Goal: Task Accomplishment & Management: Use online tool/utility

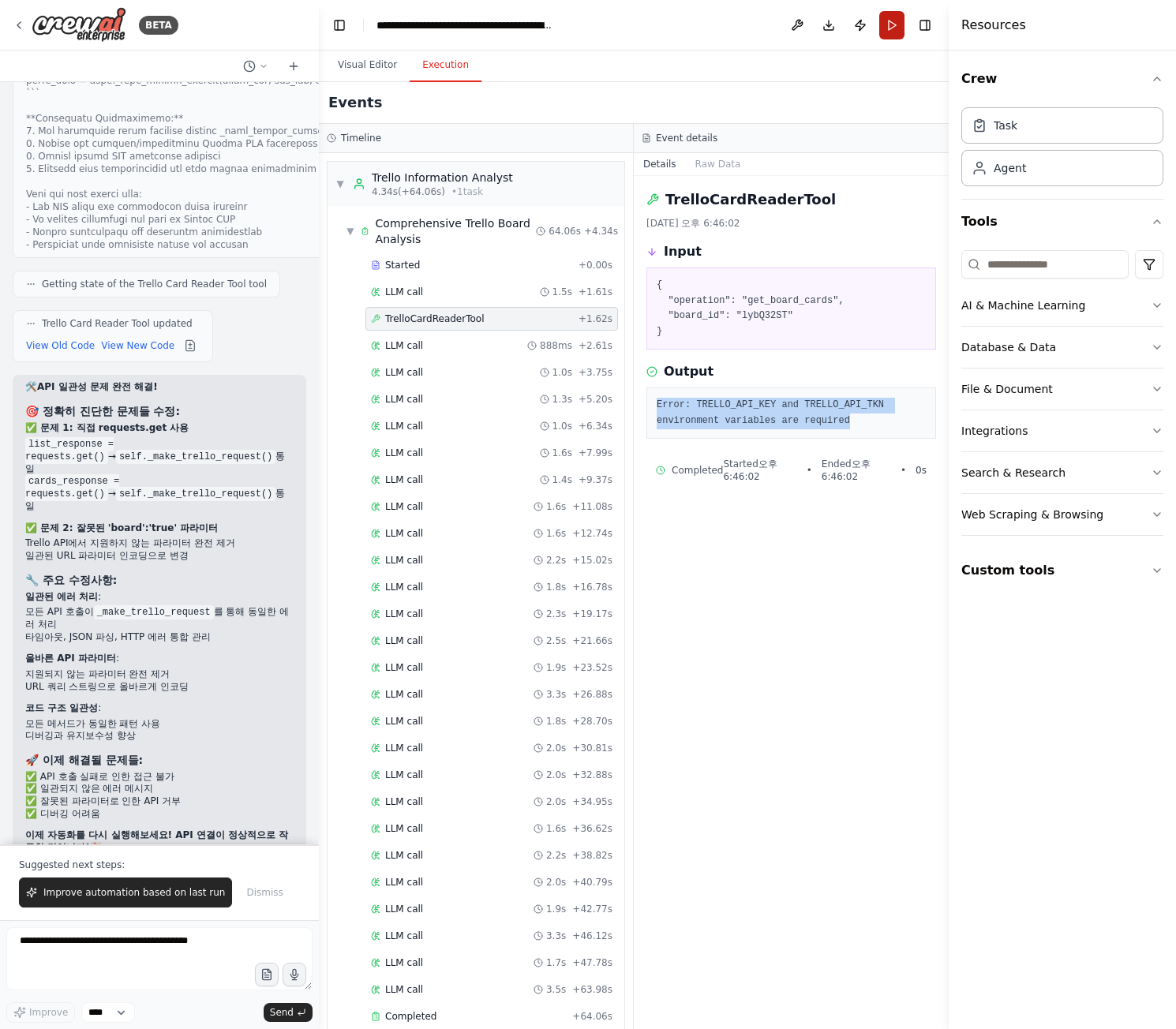
click at [889, 33] on button "Run" at bounding box center [892, 26] width 26 height 28
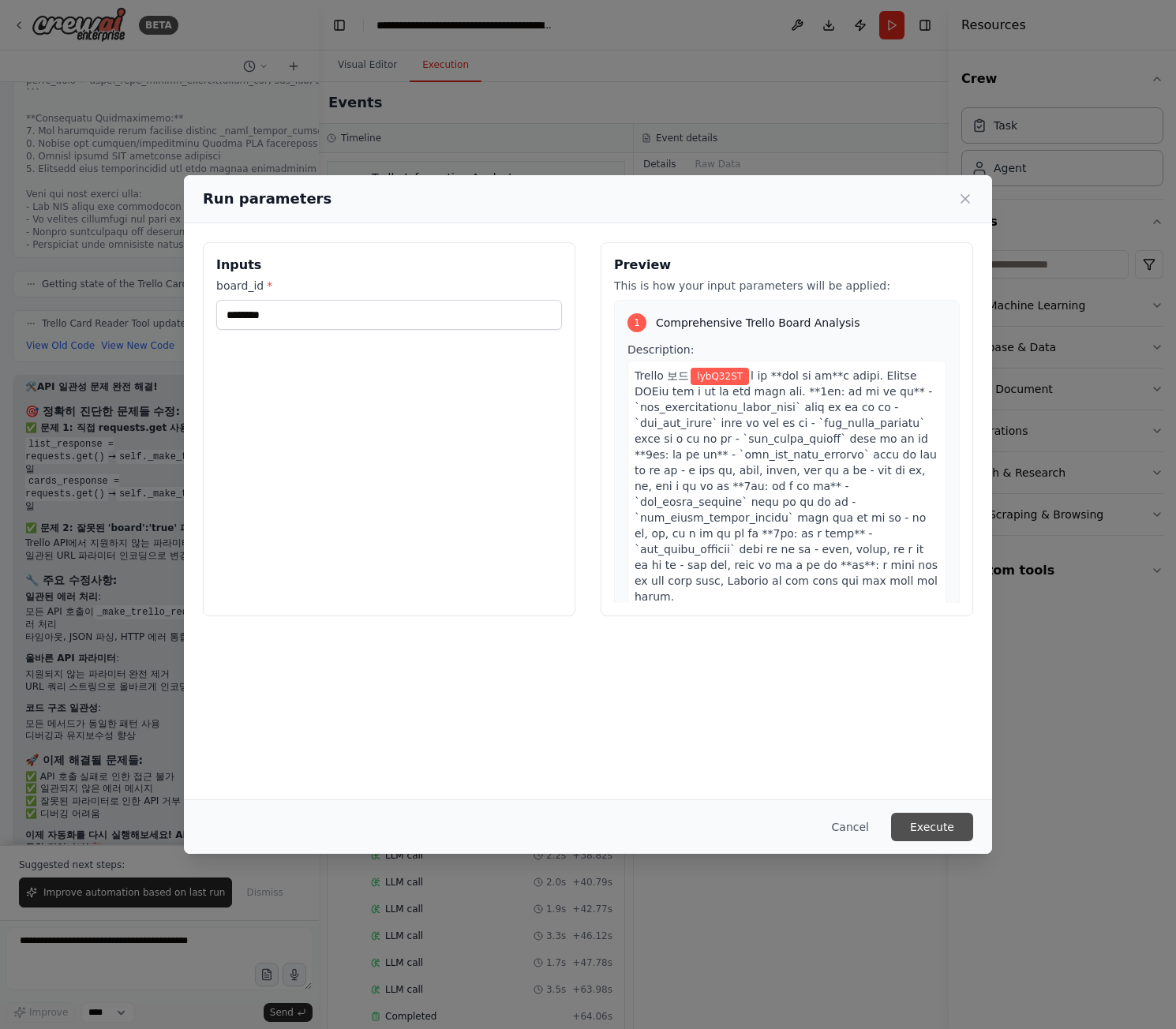
click at [944, 836] on button "Execute" at bounding box center [931, 827] width 82 height 28
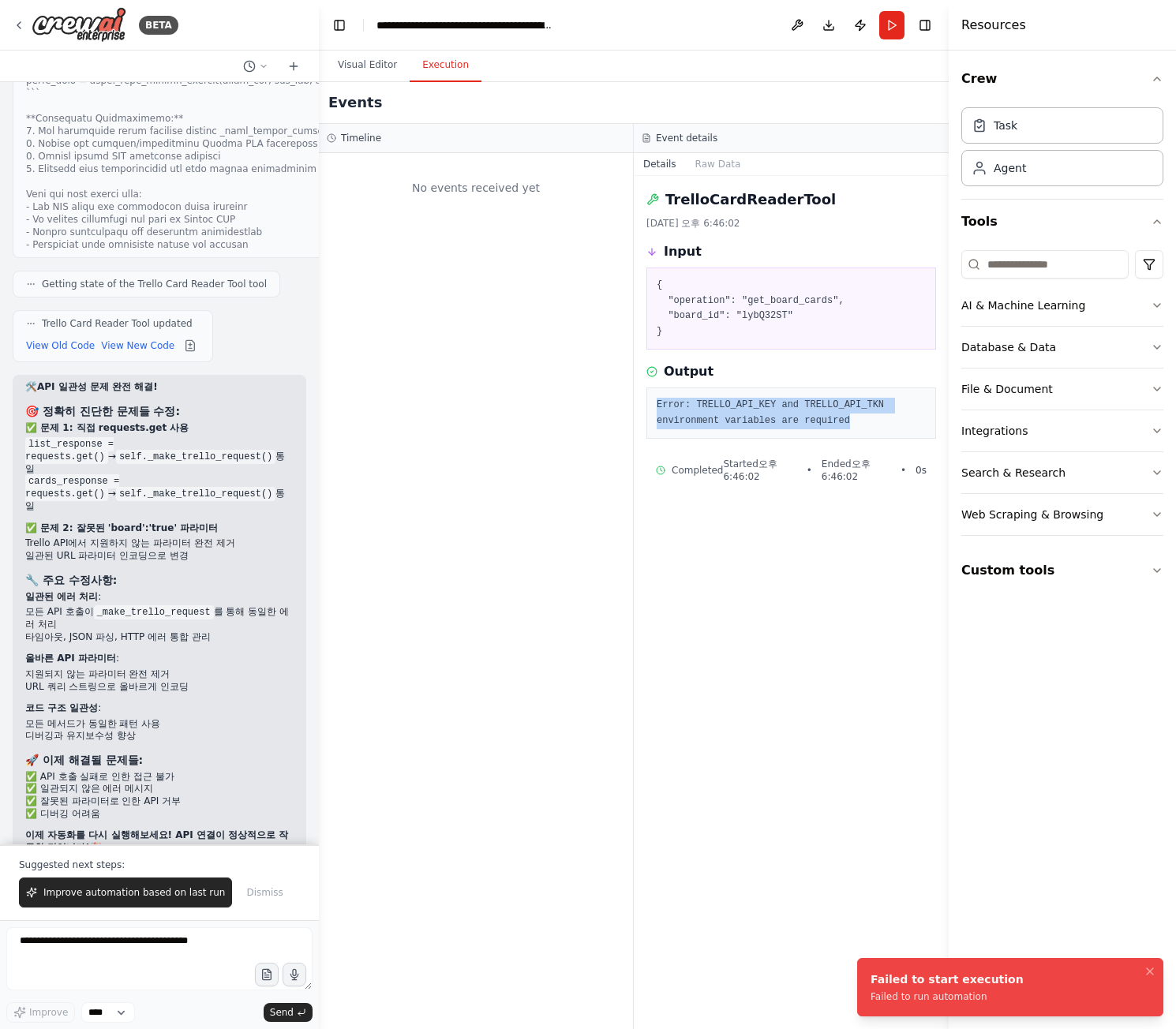
click at [953, 988] on div "Failed to start execution Failed to run automation" at bounding box center [947, 988] width 153 height 32
click at [714, 916] on div "TrelloCardReaderTool 2025. 9. 23. 오후 6:46:02 Input { "operation": "get_board_ca…" at bounding box center [792, 602] width 315 height 853
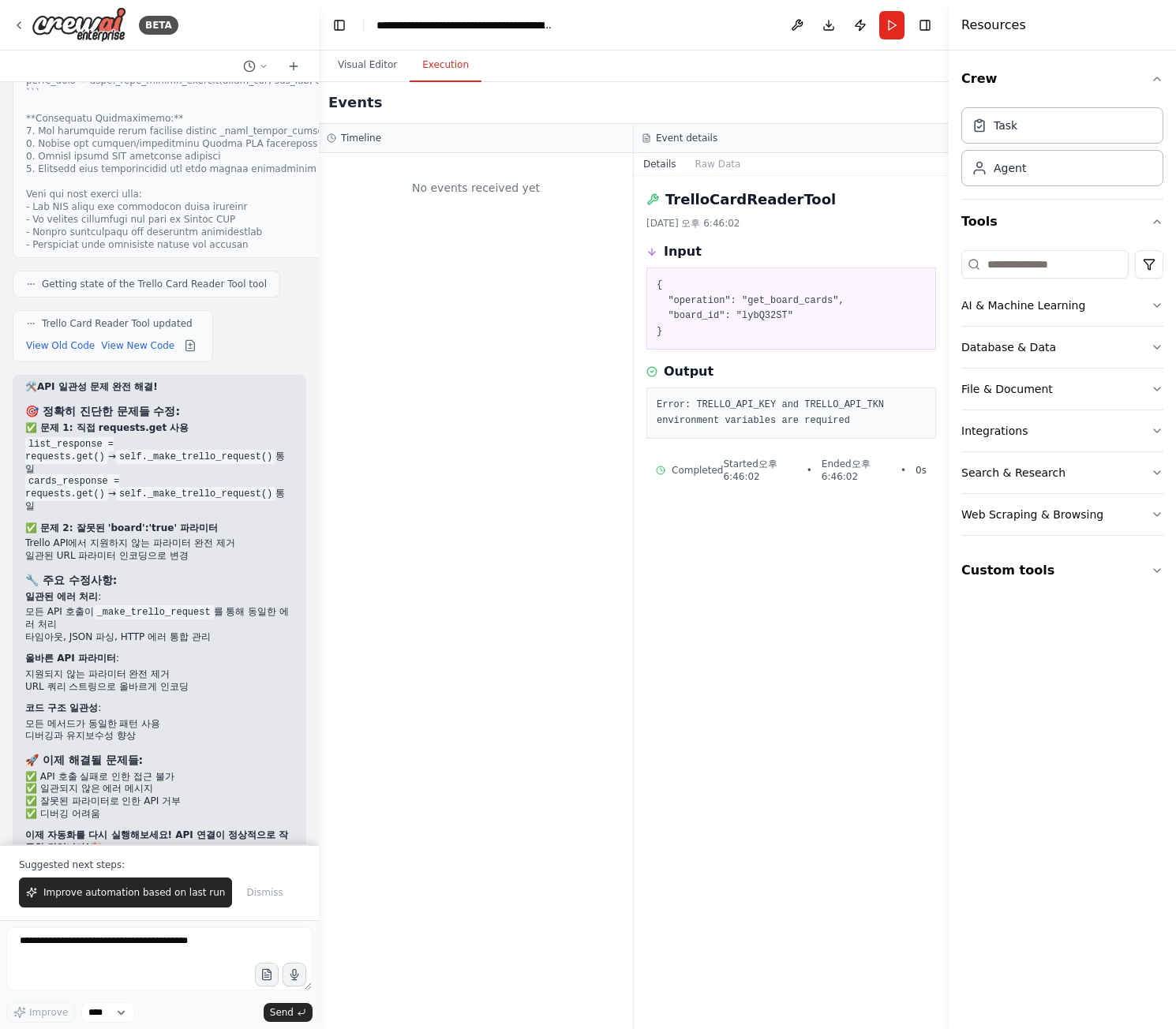
click at [413, 830] on div "No events received yet" at bounding box center [476, 591] width 314 height 876
click at [380, 64] on button "Visual Editor" at bounding box center [368, 66] width 84 height 33
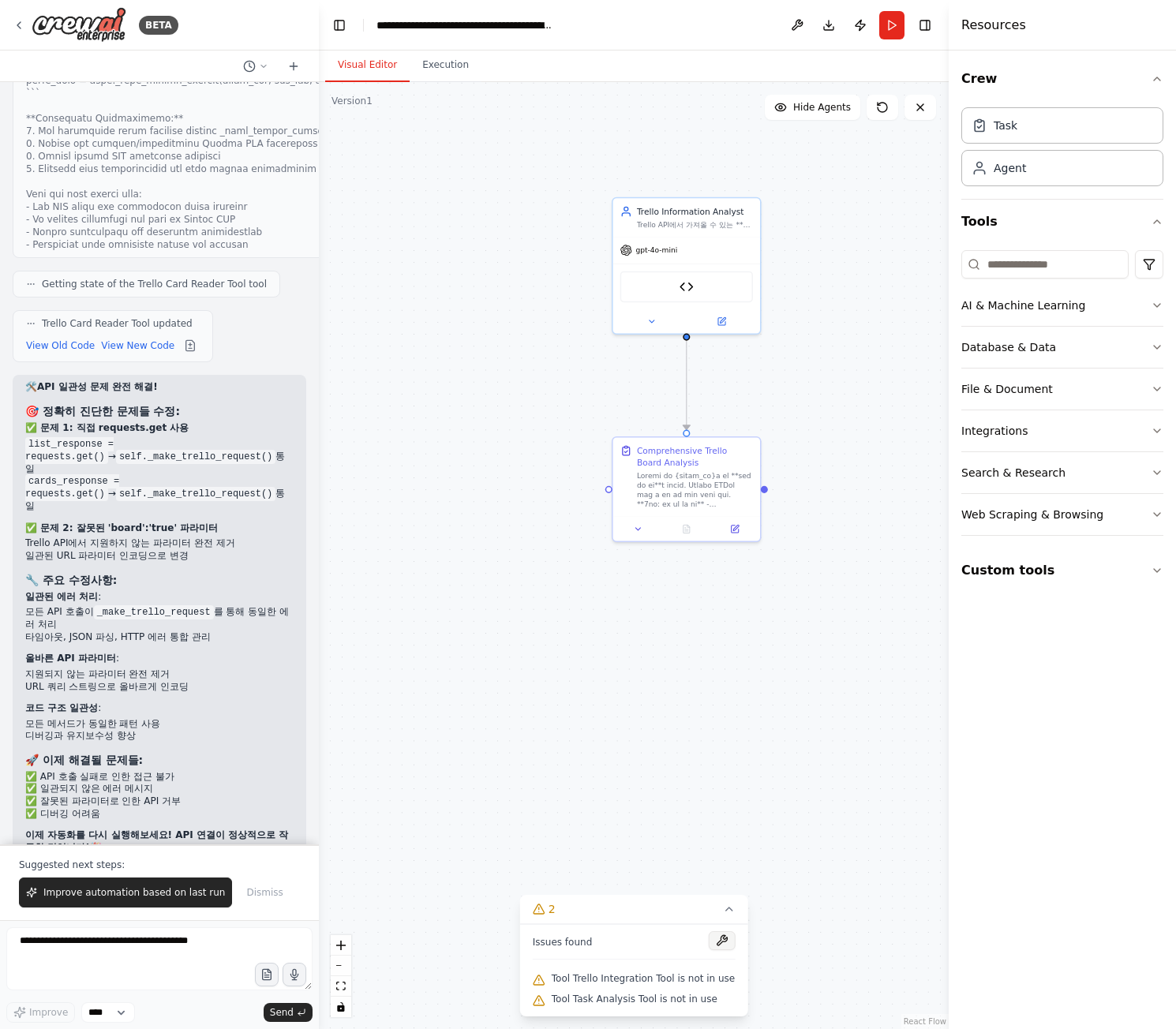
click at [713, 942] on button at bounding box center [721, 941] width 27 height 19
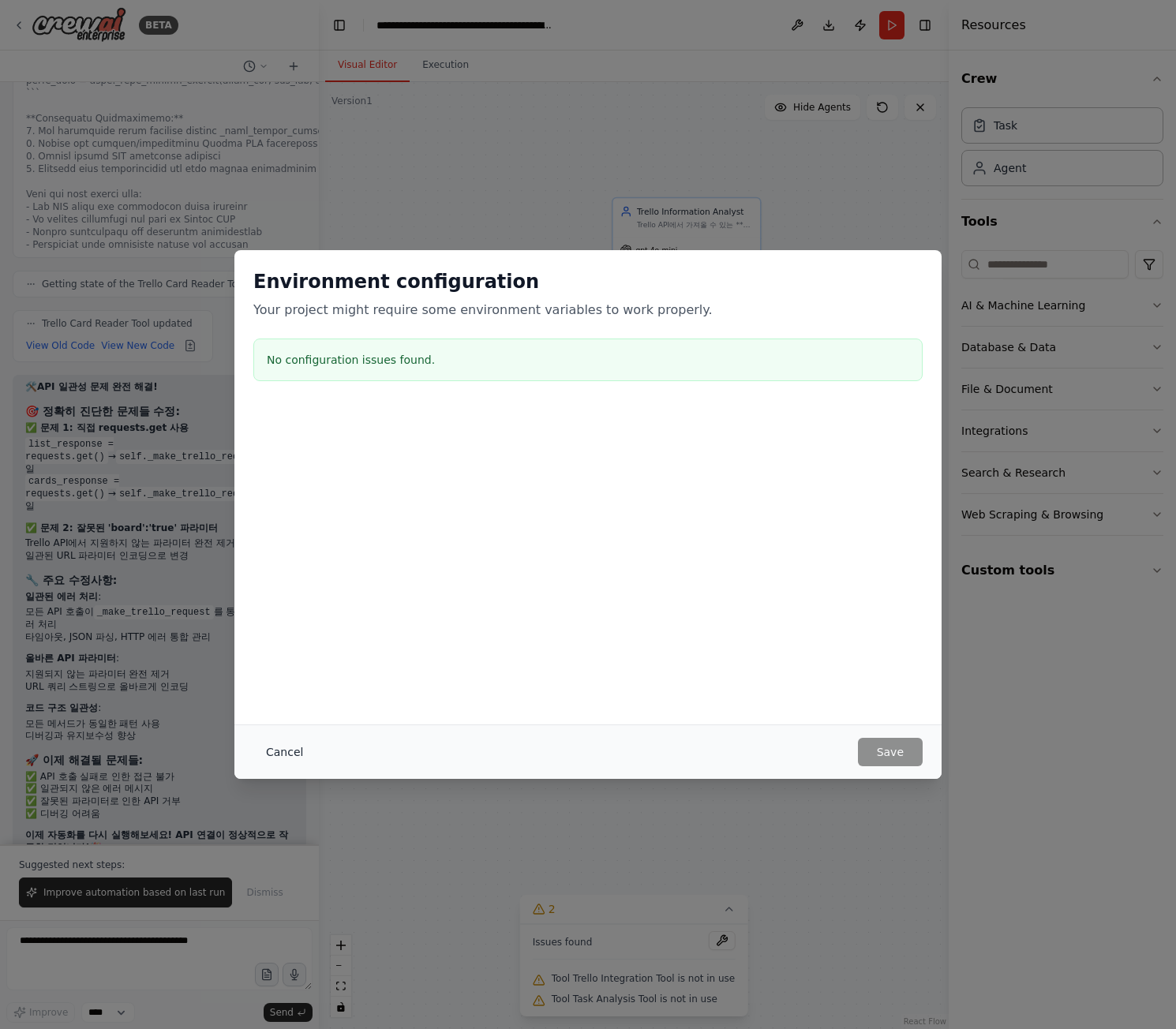
click at [277, 762] on button "Cancel" at bounding box center [284, 752] width 62 height 28
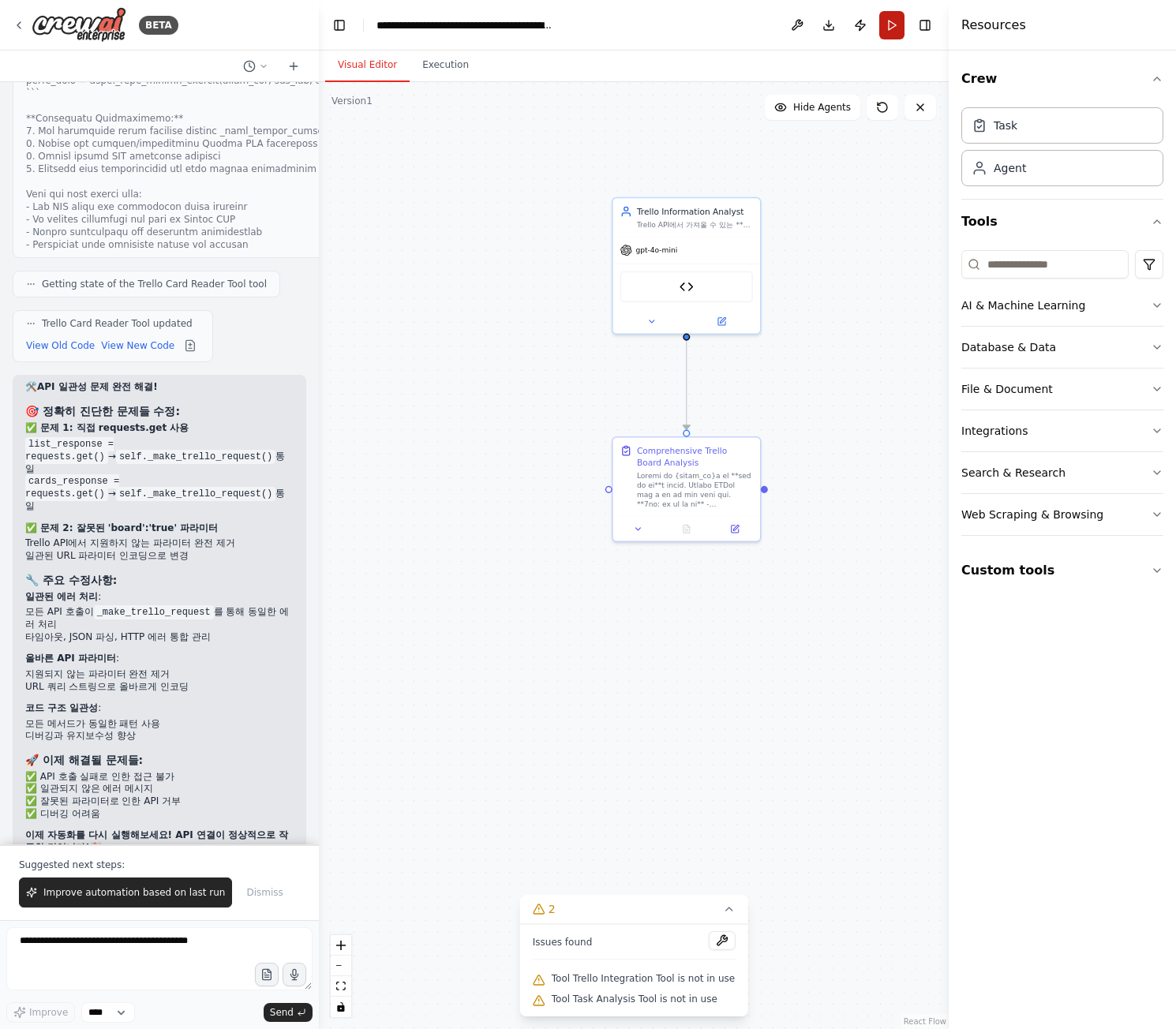
click at [902, 23] on button "Run" at bounding box center [892, 26] width 26 height 28
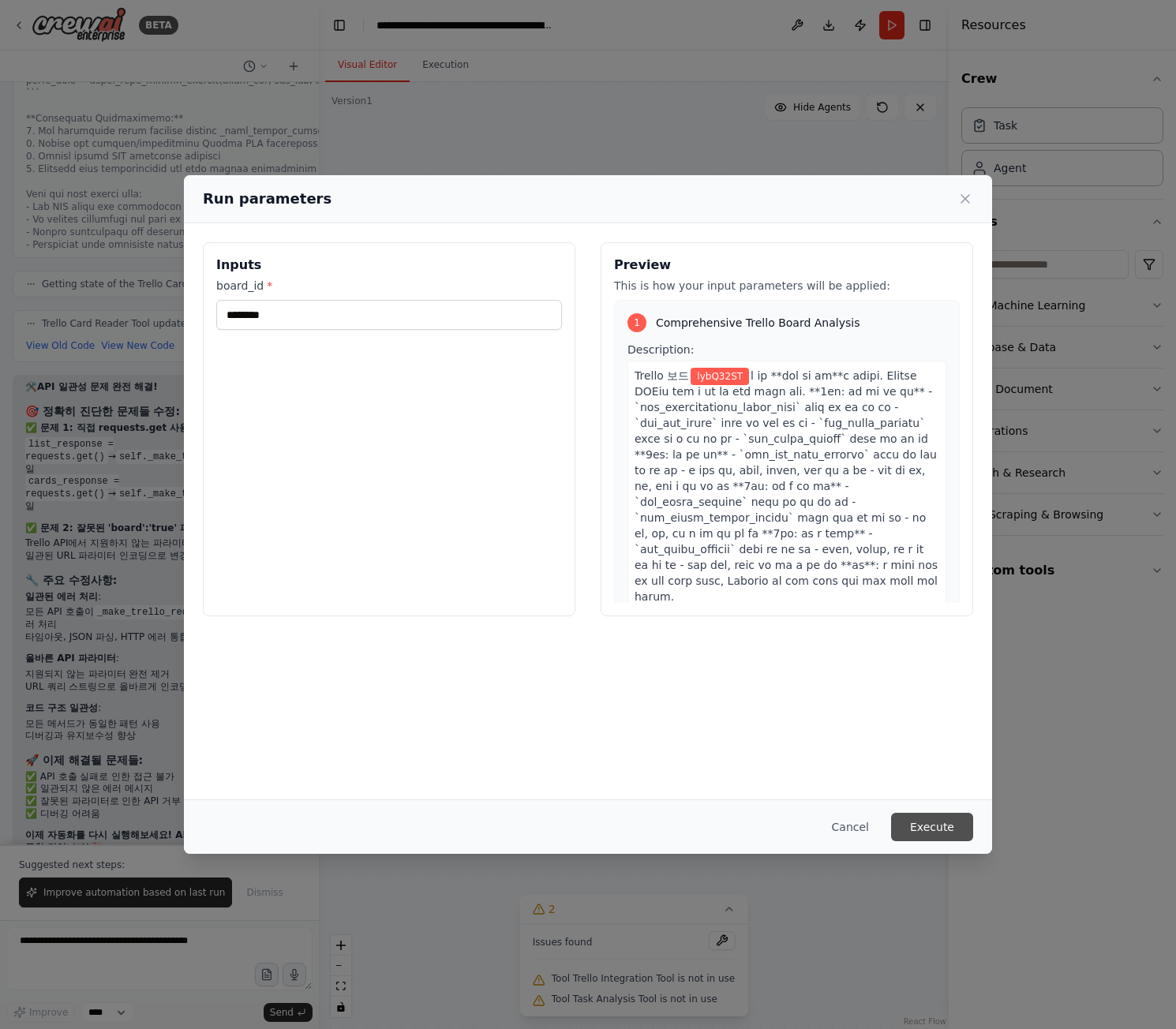
click at [929, 826] on button "Execute" at bounding box center [931, 827] width 82 height 28
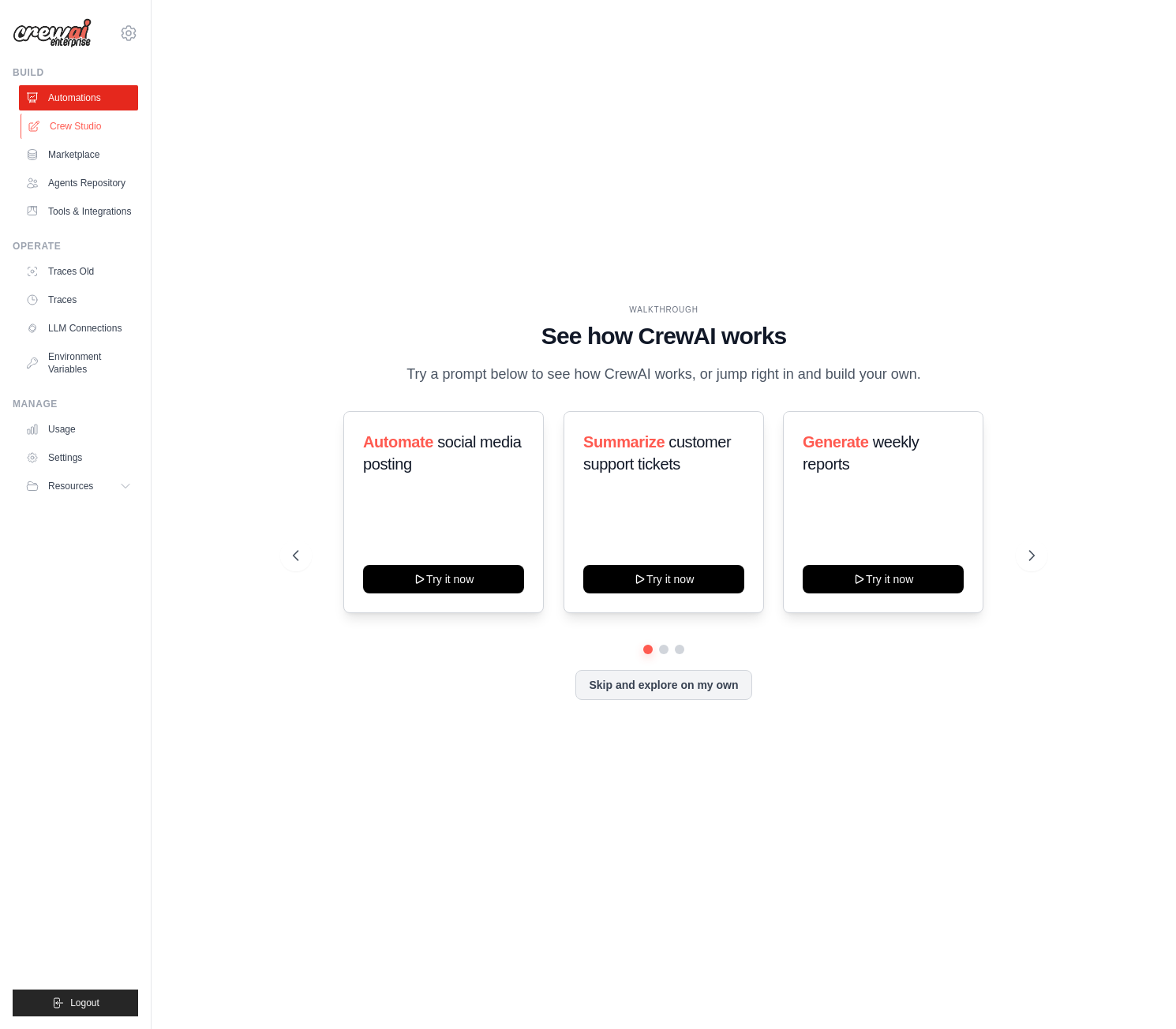
click at [101, 120] on link "Crew Studio" at bounding box center [80, 126] width 120 height 26
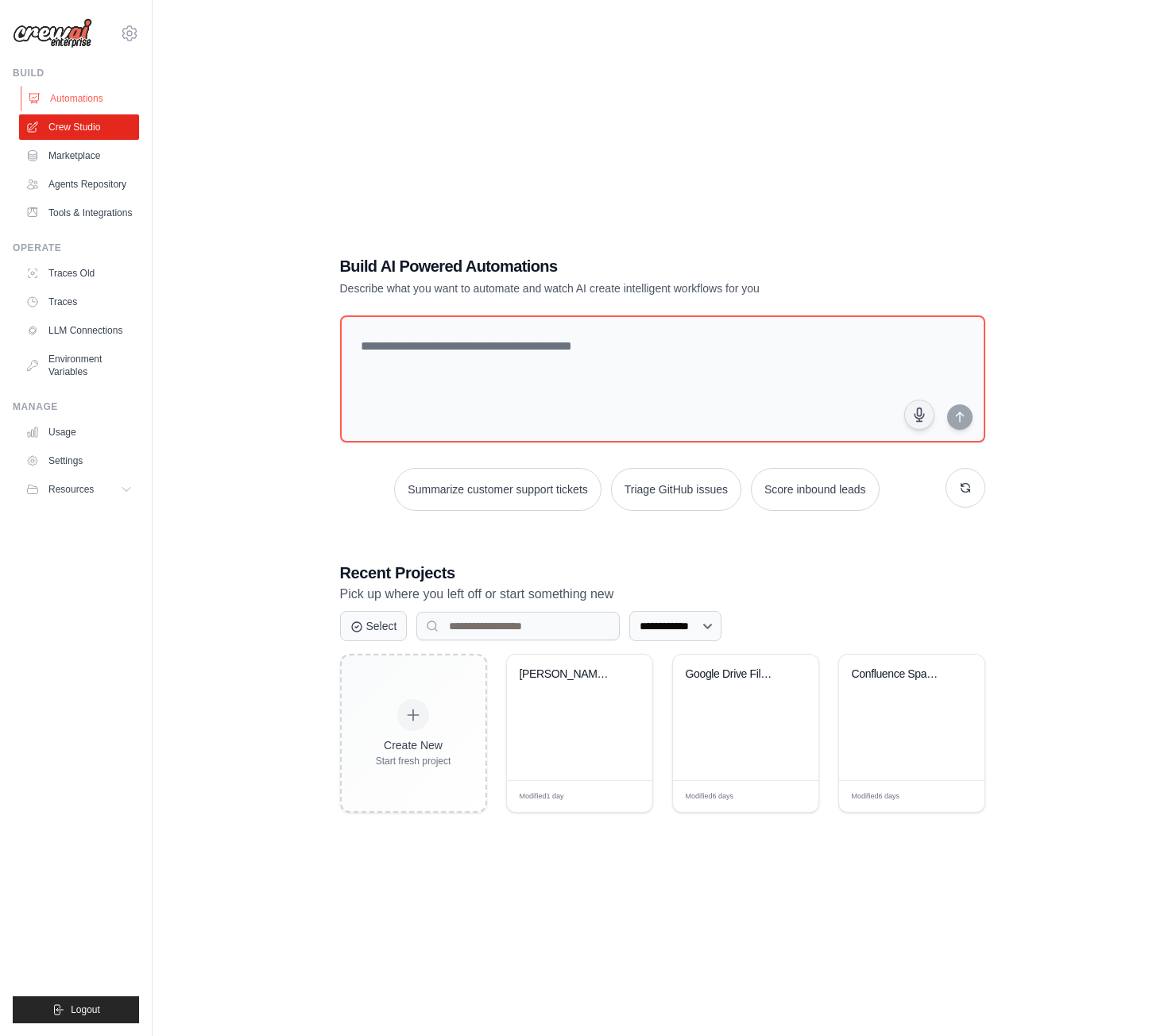
click at [62, 97] on link "Automations" at bounding box center [81, 98] width 120 height 26
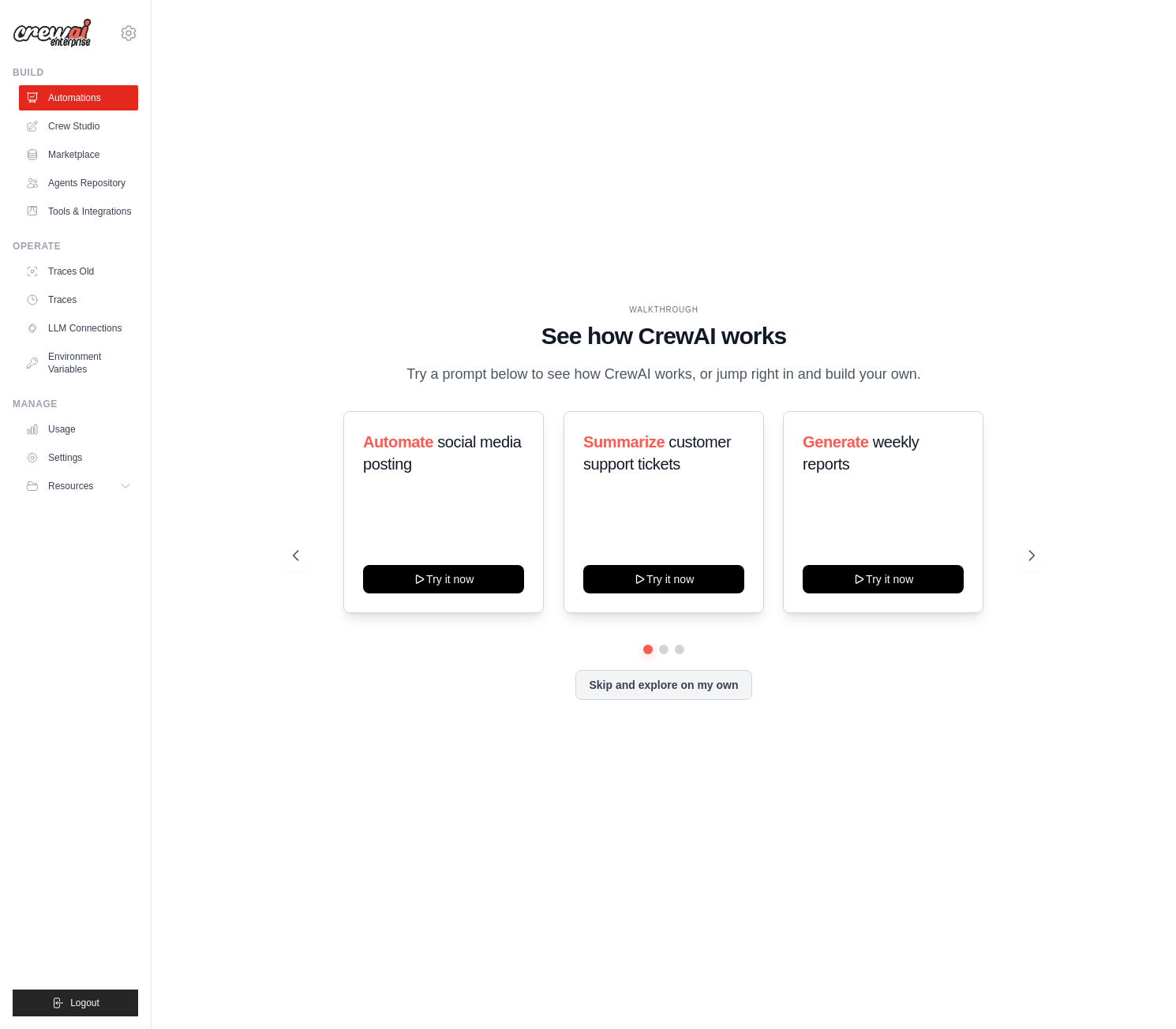
click at [44, 140] on ul "Automations Crew Studio Marketplace Agents Repository Tools & Integrations" at bounding box center [79, 155] width 120 height 139
click at [75, 124] on link "Crew Studio" at bounding box center [80, 126] width 120 height 26
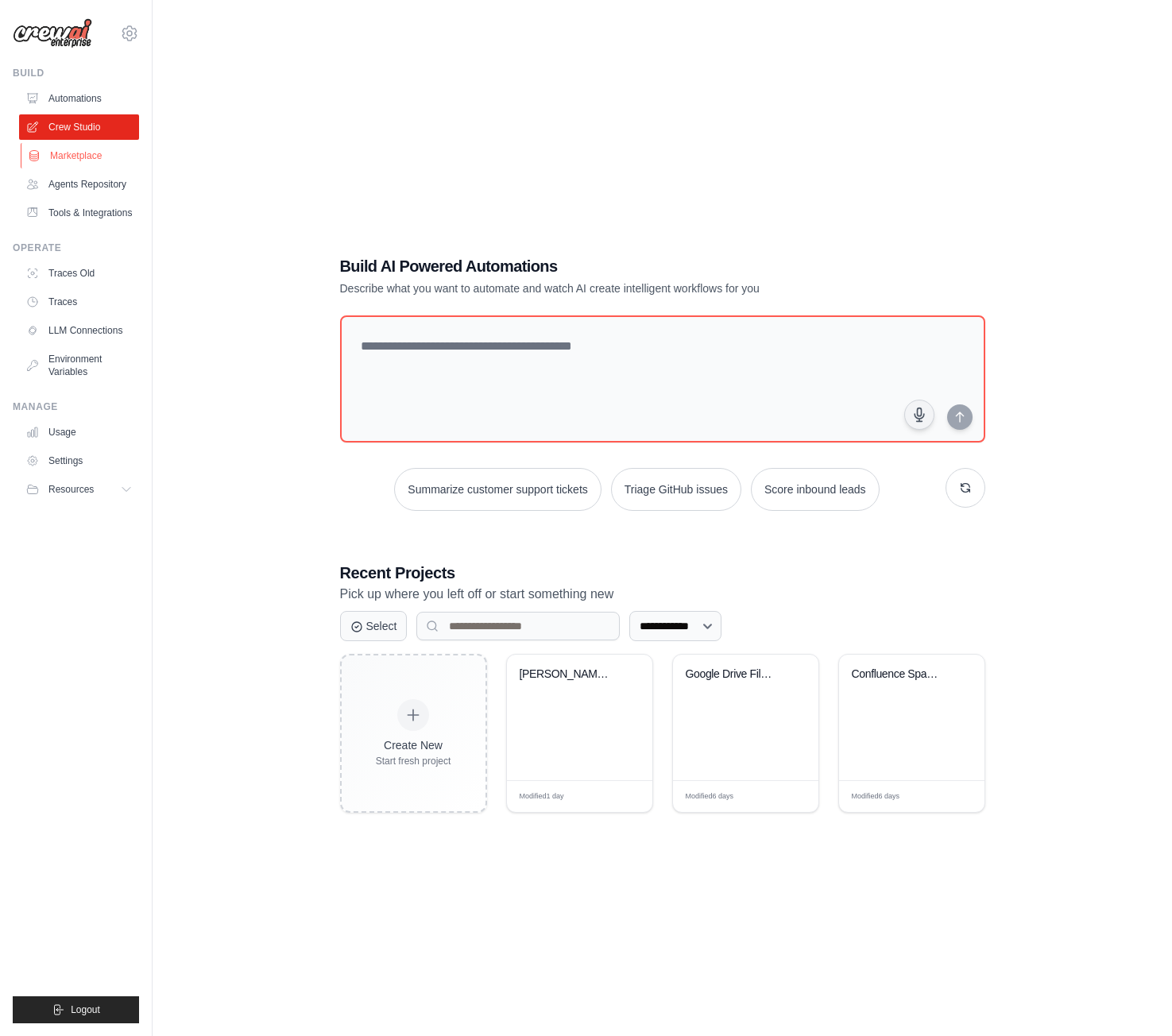
click at [96, 154] on link "Marketplace" at bounding box center [81, 156] width 120 height 26
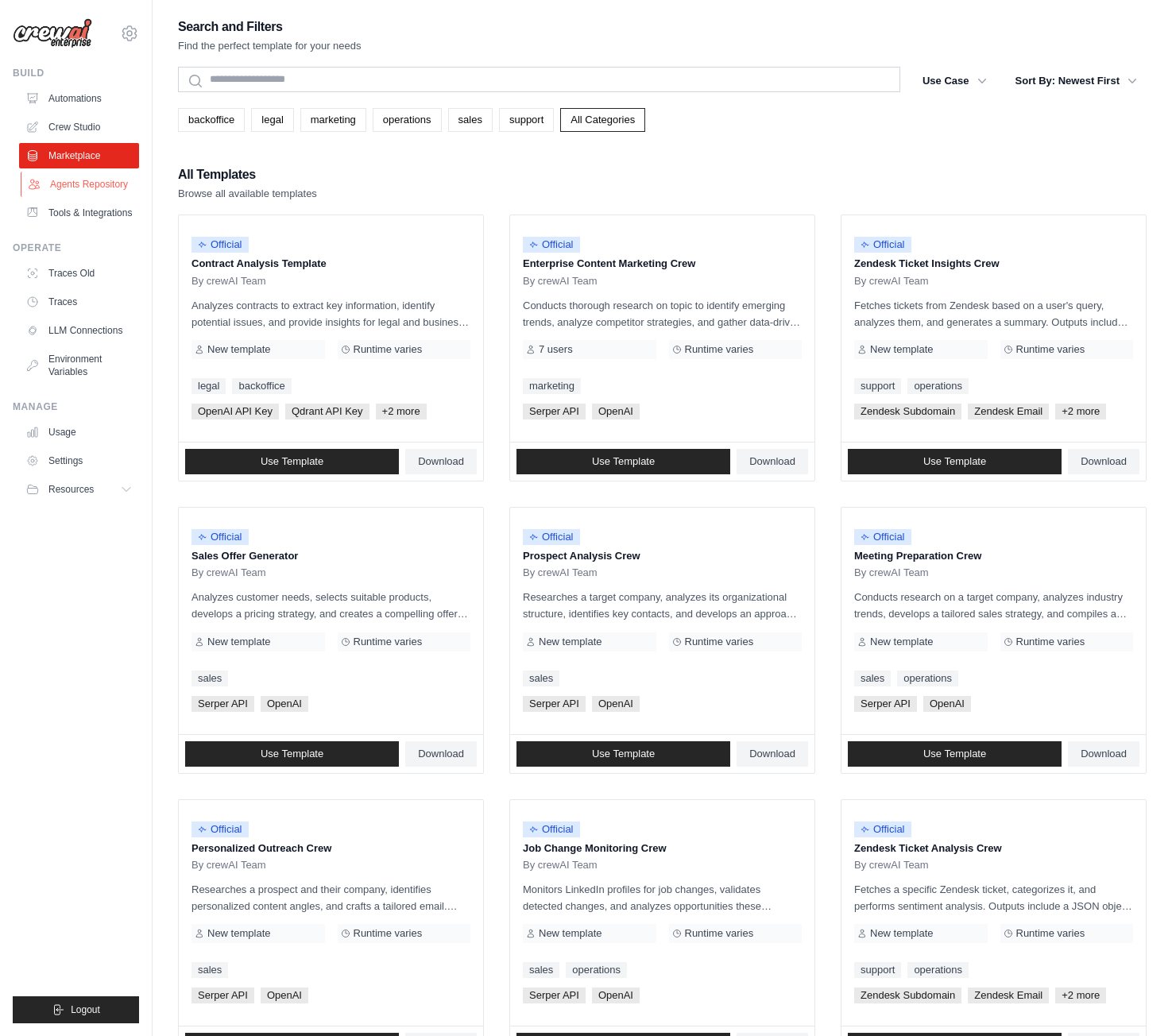
click at [97, 182] on link "Agents Repository" at bounding box center [81, 184] width 120 height 26
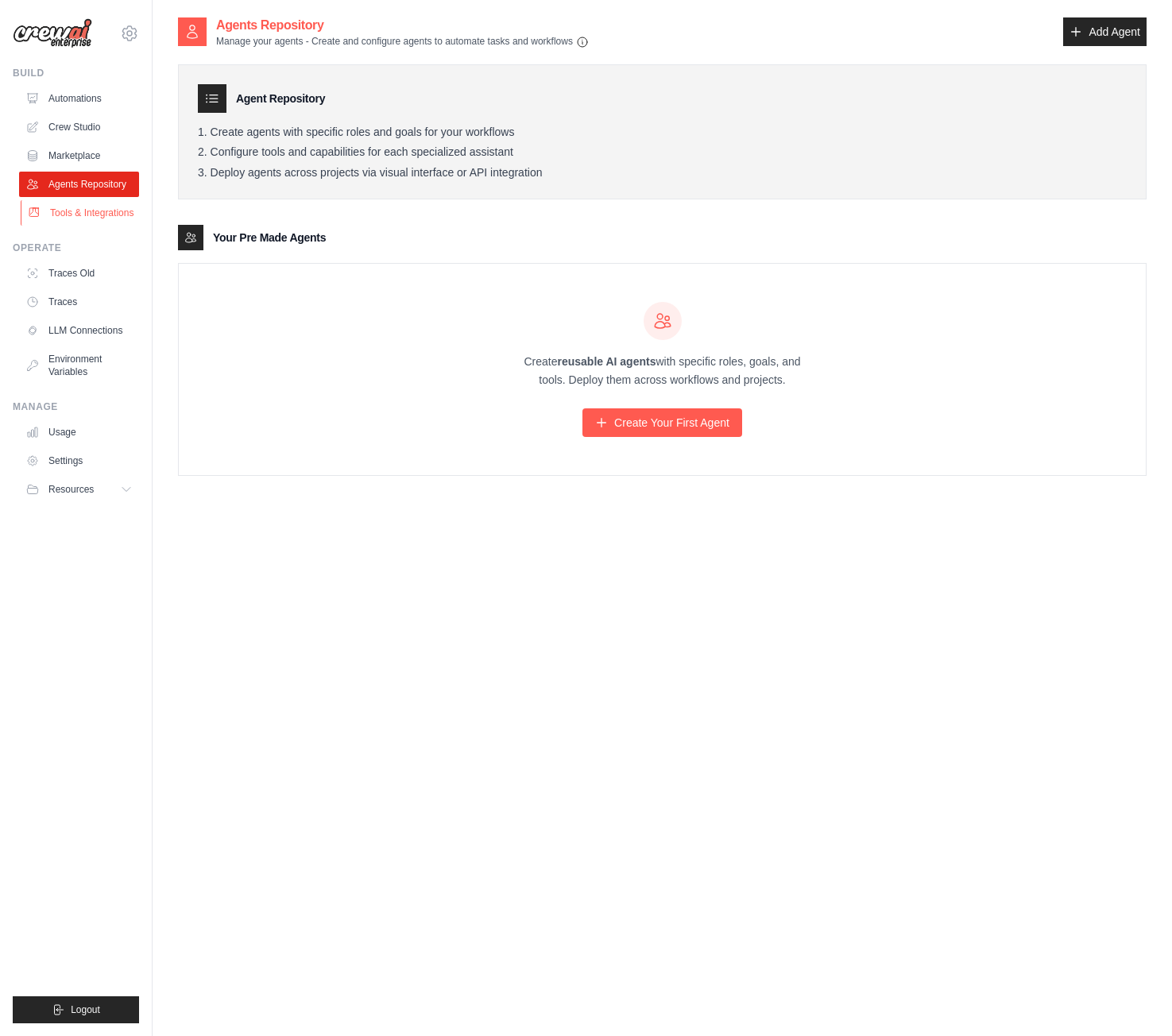
click at [82, 221] on link "Tools & Integrations" at bounding box center [81, 213] width 120 height 26
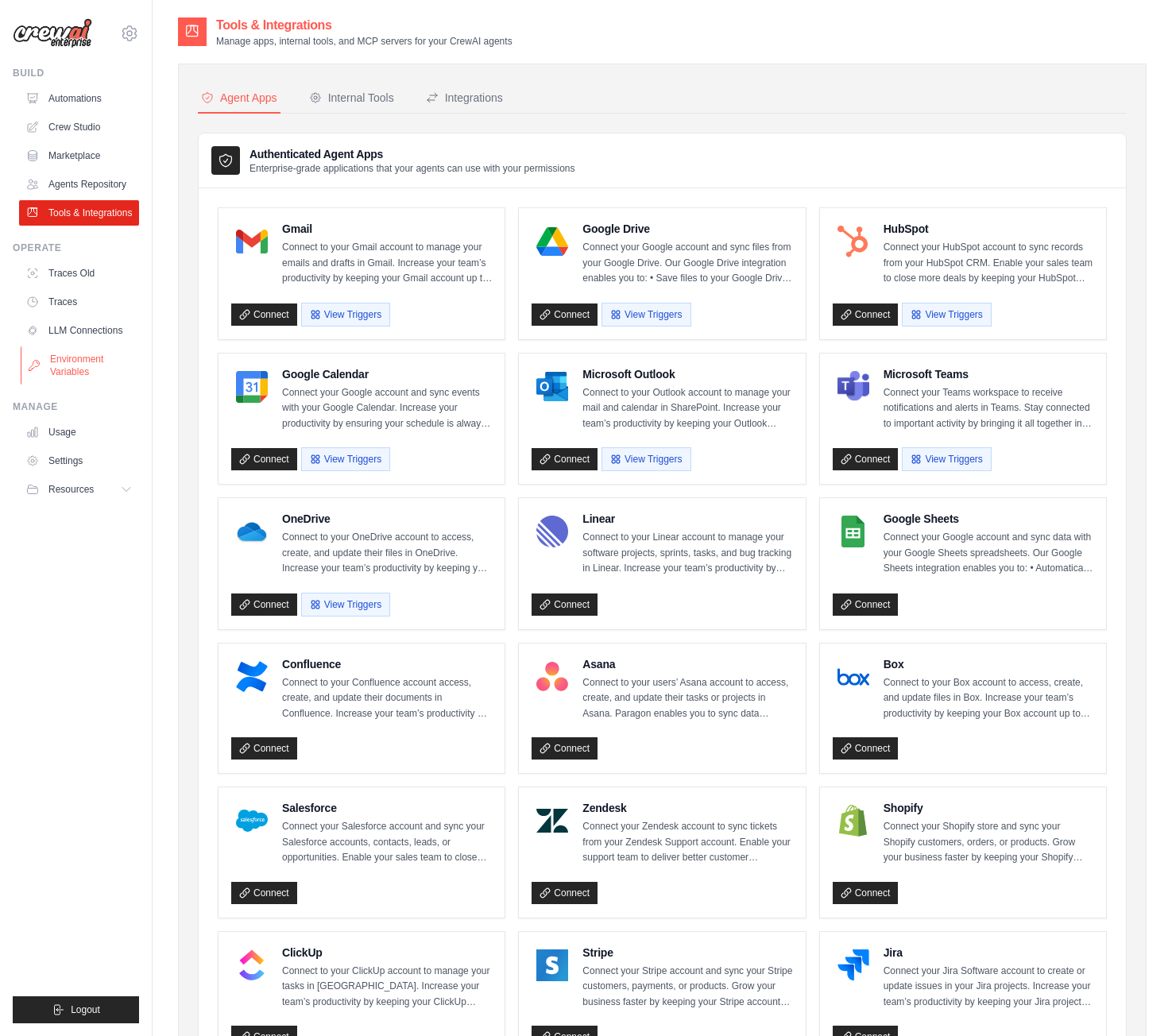
click at [77, 370] on link "Environment Variables" at bounding box center [81, 365] width 120 height 38
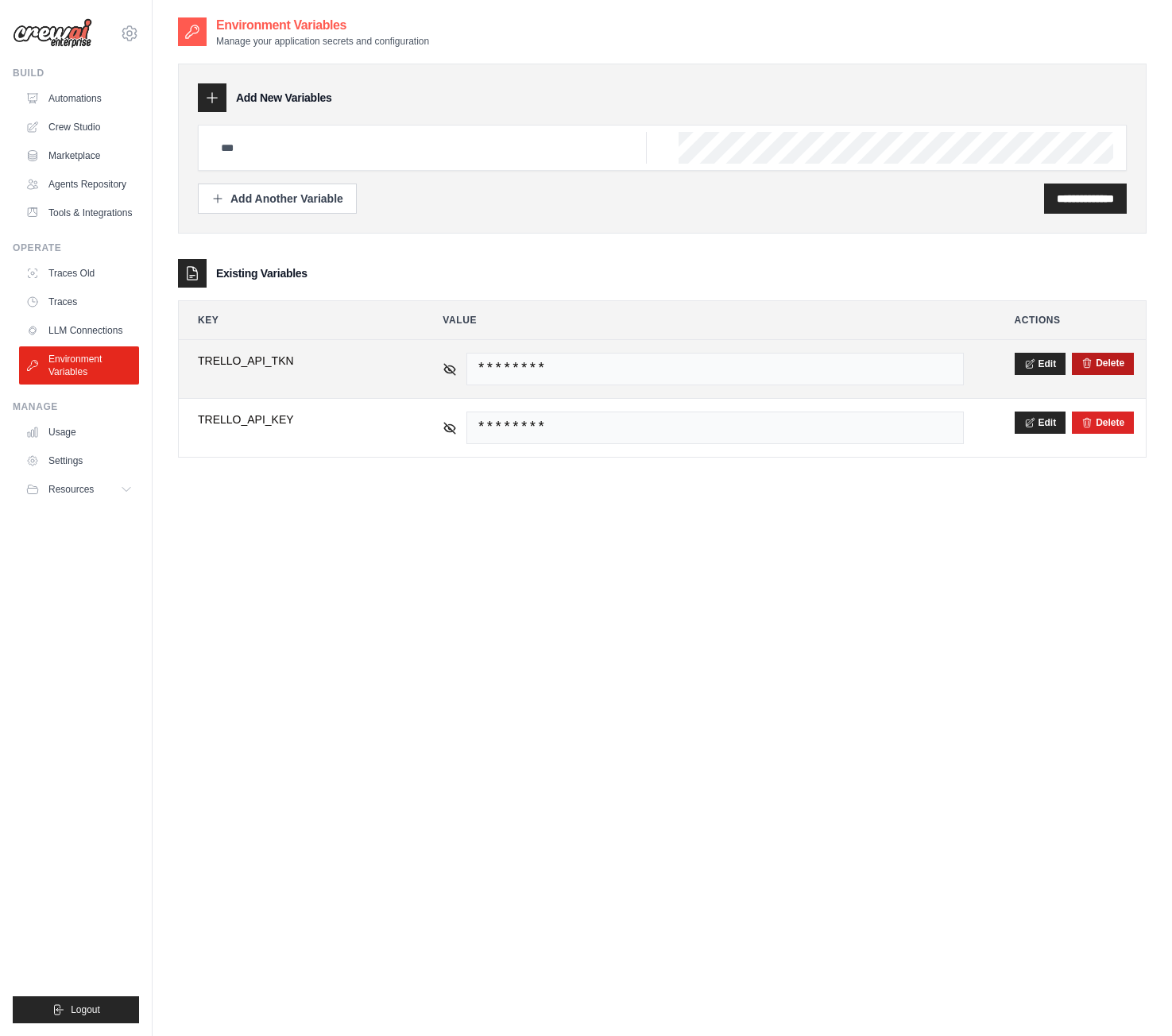
click at [1095, 360] on button "Delete" at bounding box center [1103, 363] width 42 height 12
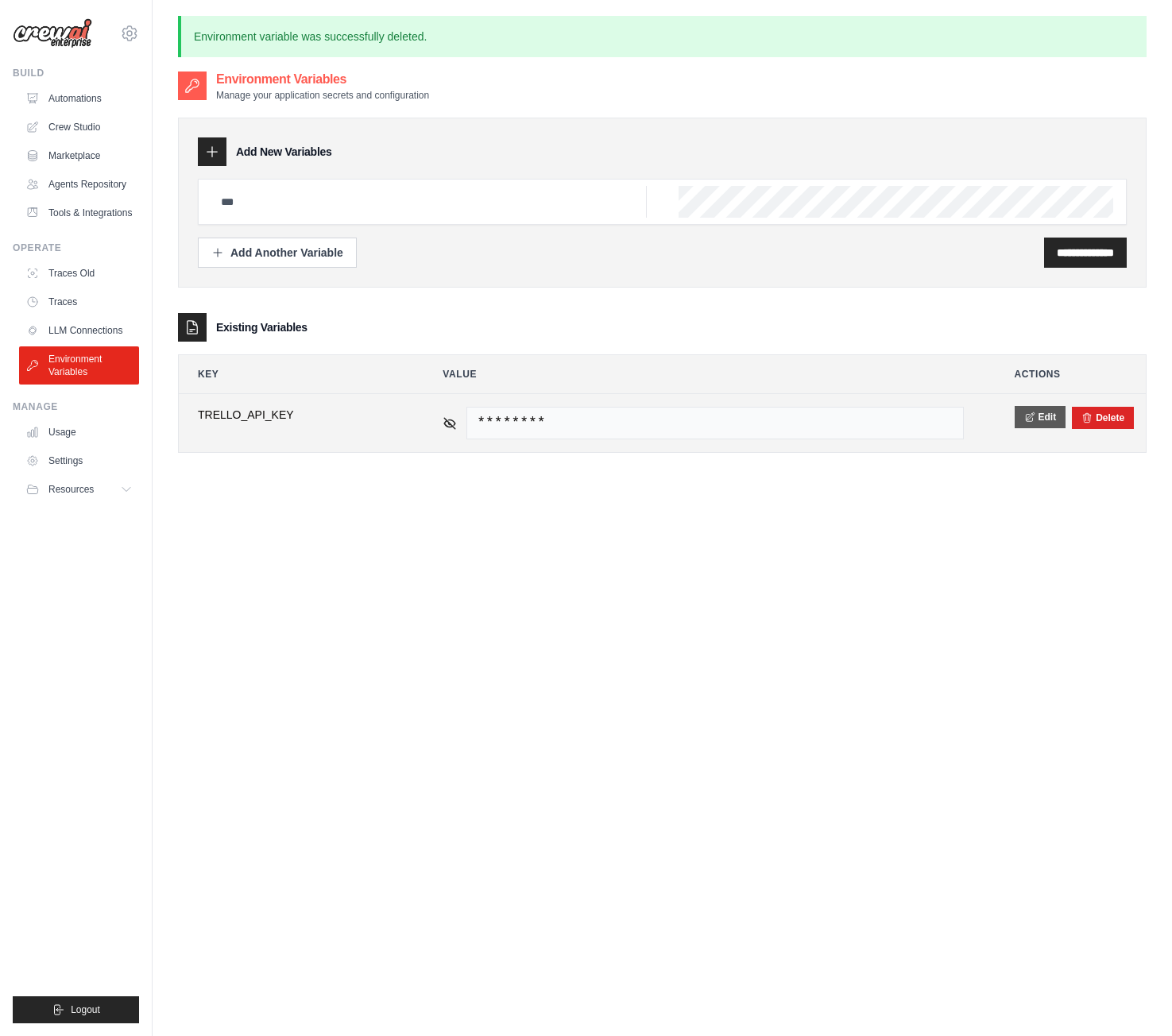
click at [1031, 417] on icon at bounding box center [1029, 417] width 12 height 12
click at [1104, 418] on button "Delete" at bounding box center [1093, 417] width 42 height 12
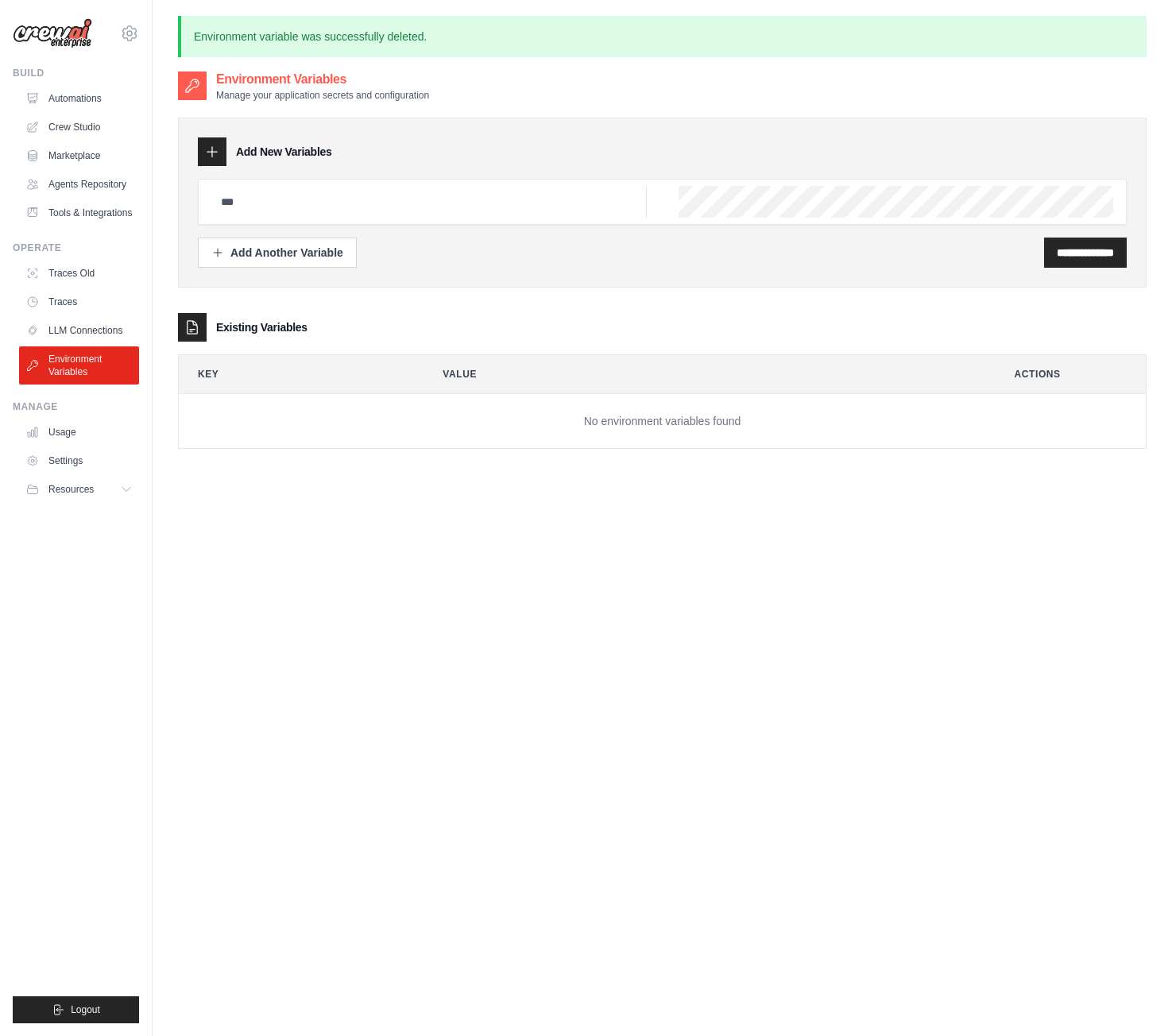
click at [504, 122] on div "**********" at bounding box center [662, 203] width 968 height 170
click at [393, 210] on input "text" at bounding box center [429, 202] width 436 height 32
click at [376, 213] on input "text" at bounding box center [429, 202] width 436 height 32
click at [540, 298] on div "**********" at bounding box center [662, 275] width 968 height 347
click at [306, 251] on div "Add Another Variable" at bounding box center [277, 252] width 132 height 16
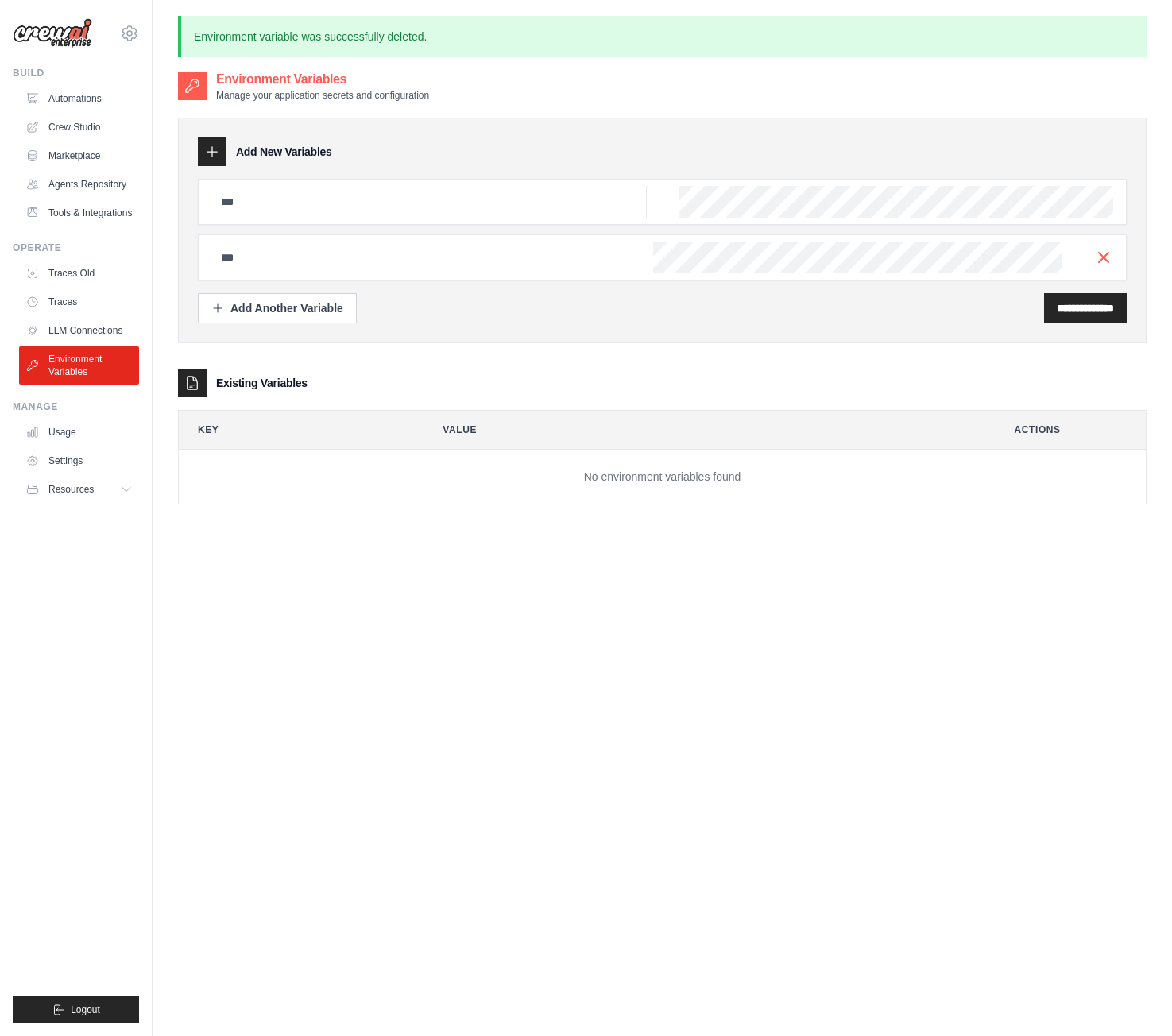
click at [306, 251] on input "text" at bounding box center [416, 258] width 410 height 32
click at [329, 197] on input "text" at bounding box center [429, 202] width 436 height 32
click at [220, 131] on div "**********" at bounding box center [662, 230] width 968 height 226
click at [216, 147] on div at bounding box center [212, 151] width 28 height 28
click at [216, 147] on icon at bounding box center [212, 151] width 16 height 16
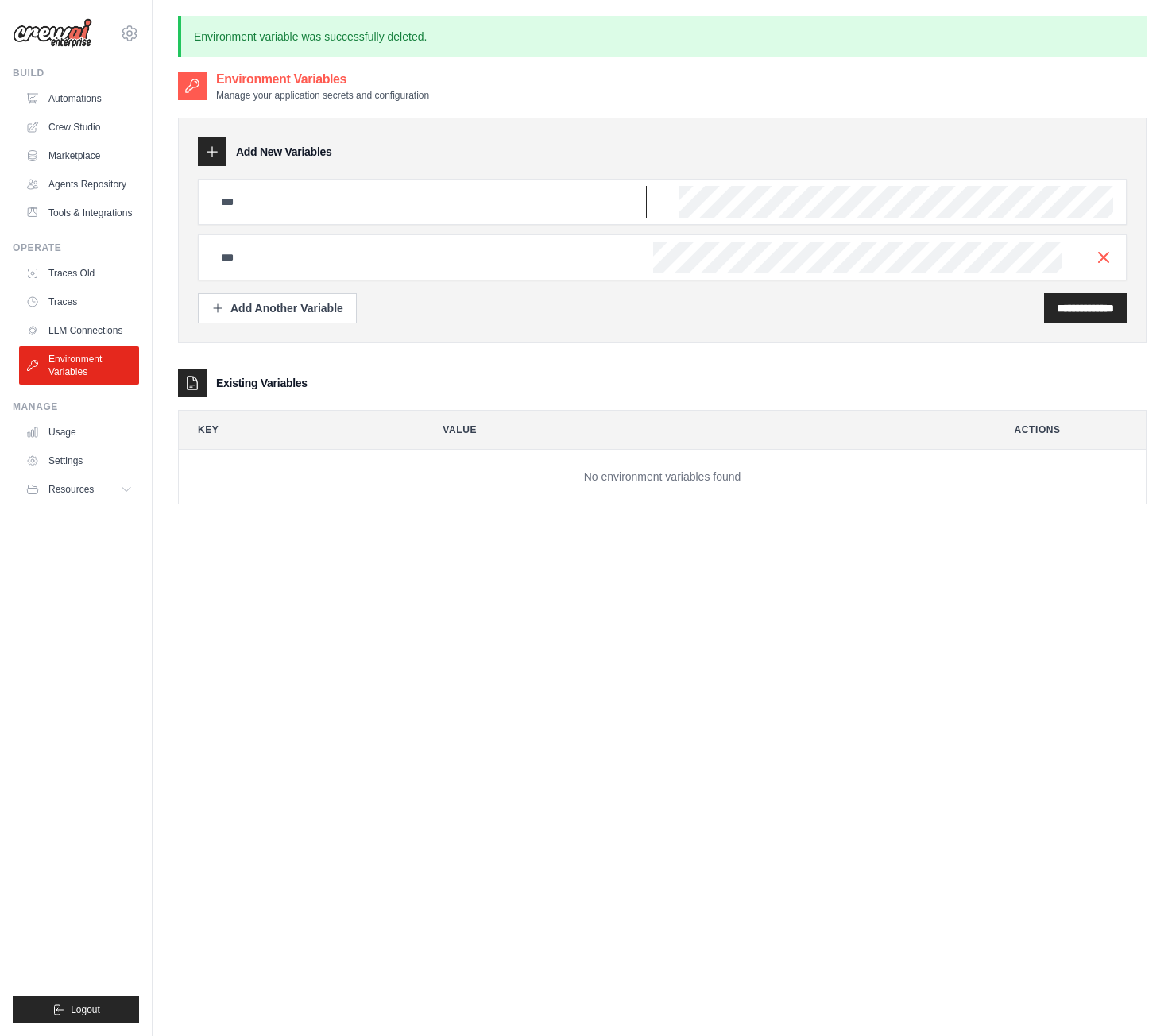
click at [443, 216] on input "text" at bounding box center [429, 202] width 436 height 32
click at [413, 205] on input "text" at bounding box center [429, 202] width 436 height 32
paste input "**********"
type input "**********"
click at [351, 253] on input "text" at bounding box center [416, 258] width 410 height 32
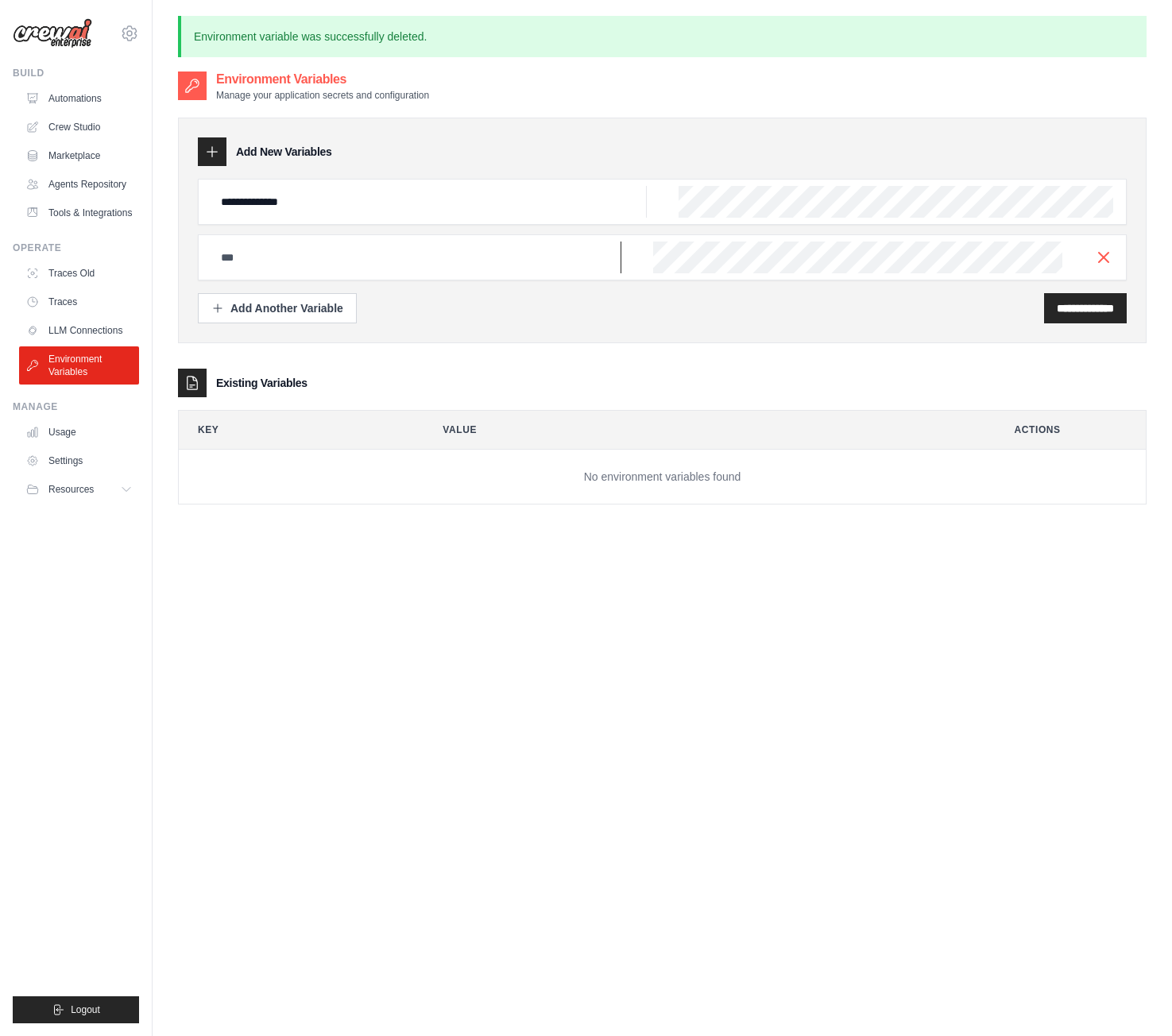
paste input "**********"
type input "**********"
click at [1057, 308] on input "**********" at bounding box center [1085, 308] width 58 height 16
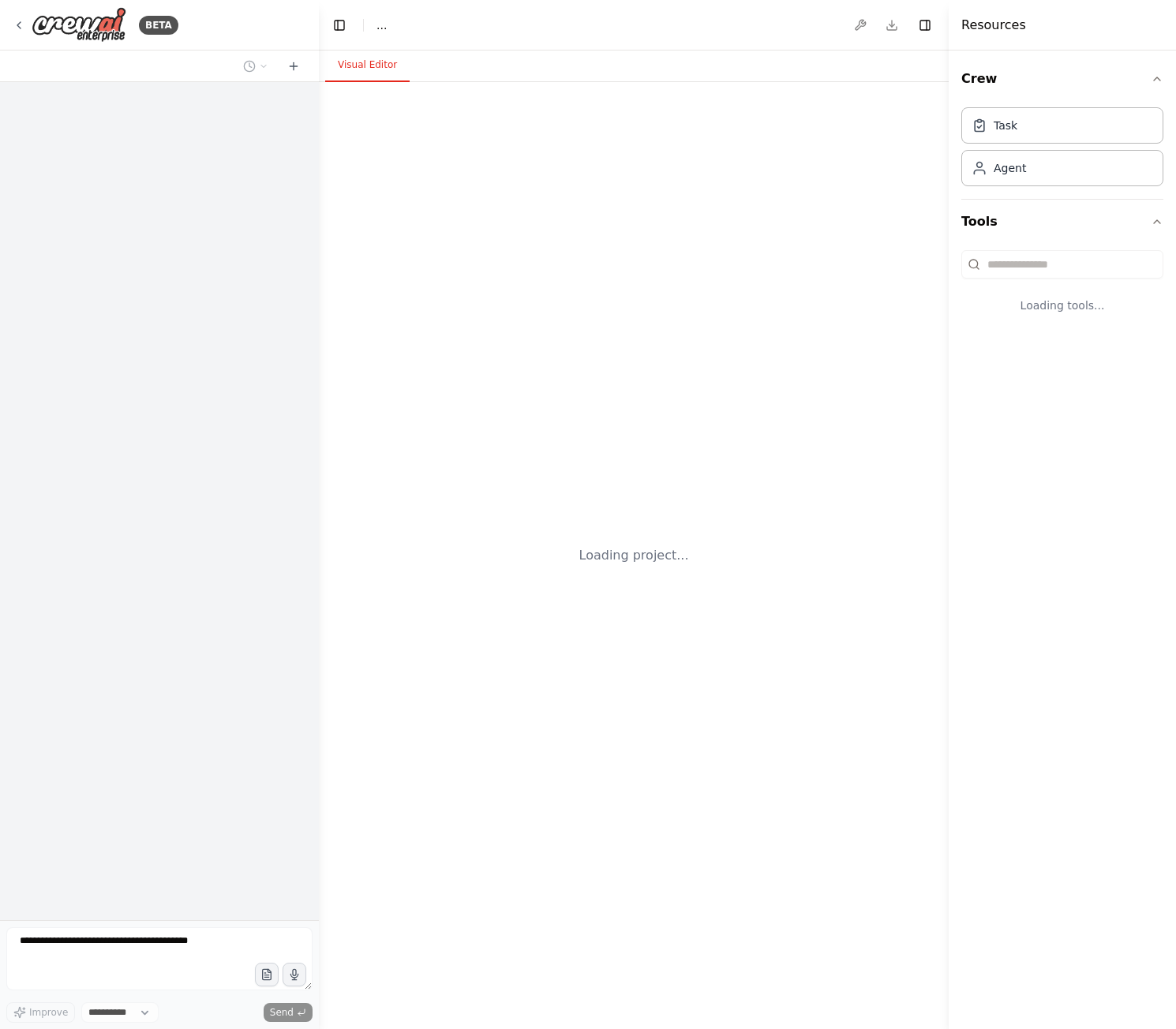
select select "****"
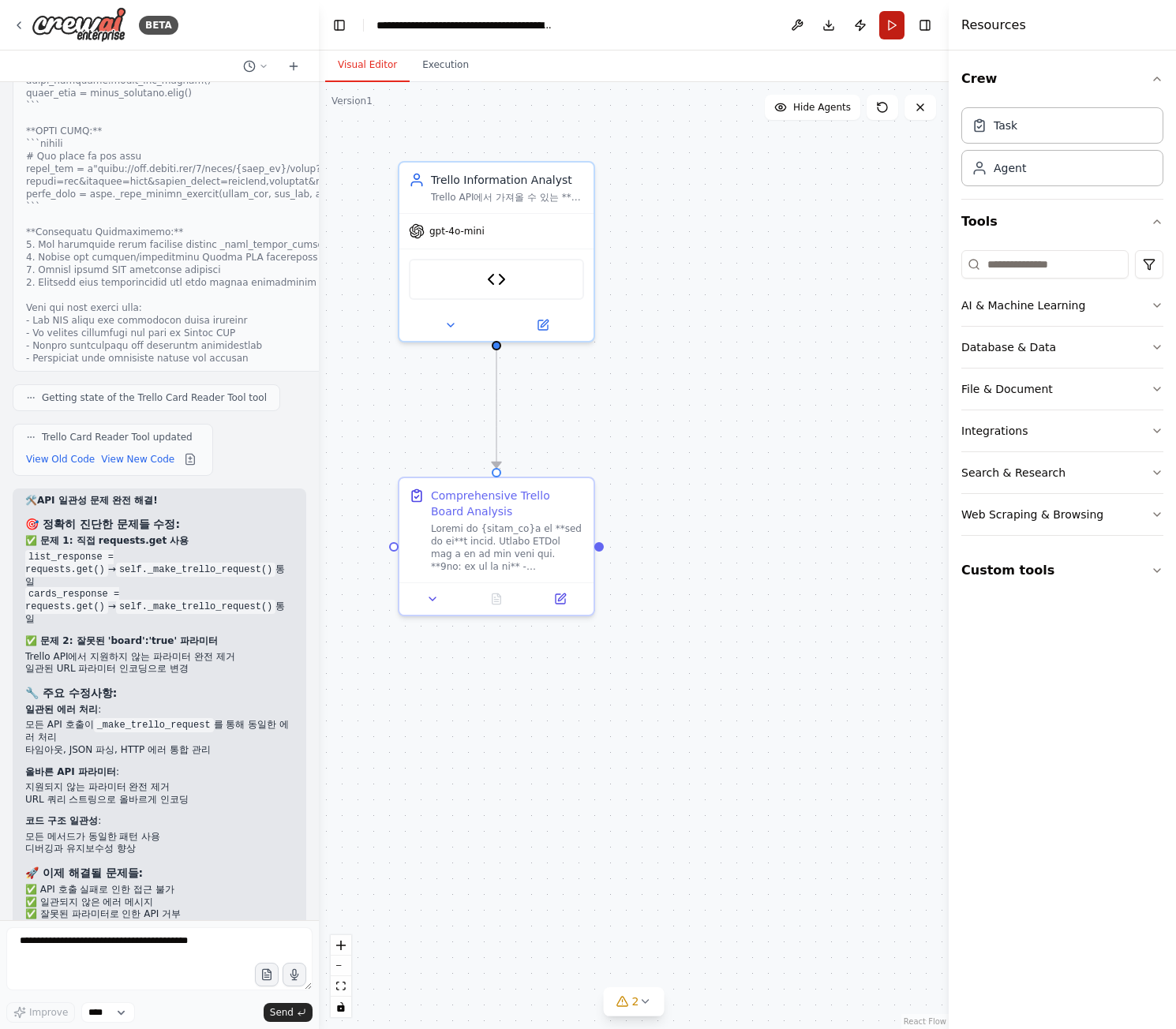
scroll to position [21025, 0]
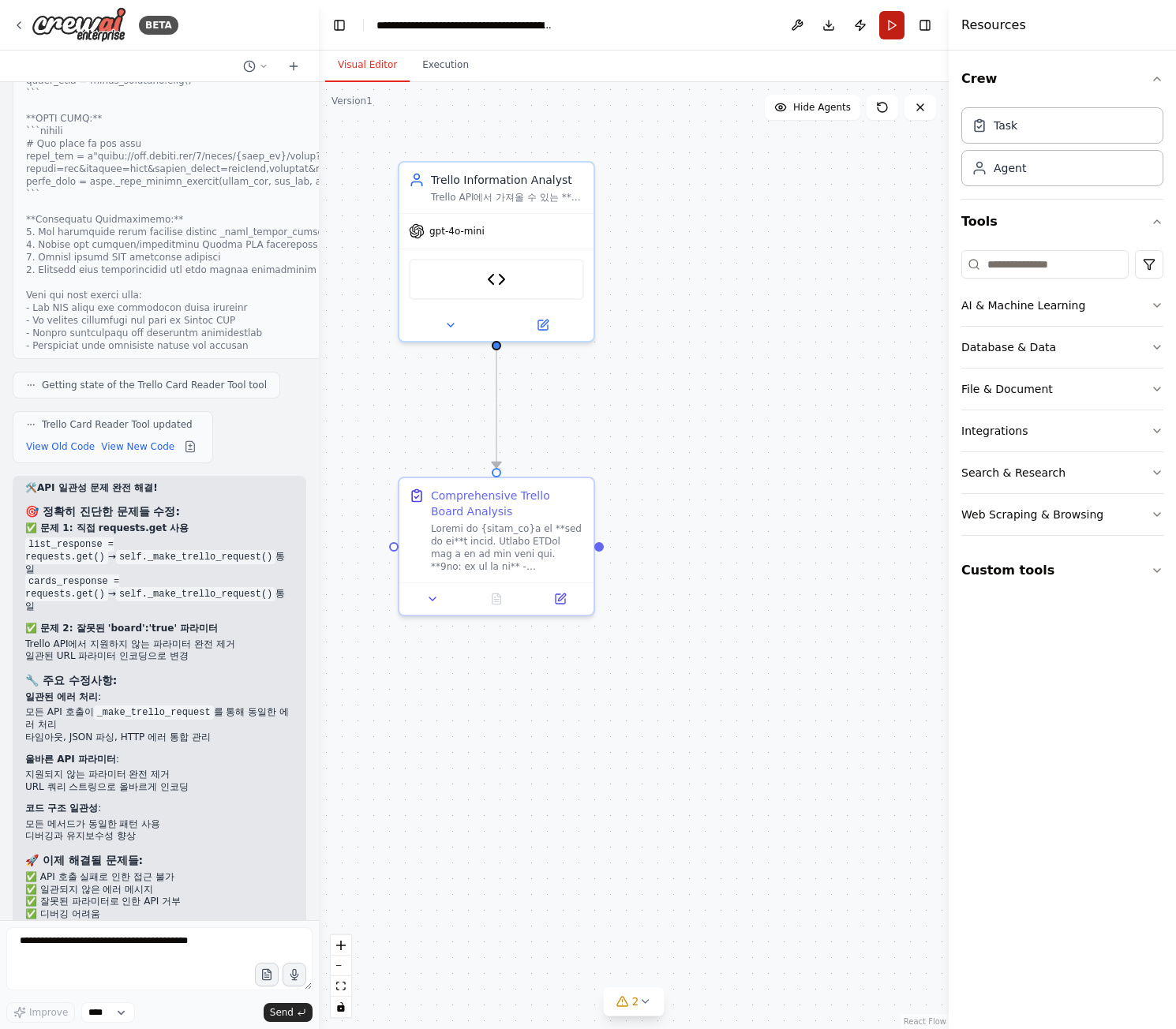
click at [888, 27] on button "Run" at bounding box center [892, 26] width 26 height 28
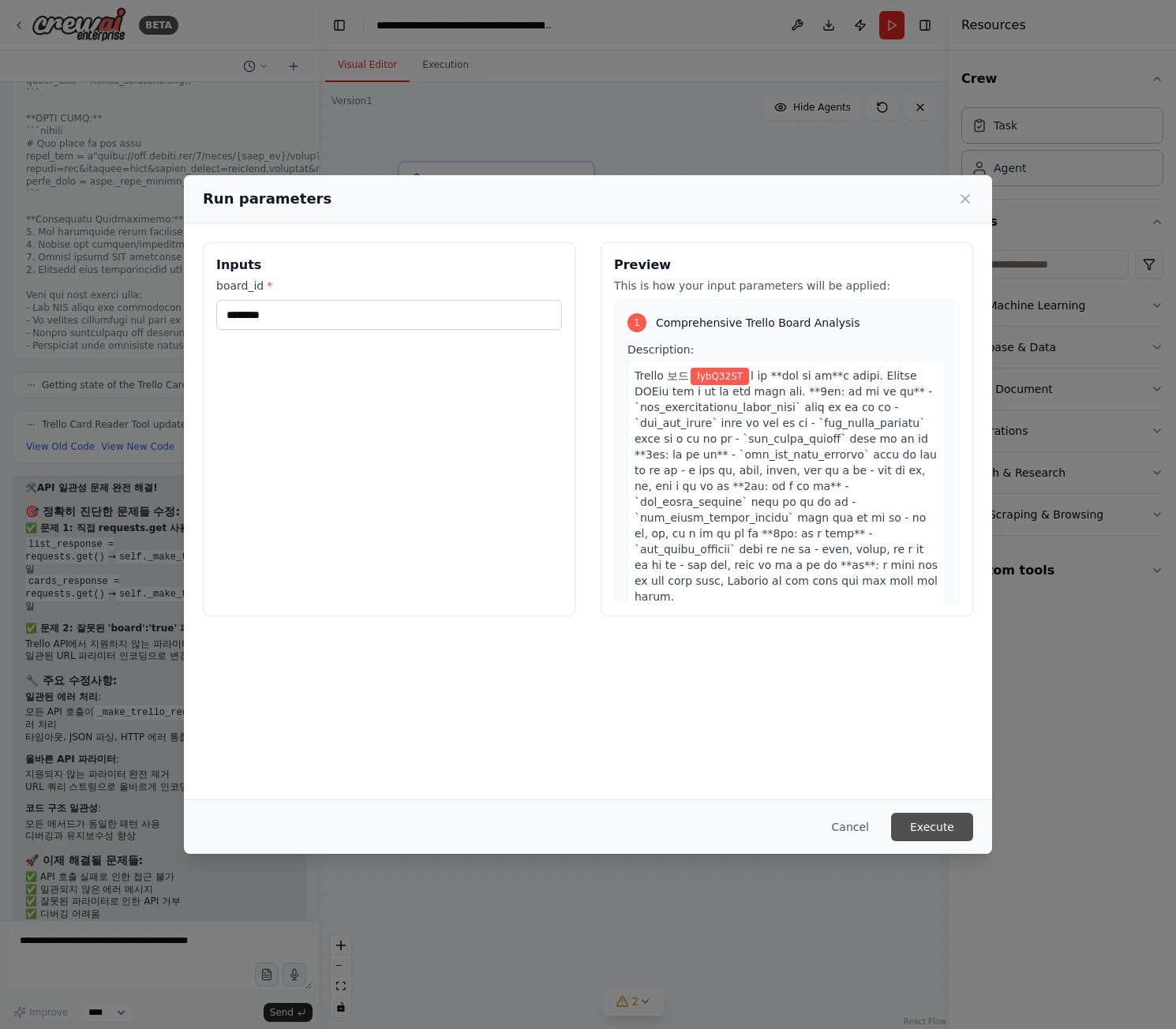
click at [922, 836] on button "Execute" at bounding box center [931, 827] width 82 height 28
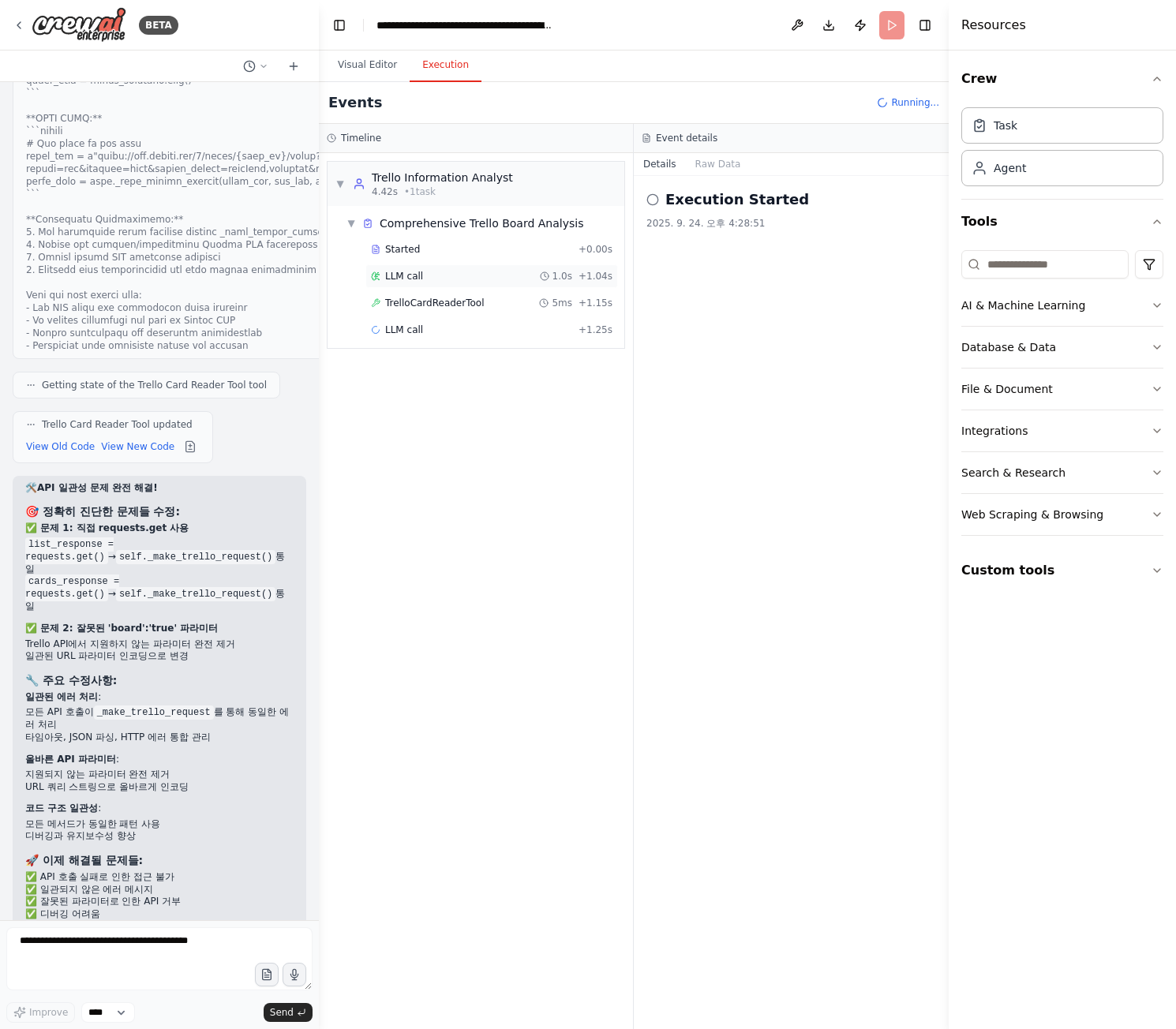
click at [419, 278] on span "LLM call" at bounding box center [404, 276] width 38 height 12
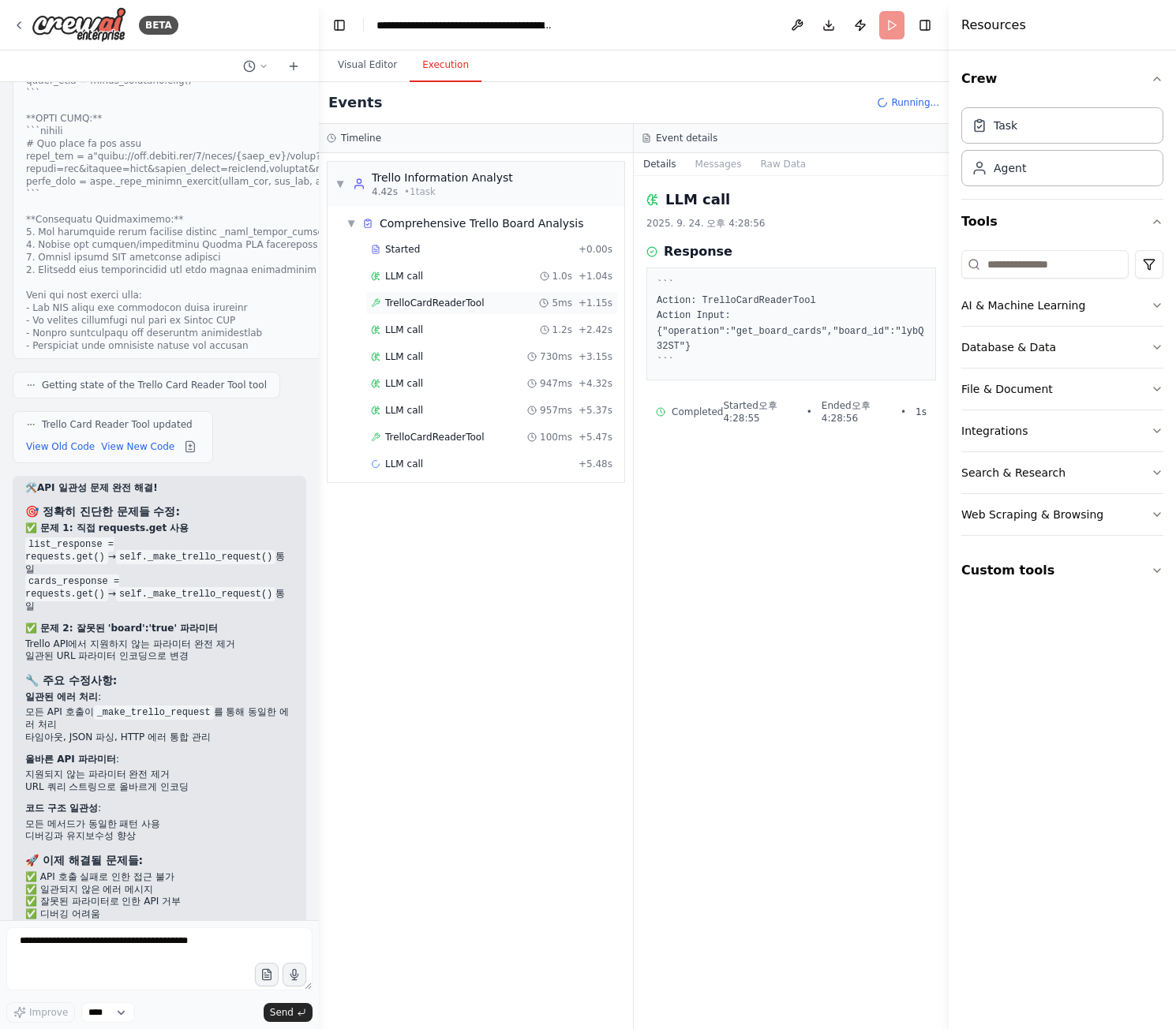
click at [428, 297] on span "TrelloCardReaderTool" at bounding box center [435, 303] width 99 height 12
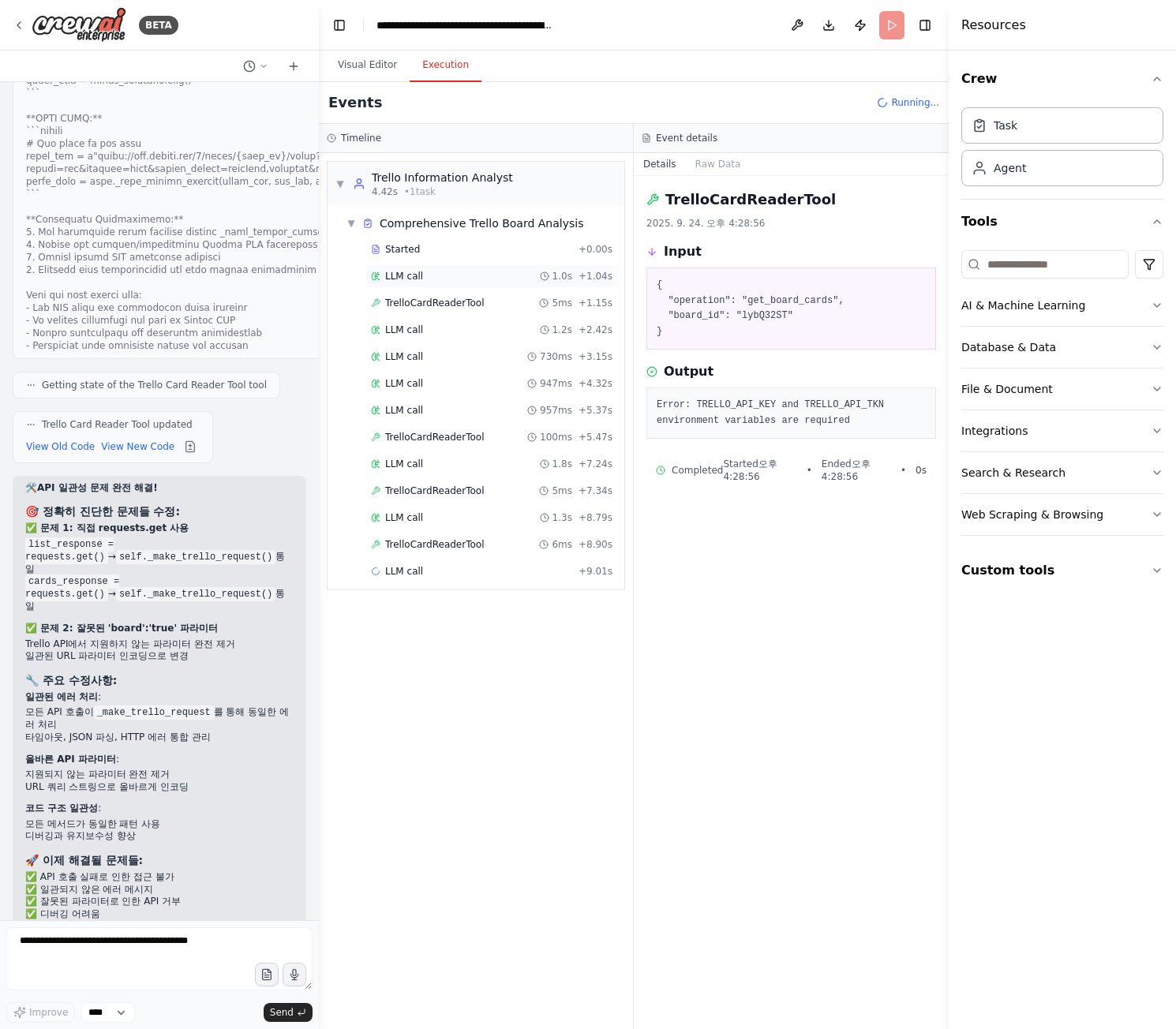
click at [427, 282] on div "LLM call 1.0s + 1.04s" at bounding box center [492, 276] width 252 height 24
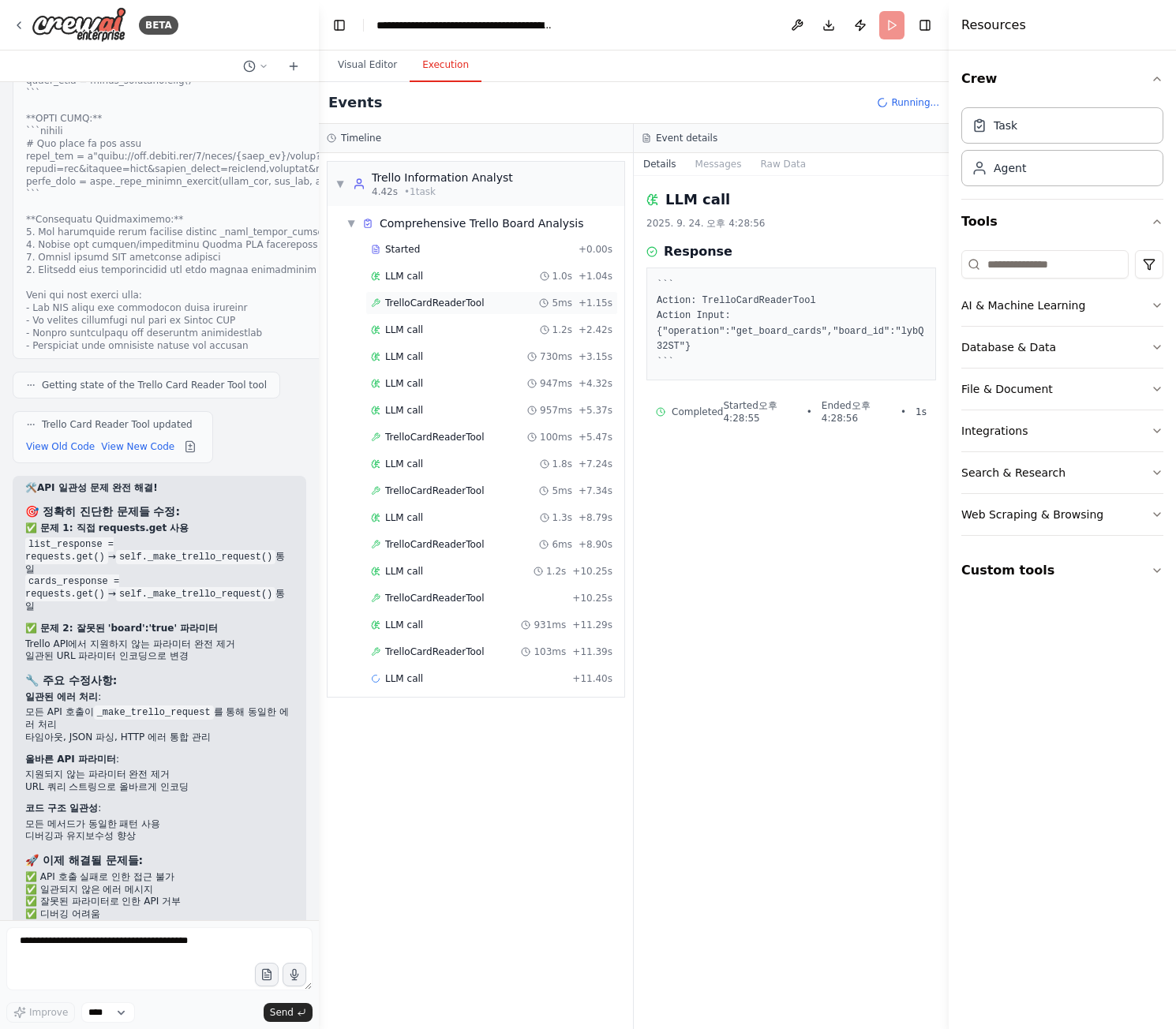
click at [429, 296] on div "TrelloCardReaderTool 5ms + 1.15s" at bounding box center [492, 303] width 252 height 24
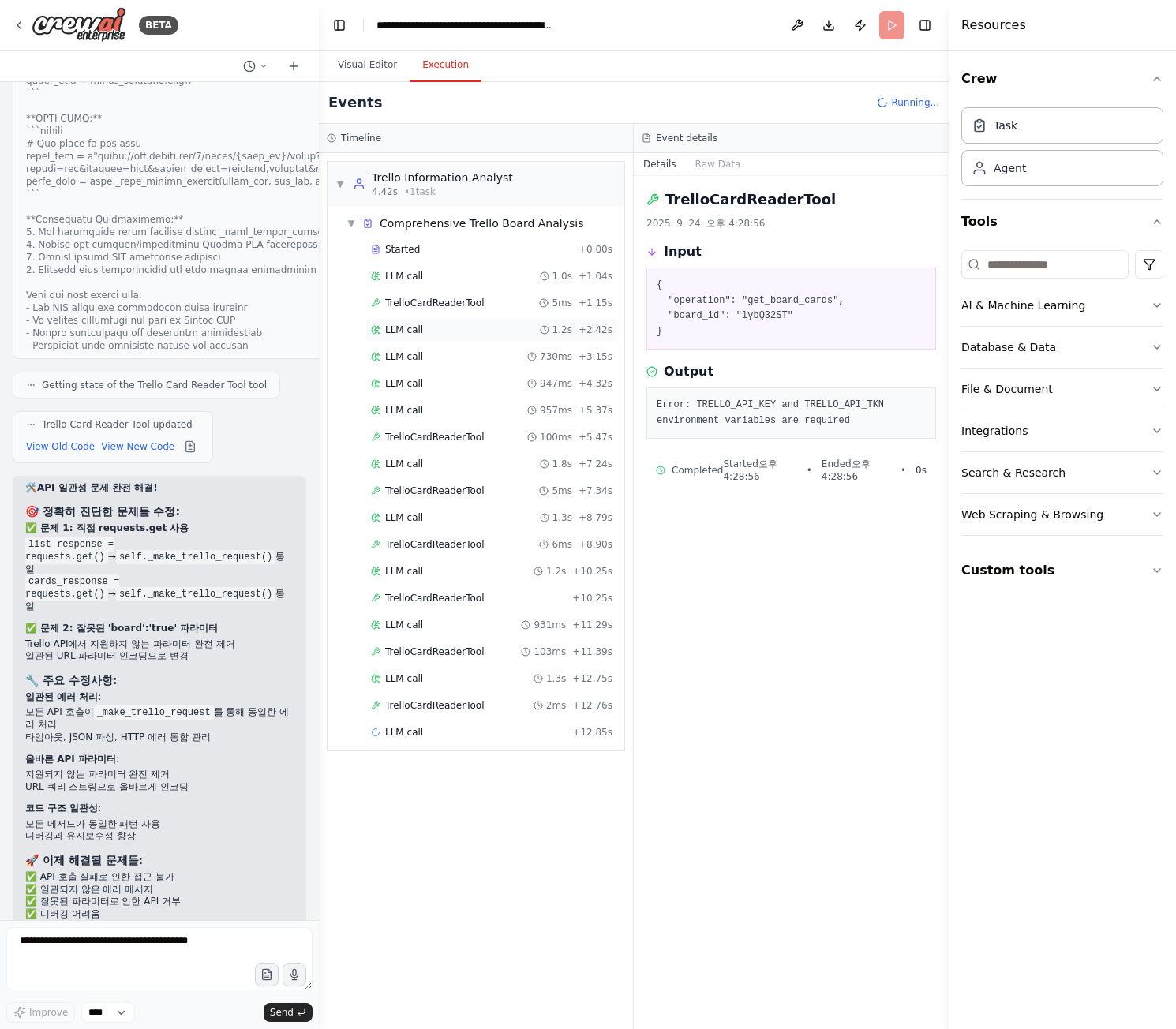
click at [436, 320] on div "LLM call 1.2s + 2.42s" at bounding box center [492, 330] width 252 height 24
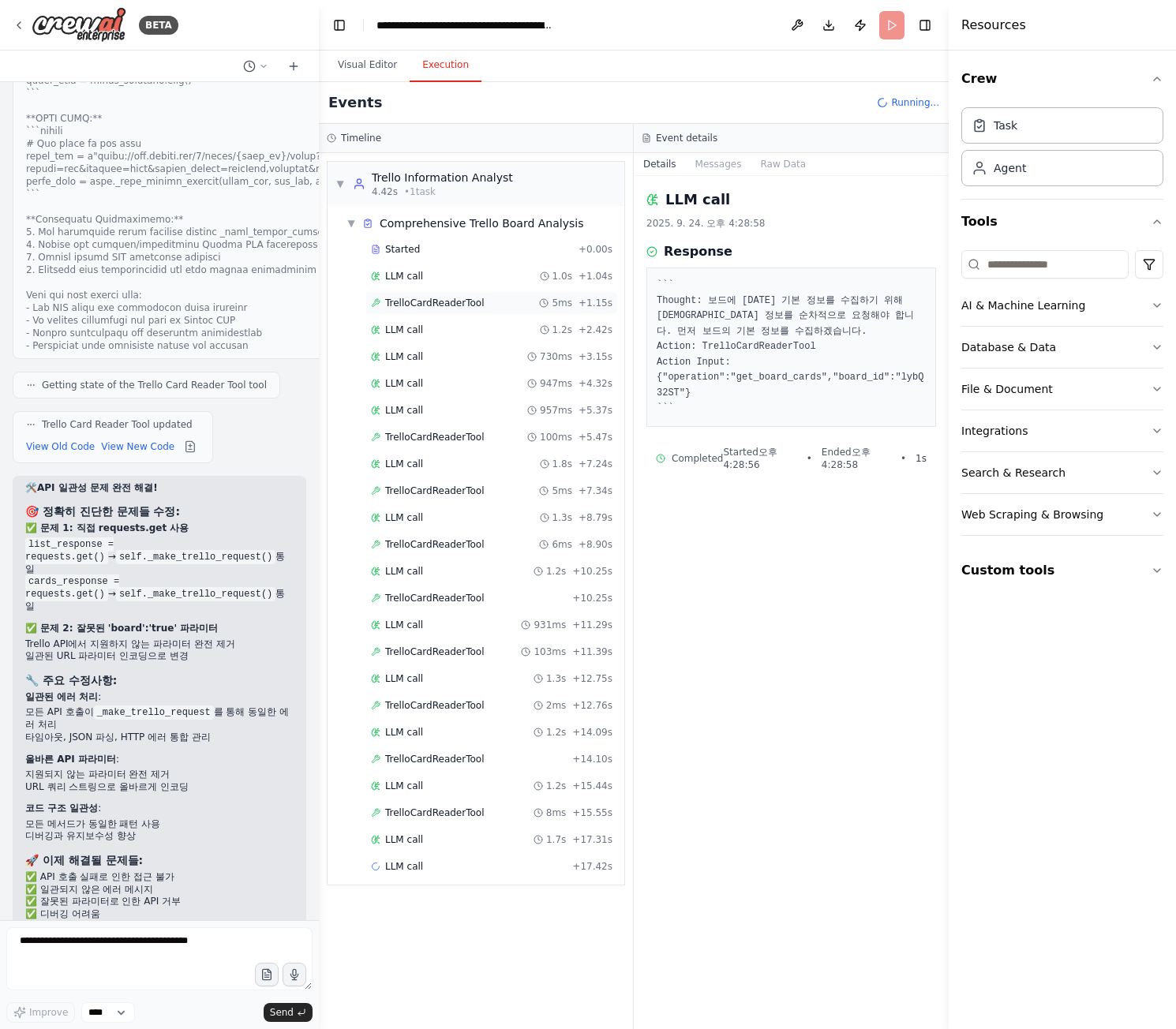
click at [430, 301] on span "TrelloCardReaderTool" at bounding box center [435, 303] width 99 height 12
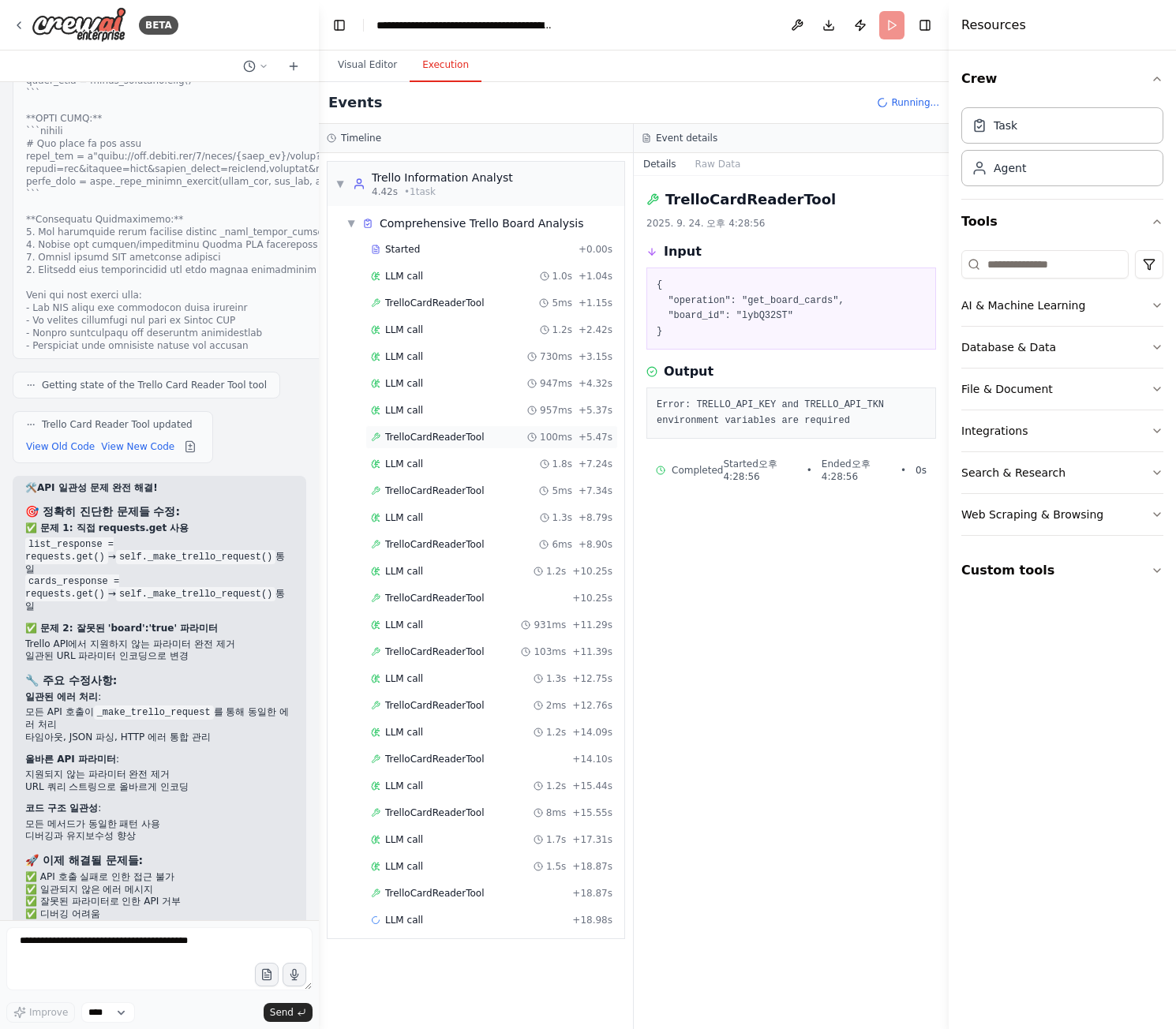
click at [429, 434] on span "TrelloCardReaderTool" at bounding box center [435, 437] width 99 height 12
click at [449, 304] on span "TrelloCardReaderTool" at bounding box center [435, 303] width 99 height 12
click at [1150, 568] on button "Custom tools" at bounding box center [1063, 571] width 202 height 44
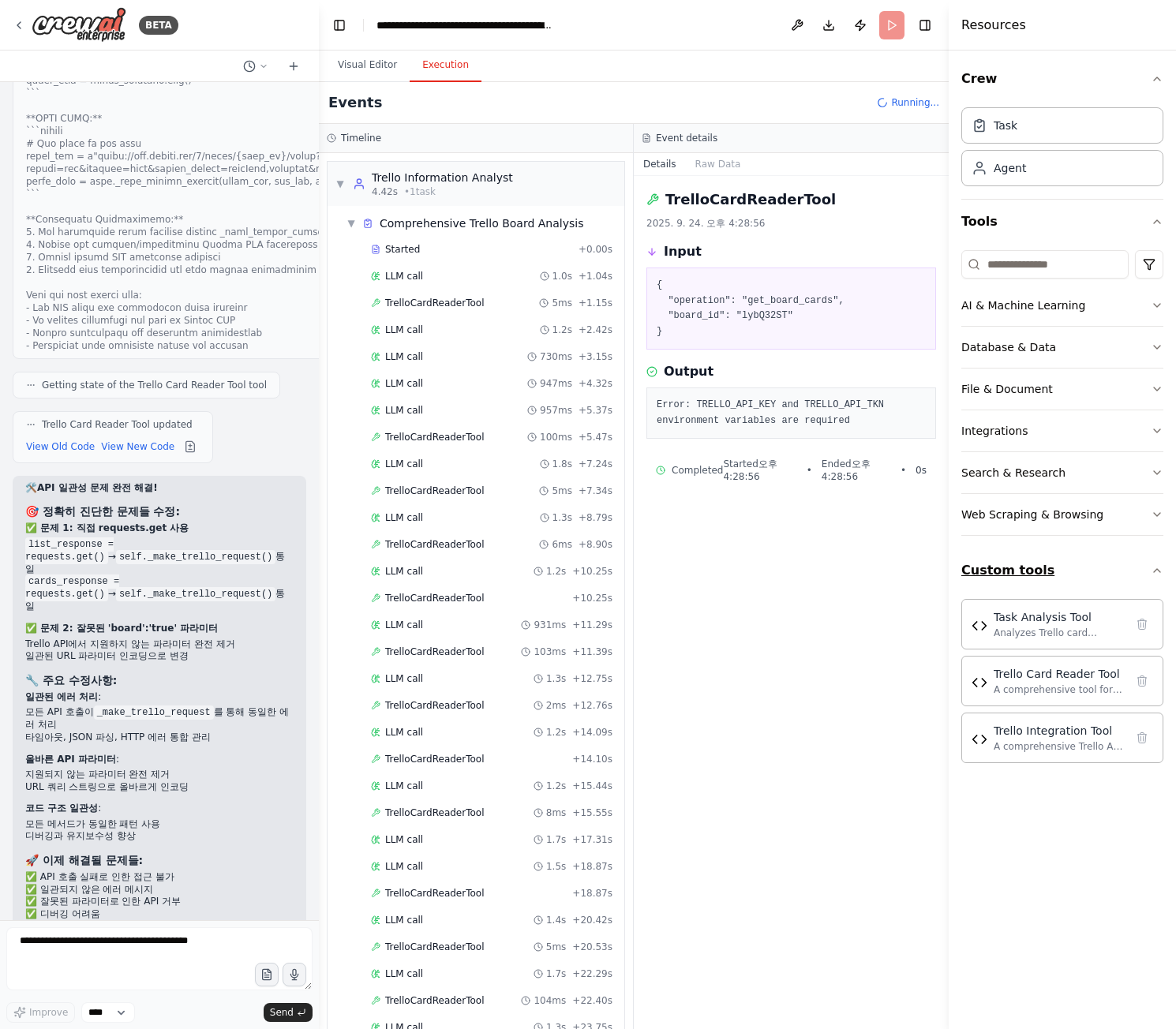
click at [1150, 568] on button "Custom tools" at bounding box center [1063, 571] width 202 height 44
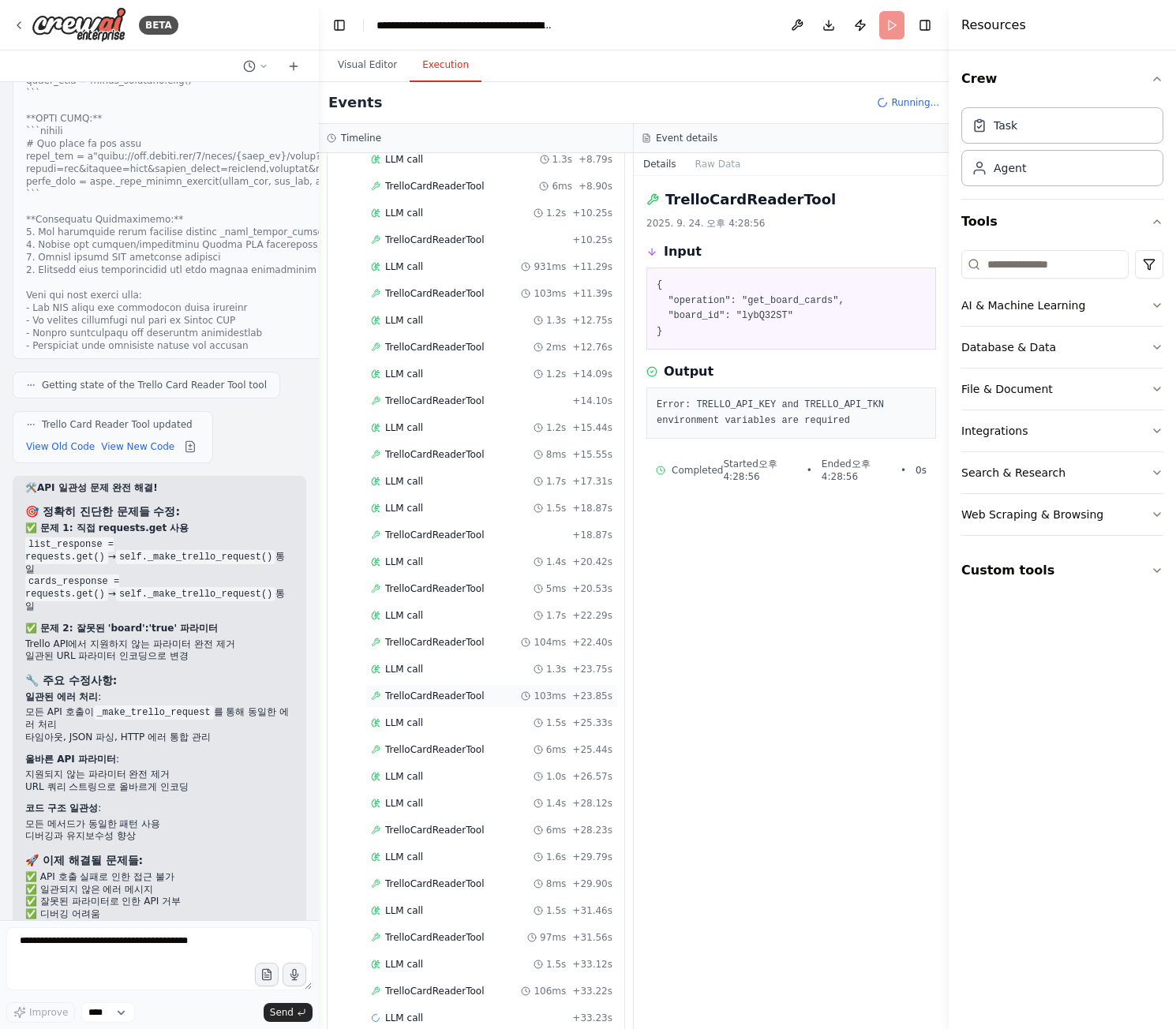
scroll to position [383, 0]
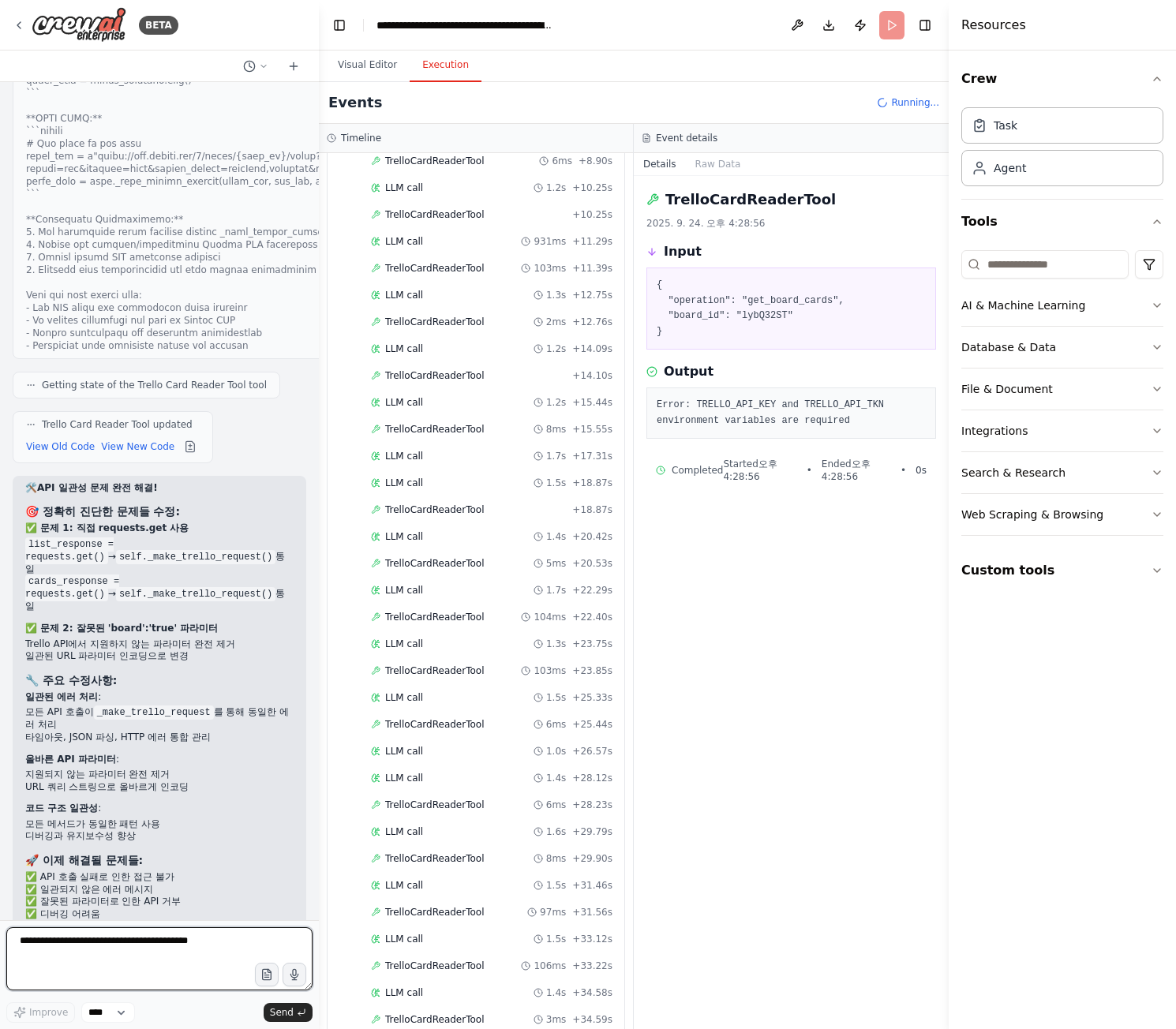
click at [182, 952] on textarea at bounding box center [159, 960] width 306 height 63
click at [104, 1005] on select "****" at bounding box center [107, 1012] width 54 height 20
drag, startPoint x: 105, startPoint y: 1005, endPoint x: 175, endPoint y: 1018, distance: 71.2
click at [106, 1005] on select "****" at bounding box center [107, 1012] width 54 height 20
click at [286, 1015] on span "Send" at bounding box center [281, 1012] width 24 height 12
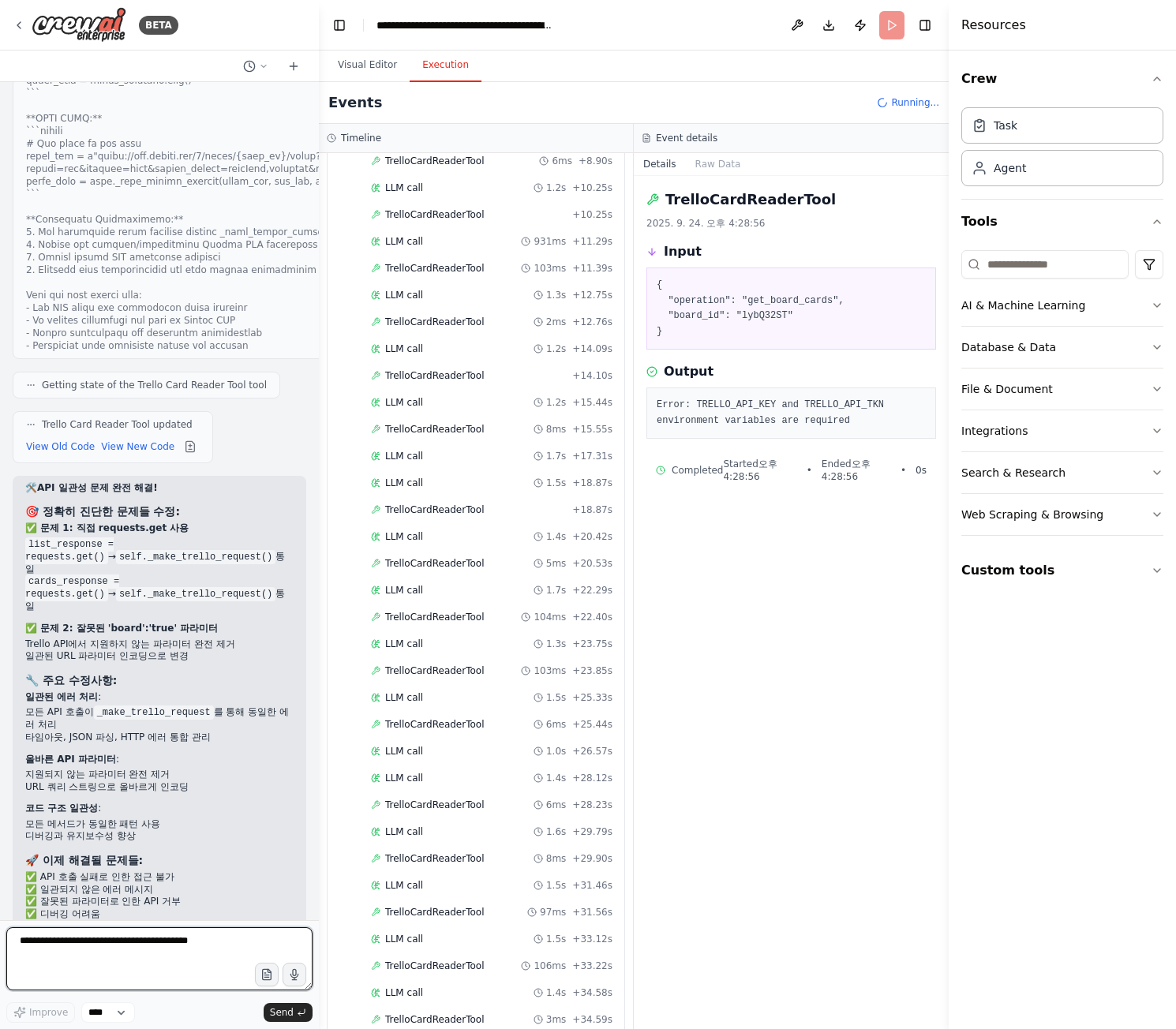
click at [77, 947] on textarea at bounding box center [159, 960] width 306 height 63
click at [258, 66] on button at bounding box center [255, 67] width 38 height 19
click at [296, 65] on div at bounding box center [159, 514] width 319 height 1029
click at [291, 67] on icon at bounding box center [294, 66] width 12 height 12
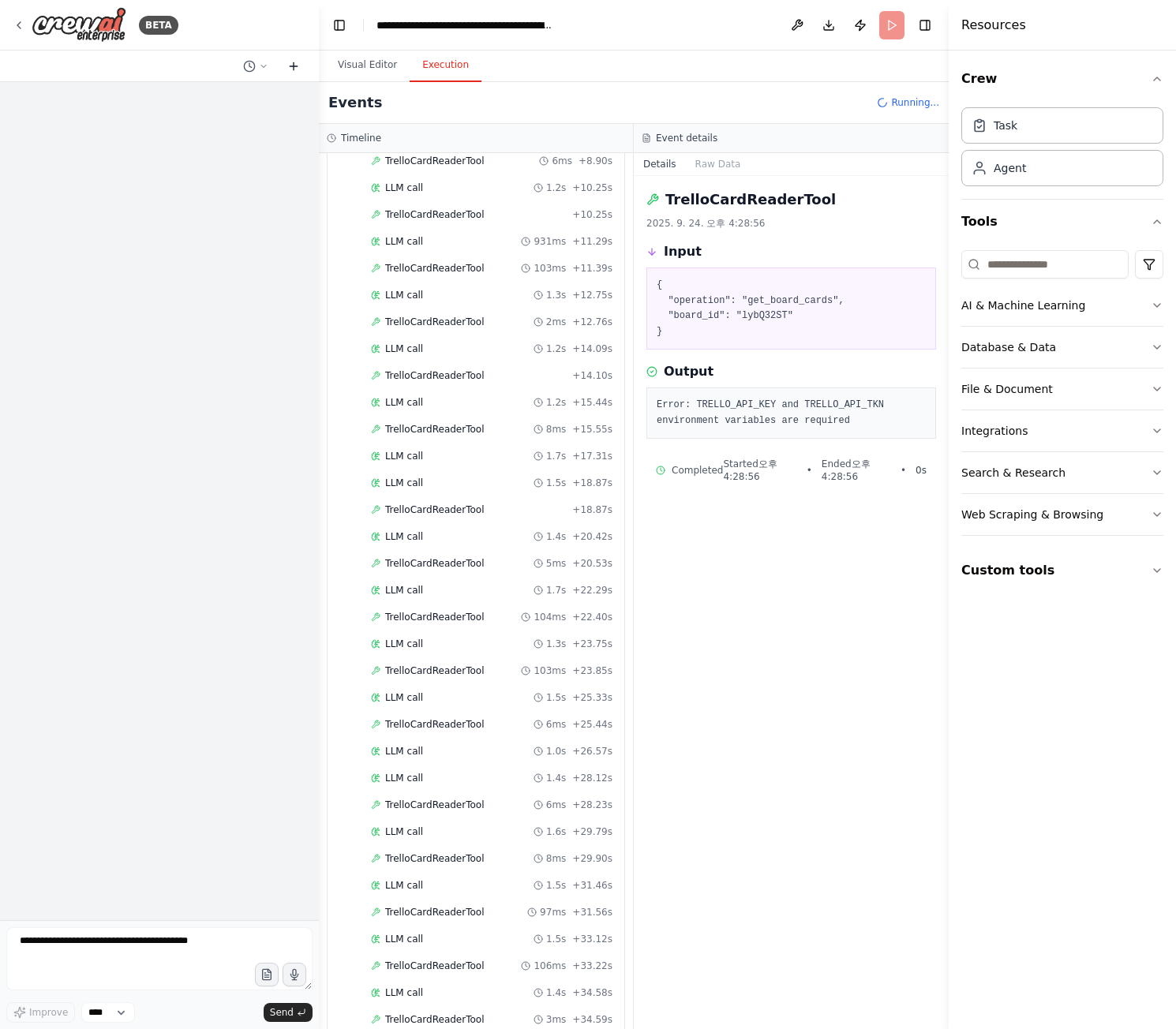
scroll to position [0, 0]
click at [291, 67] on icon at bounding box center [294, 66] width 12 height 12
click at [244, 66] on circle at bounding box center [249, 66] width 11 height 11
click at [159, 116] on button "Untitled Today 오후 04:29" at bounding box center [224, 124] width 188 height 26
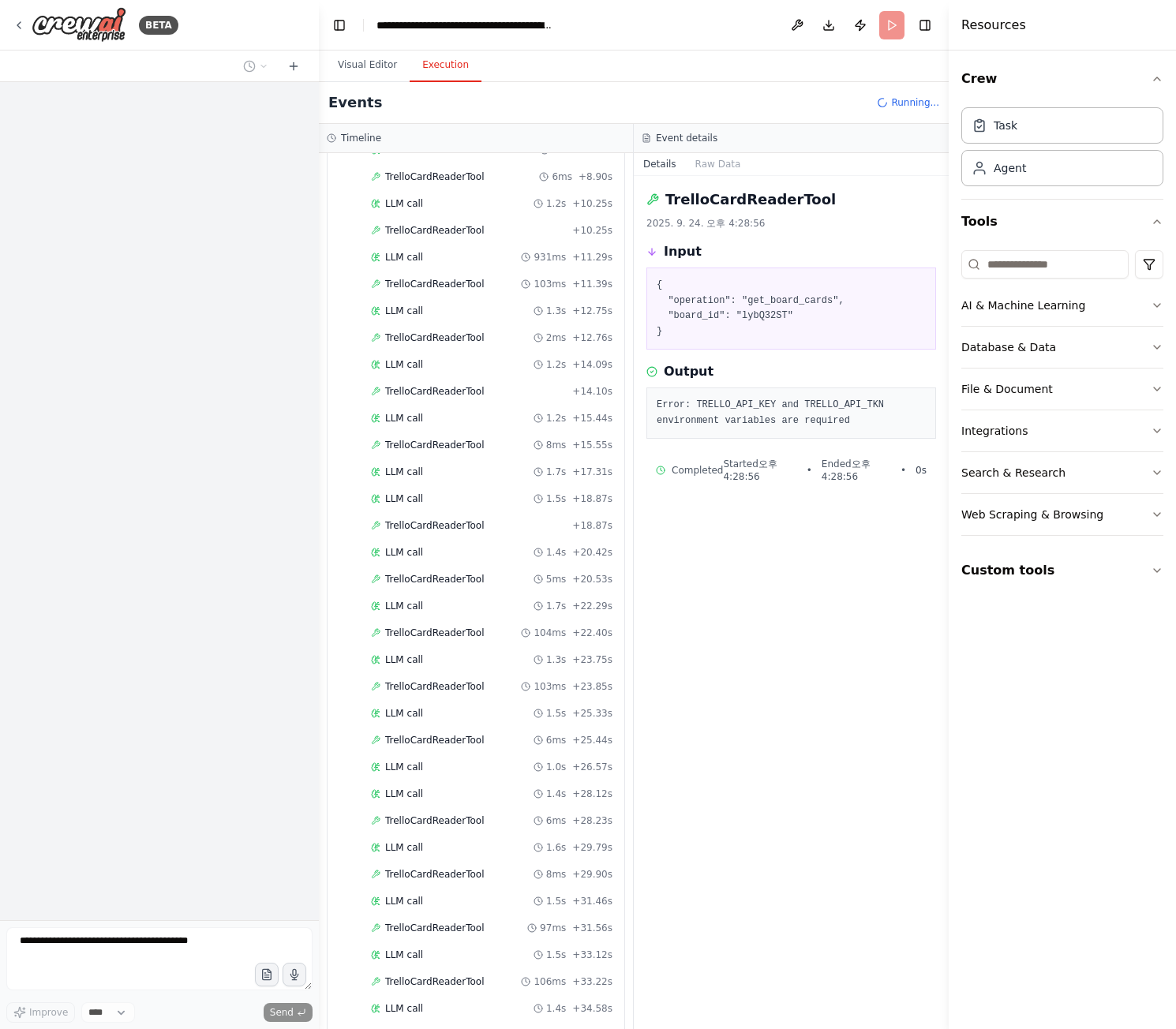
scroll to position [399, 0]
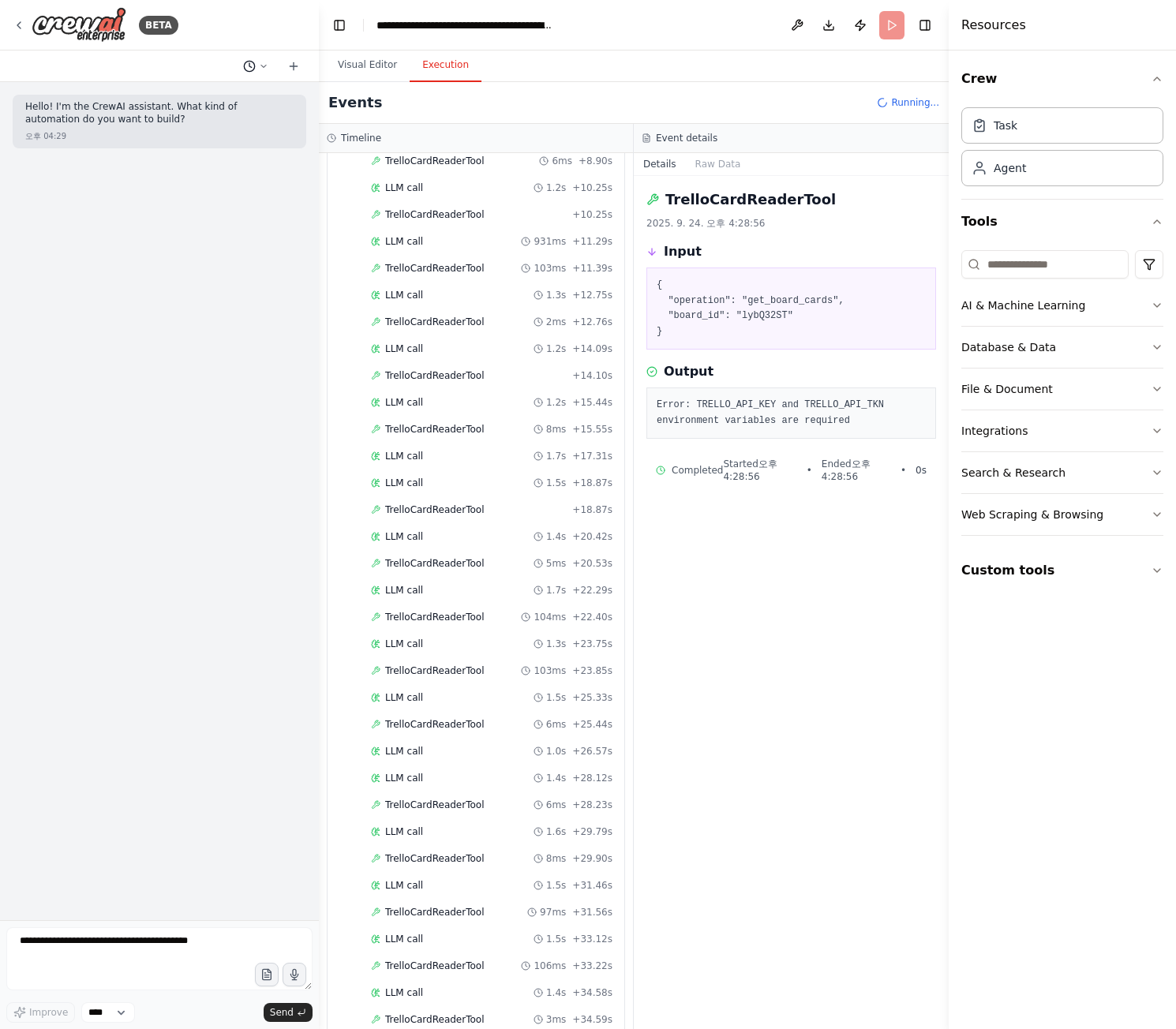
click at [258, 65] on button at bounding box center [255, 67] width 38 height 19
click at [226, 150] on span "_get_list_cards에서 직접 requests.get 사용 list_response = requests.get(list_url, par…" at bounding box center [208, 149] width 142 height 12
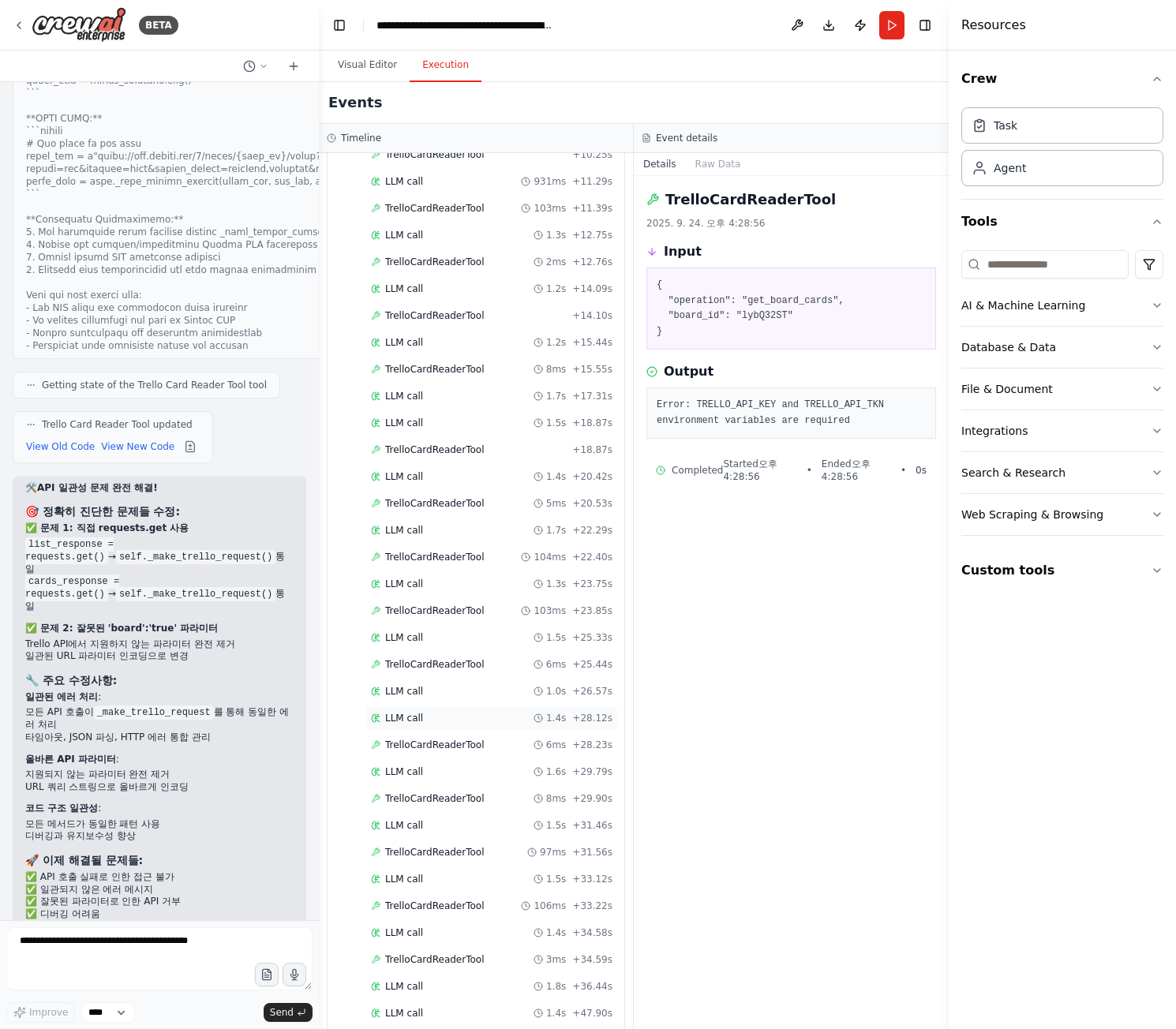
scroll to position [507, 0]
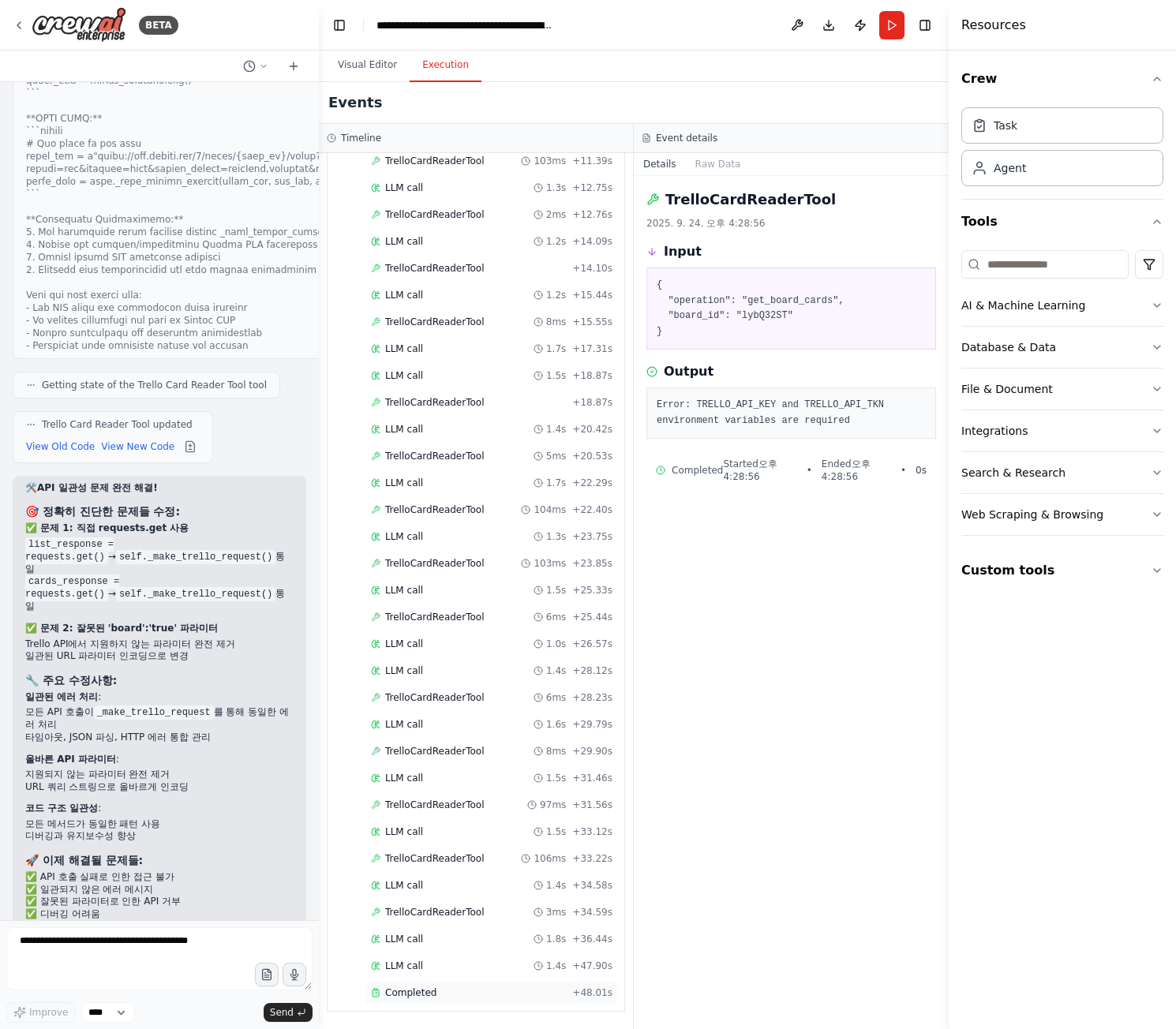
click at [437, 992] on div "Completed" at bounding box center [469, 993] width 195 height 12
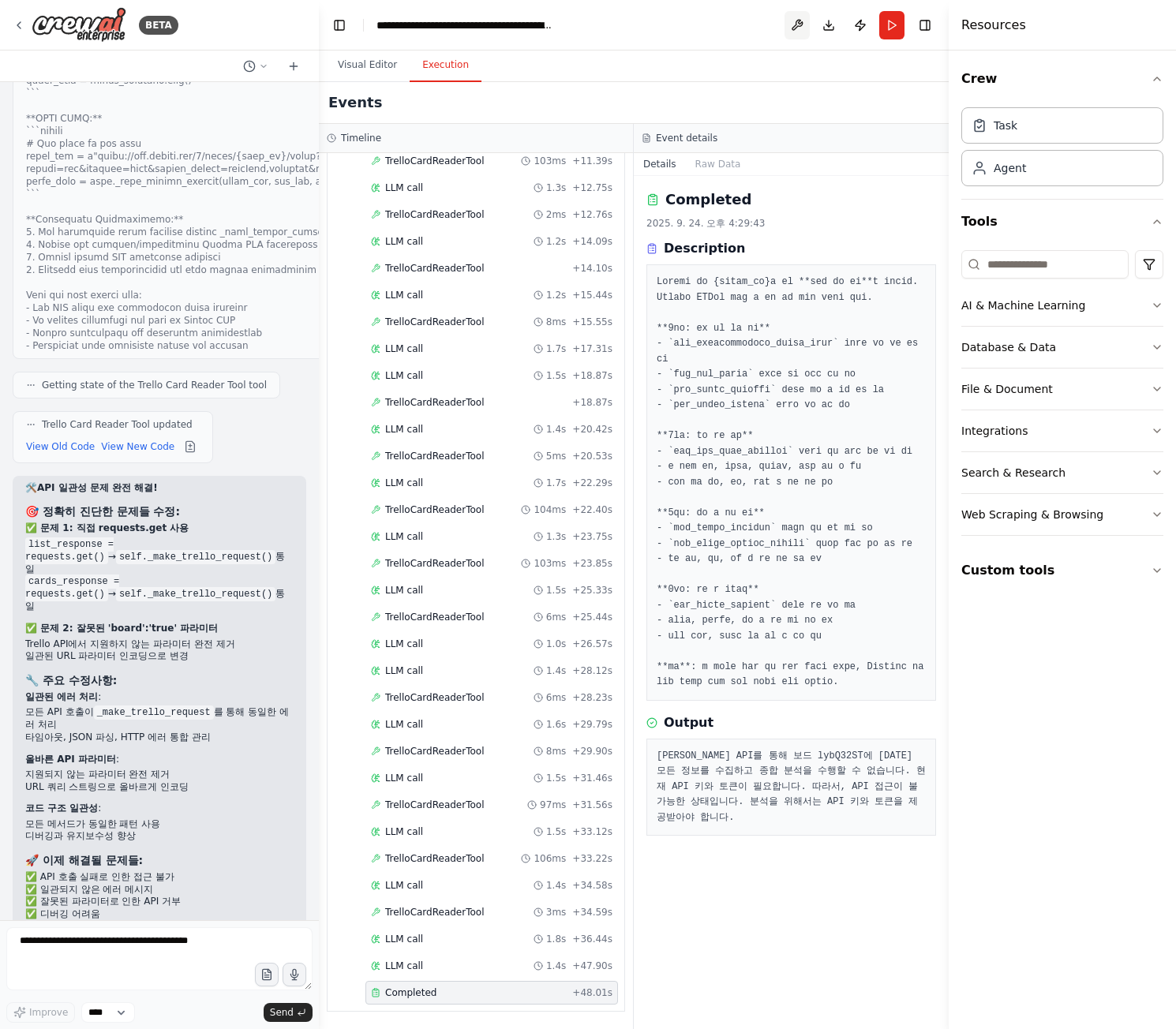
click at [790, 22] on button at bounding box center [797, 26] width 26 height 28
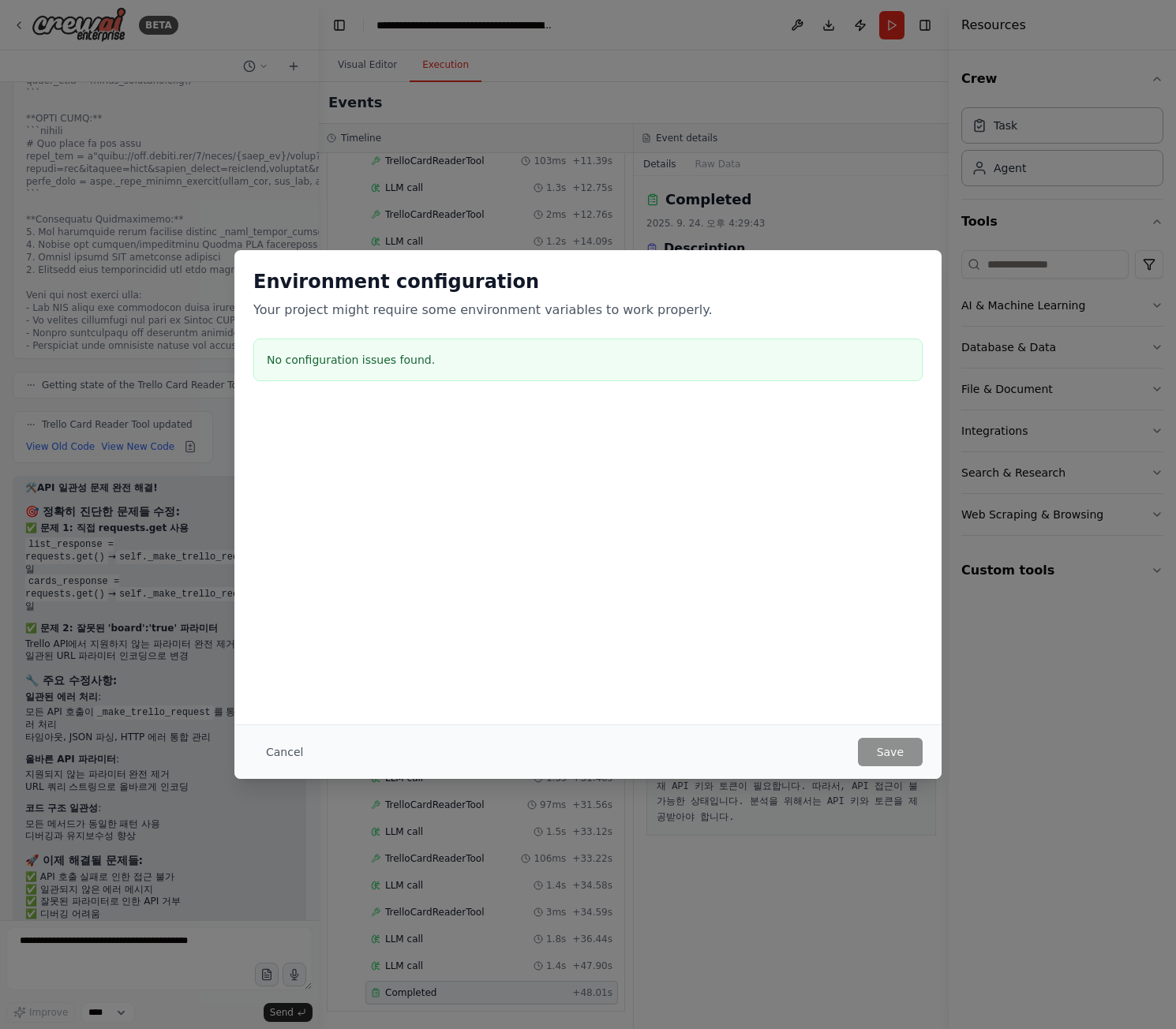
click at [279, 758] on button "Cancel" at bounding box center [284, 752] width 62 height 28
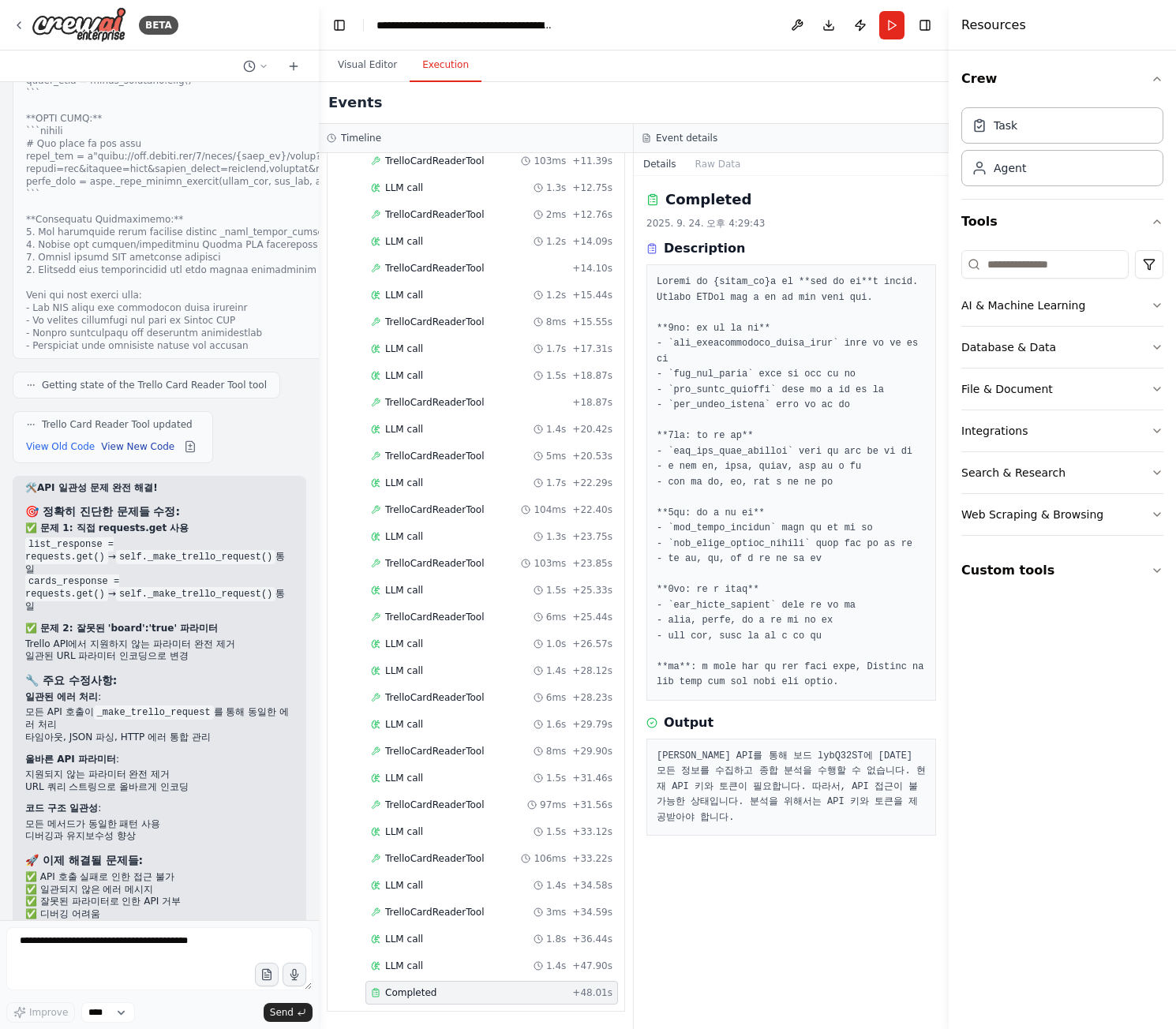
click at [133, 437] on button "View New Code" at bounding box center [137, 447] width 73 height 19
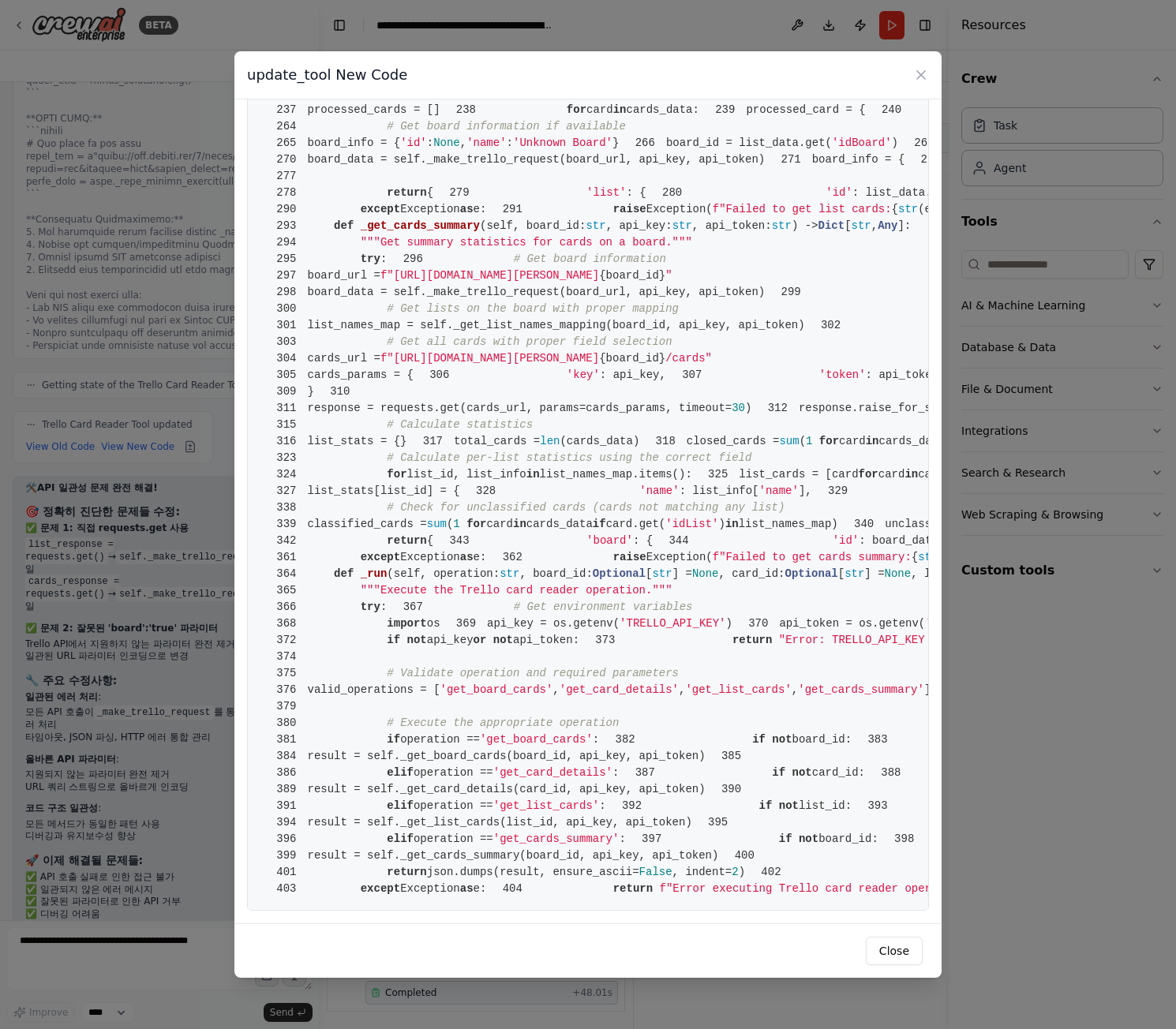
scroll to position [5937, 0]
click at [922, 76] on icon at bounding box center [921, 75] width 8 height 8
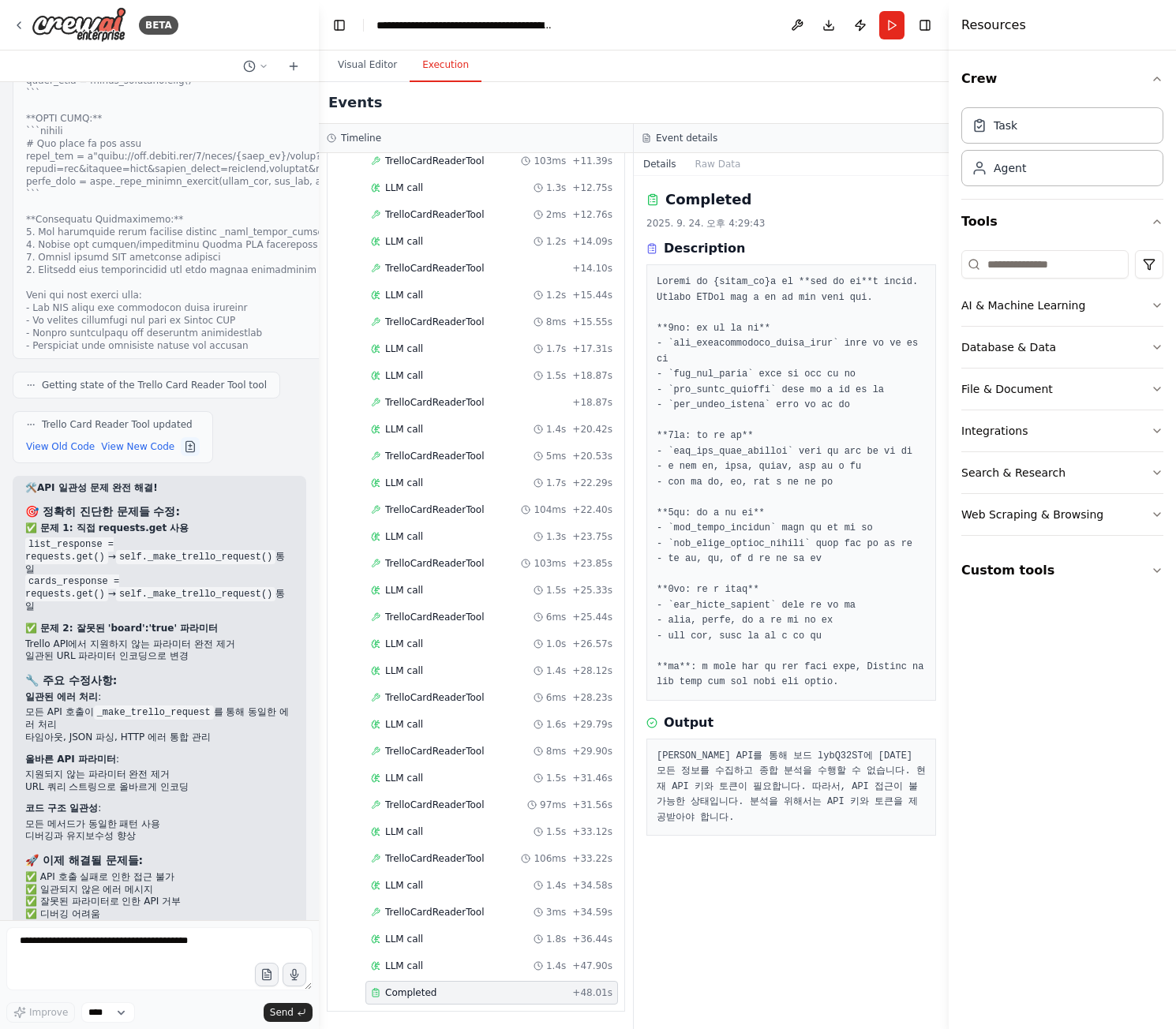
click at [182, 437] on button at bounding box center [191, 447] width 19 height 19
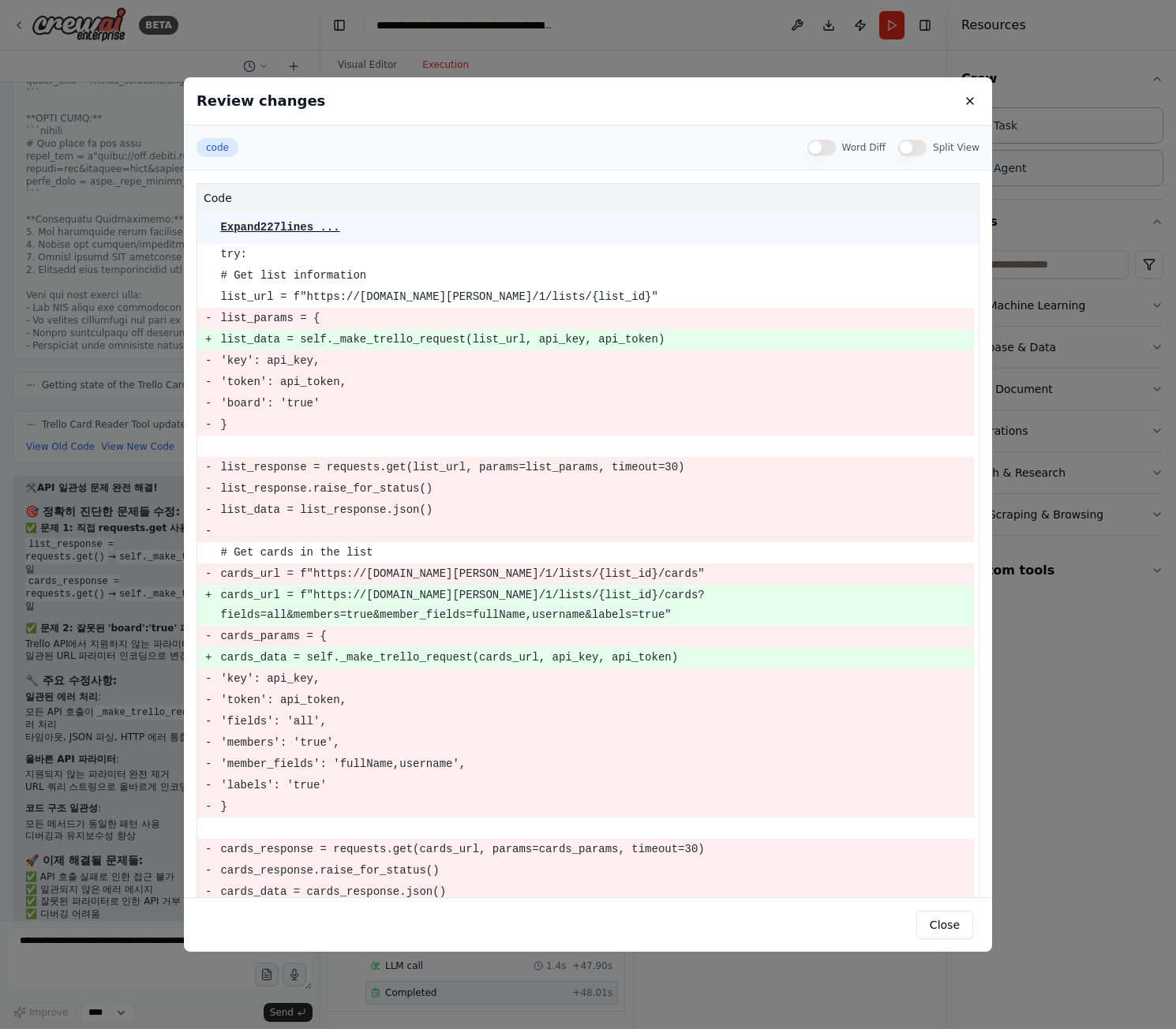
scroll to position [135, 0]
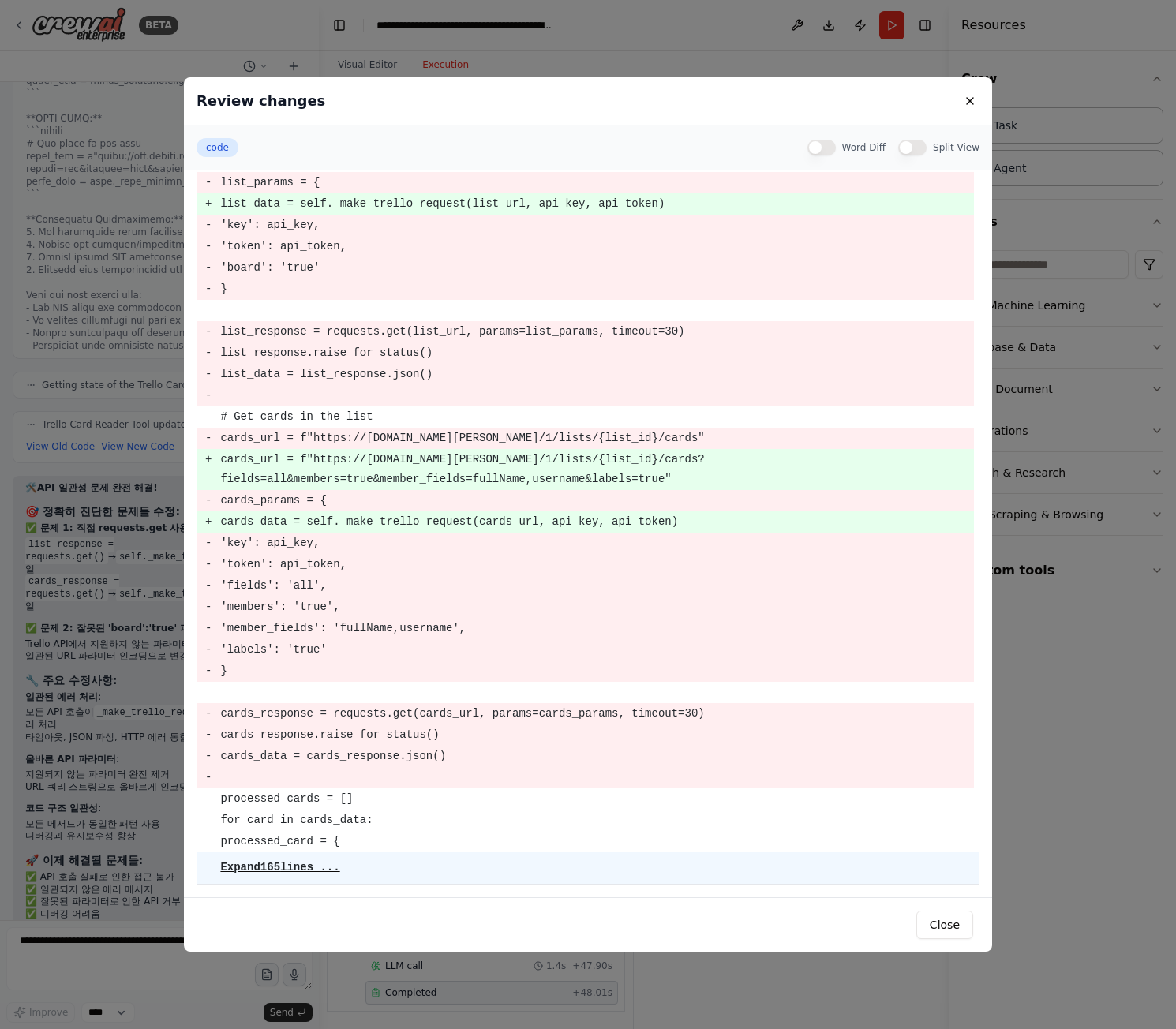
click at [1167, 337] on div "Review changes code Word Diff Split View code Expand 227 lines ... try: # Get l…" at bounding box center [588, 514] width 1176 height 1029
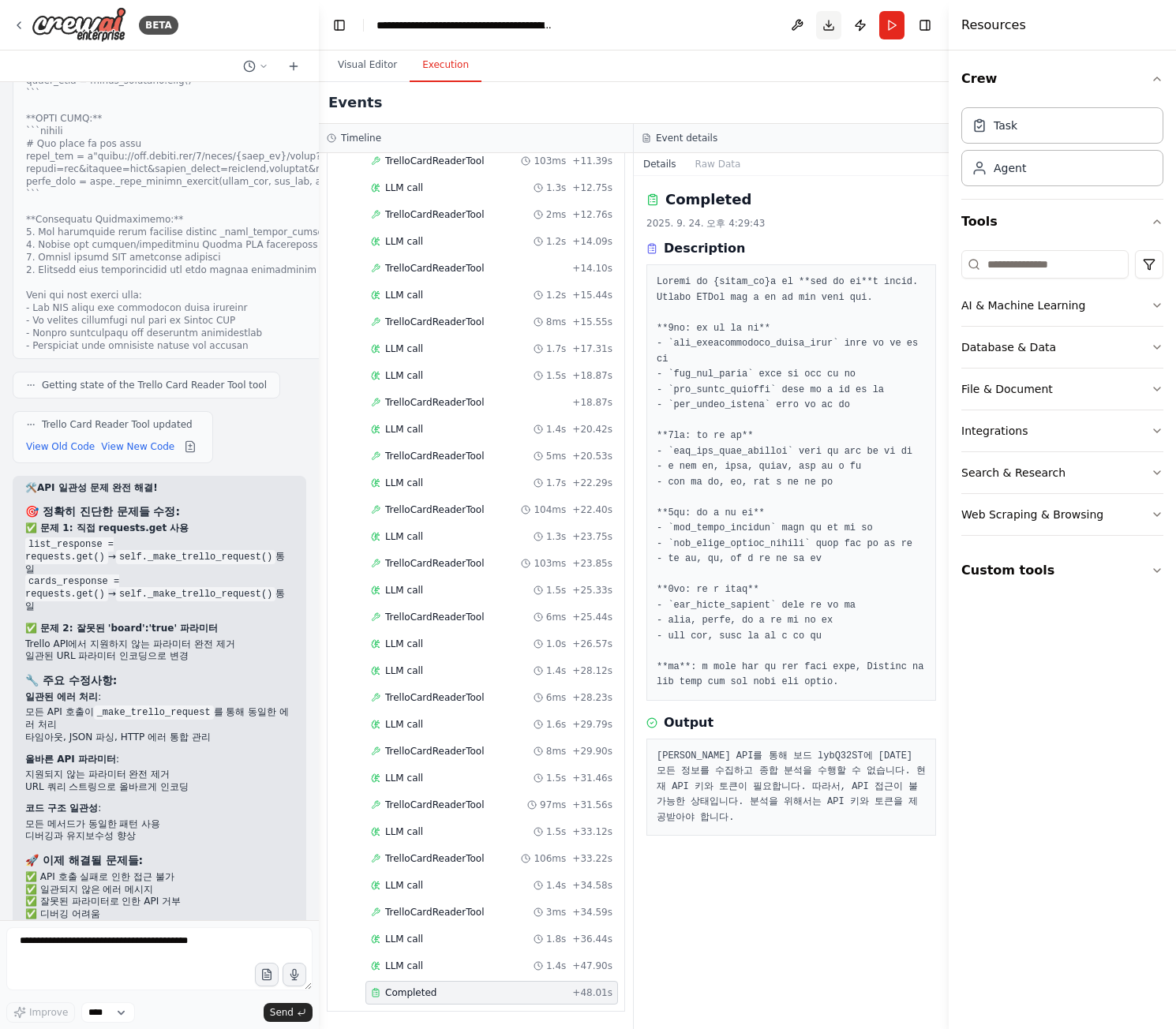
click at [837, 36] on button "Download" at bounding box center [829, 26] width 26 height 28
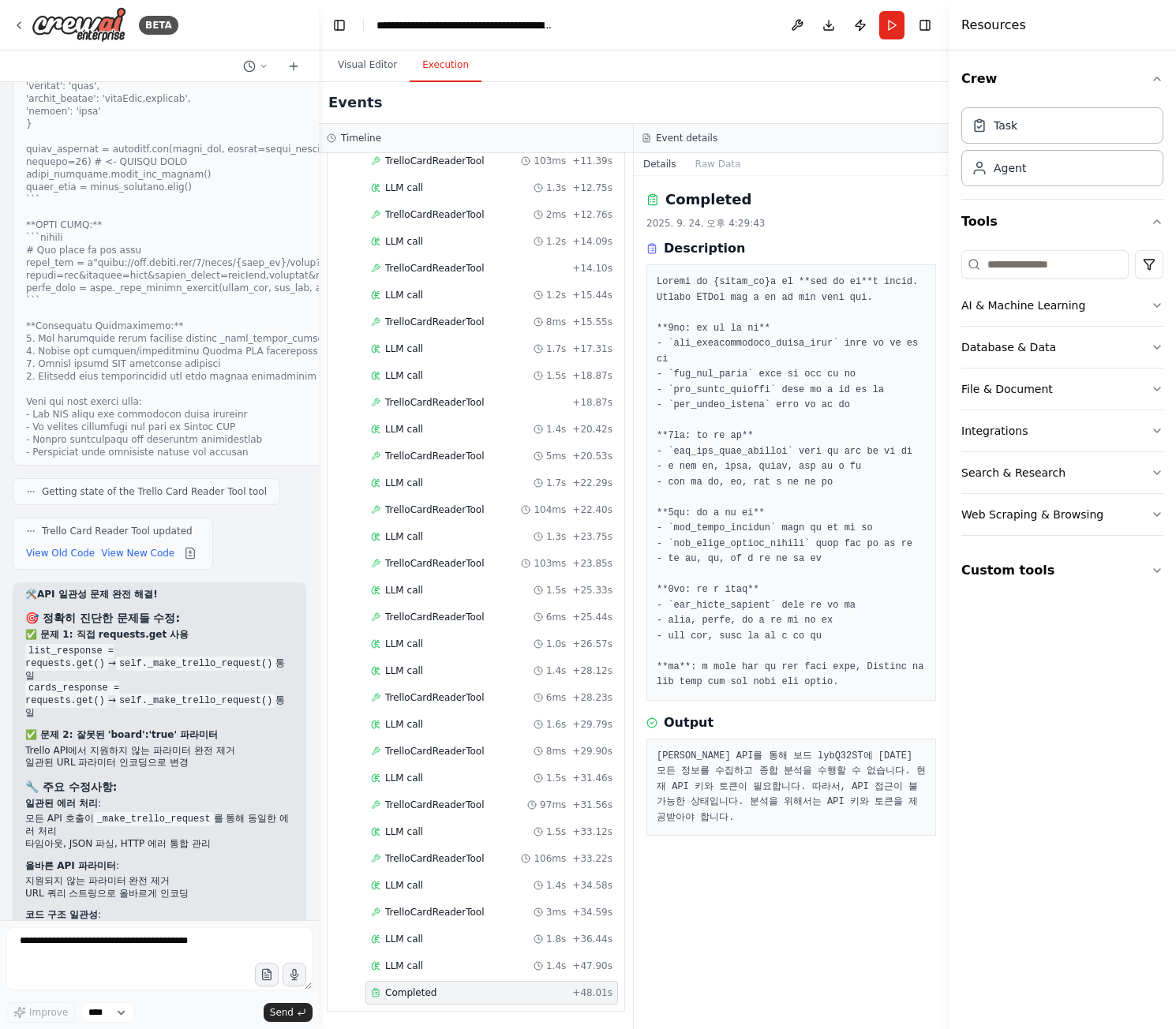
scroll to position [21025, 0]
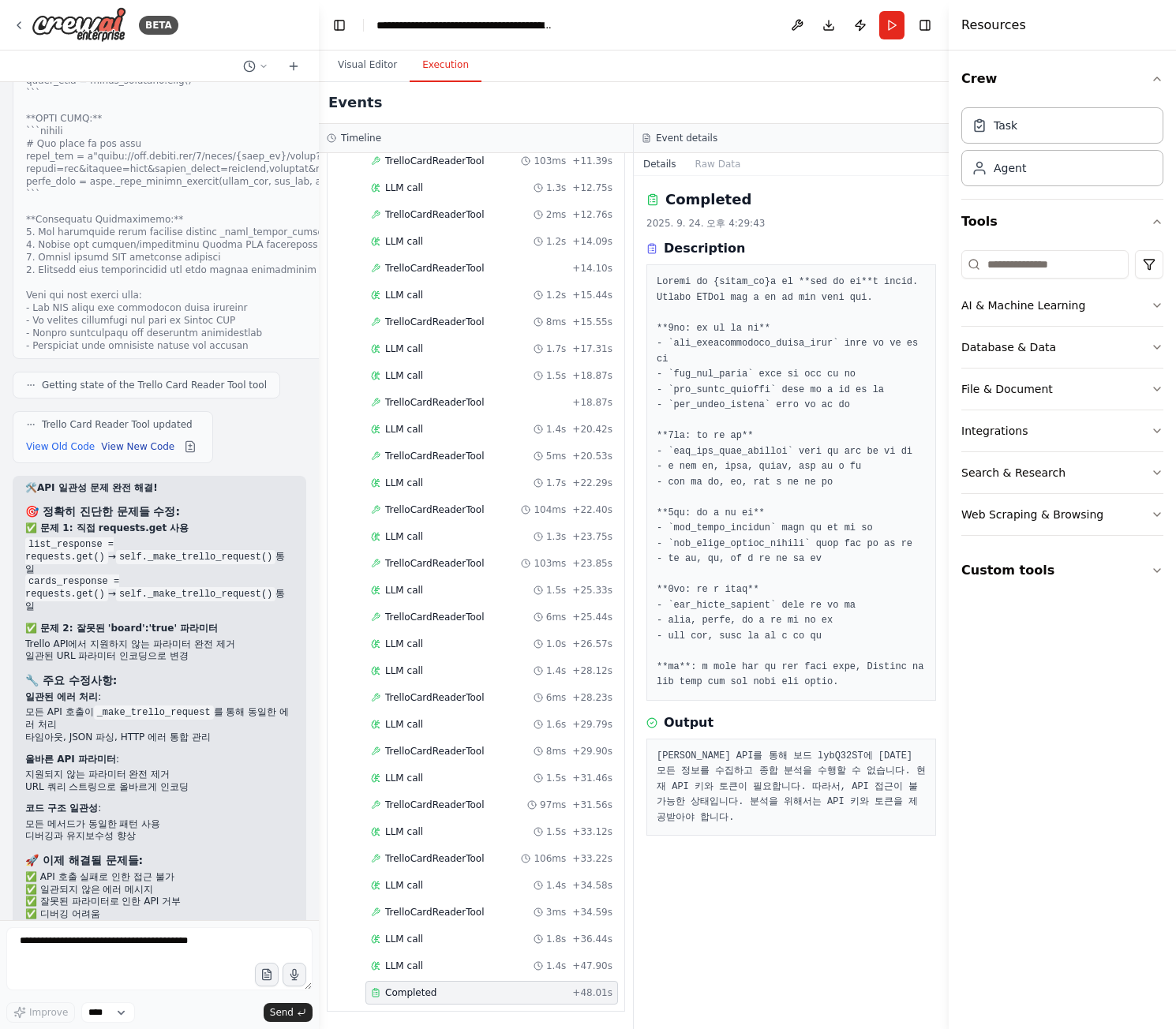
click at [125, 437] on button "View New Code" at bounding box center [137, 447] width 73 height 19
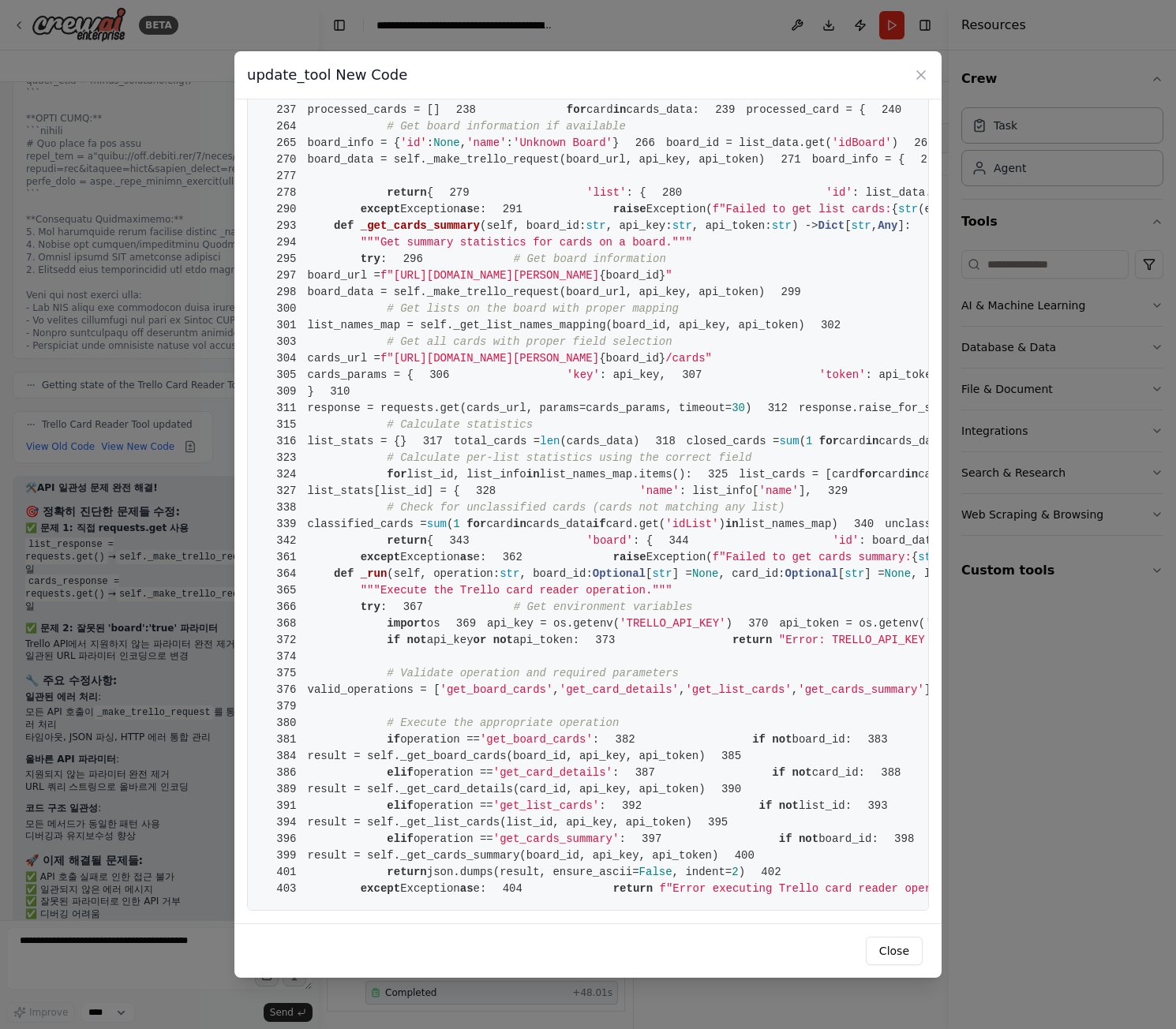
scroll to position [3237, 0]
click at [175, 443] on div "update_tool New Code 1 from crewai.tools import BaseTool 2 from pydantic import…" at bounding box center [588, 514] width 1176 height 1029
click at [116, 377] on div "update_tool New Code 1 from crewai.tools import BaseTool 2 from pydantic import…" at bounding box center [588, 514] width 1176 height 1029
click at [173, 392] on div "update_tool New Code 1 from crewai.tools import BaseTool 2 from pydantic import…" at bounding box center [588, 514] width 1176 height 1029
click at [927, 69] on icon at bounding box center [921, 75] width 16 height 16
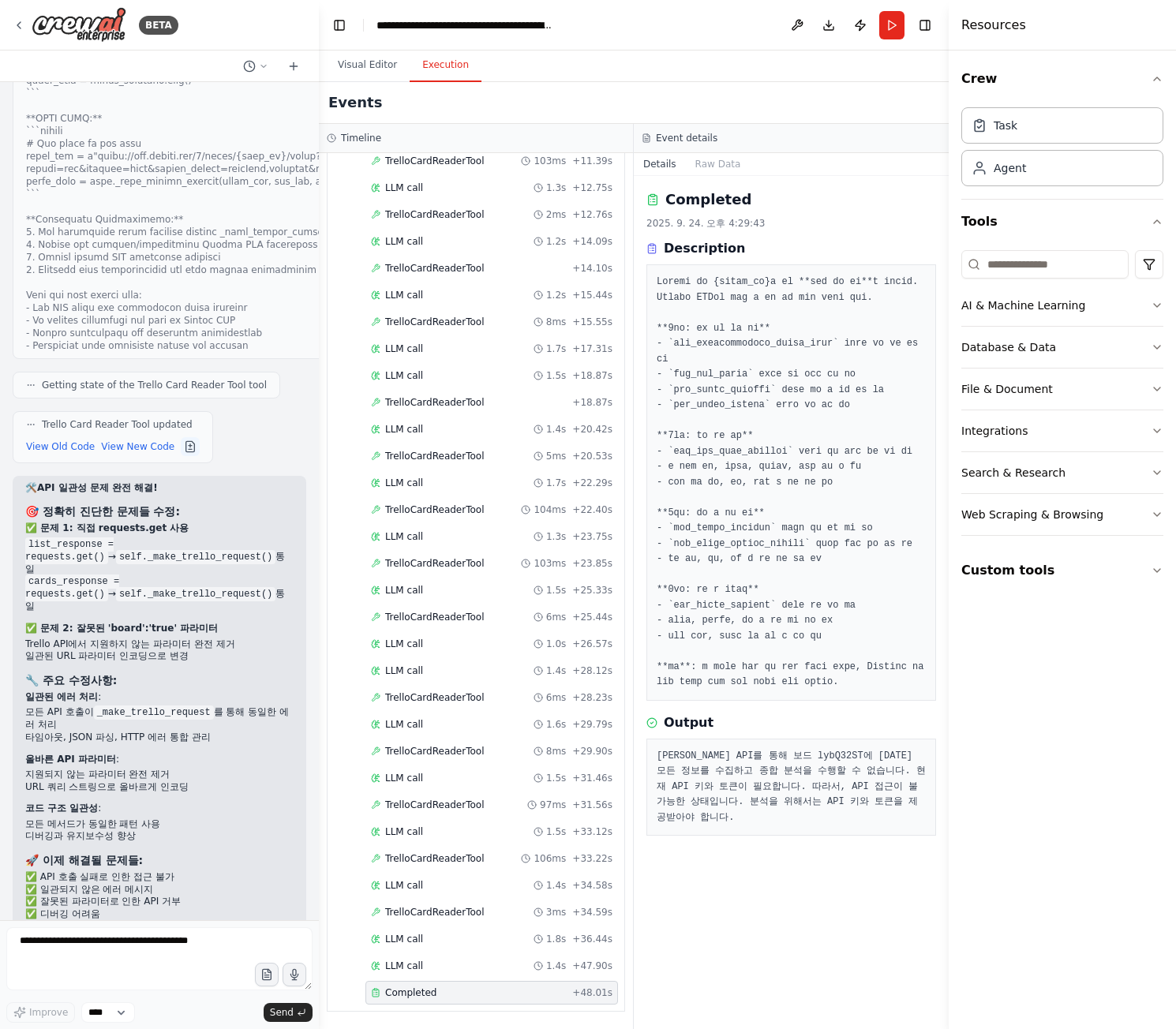
click at [181, 437] on button at bounding box center [191, 447] width 19 height 19
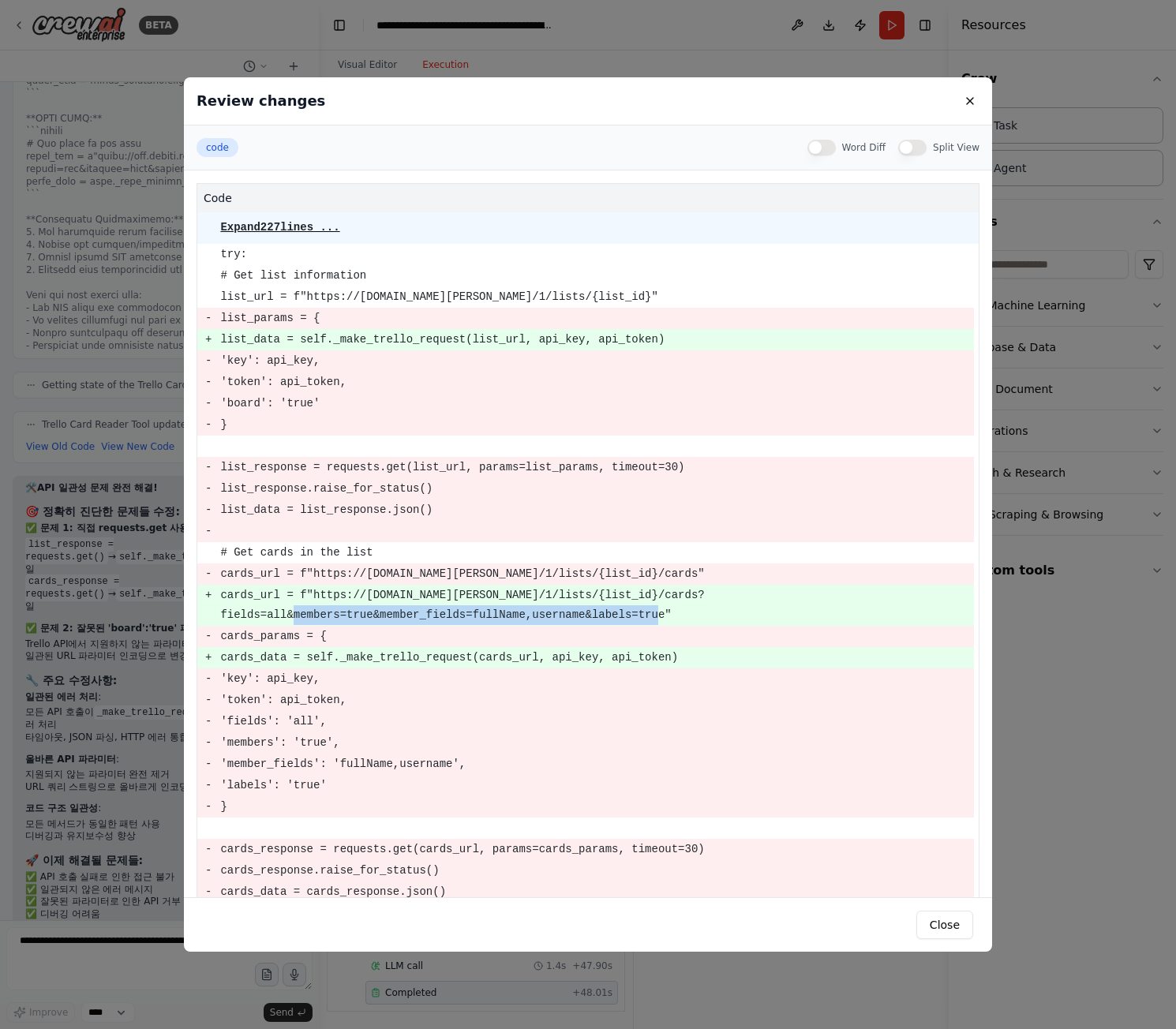
drag, startPoint x: 288, startPoint y: 616, endPoint x: 621, endPoint y: 609, distance: 333.1
click at [621, 609] on pre "cards_url = f"https://api.trello.com/1/lists/{list_id}/cards?fields=all&members…" at bounding box center [596, 605] width 753 height 40
drag, startPoint x: 625, startPoint y: 608, endPoint x: 627, endPoint y: 617, distance: 9.2
click at [627, 617] on pre "cards_url = f"https://api.trello.com/1/lists/{list_id}/cards?fields=all&members…" at bounding box center [596, 605] width 753 height 40
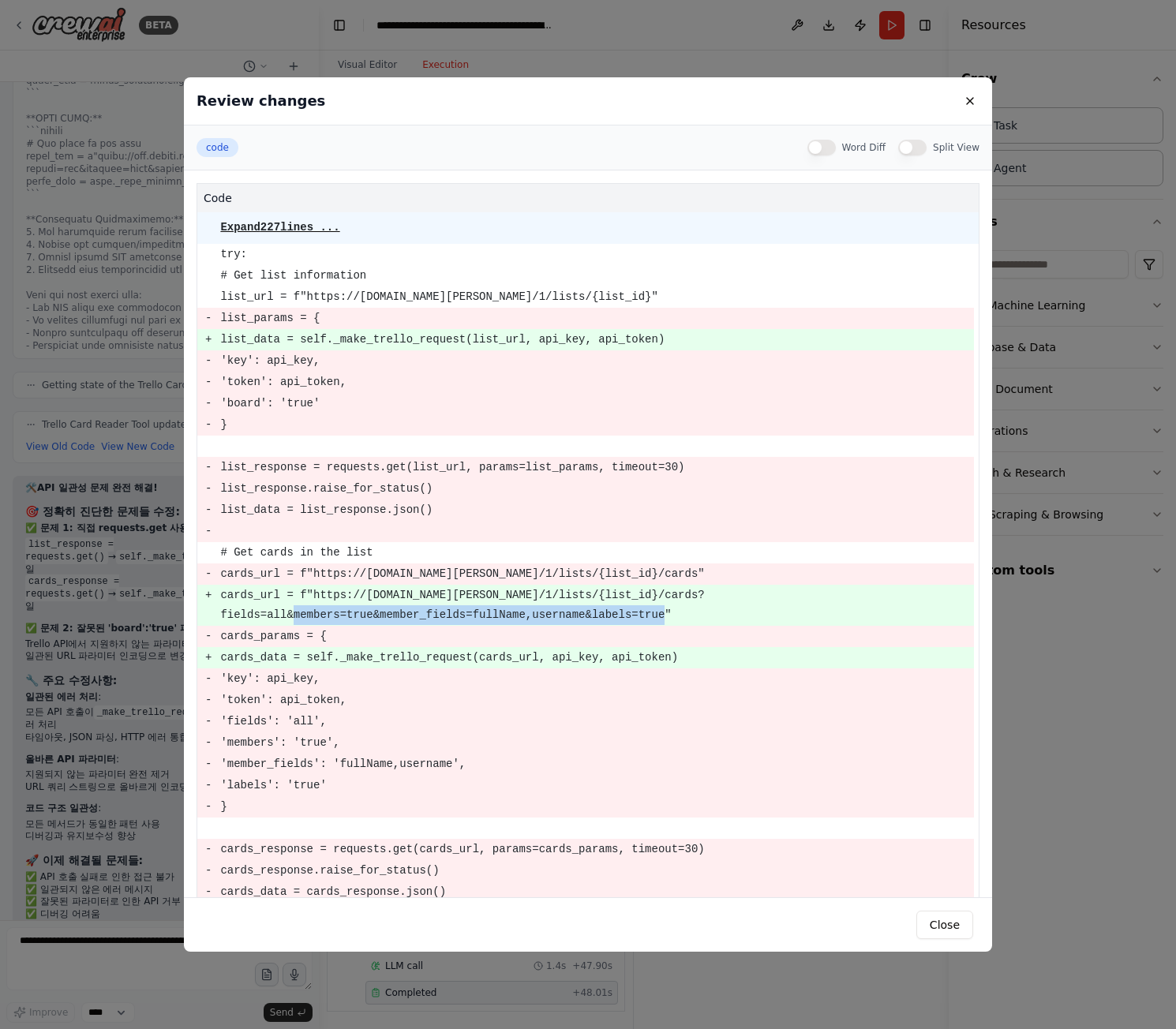
drag, startPoint x: 627, startPoint y: 615, endPoint x: 287, endPoint y: 617, distance: 340.0
click at [287, 617] on pre "cards_url = f"https://api.trello.com/1/lists/{list_id}/cards?fields=all&members…" at bounding box center [596, 605] width 753 height 40
copy pre "members=true&member_fields=fullName,username&labels=true"
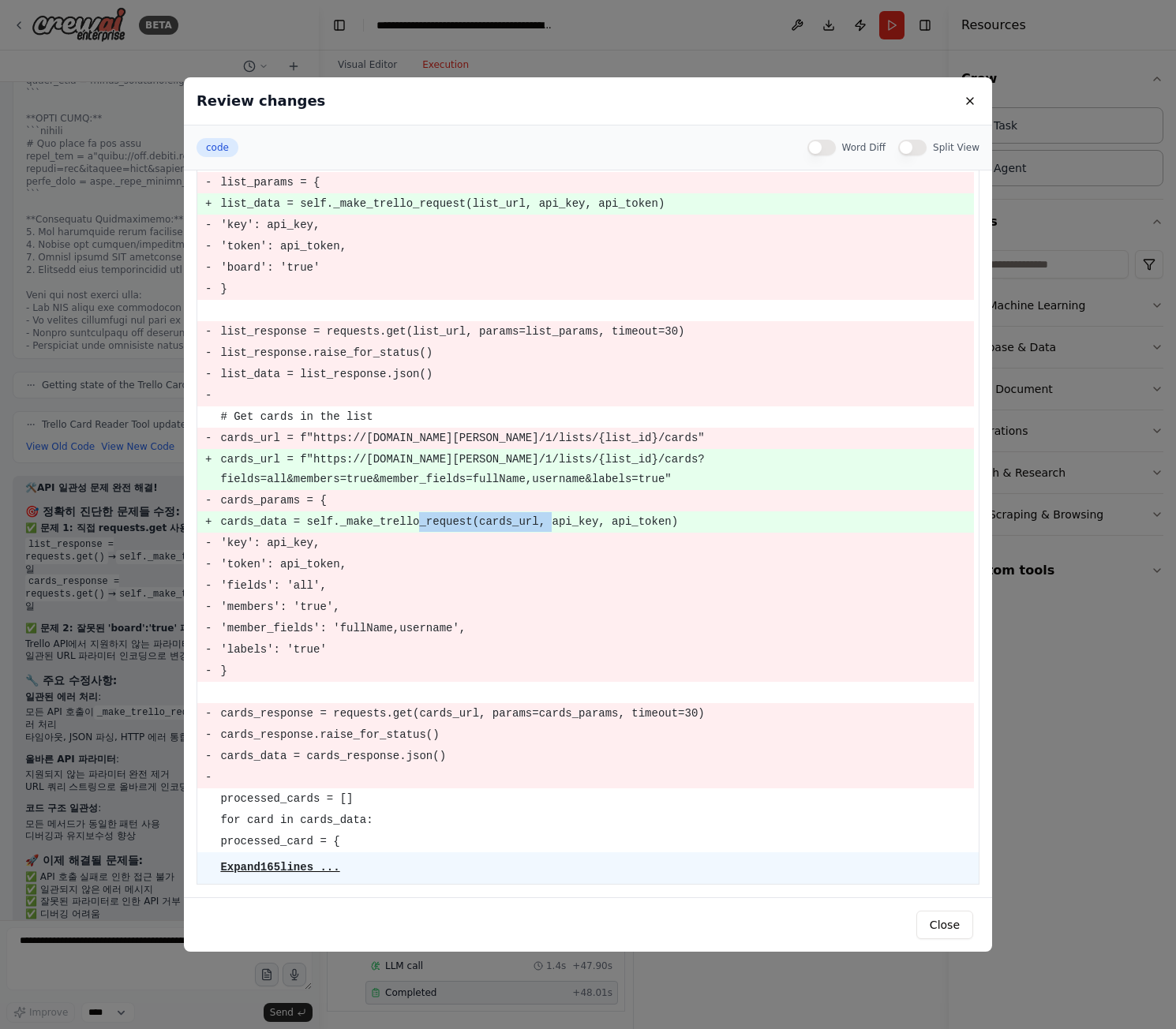
drag, startPoint x: 404, startPoint y: 526, endPoint x: 523, endPoint y: 523, distance: 119.0
click at [523, 523] on pre "cards_data = self._make_trello_request(cards_url, api_key, api_token)" at bounding box center [596, 522] width 753 height 19
copy pre "_make_trello_request"
click at [975, 99] on button at bounding box center [970, 101] width 19 height 19
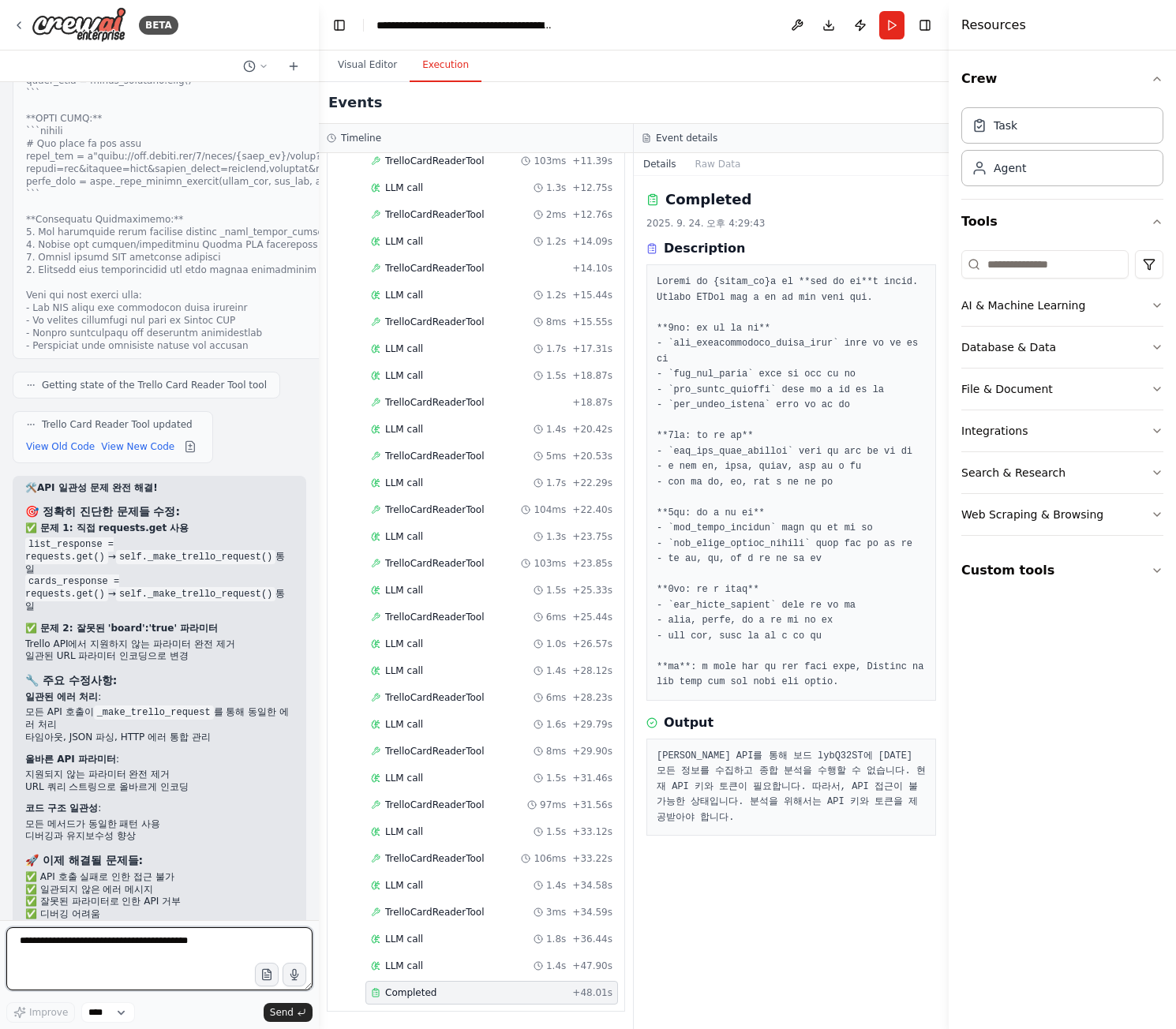
click at [178, 952] on textarea at bounding box center [159, 960] width 306 height 63
paste textarea "**********"
click at [22, 947] on textarea "**********" at bounding box center [159, 960] width 306 height 63
paste textarea "**********"
drag, startPoint x: 90, startPoint y: 940, endPoint x: 99, endPoint y: 938, distance: 9.2
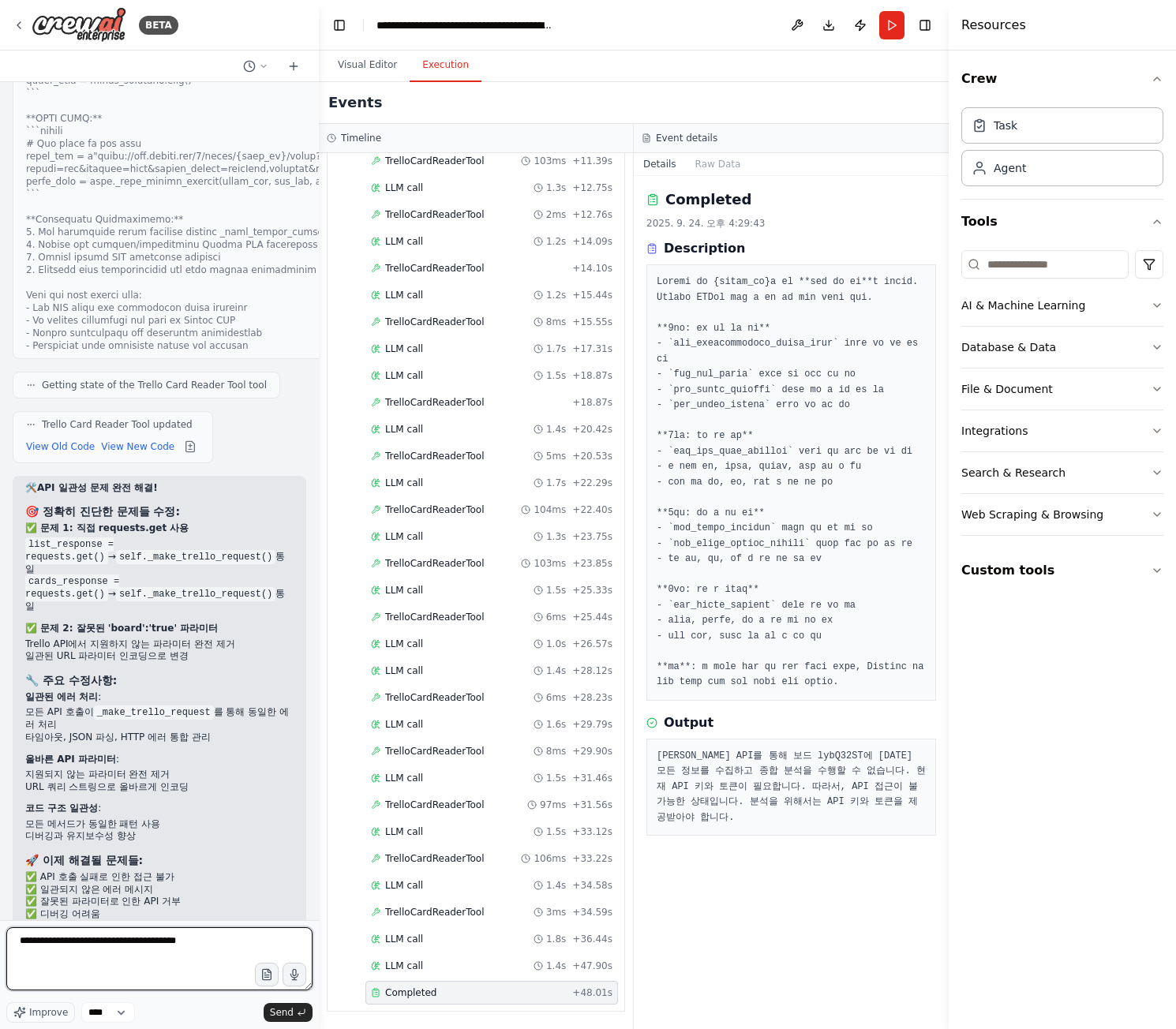
click at [90, 940] on textarea "**********" at bounding box center [159, 960] width 306 height 63
paste textarea "**********"
type textarea "**********"
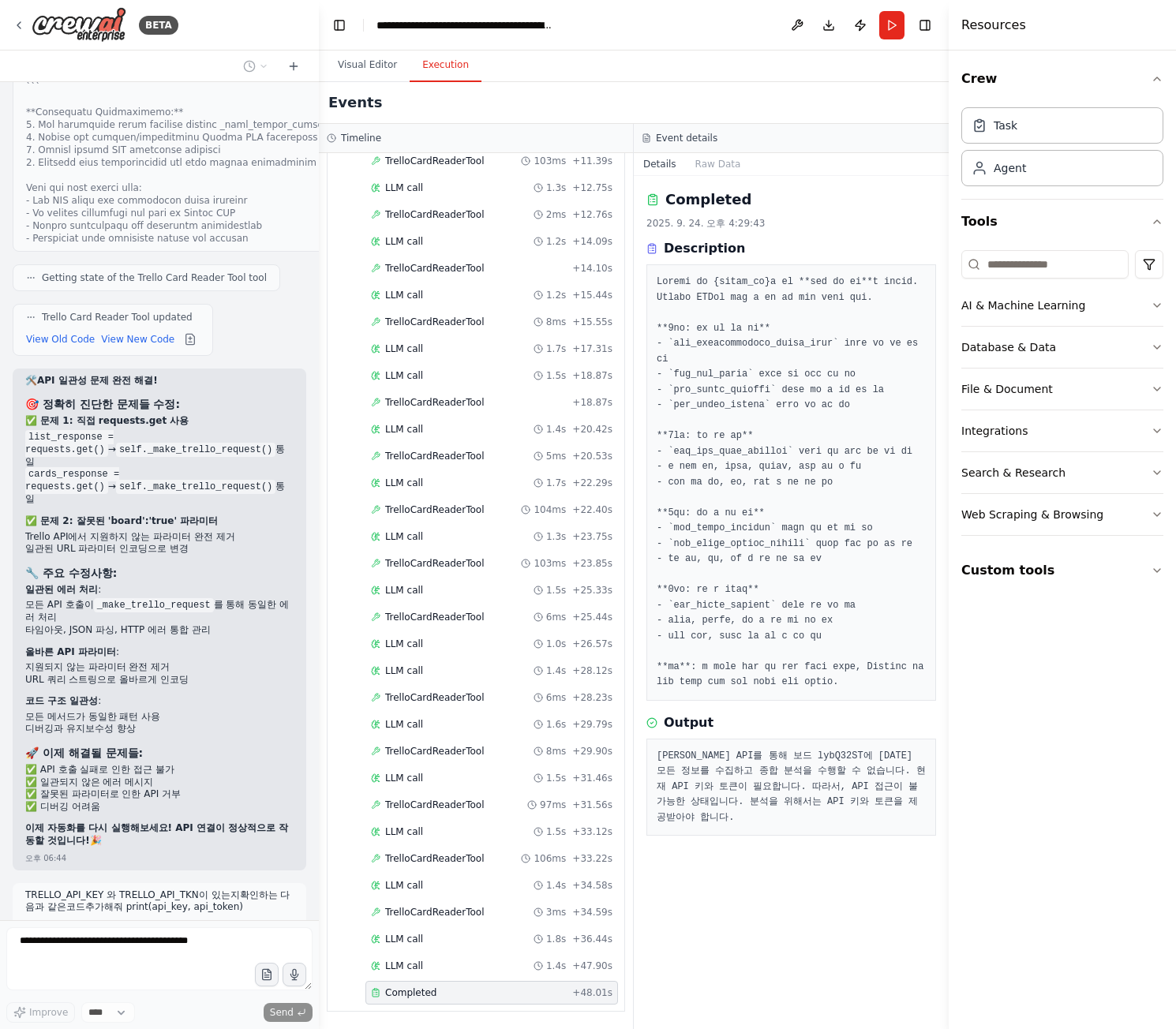
scroll to position [21988, 0]
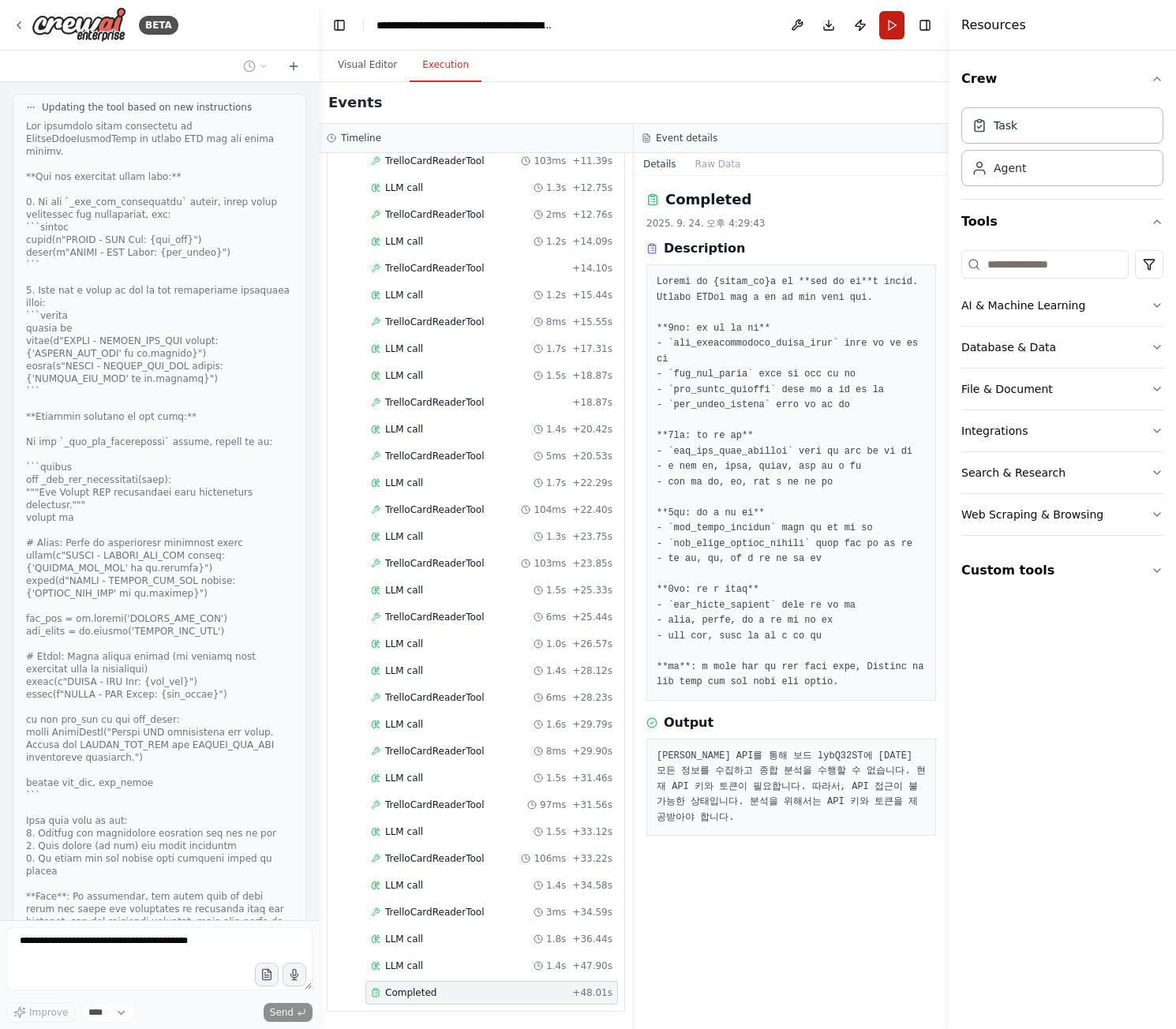
click at [894, 22] on button "Run" at bounding box center [892, 26] width 26 height 28
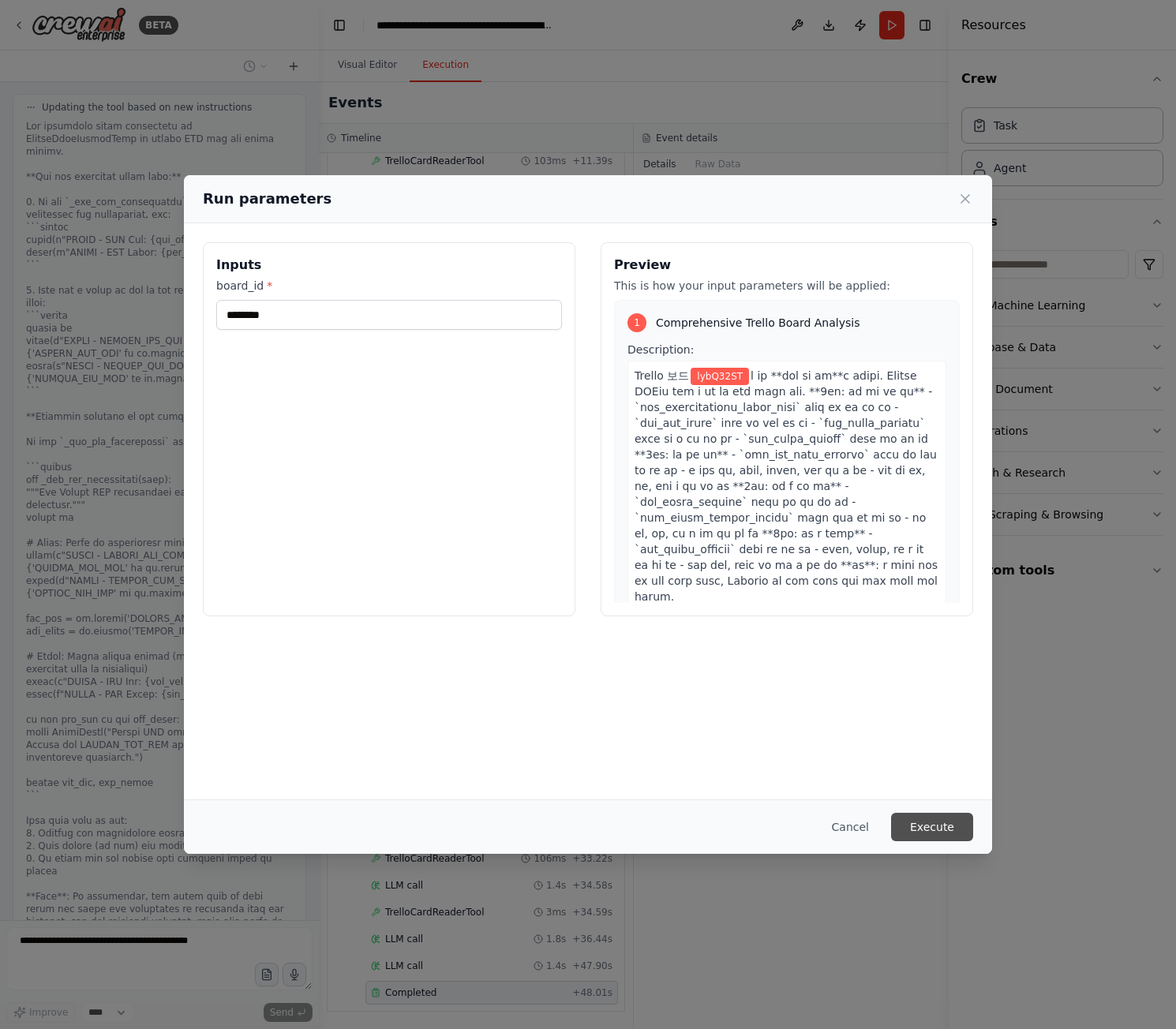
click at [954, 824] on button "Execute" at bounding box center [931, 827] width 82 height 28
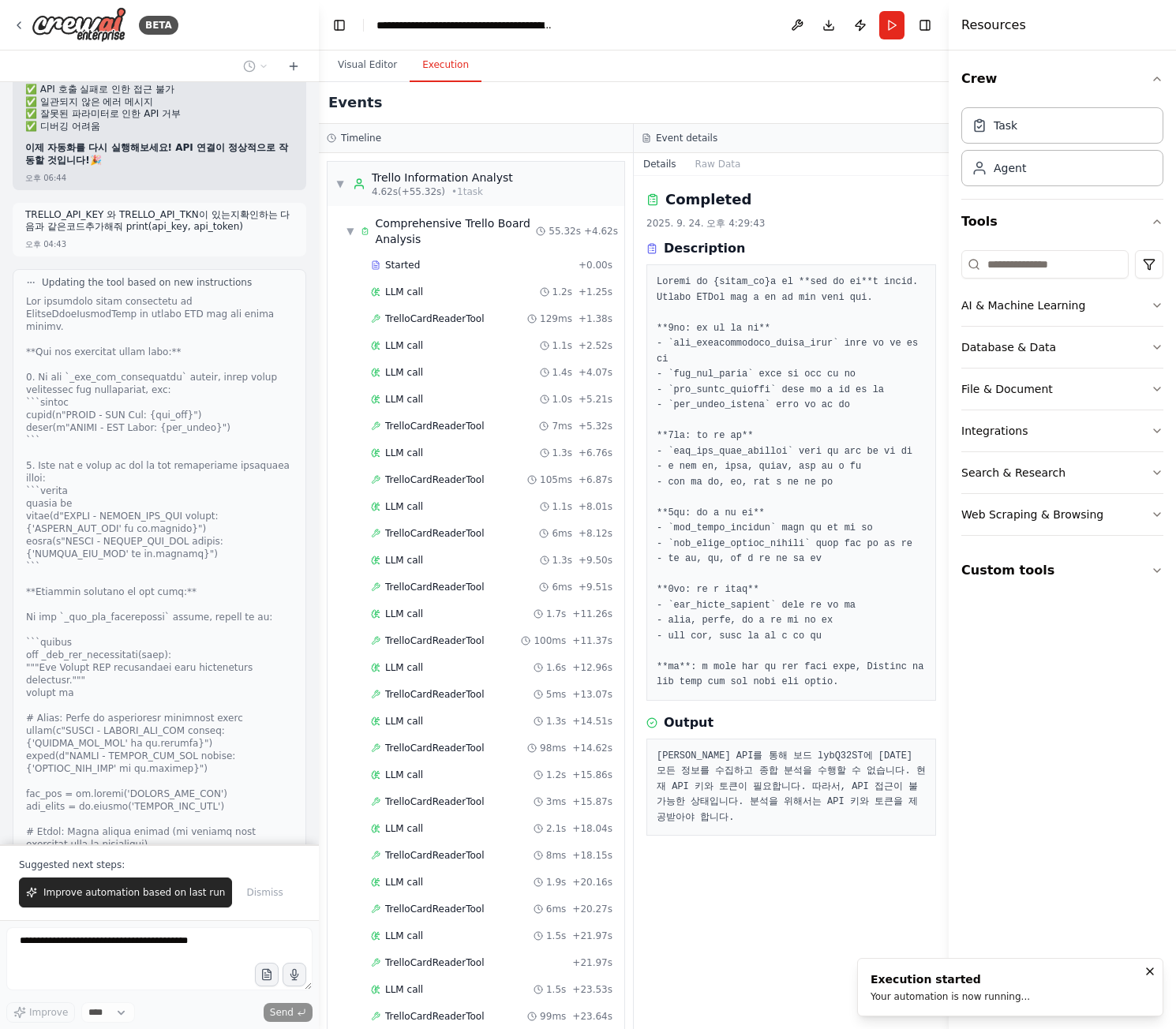
scroll to position [22064, 0]
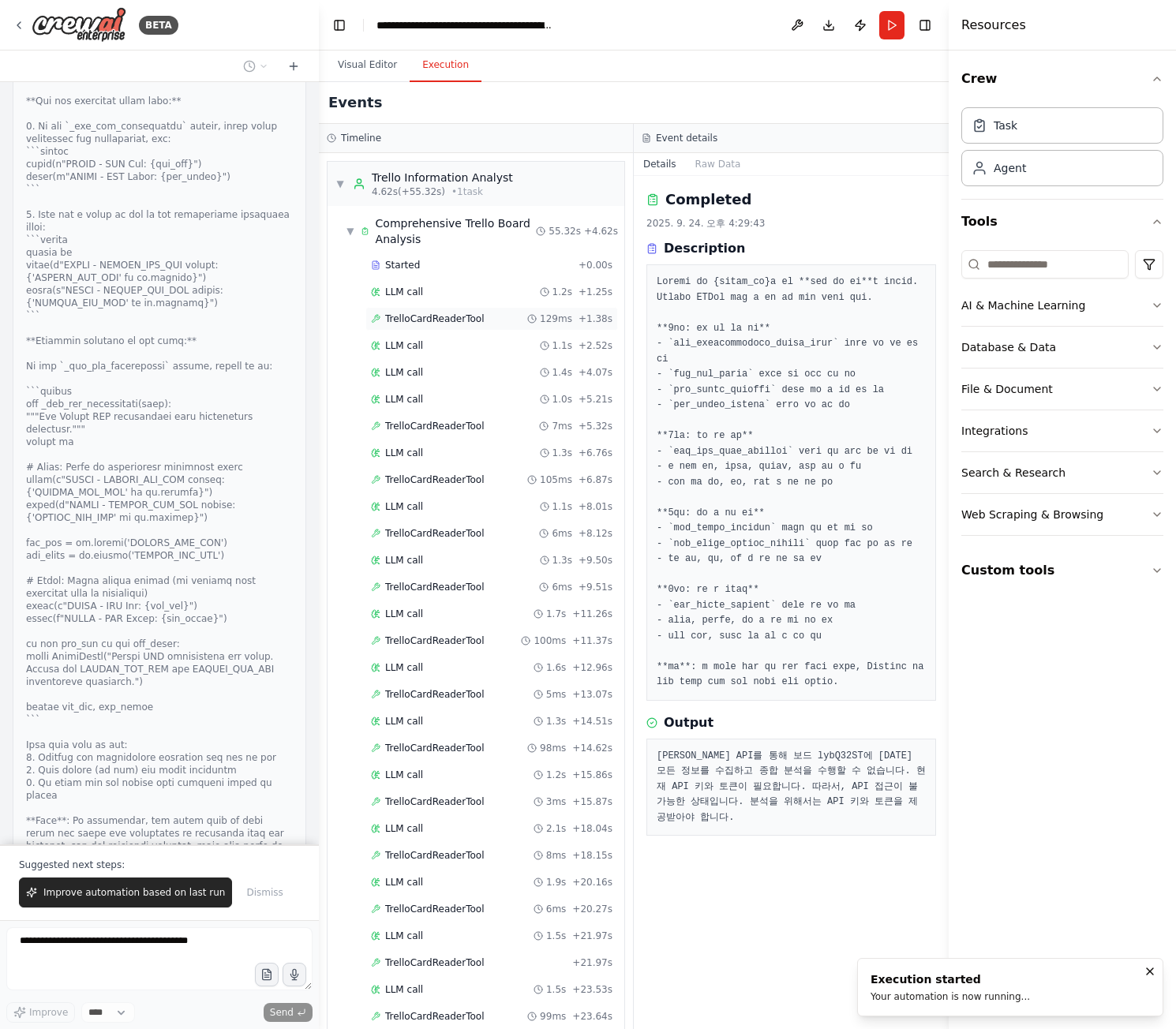
click at [503, 320] on div "TrelloCardReaderTool 129ms + 1.38s" at bounding box center [492, 318] width 242 height 12
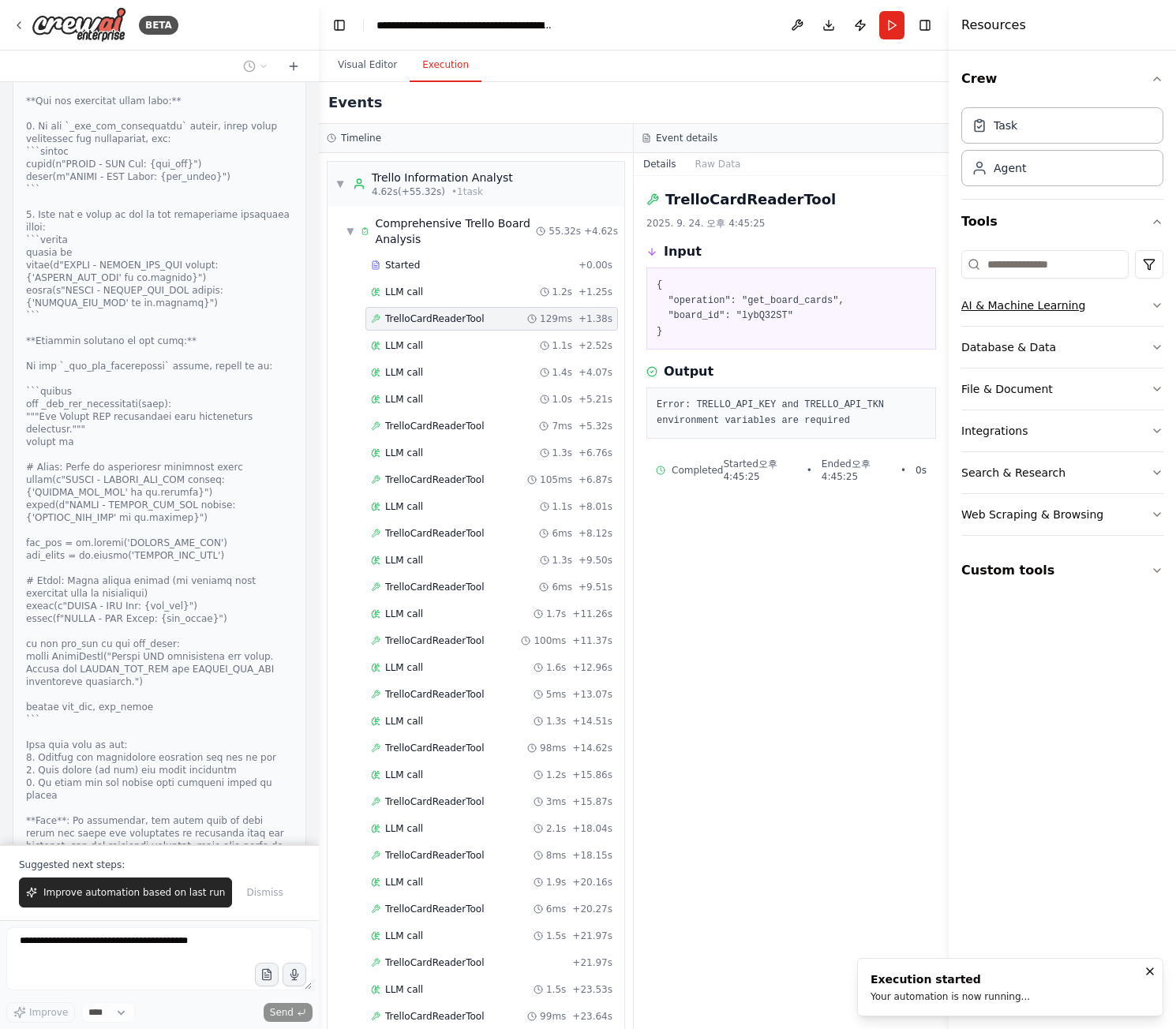
click at [1146, 317] on button "AI & Machine Learning" at bounding box center [1063, 305] width 202 height 41
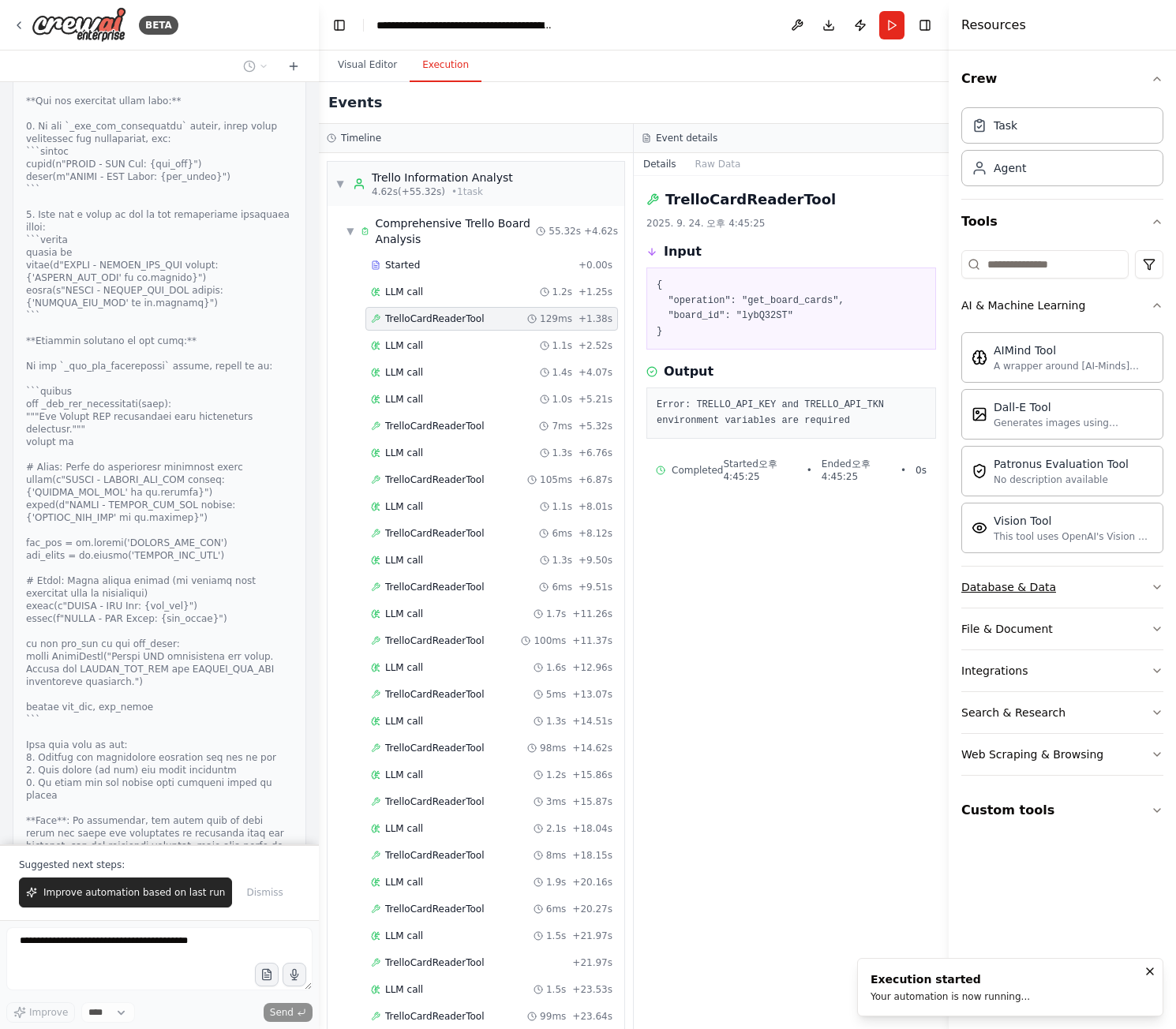
click at [1155, 597] on button "Database & Data" at bounding box center [1063, 587] width 202 height 41
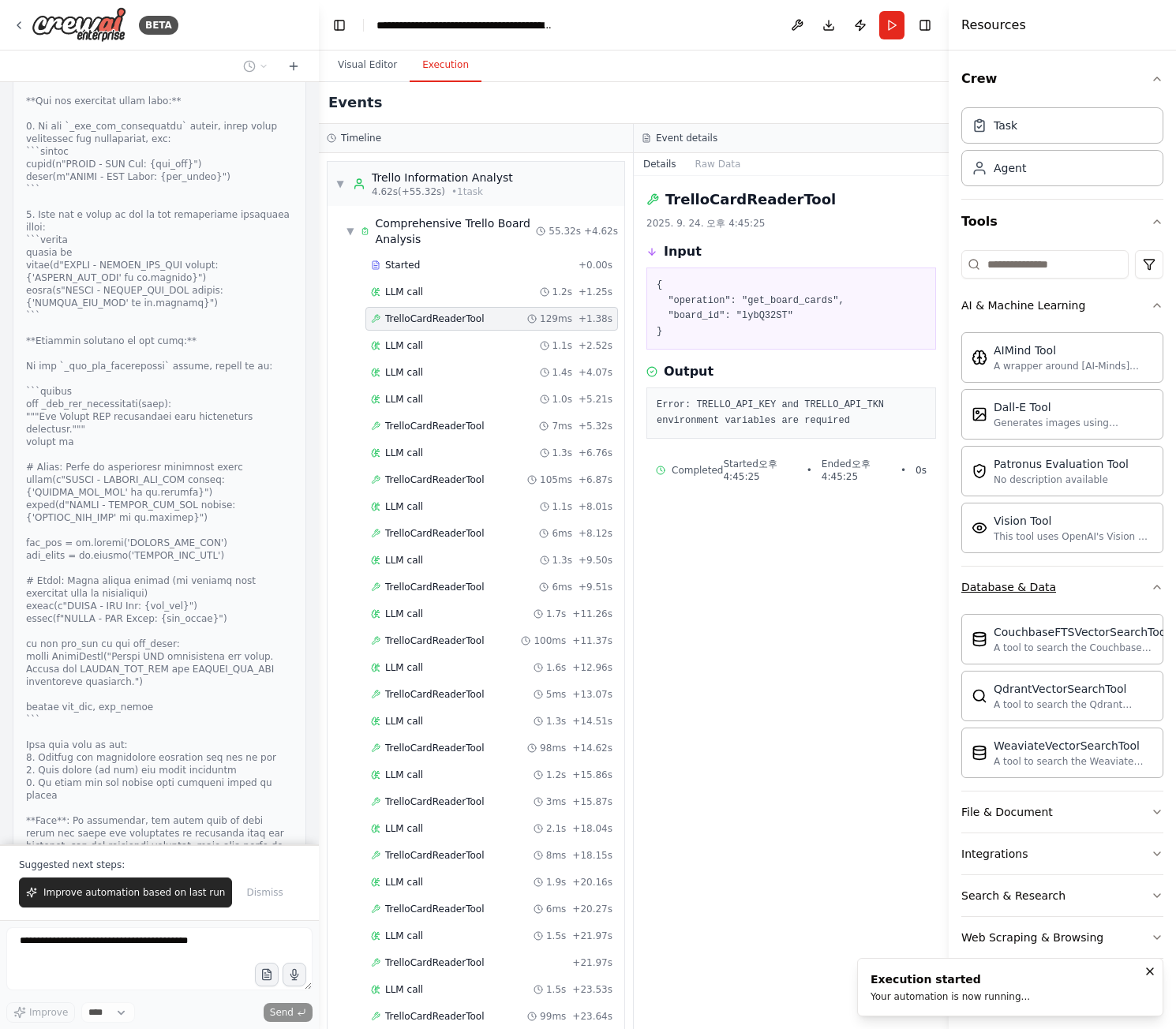
click at [1156, 594] on button "Database & Data" at bounding box center [1063, 587] width 202 height 41
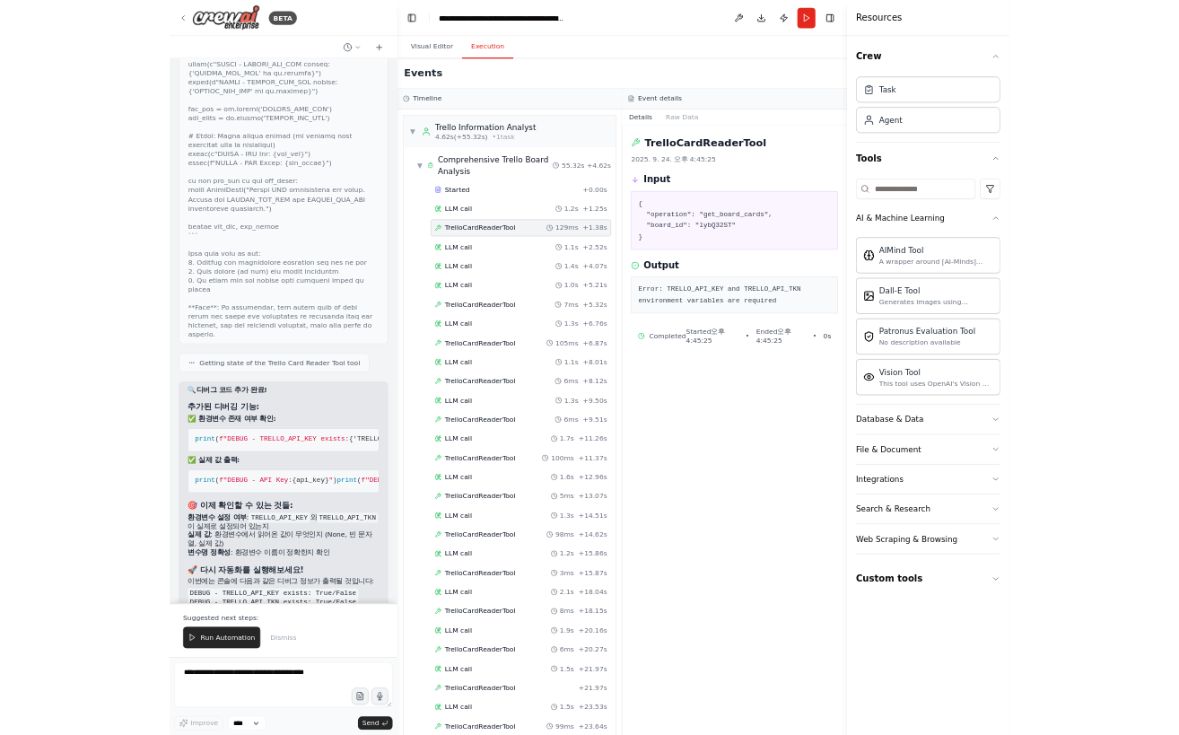
scroll to position [25549, 0]
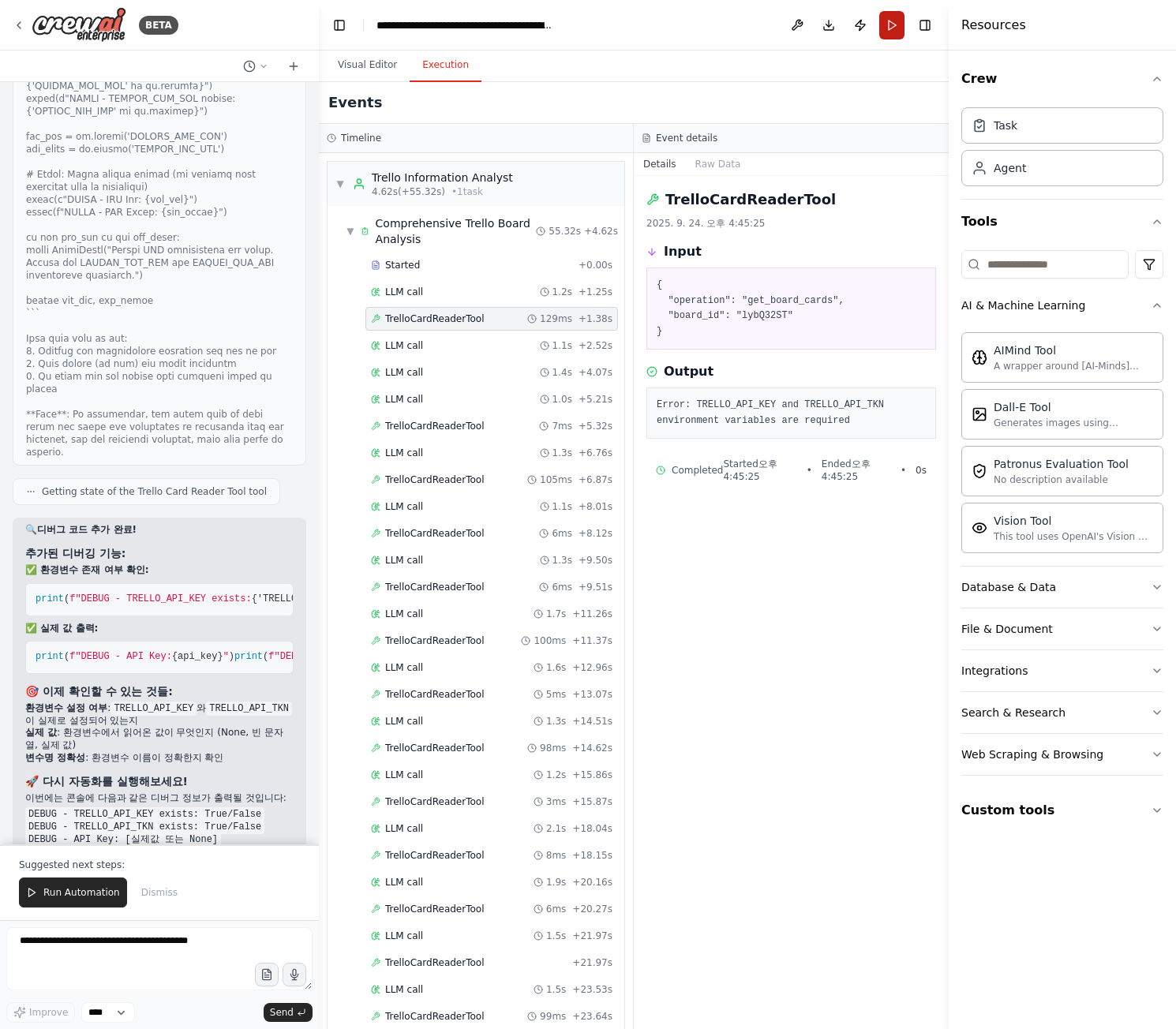
click at [893, 31] on button "Run" at bounding box center [892, 26] width 26 height 28
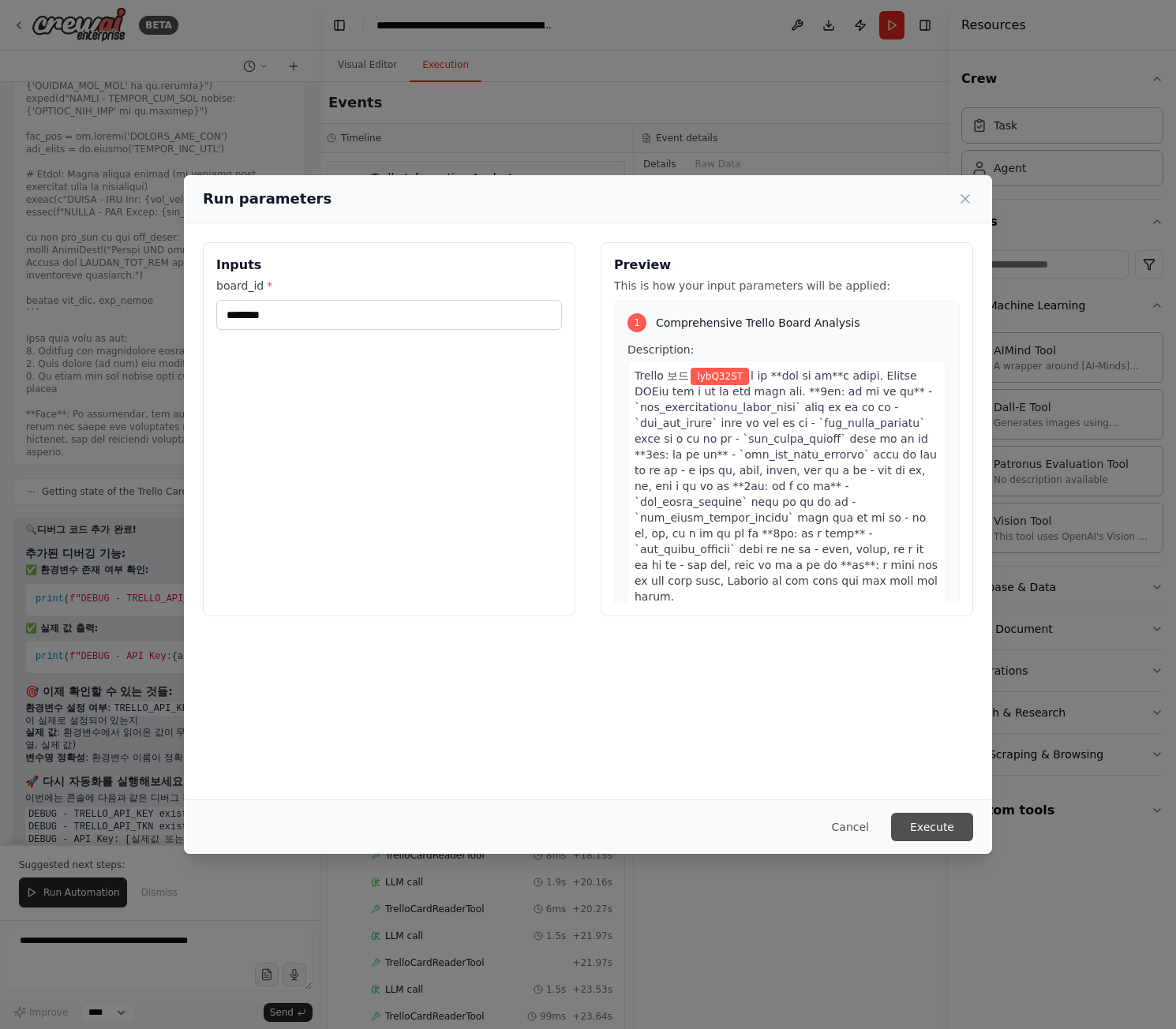
click at [926, 832] on button "Execute" at bounding box center [931, 827] width 82 height 28
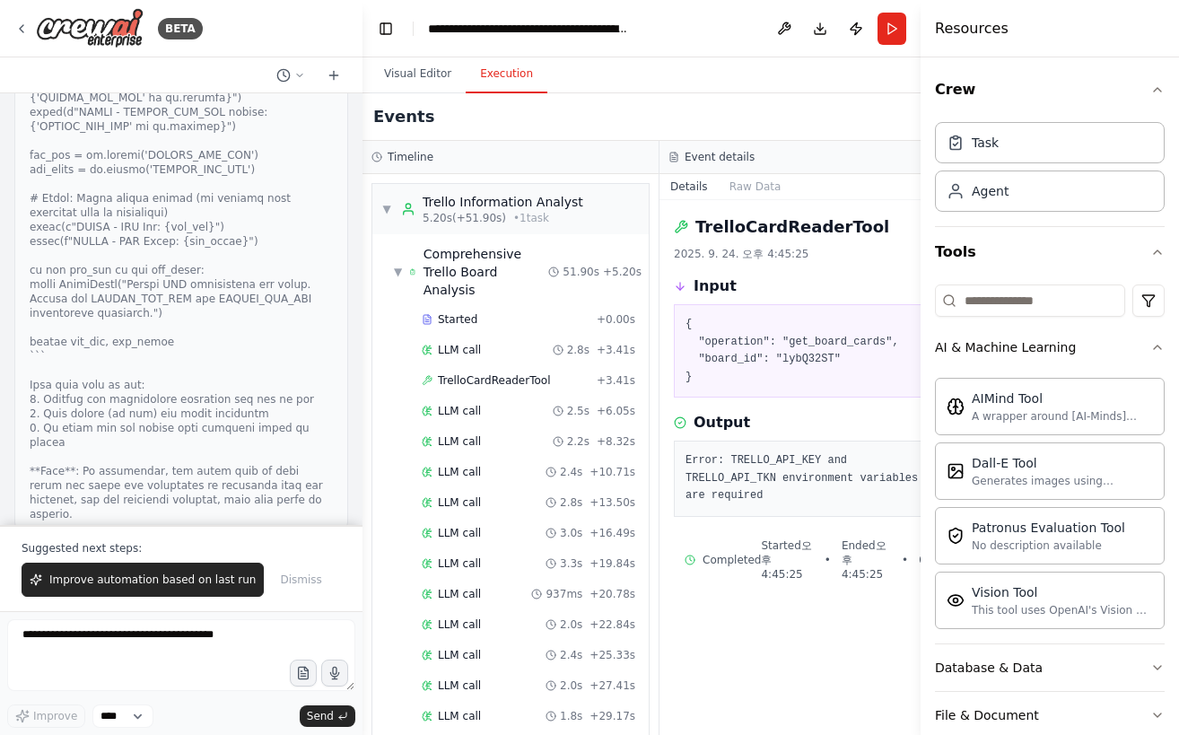
scroll to position [25985, 0]
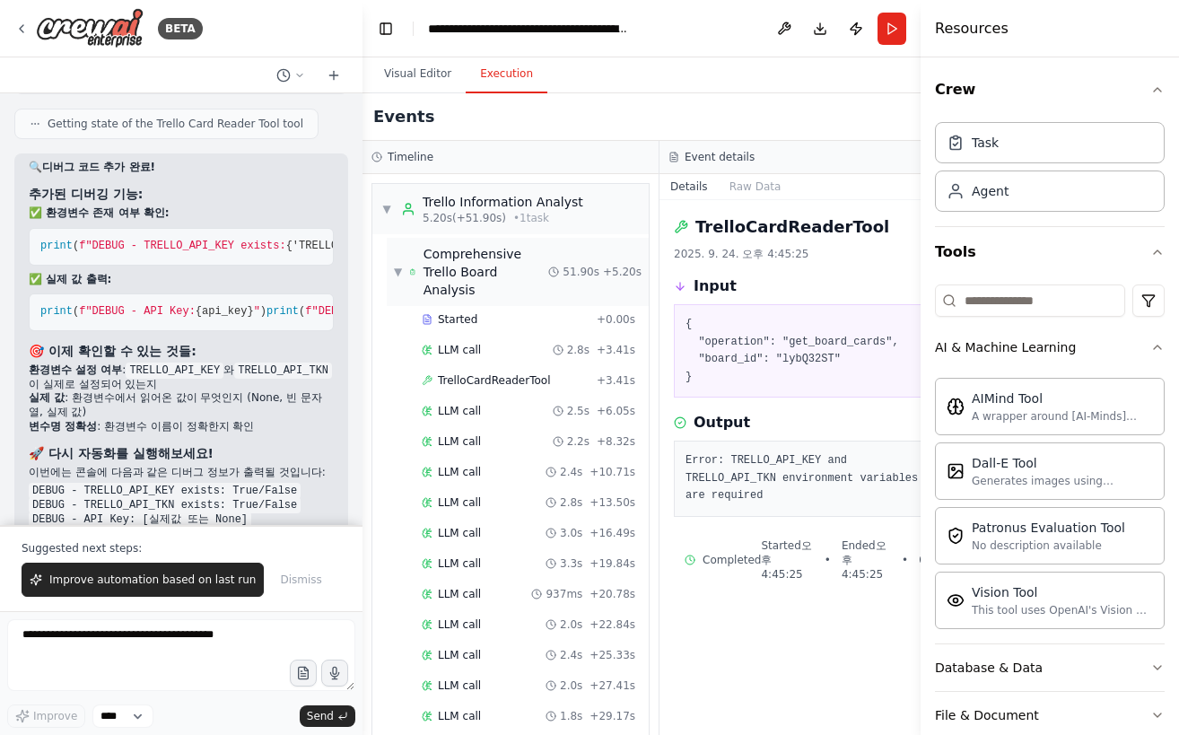
click at [499, 283] on div "Comprehensive Trello Board Analysis" at bounding box center [487, 272] width 126 height 54
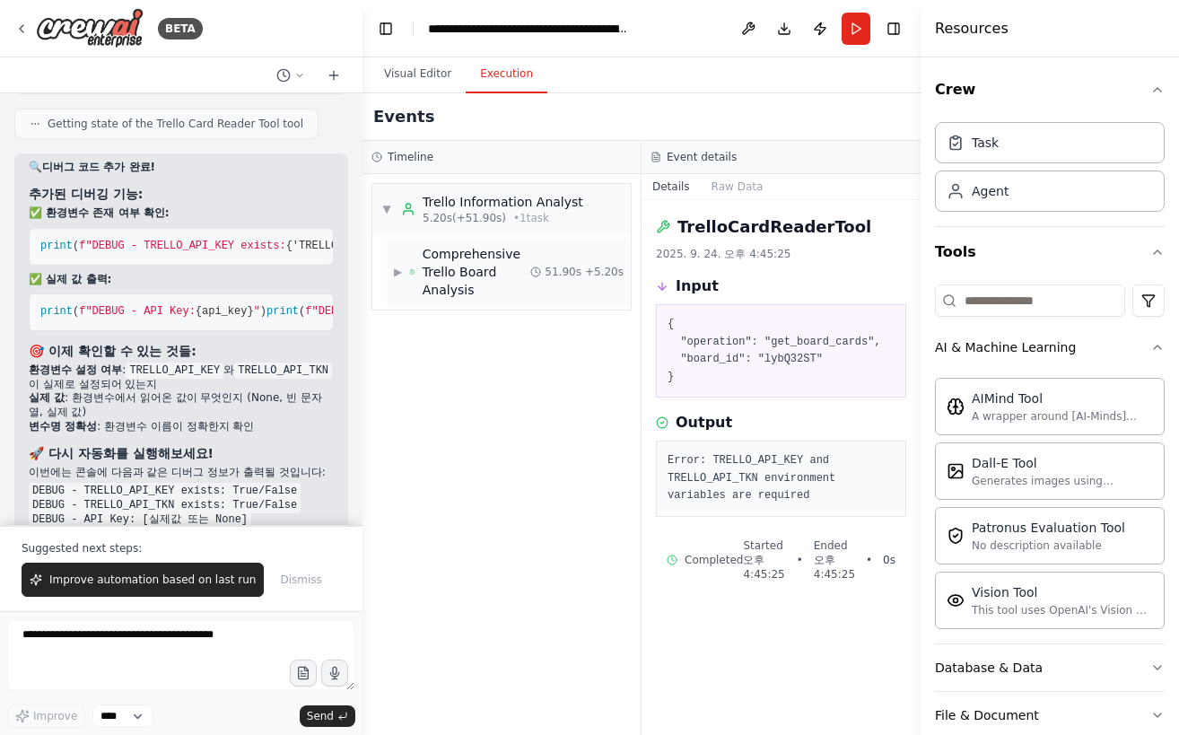
click at [499, 283] on div "Comprehensive Trello Board Analysis" at bounding box center [477, 272] width 109 height 54
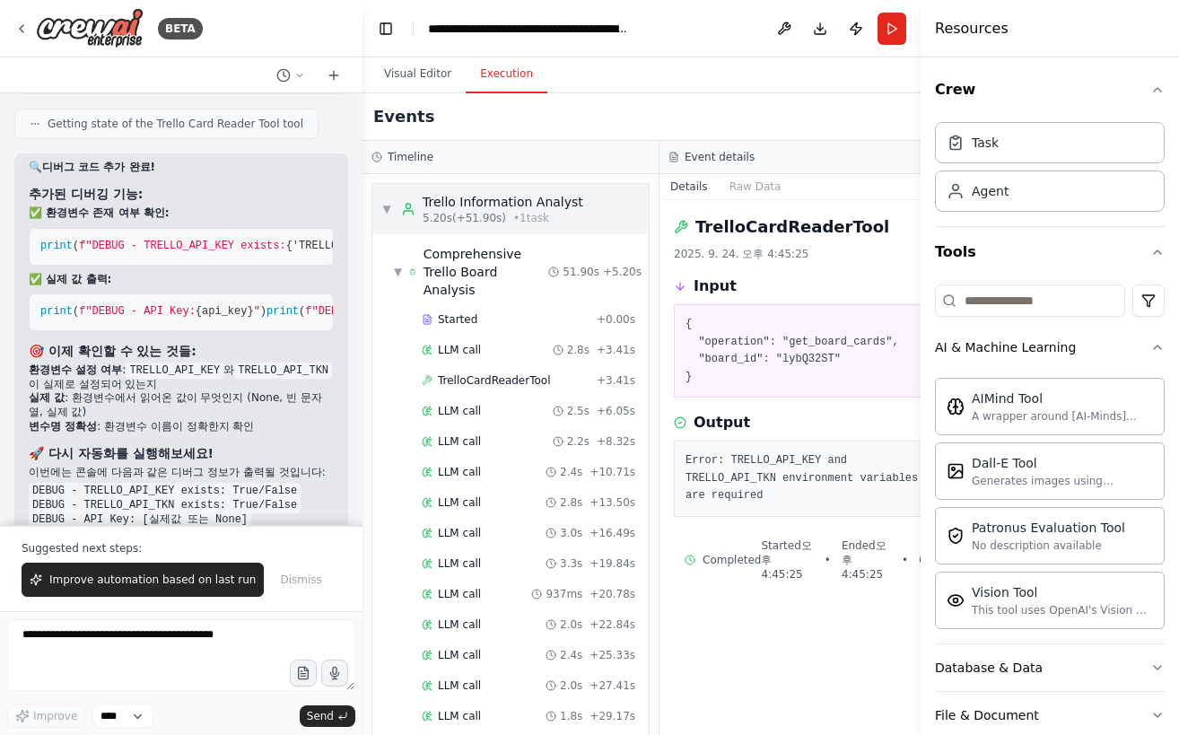
click at [474, 221] on span "5.20s (+51.90s)" at bounding box center [464, 218] width 83 height 14
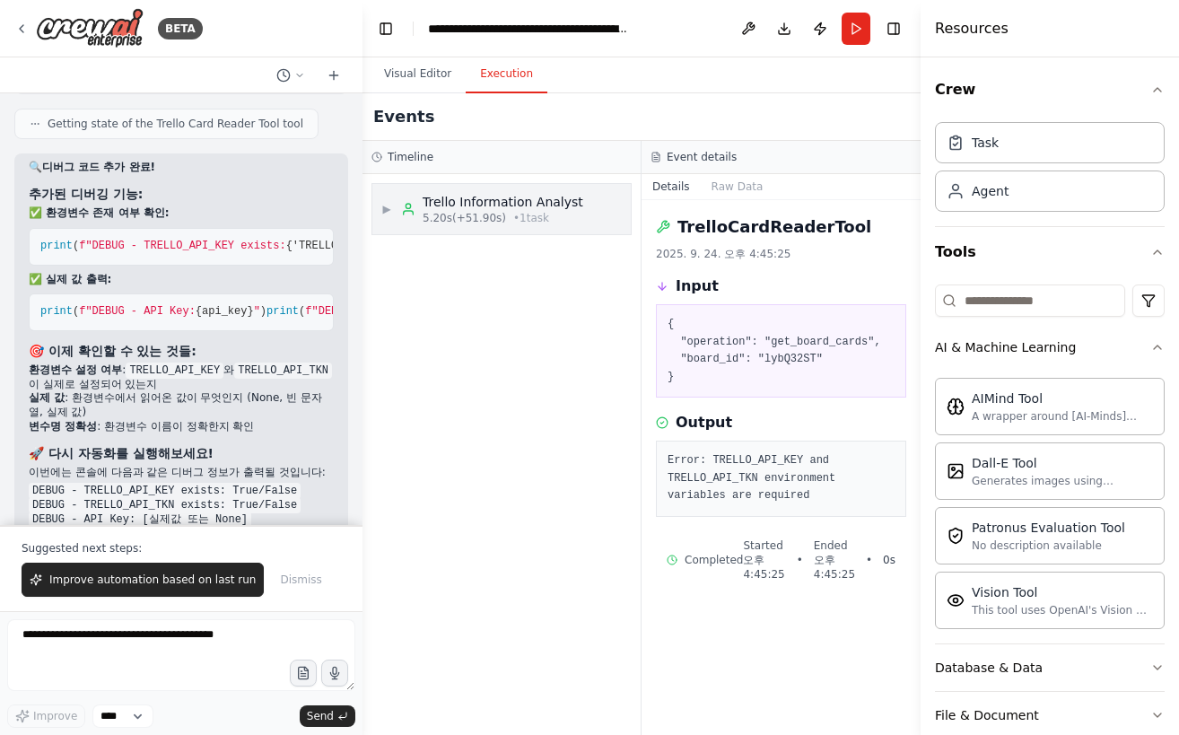
click at [475, 221] on span "5.20s (+51.90s)" at bounding box center [464, 218] width 83 height 14
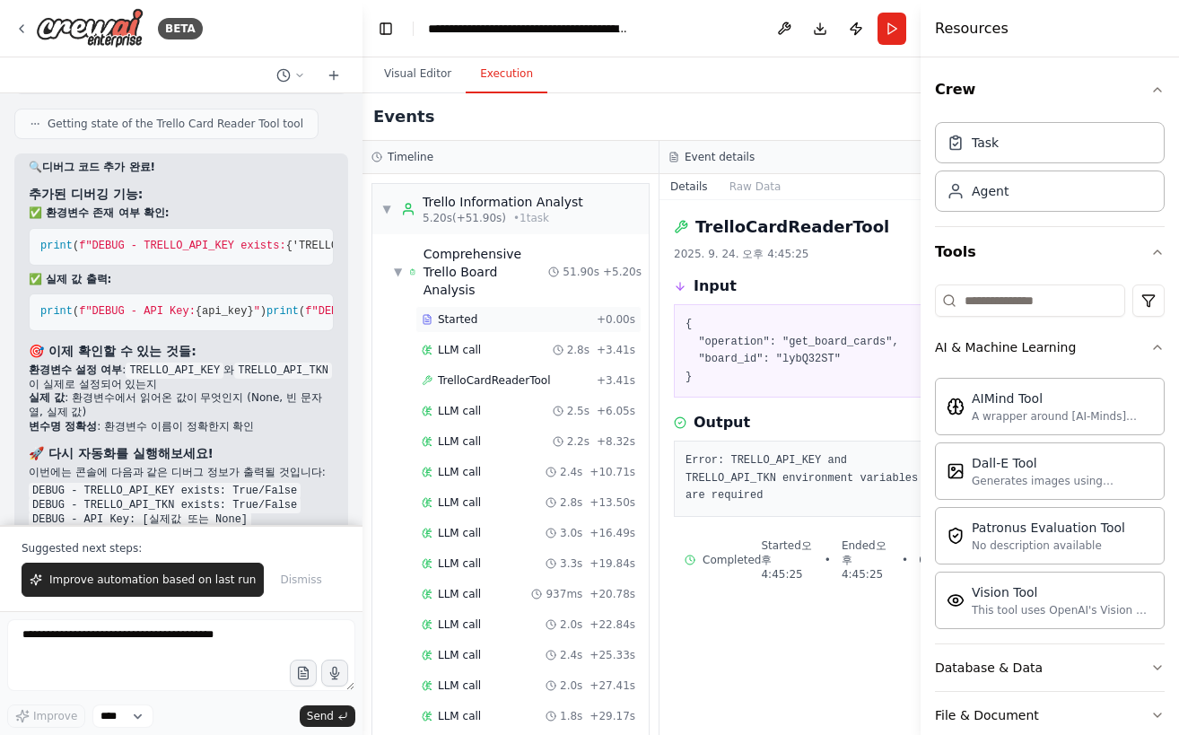
click at [457, 313] on span "Started" at bounding box center [457, 319] width 39 height 14
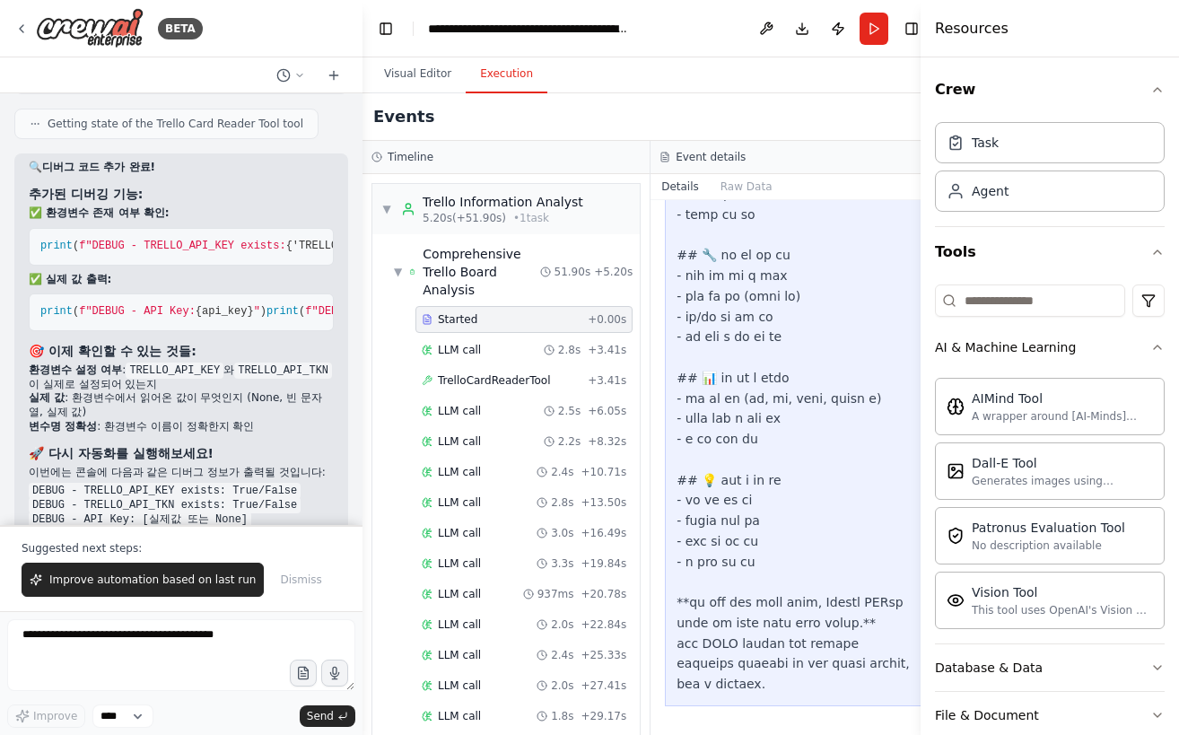
scroll to position [2887, 0]
click at [495, 341] on div "LLM call 2.8s + 3.41s" at bounding box center [524, 350] width 217 height 27
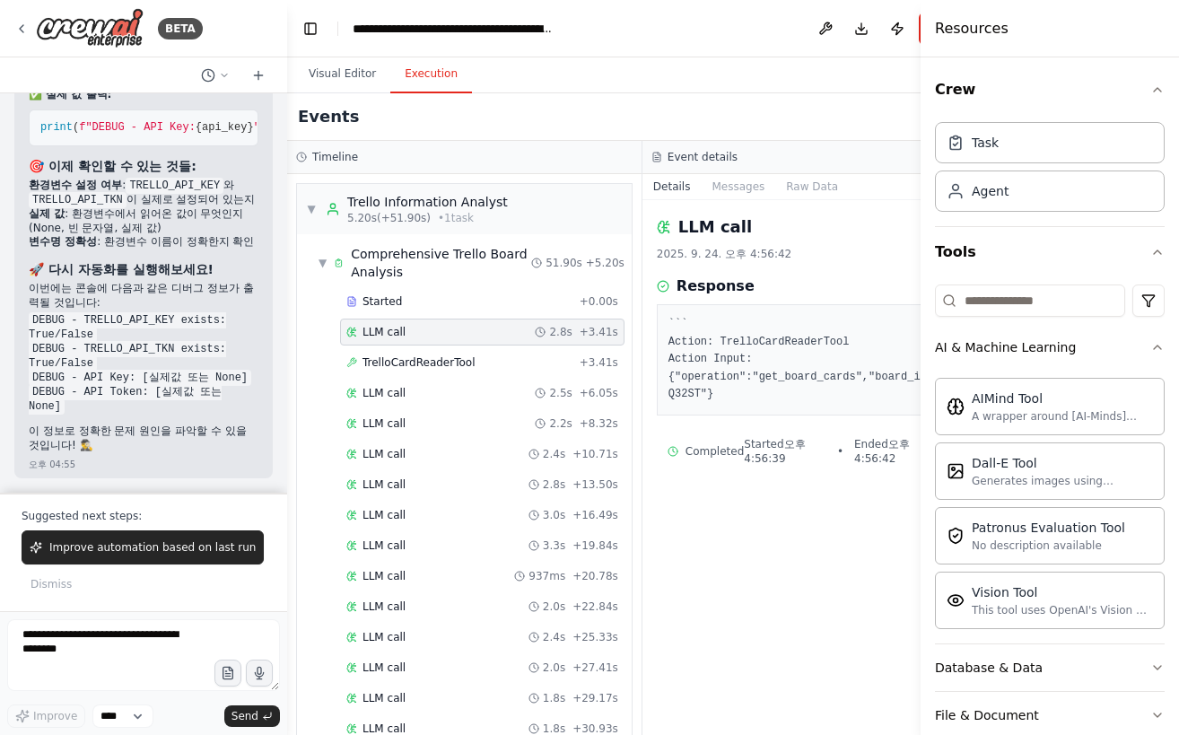
drag, startPoint x: 360, startPoint y: 400, endPoint x: 283, endPoint y: 415, distance: 78.5
click at [283, 415] on div "BETA Hello! I'm the CrewAI assistant. What kind of automation do you want to bu…" at bounding box center [589, 367] width 1179 height 735
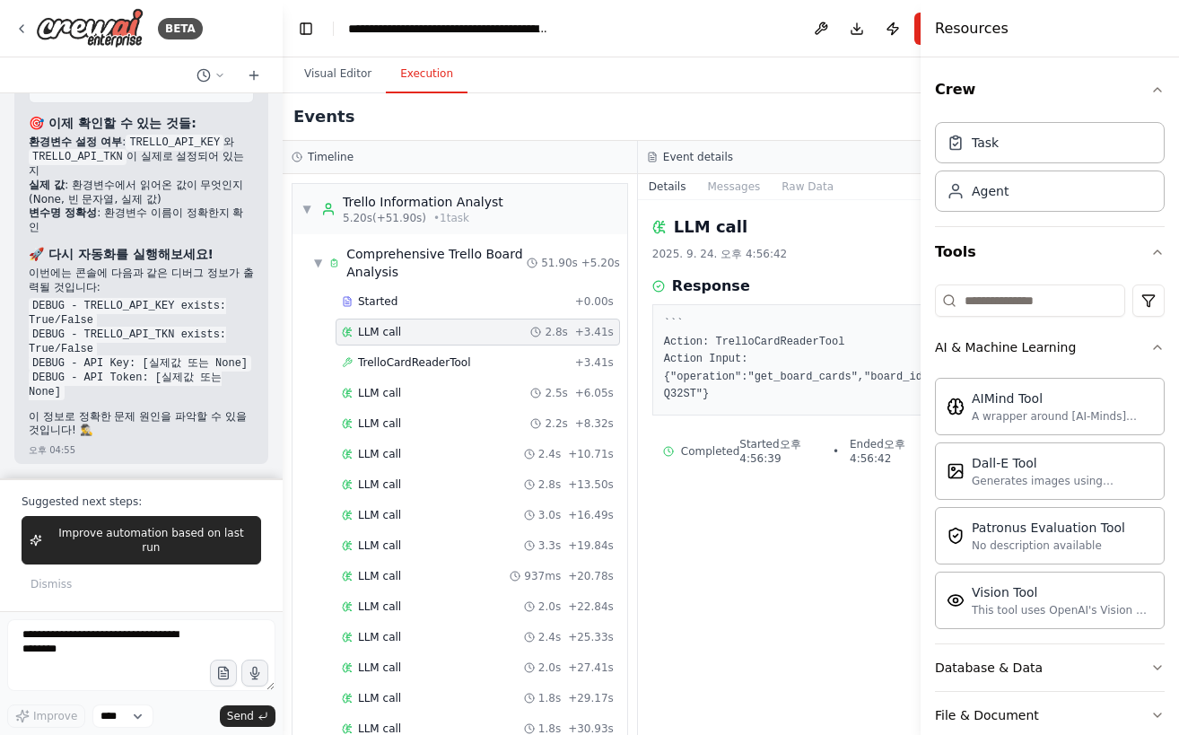
drag, startPoint x: 283, startPoint y: 415, endPoint x: 293, endPoint y: 416, distance: 10.8
click at [293, 416] on div "▼ Trello Information Analyst 5.20s (+51.90s) • 1 task ▼ Comprehensive Trello Bo…" at bounding box center [460, 454] width 355 height 561
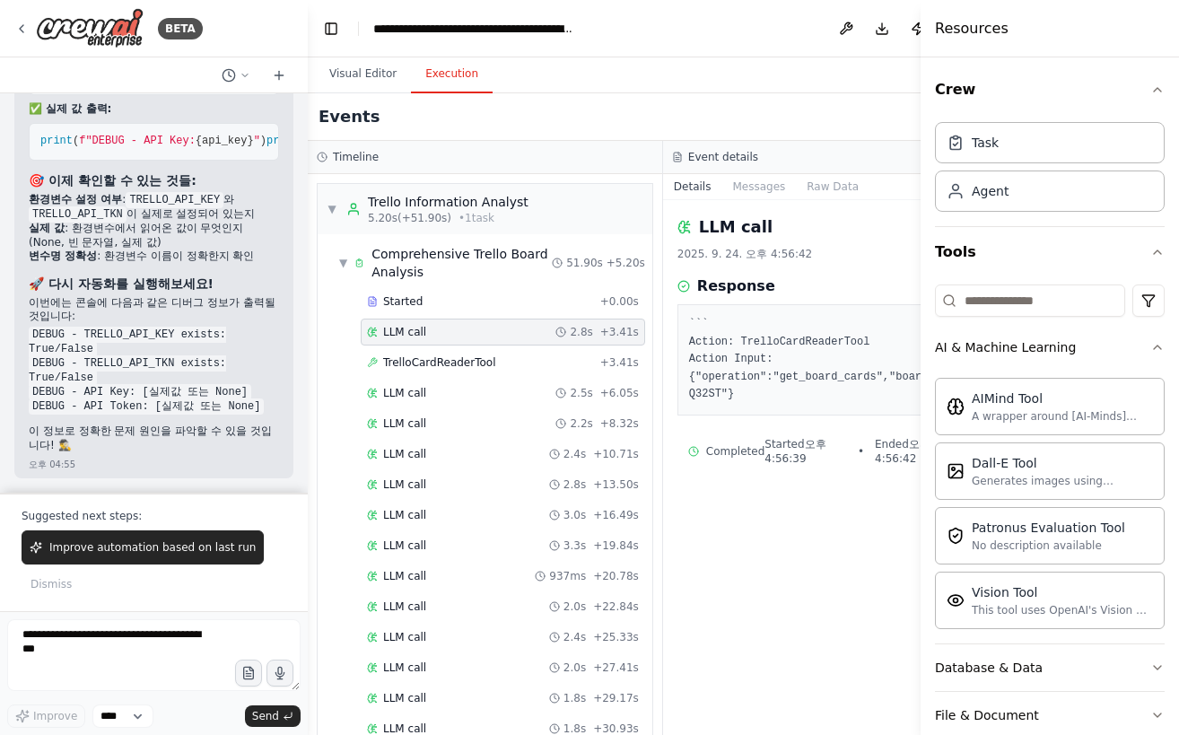
scroll to position [28621, 0]
drag, startPoint x: 280, startPoint y: 407, endPoint x: 308, endPoint y: 415, distance: 29.0
click at [308, 415] on div "BETA Hello! I'm the CrewAI assistant. What kind of automation do you want to bu…" at bounding box center [589, 367] width 1179 height 735
click at [501, 355] on div "TrelloCardReaderTool + 3.41s" at bounding box center [503, 362] width 285 height 27
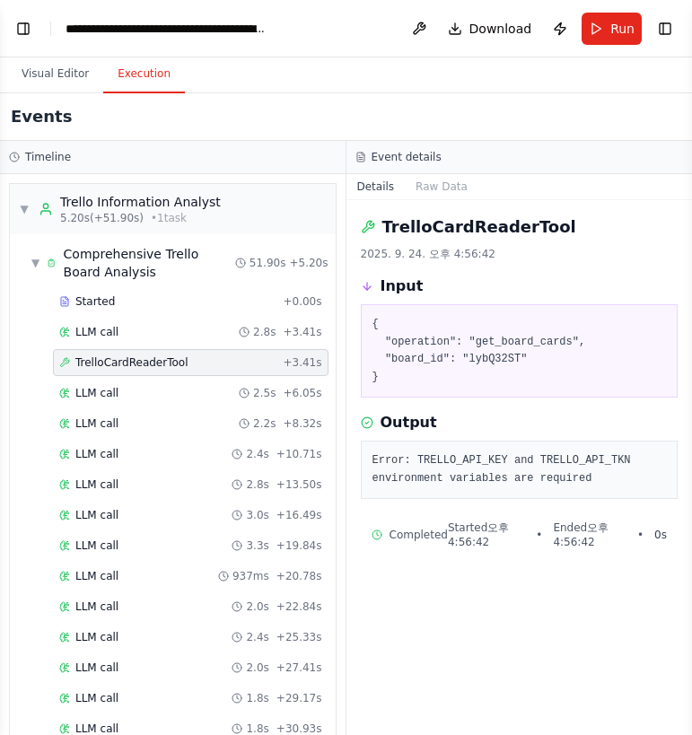
scroll to position [32023, 0]
click at [482, 646] on div "TrelloCardReaderTool 2025. 9. 24. 오후 4:56:42 Input { "operation": "get_board_ca…" at bounding box center [519, 467] width 346 height 535
click at [511, 224] on h2 "TrelloCardReaderTool" at bounding box center [479, 227] width 194 height 25
click at [52, 76] on button "Visual Editor" at bounding box center [55, 75] width 96 height 38
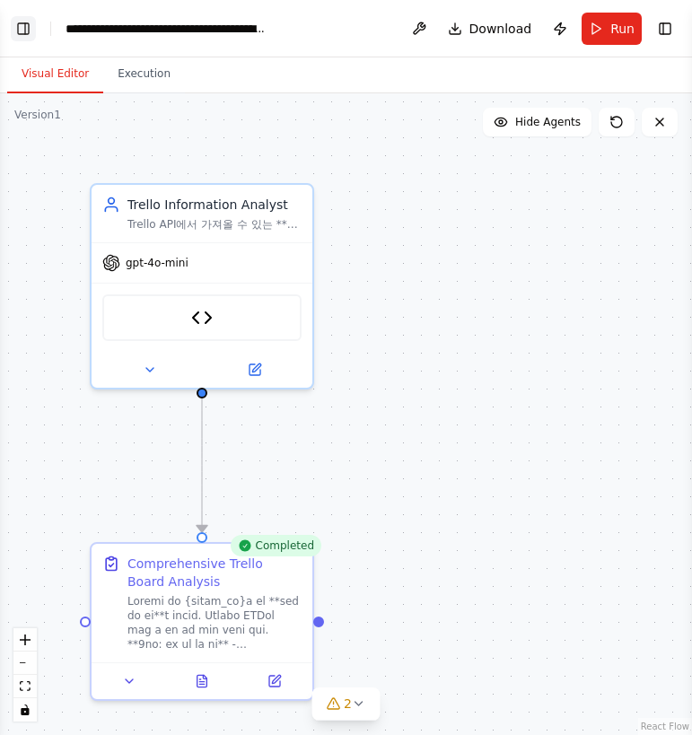
click at [29, 27] on button "Toggle Left Sidebar" at bounding box center [23, 28] width 25 height 25
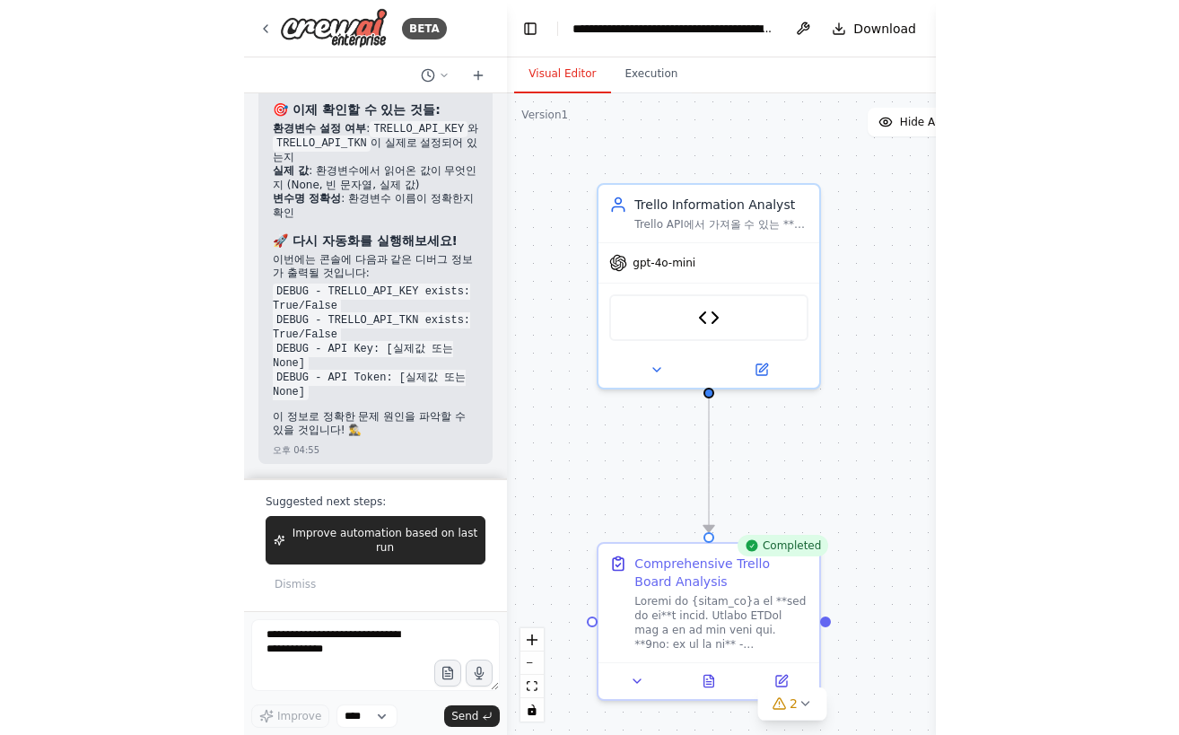
scroll to position [28709, 0]
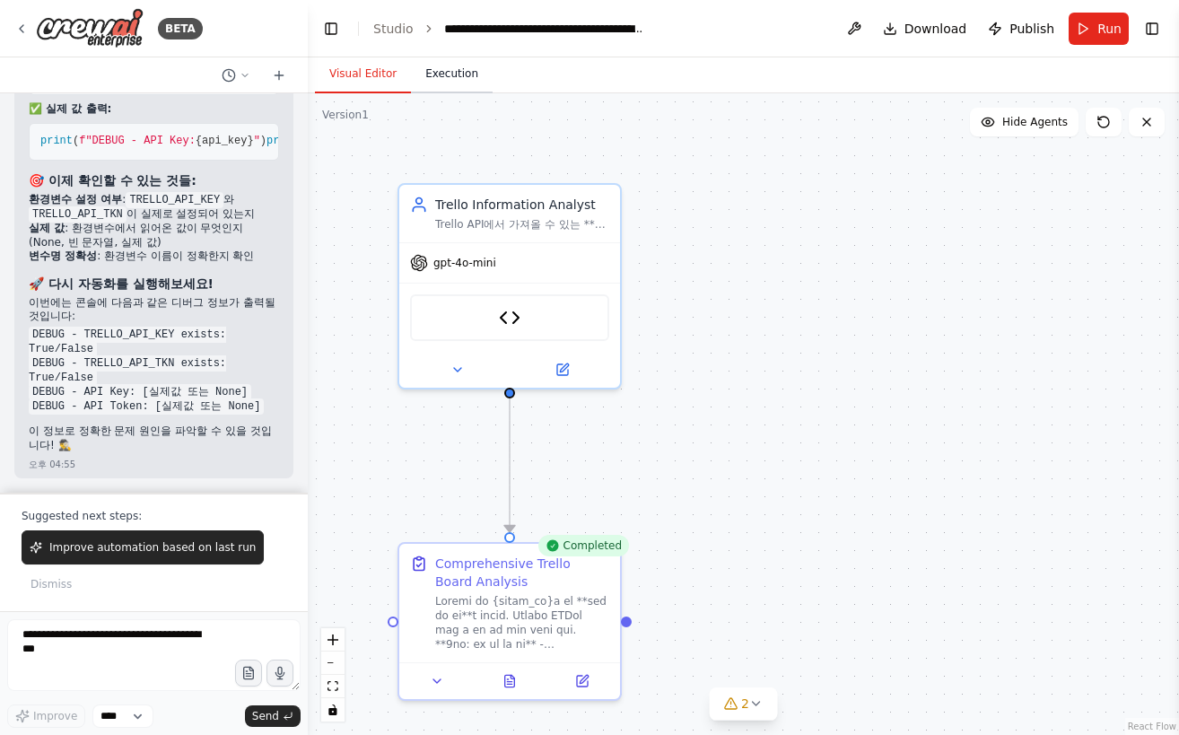
click at [452, 78] on button "Execution" at bounding box center [452, 75] width 82 height 38
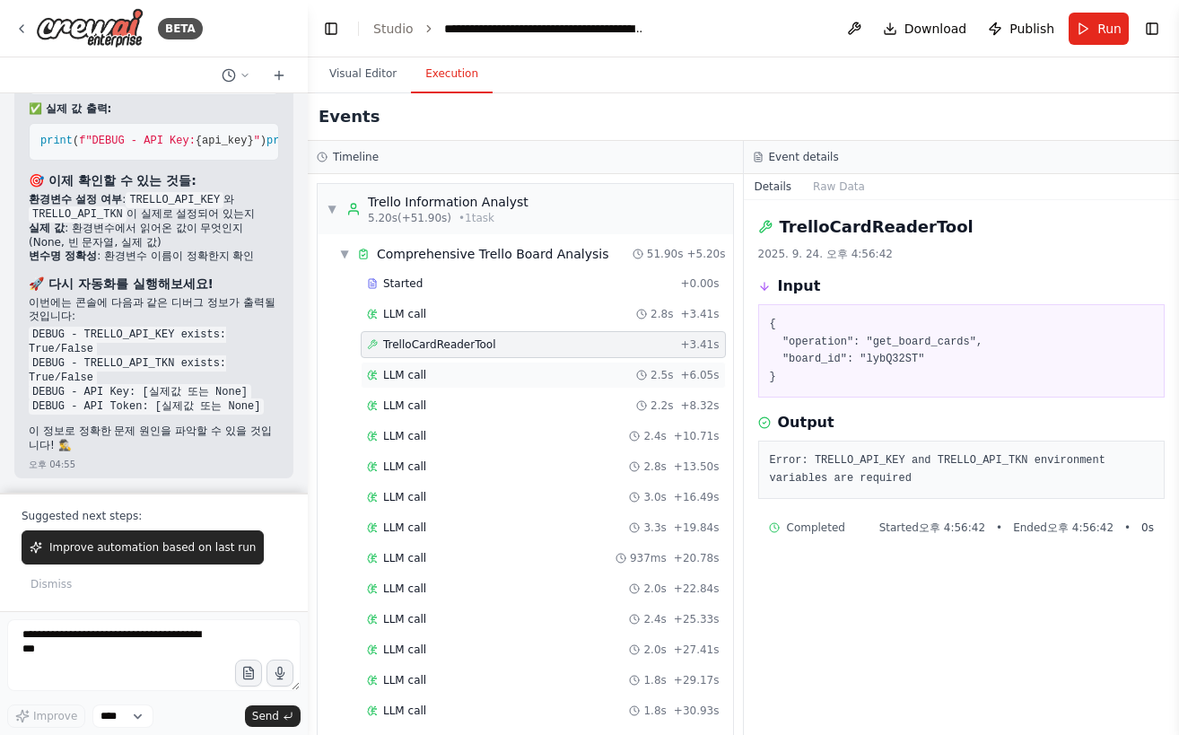
click at [506, 384] on div "LLM call 2.5s + 6.05s" at bounding box center [543, 375] width 365 height 27
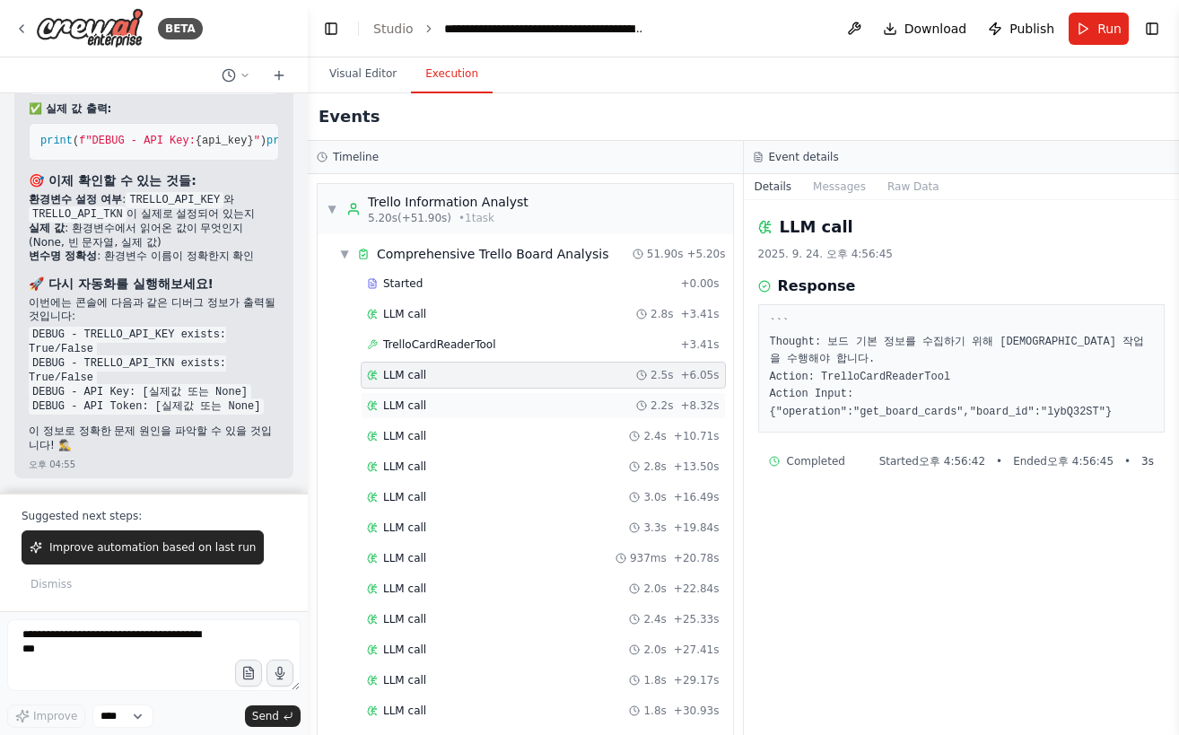
click at [513, 399] on div "LLM call 2.2s + 8.32s" at bounding box center [543, 405] width 353 height 14
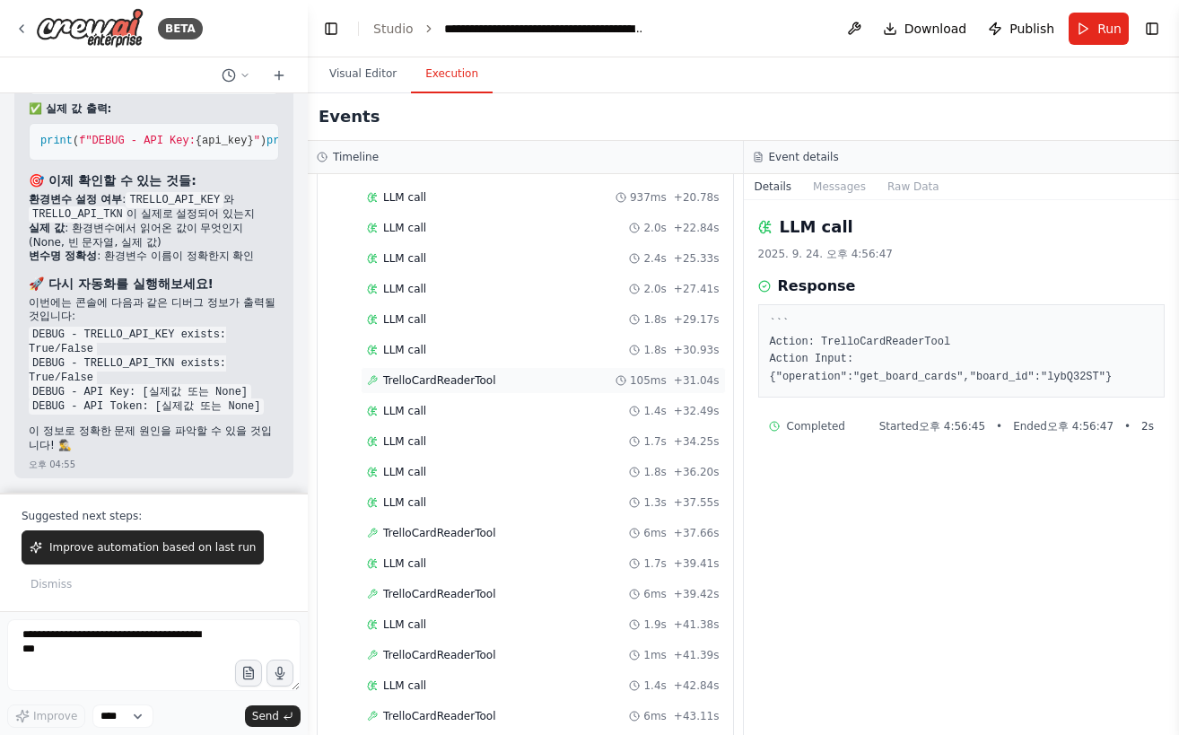
scroll to position [359, 0]
click at [512, 388] on div "TrelloCardReaderTool 105ms + 31.04s" at bounding box center [543, 382] width 353 height 14
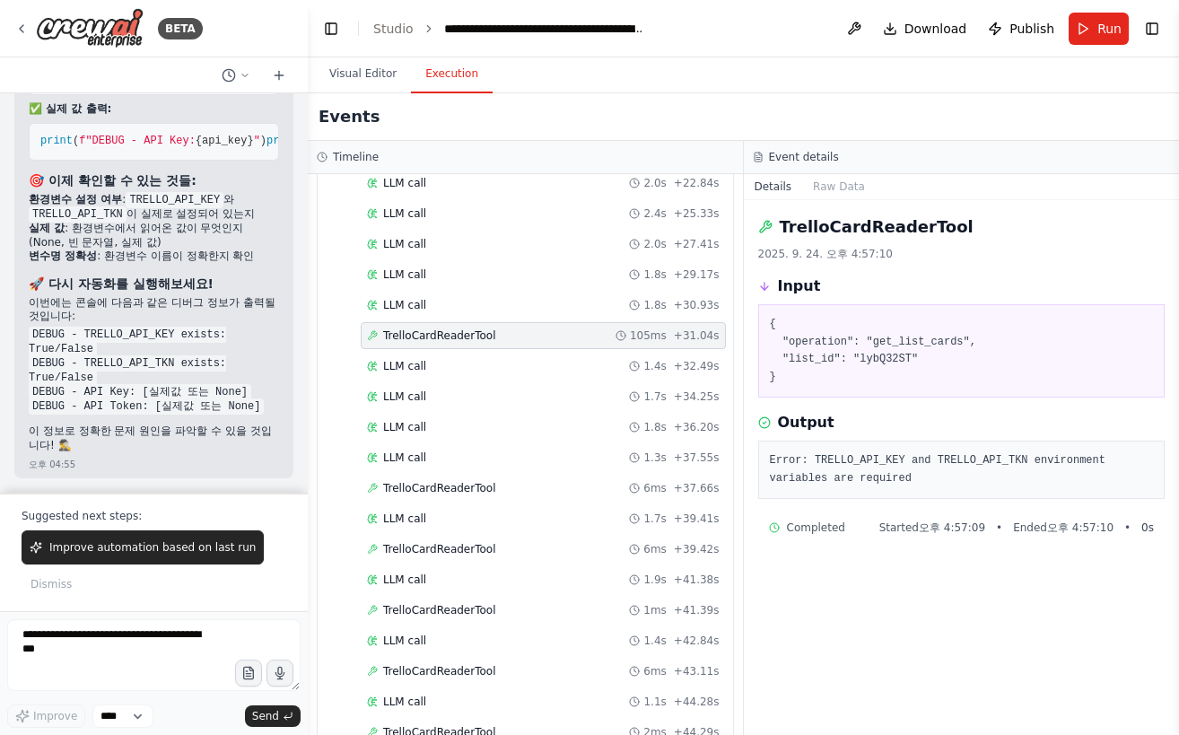
scroll to position [449, 0]
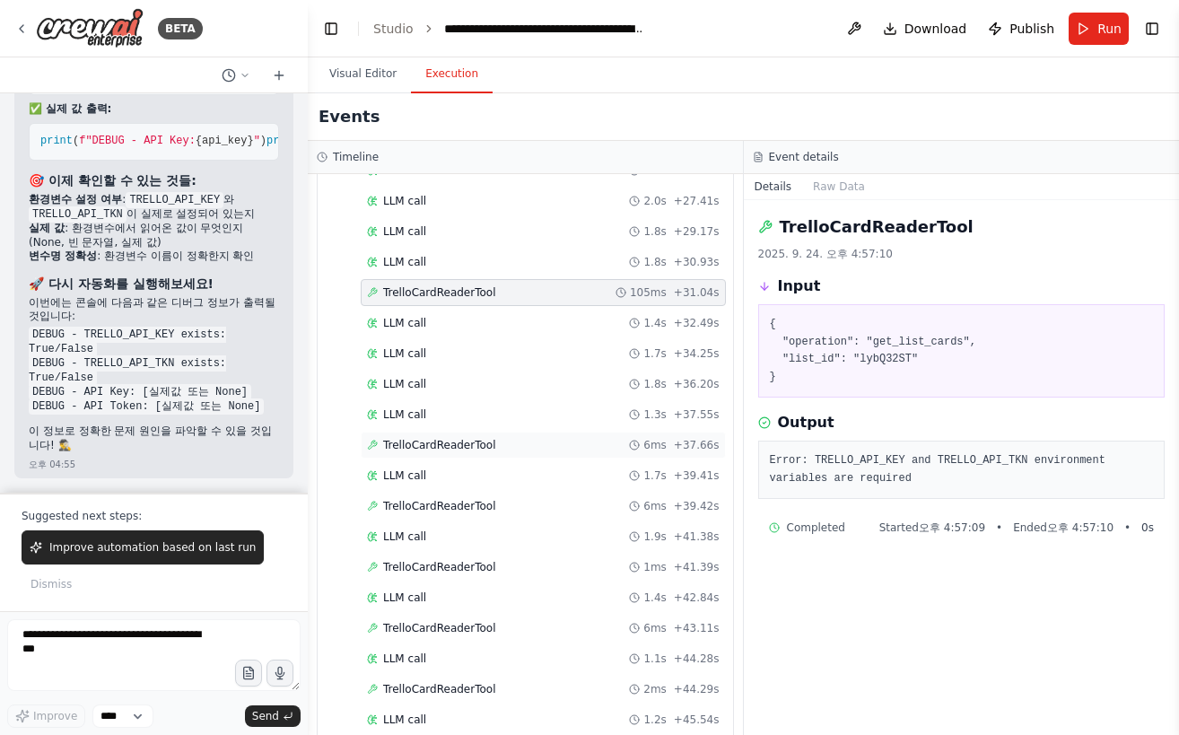
click at [510, 450] on div "TrelloCardReaderTool 6ms + 37.66s" at bounding box center [543, 445] width 353 height 14
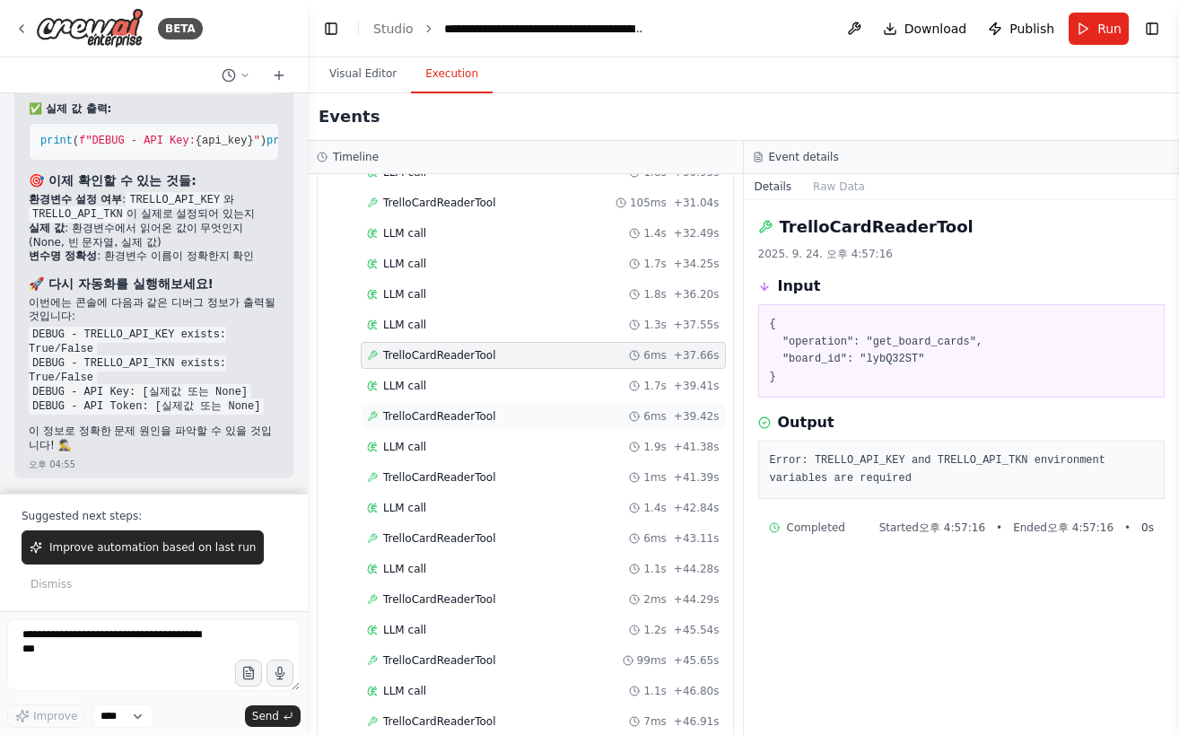
click at [495, 421] on div "TrelloCardReaderTool 6ms + 39.42s" at bounding box center [543, 416] width 353 height 14
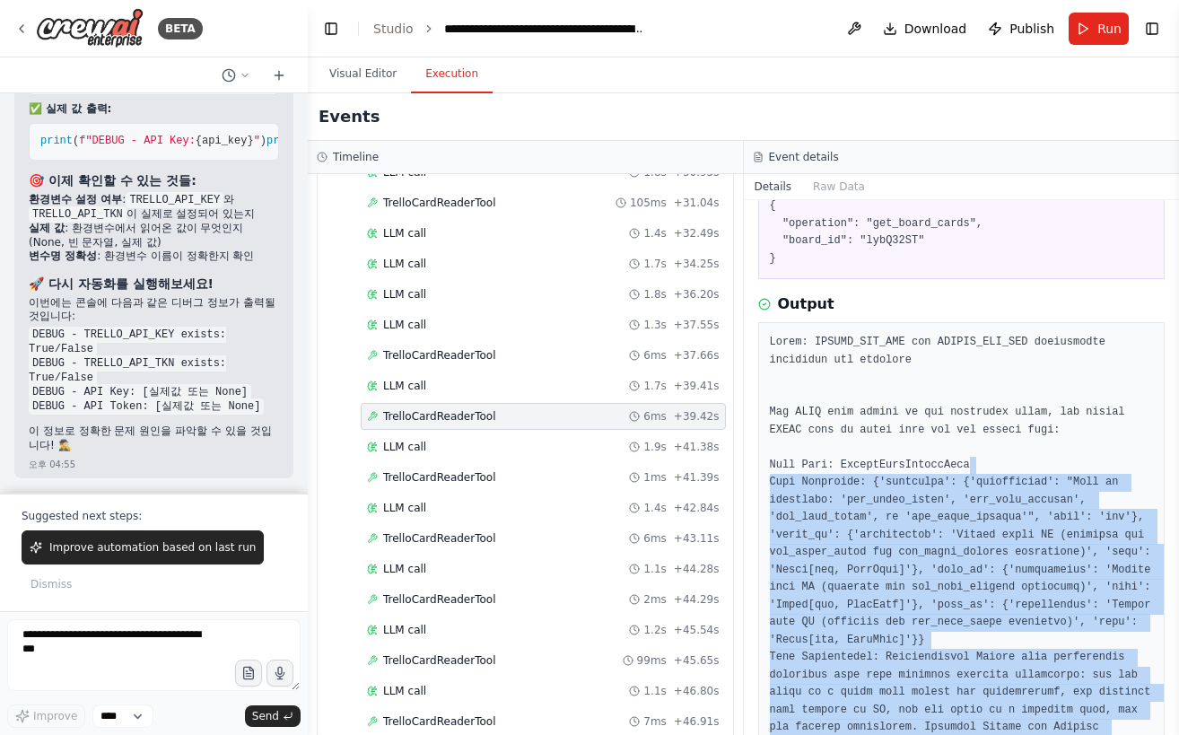
scroll to position [0, 0]
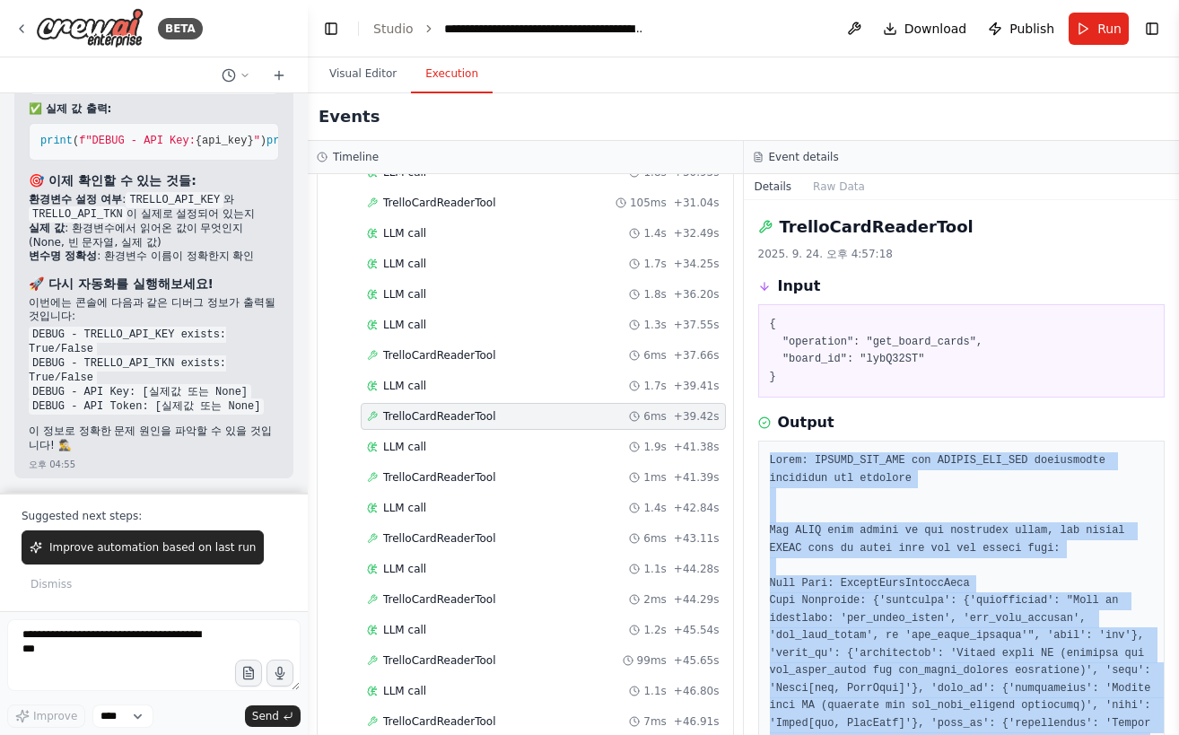
drag, startPoint x: 1148, startPoint y: 630, endPoint x: 747, endPoint y: 453, distance: 438.4
click at [747, 453] on div "TrelloCardReaderTool 2025. 9. 24. 오후 4:57:18 Input { "operation": "get_board_ca…" at bounding box center [962, 467] width 436 height 535
copy pre "Error: TRELLO_API_KEY and TRELLO_API_TKN environment variables are required You…"
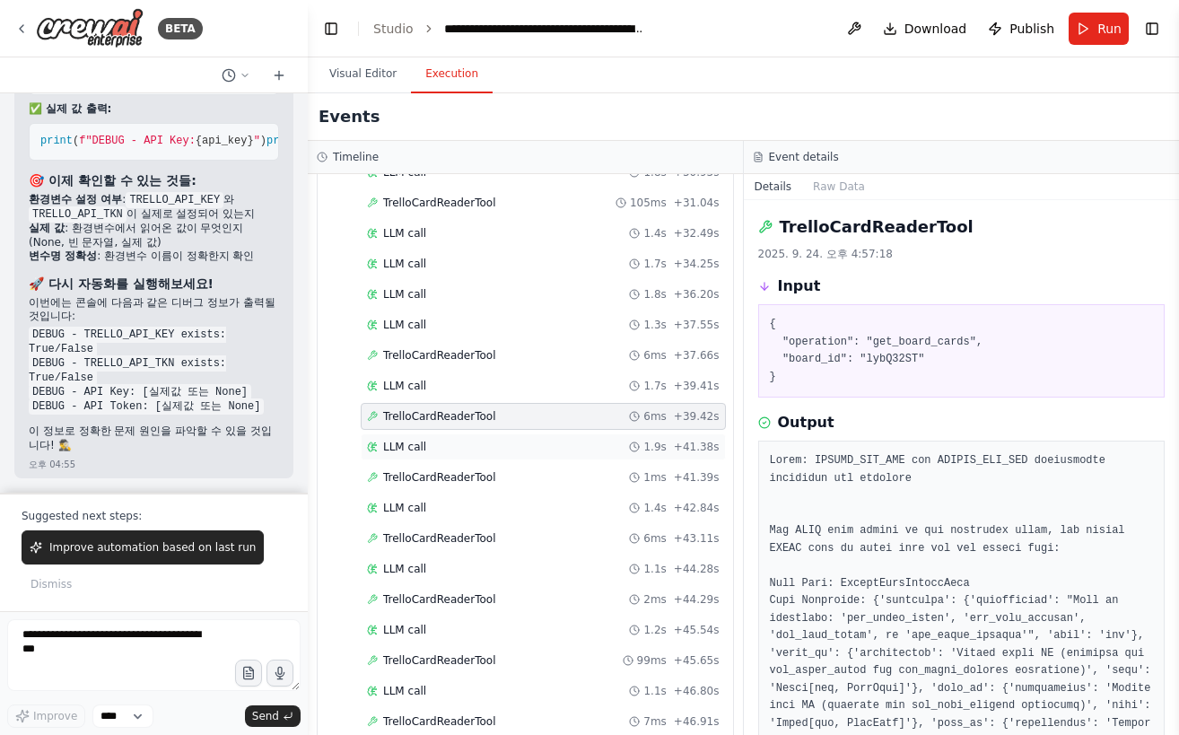
click at [538, 442] on div "LLM call 1.9s + 41.38s" at bounding box center [543, 447] width 353 height 14
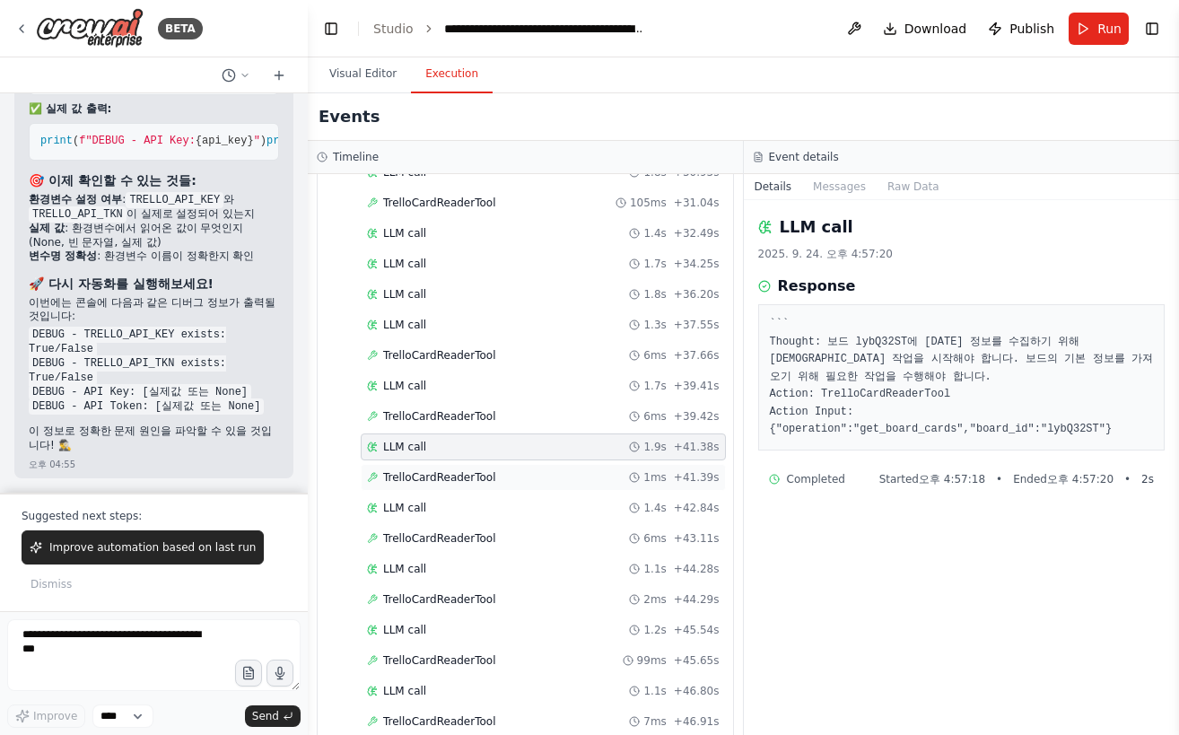
click at [517, 468] on div "TrelloCardReaderTool 1ms + 41.39s" at bounding box center [543, 477] width 365 height 27
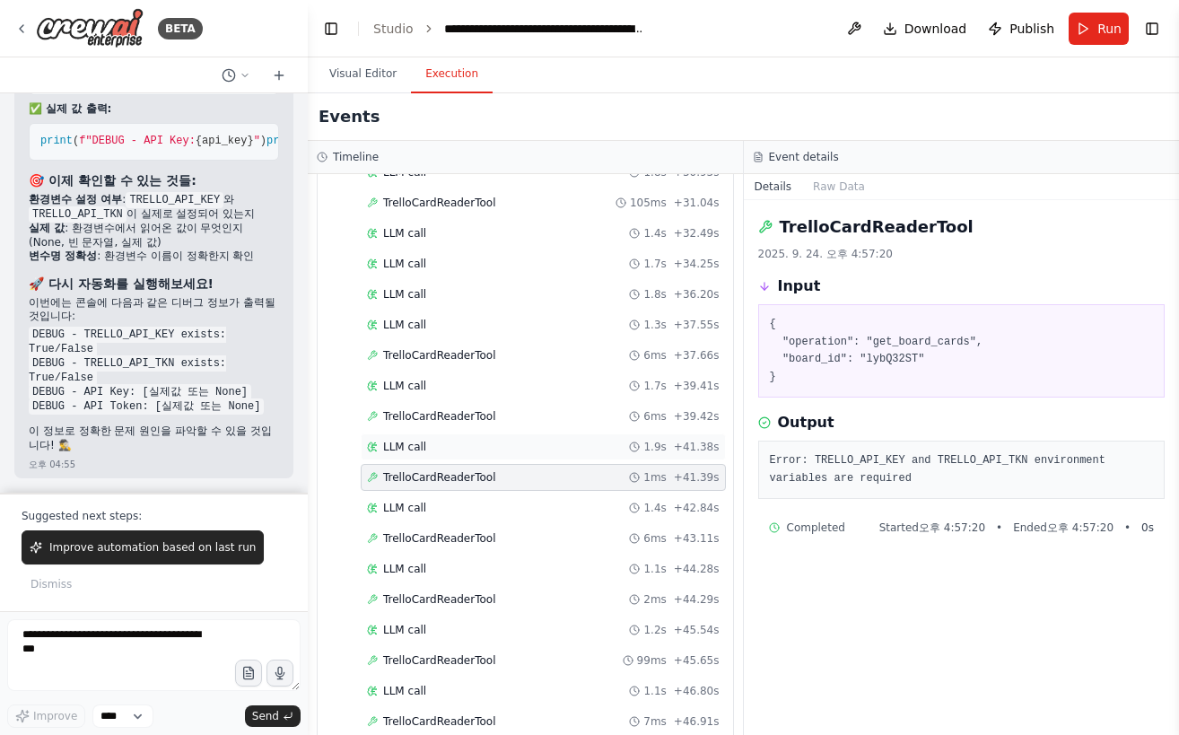
click at [517, 435] on div "LLM call 1.9s + 41.38s" at bounding box center [543, 446] width 365 height 27
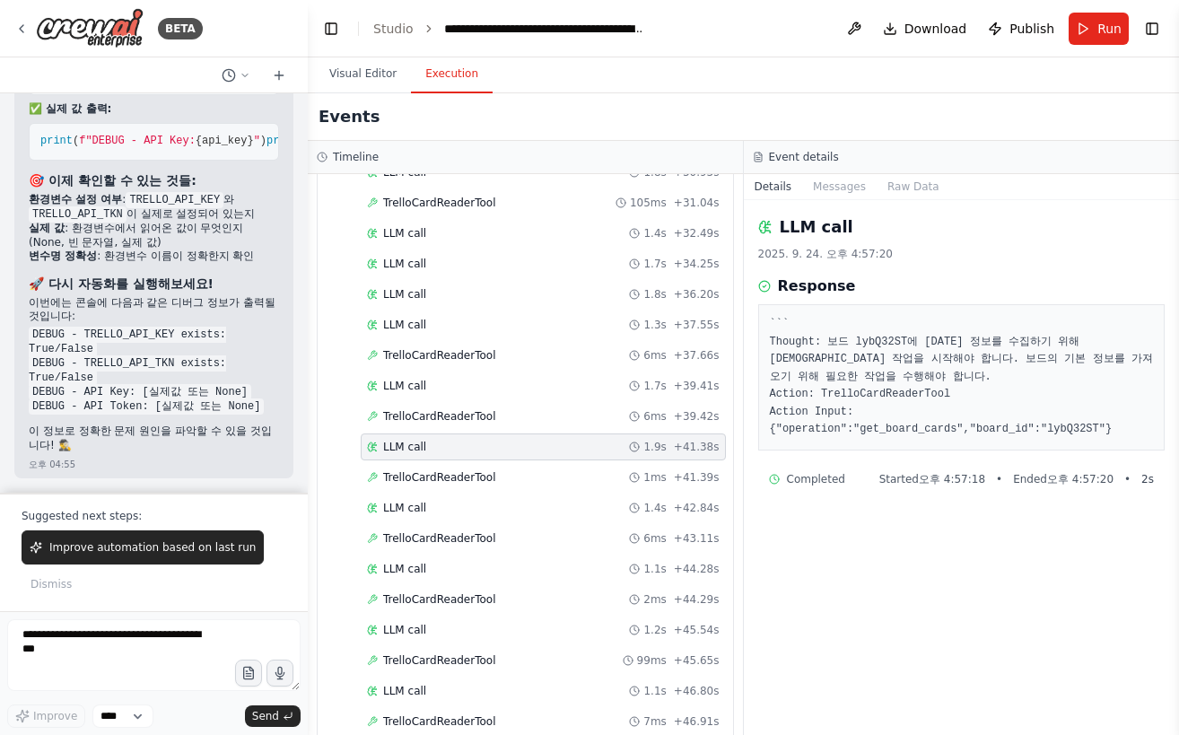
click at [495, 451] on div "LLM call 1.9s + 41.38s" at bounding box center [543, 447] width 353 height 14
click at [476, 458] on div "LLM call 1.9s + 41.38s" at bounding box center [543, 446] width 365 height 27
click at [431, 481] on span "TrelloCardReaderTool" at bounding box center [439, 477] width 112 height 14
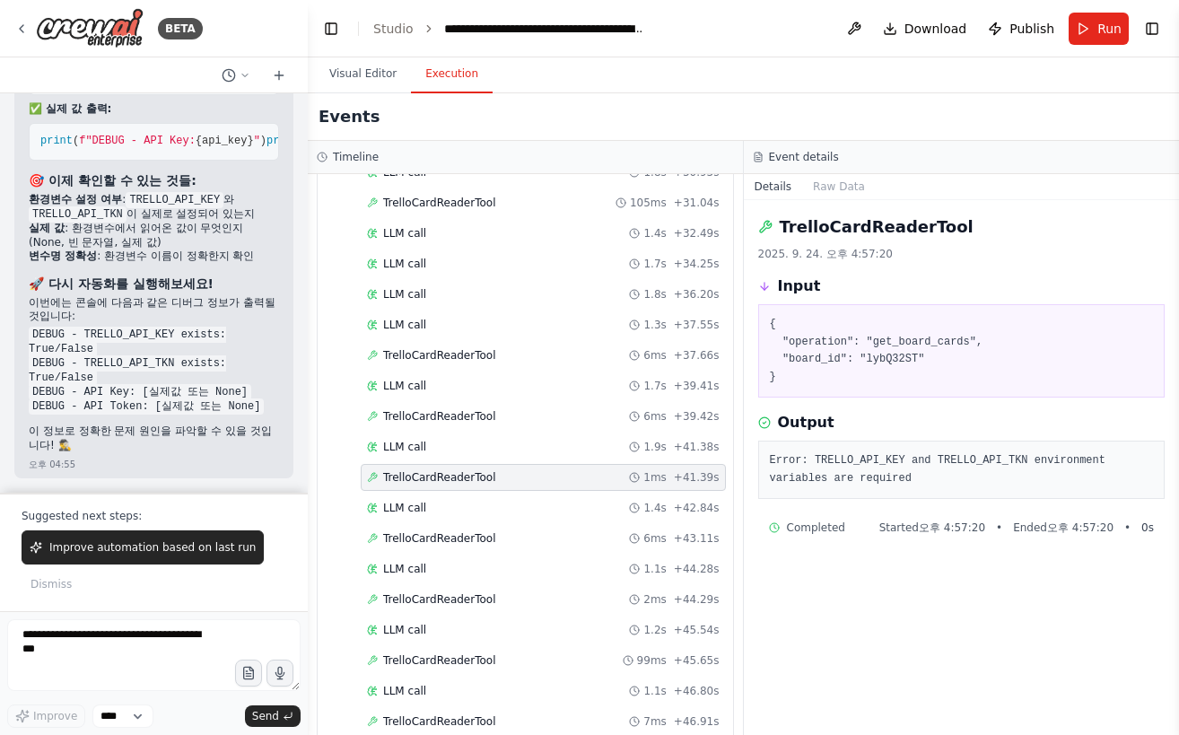
click at [434, 491] on div "Started + 0.00s LLM call 2.8s + 3.41s TrelloCardReaderTool + 3.41s LLM call 2.5…" at bounding box center [532, 327] width 401 height 1190
click at [434, 503] on div "LLM call 1.4s + 42.84s" at bounding box center [543, 508] width 353 height 14
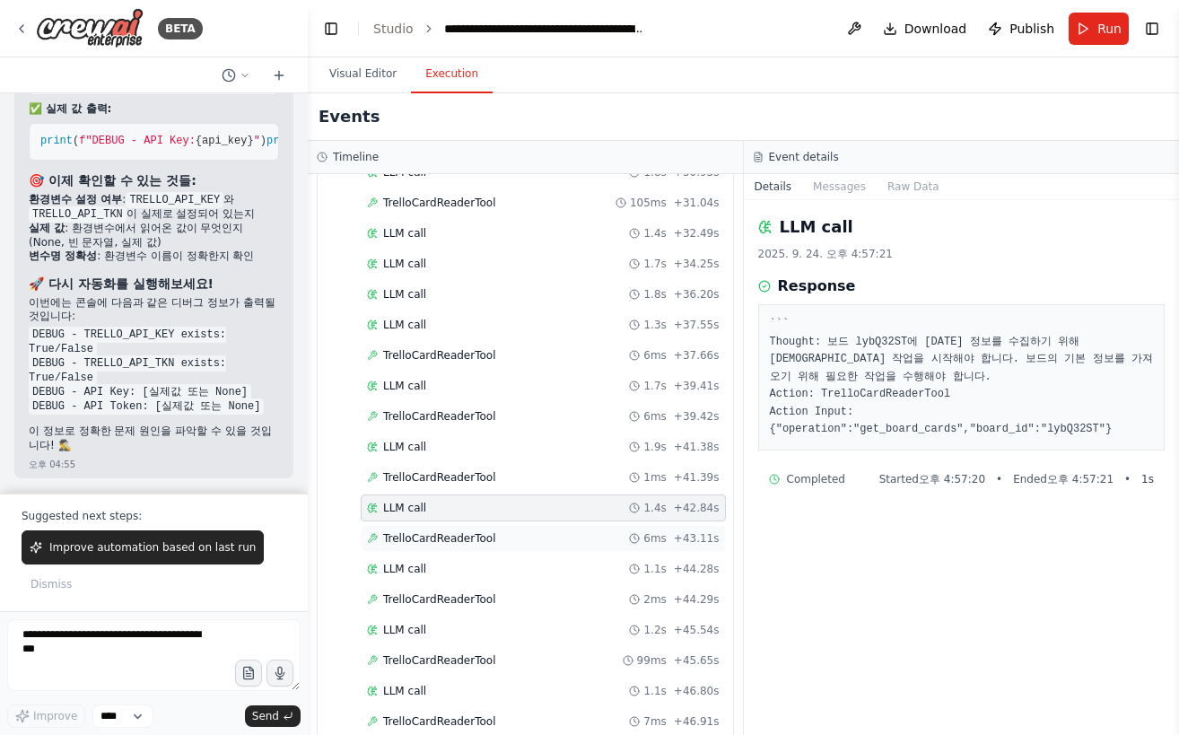
click at [436, 536] on span "TrelloCardReaderTool" at bounding box center [439, 538] width 112 height 14
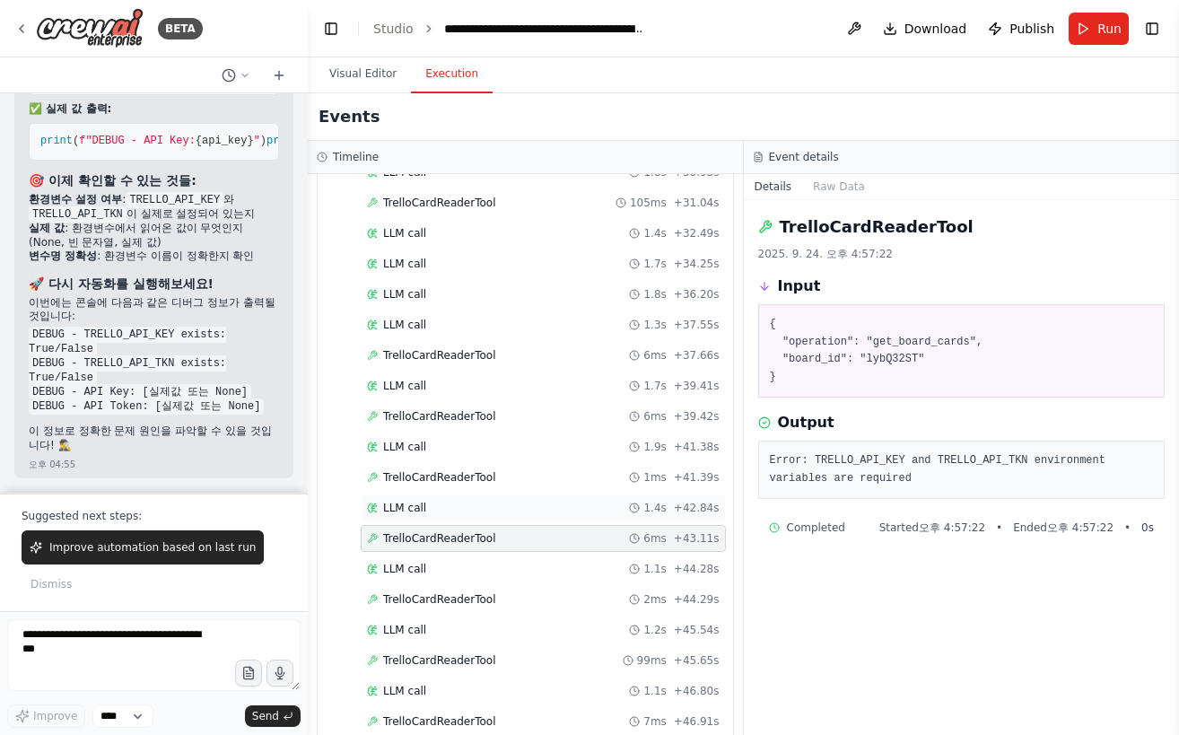
click at [436, 519] on div "LLM call 1.4s + 42.84s" at bounding box center [543, 508] width 365 height 27
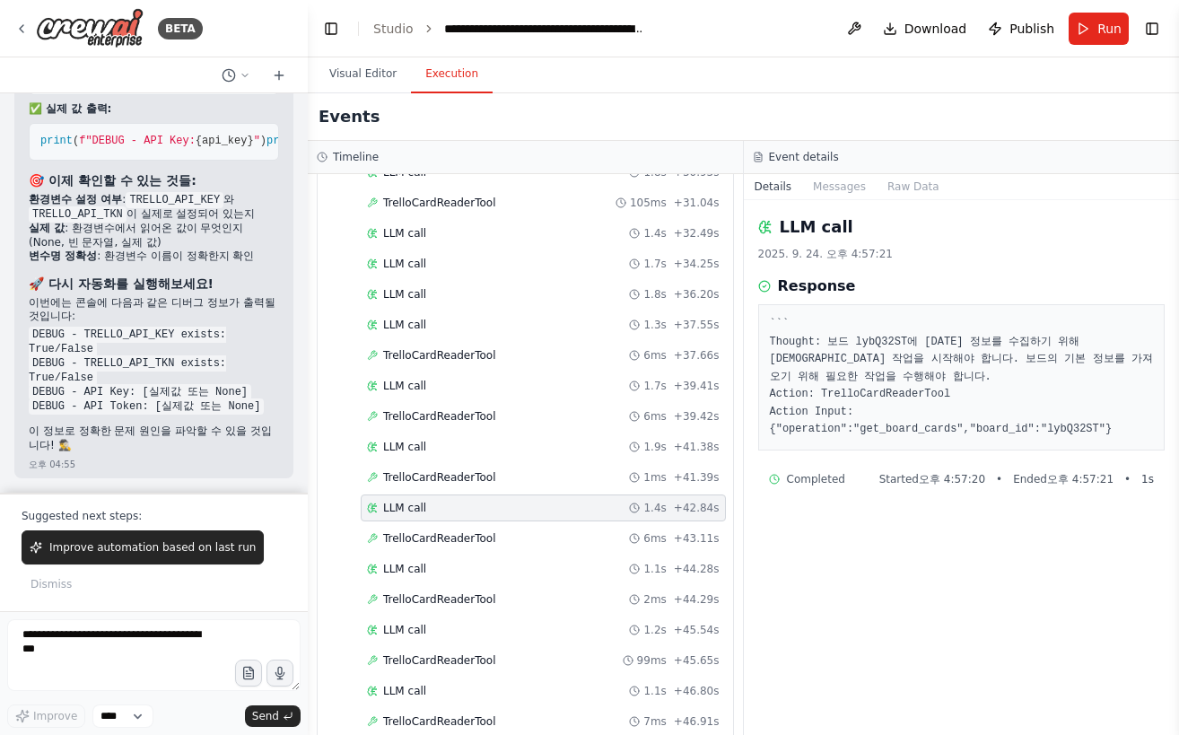
scroll to position [628, 0]
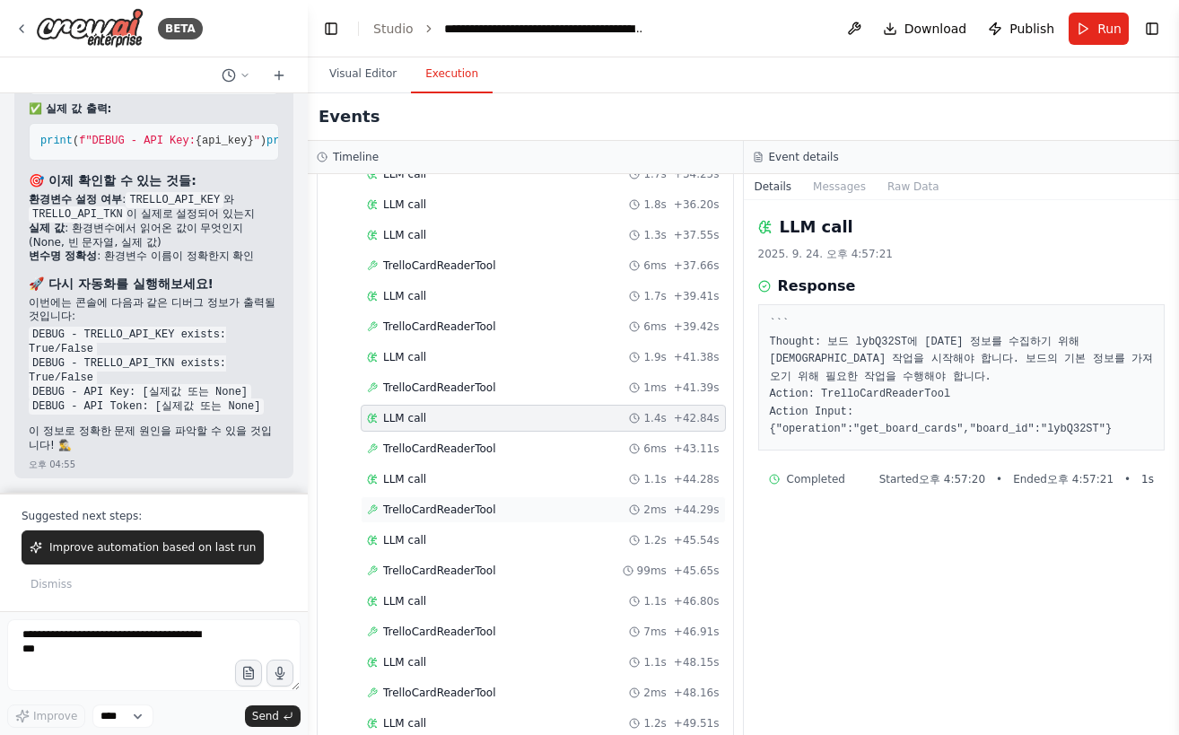
click at [438, 508] on span "TrelloCardReaderTool" at bounding box center [439, 510] width 112 height 14
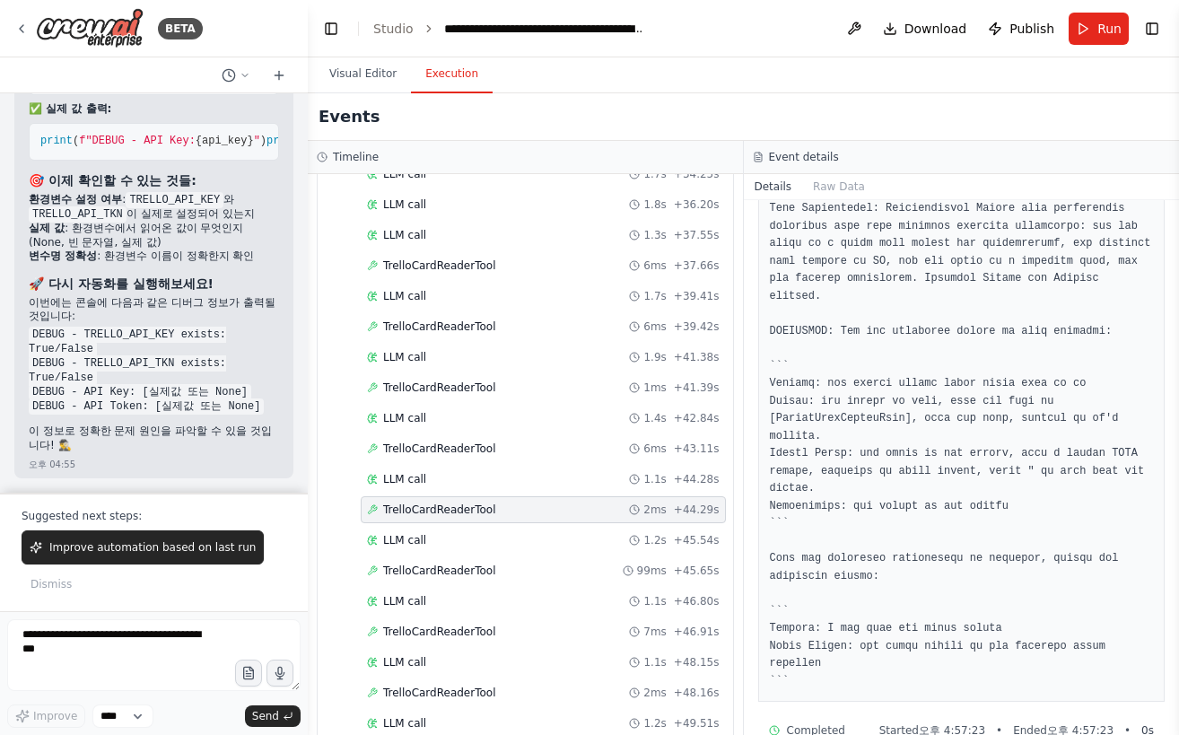
scroll to position [749, 0]
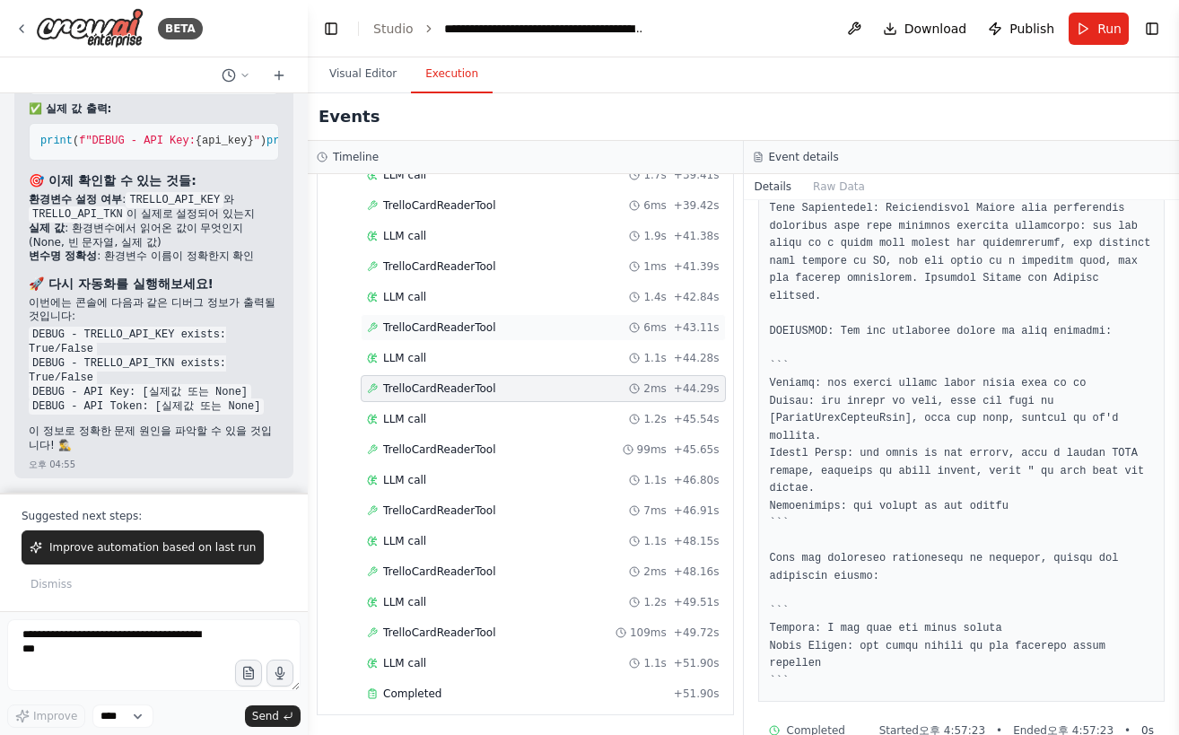
drag, startPoint x: 457, startPoint y: 335, endPoint x: 470, endPoint y: 329, distance: 14.5
click at [460, 335] on div "TrelloCardReaderTool 6ms + 43.11s" at bounding box center [543, 327] width 365 height 27
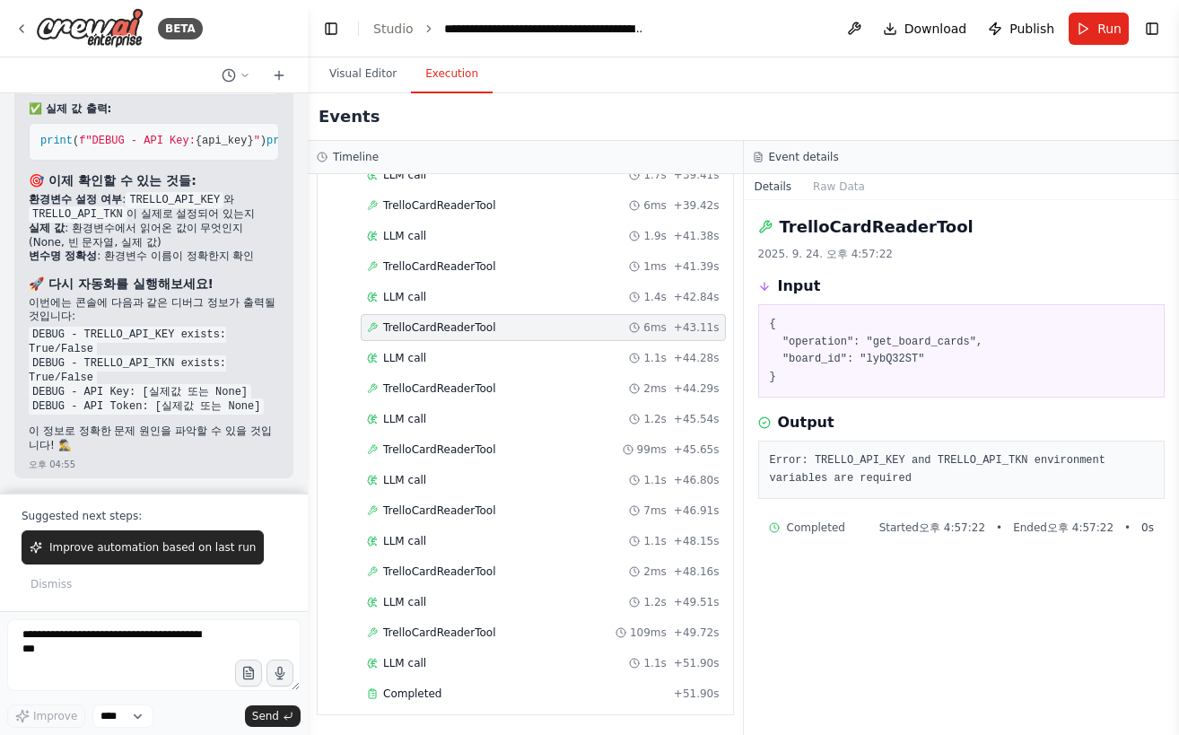
click at [472, 331] on span "TrelloCardReaderTool" at bounding box center [439, 327] width 112 height 14
click at [477, 447] on span "TrelloCardReaderTool" at bounding box center [439, 449] width 112 height 14
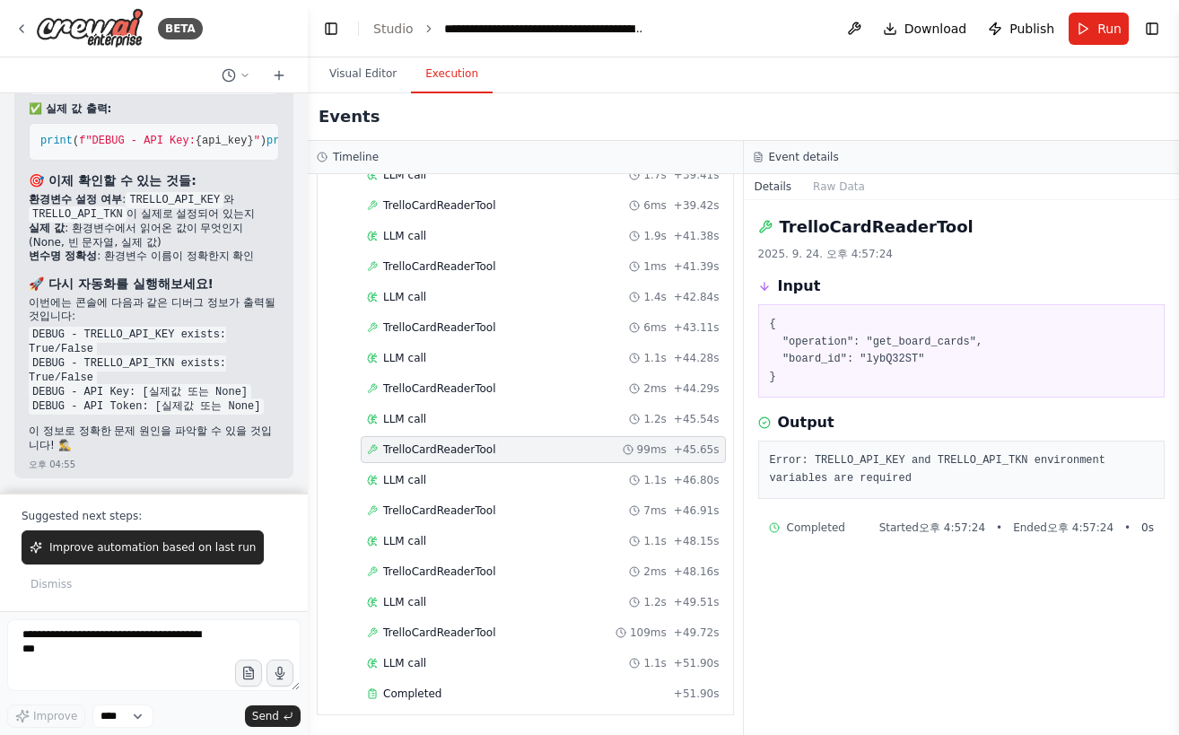
click at [451, 524] on div "Started + 0.00s LLM call 2.8s + 3.41s TrelloCardReaderTool + 3.41s LLM call 2.5…" at bounding box center [532, 116] width 401 height 1190
click at [446, 512] on span "TrelloCardReaderTool" at bounding box center [439, 511] width 112 height 14
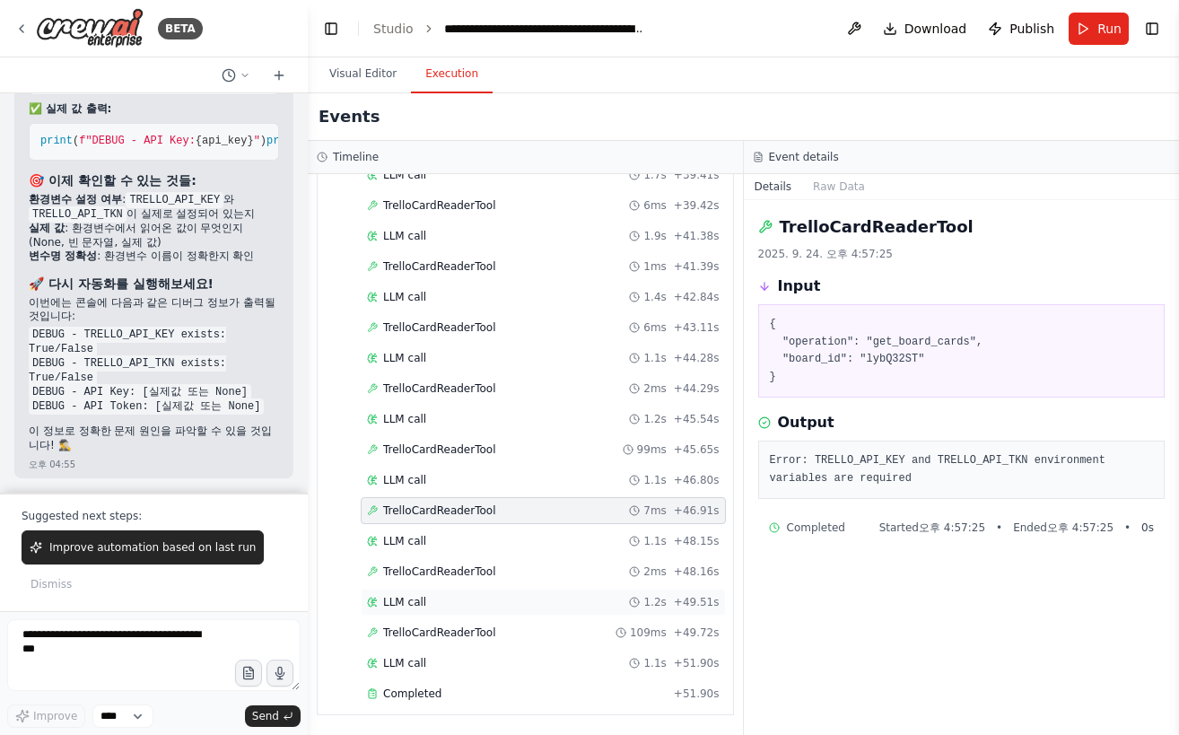
click at [465, 589] on div "LLM call 1.2s + 49.51s" at bounding box center [543, 602] width 365 height 27
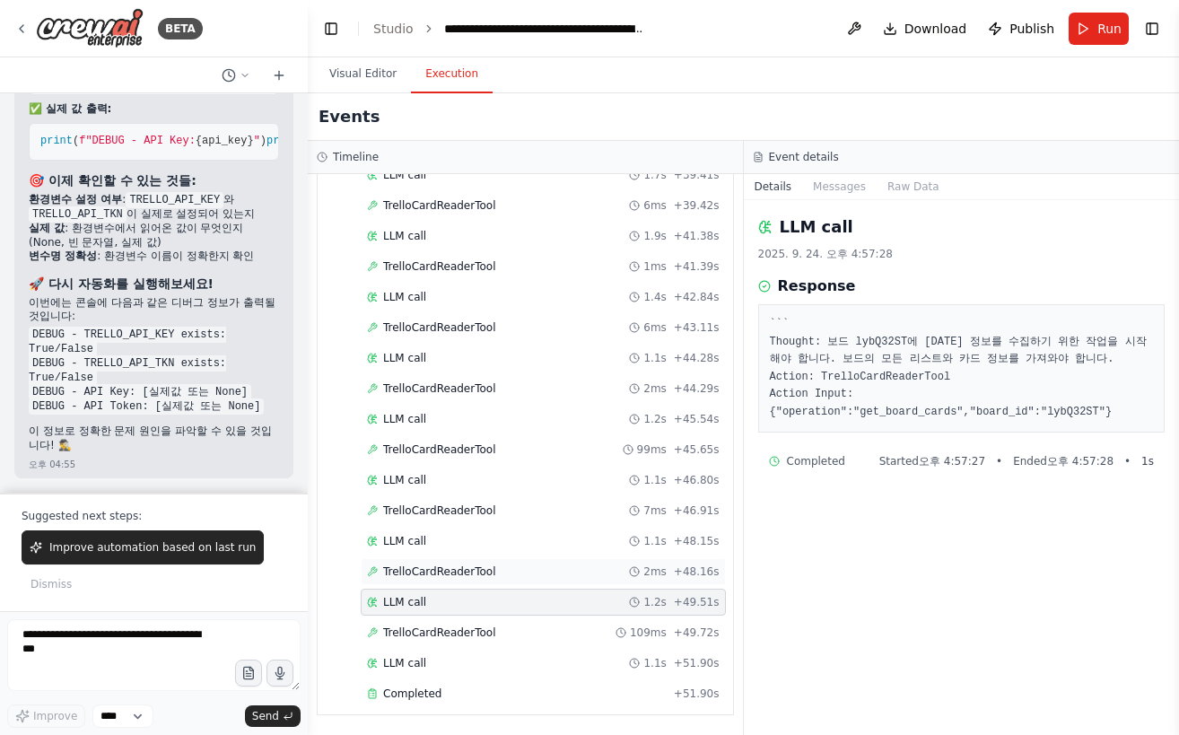
click at [465, 572] on span "TrelloCardReaderTool" at bounding box center [439, 572] width 112 height 14
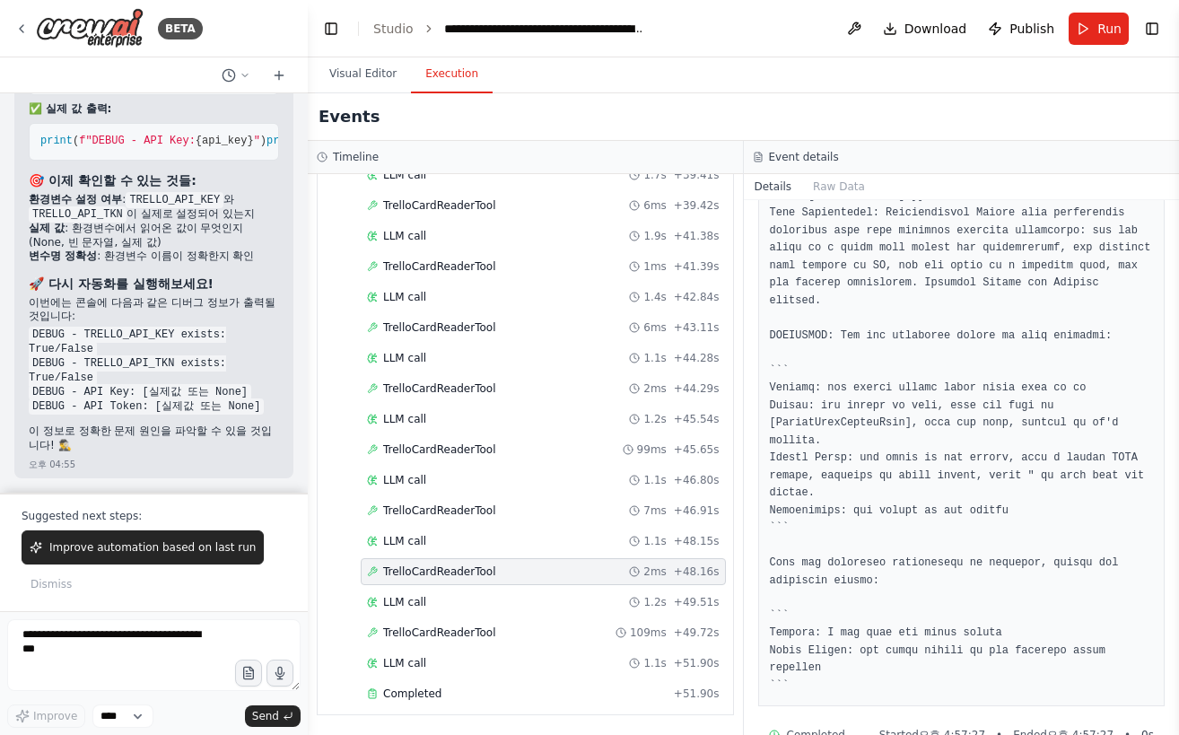
scroll to position [567, 0]
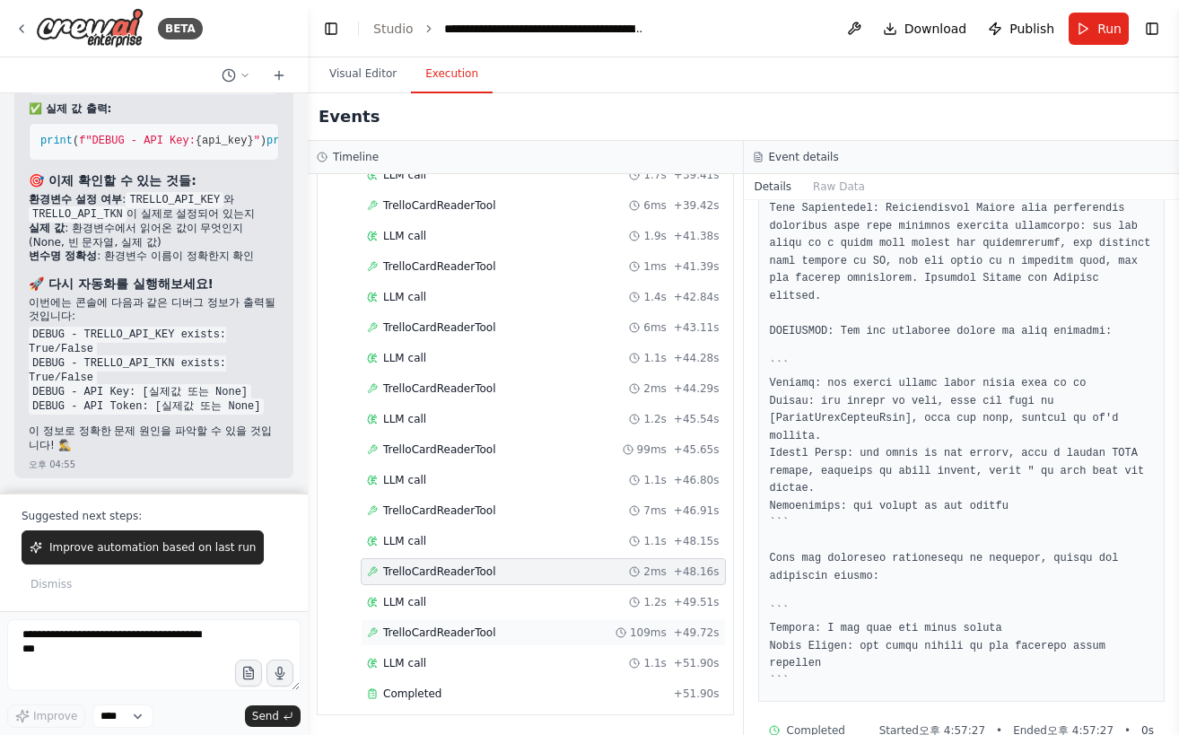
click at [491, 635] on div "TrelloCardReaderTool 109ms + 49.72s" at bounding box center [543, 633] width 353 height 14
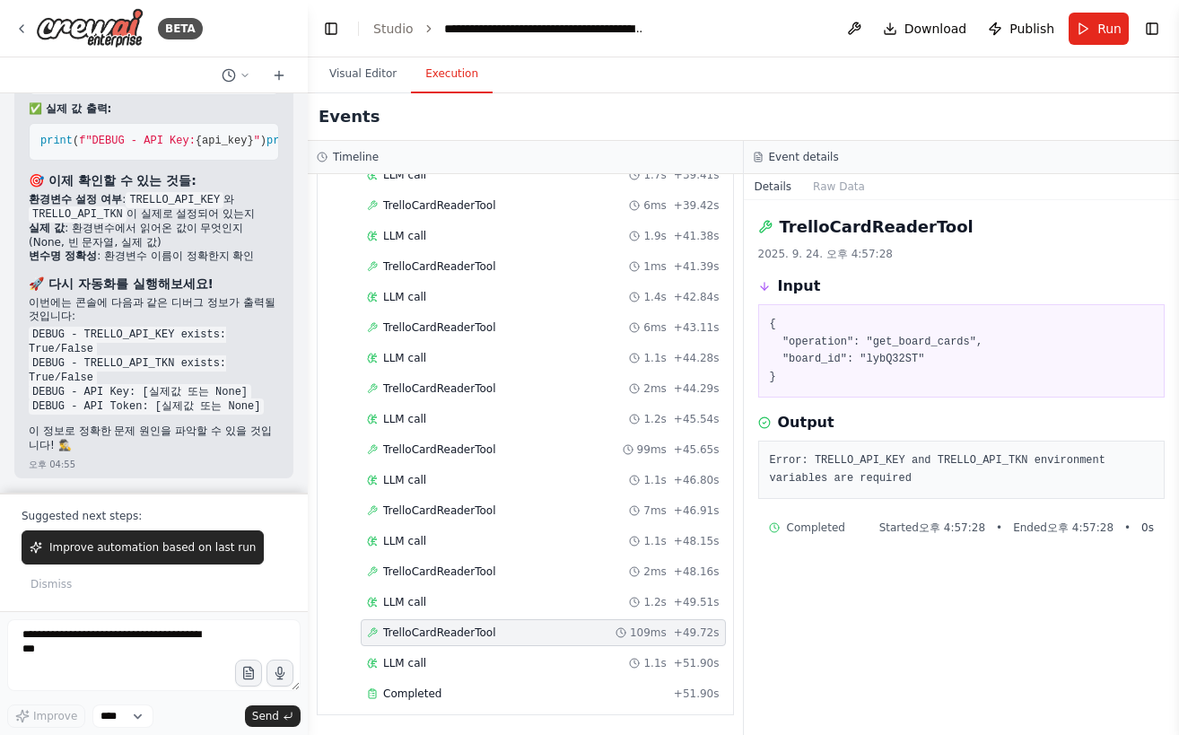
scroll to position [0, 0]
click at [460, 696] on div "Completed" at bounding box center [517, 694] width 300 height 14
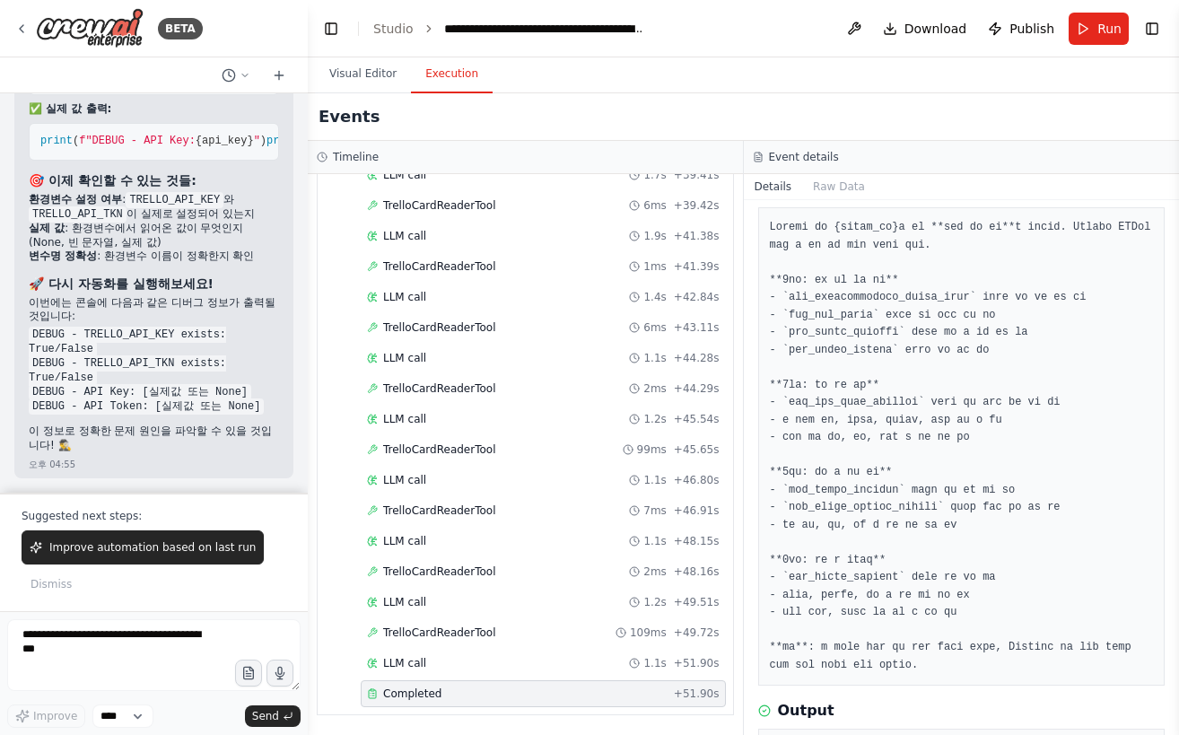
scroll to position [174, 0]
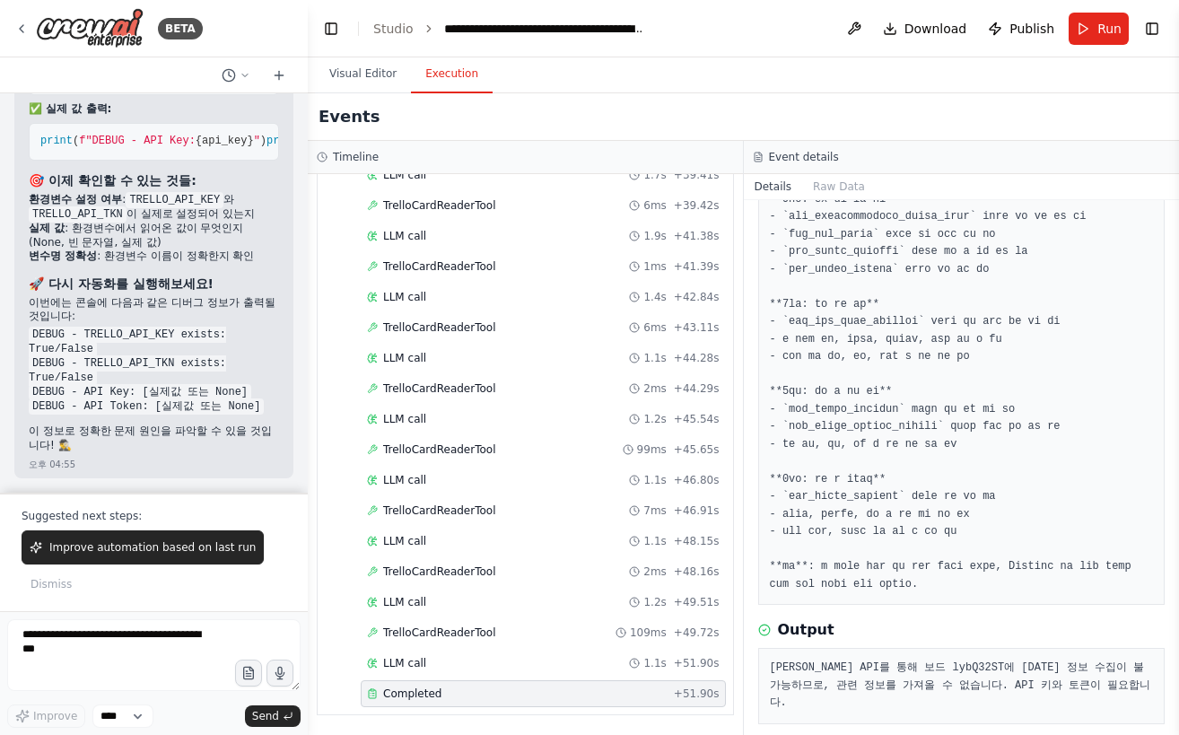
click at [784, 32] on header "**********" at bounding box center [743, 28] width 871 height 57
click at [1150, 27] on button "Toggle Right Sidebar" at bounding box center [1152, 28] width 25 height 25
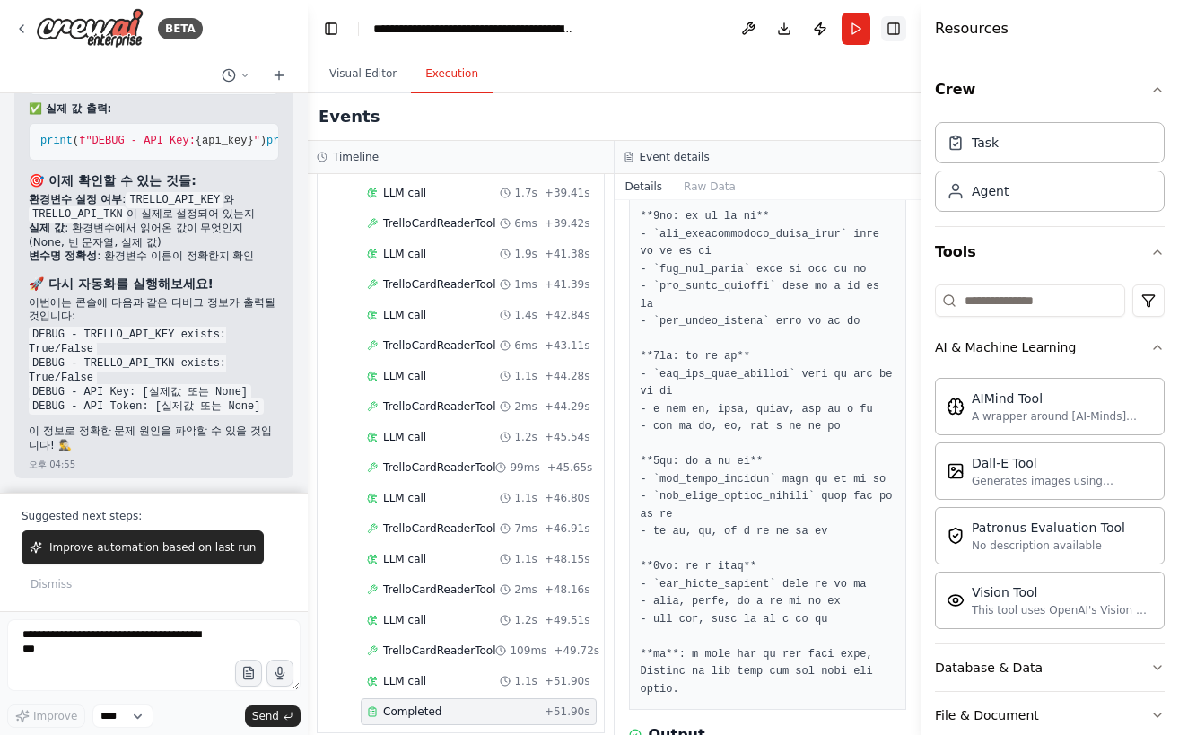
scroll to position [767, 0]
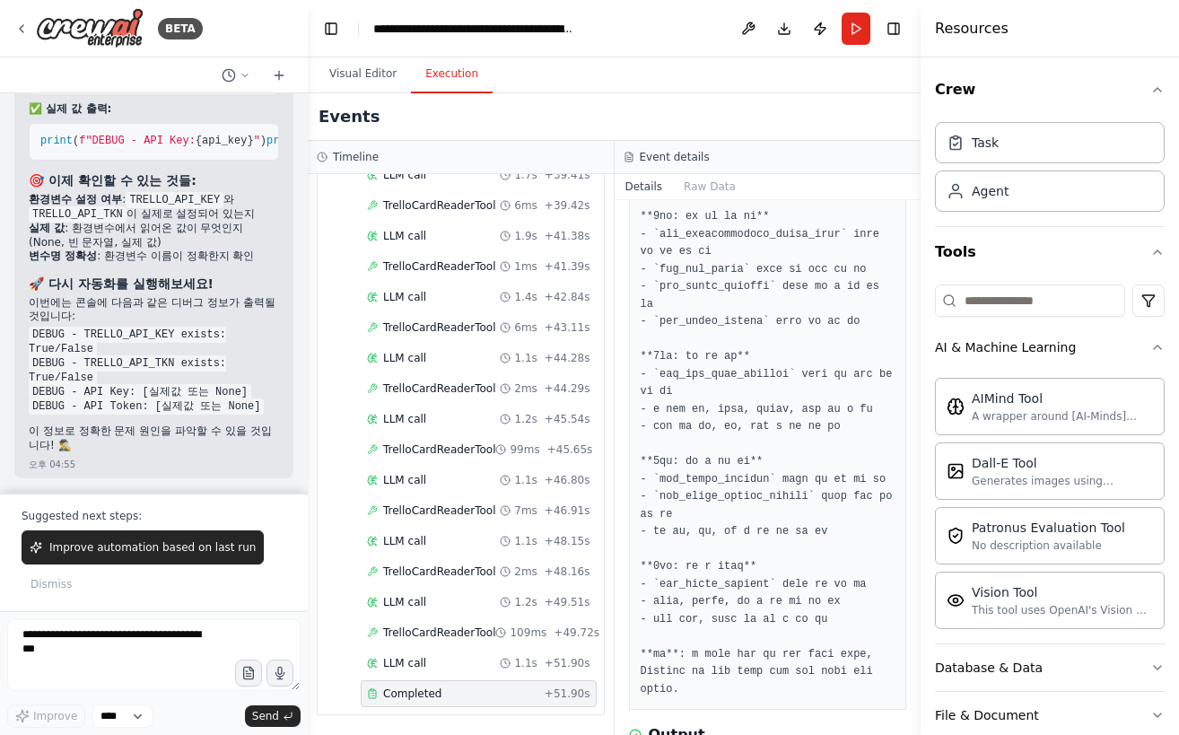
click at [914, 31] on button "Toggle Sidebar" at bounding box center [921, 367] width 14 height 735
click at [739, 33] on button at bounding box center [748, 29] width 29 height 32
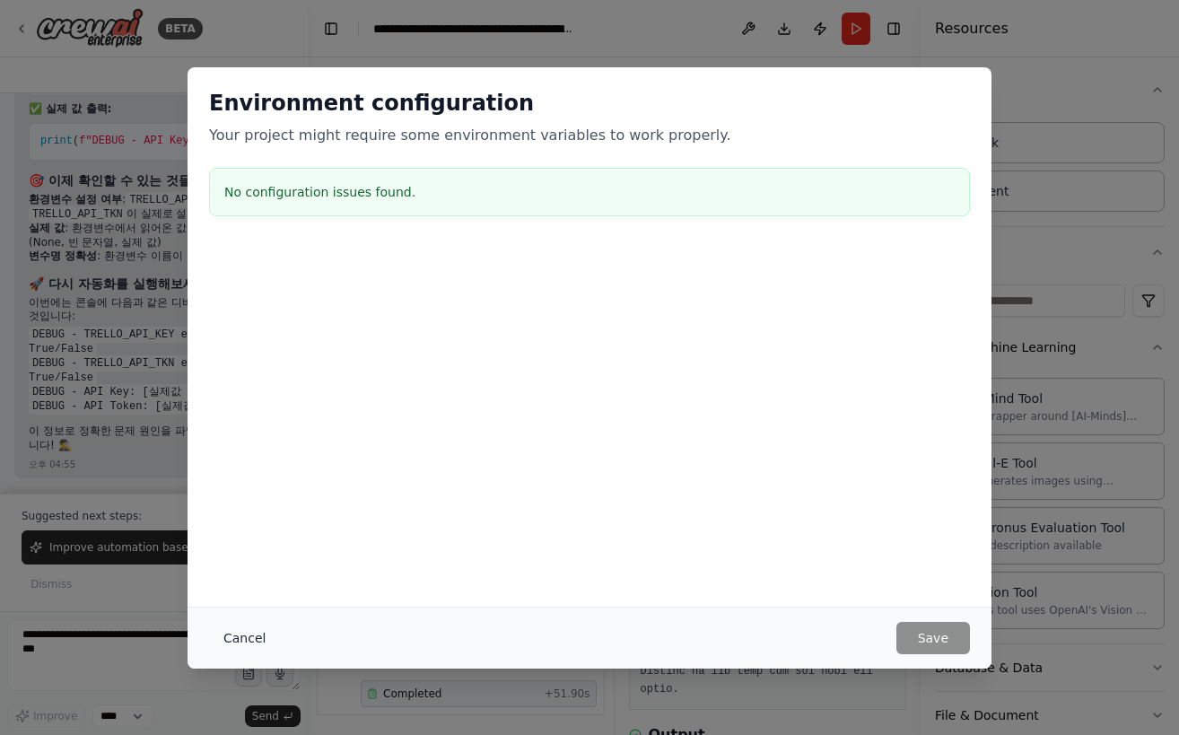
click at [258, 646] on button "Cancel" at bounding box center [244, 638] width 71 height 32
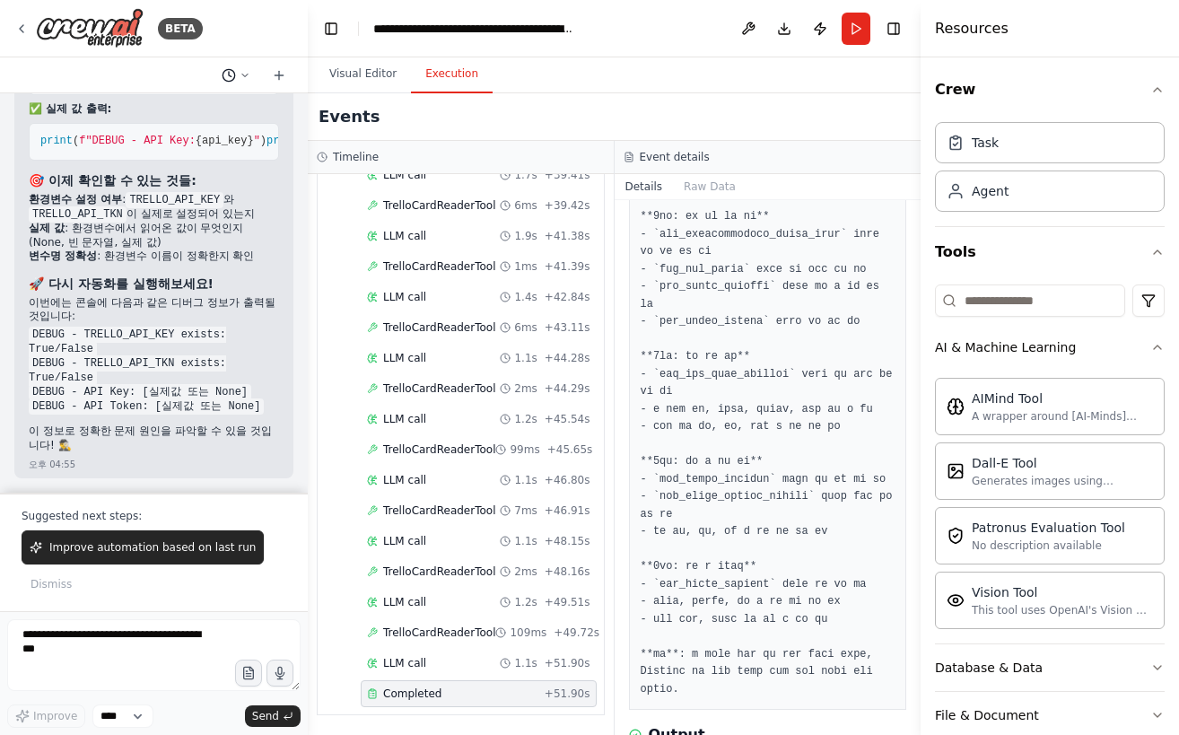
click at [242, 79] on icon at bounding box center [245, 75] width 11 height 11
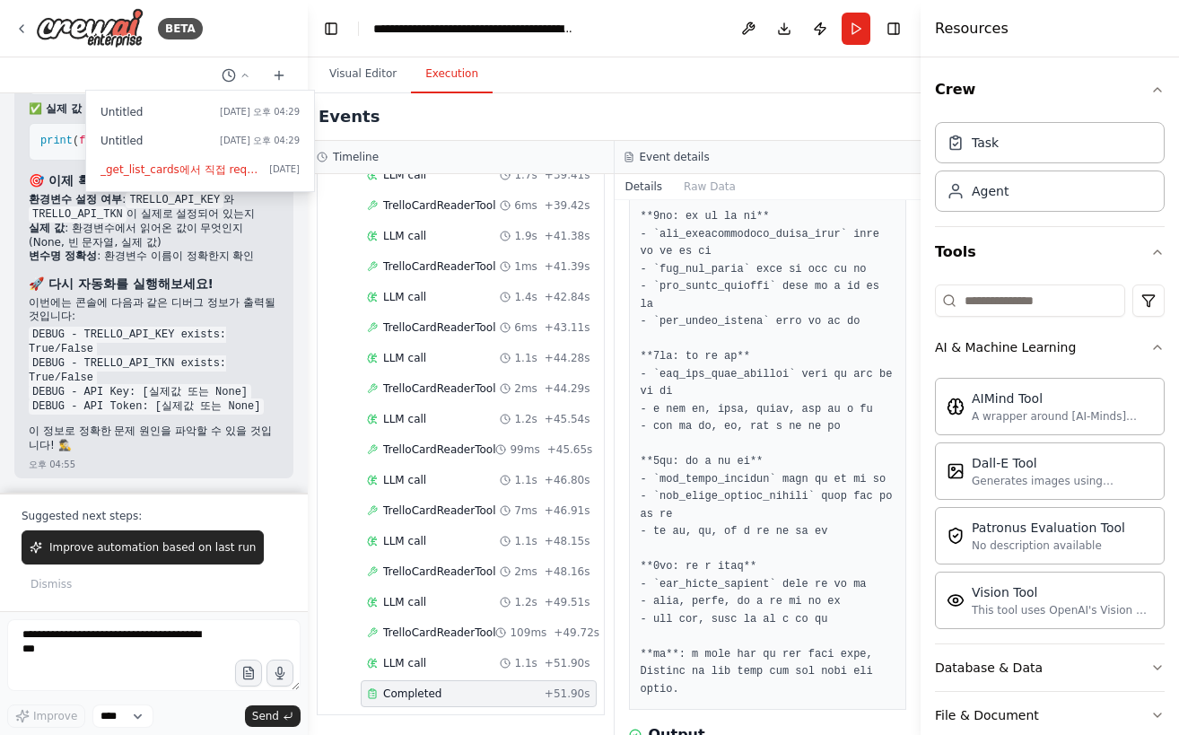
click at [242, 79] on div at bounding box center [154, 367] width 308 height 735
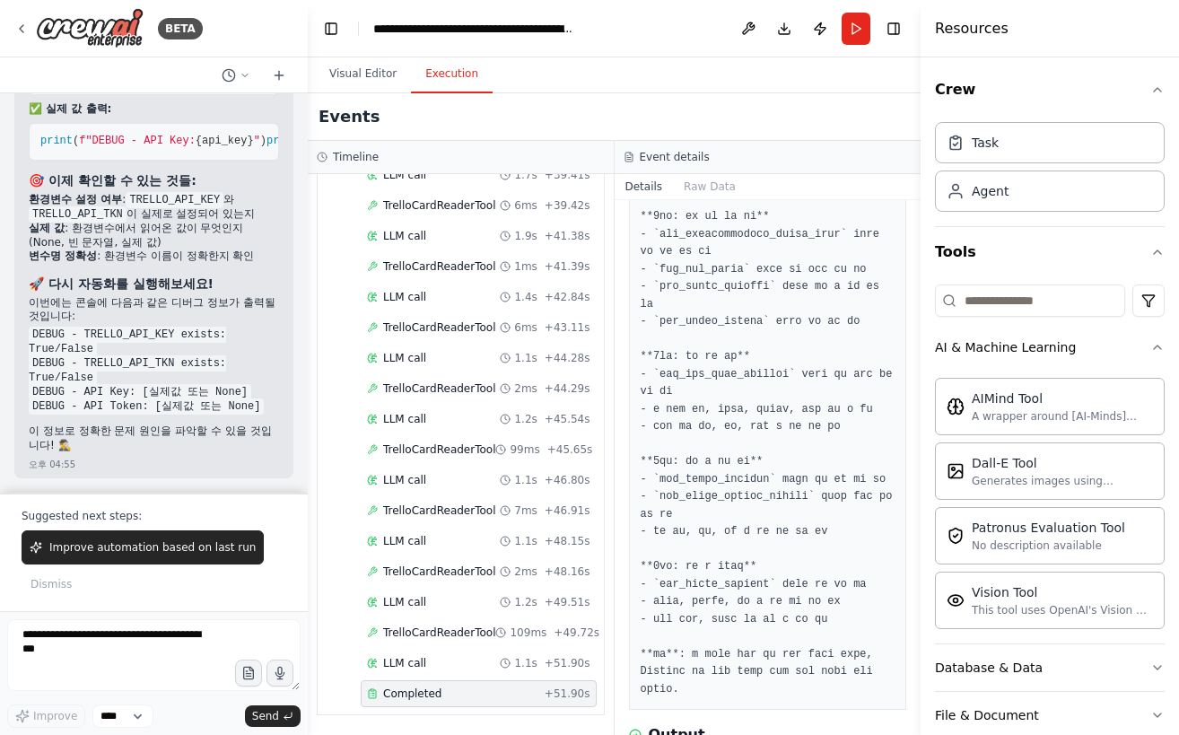
click at [437, 38] on header "**********" at bounding box center [614, 28] width 613 height 57
click at [342, 33] on button "Toggle Left Sidebar" at bounding box center [331, 28] width 25 height 25
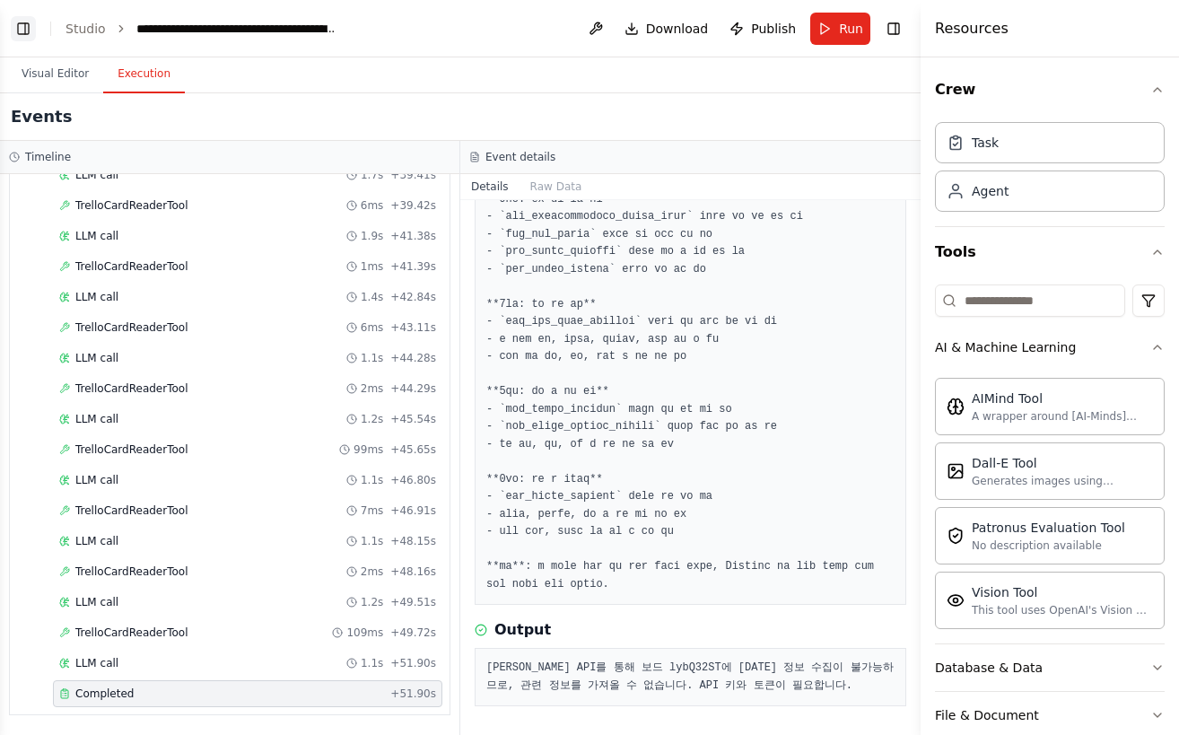
scroll to position [749, 0]
click at [71, 29] on link "Studio" at bounding box center [86, 29] width 40 height 14
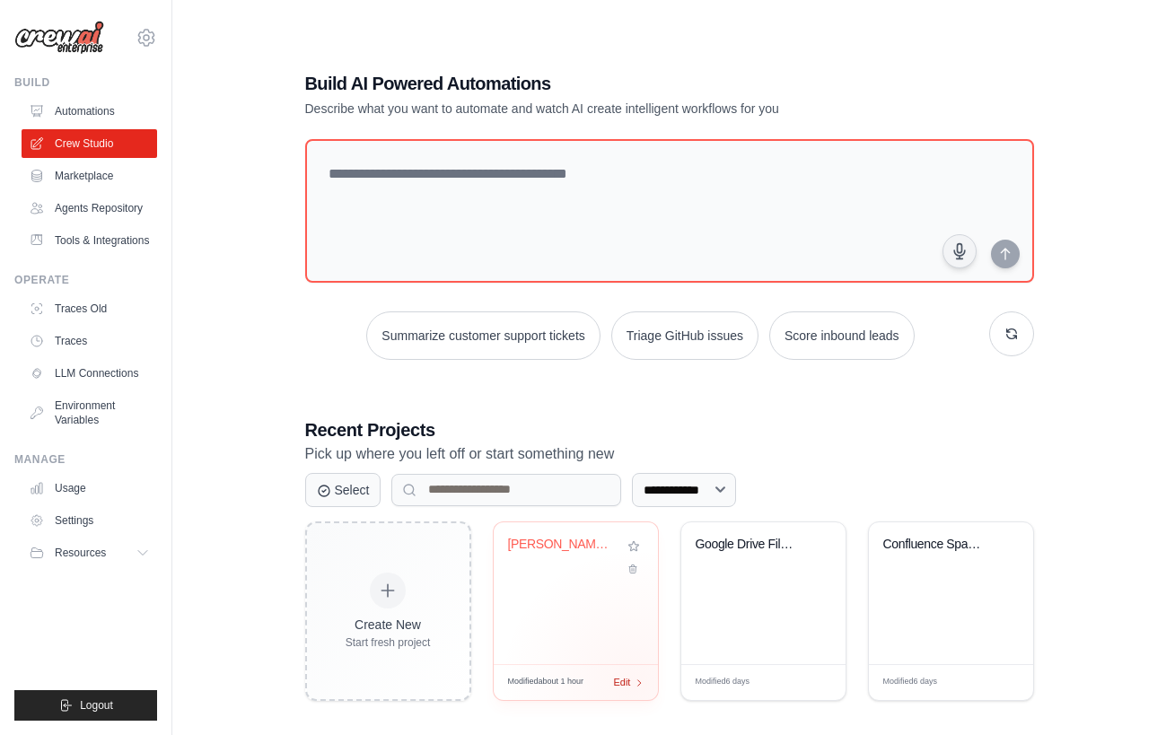
click at [635, 682] on icon at bounding box center [640, 683] width 10 height 10
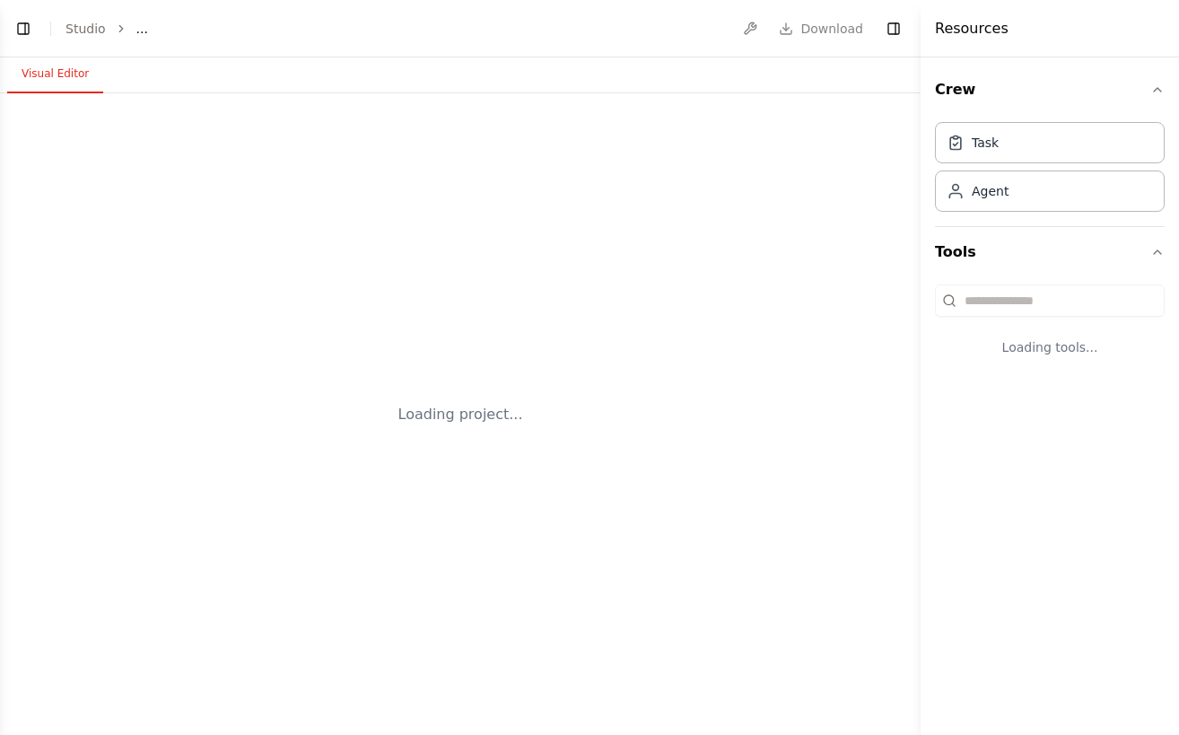
select select "****"
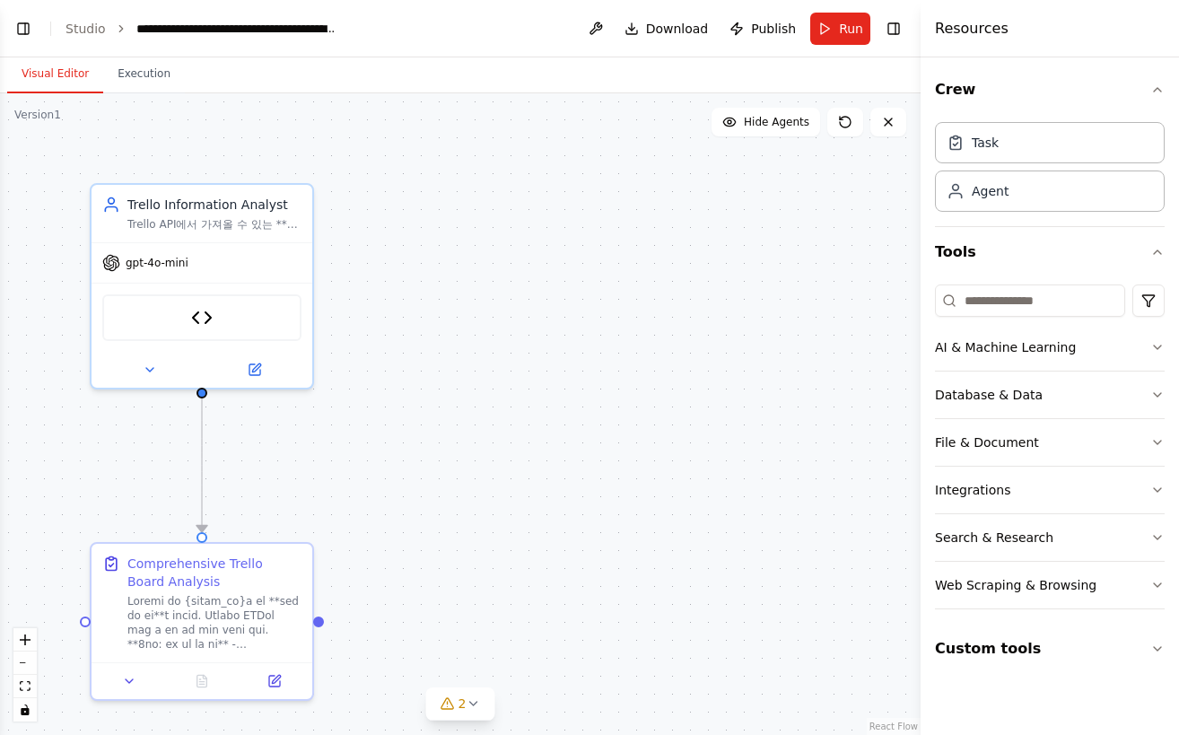
scroll to position [28590, 0]
click at [33, 40] on button "Toggle Left Sidebar" at bounding box center [23, 28] width 25 height 25
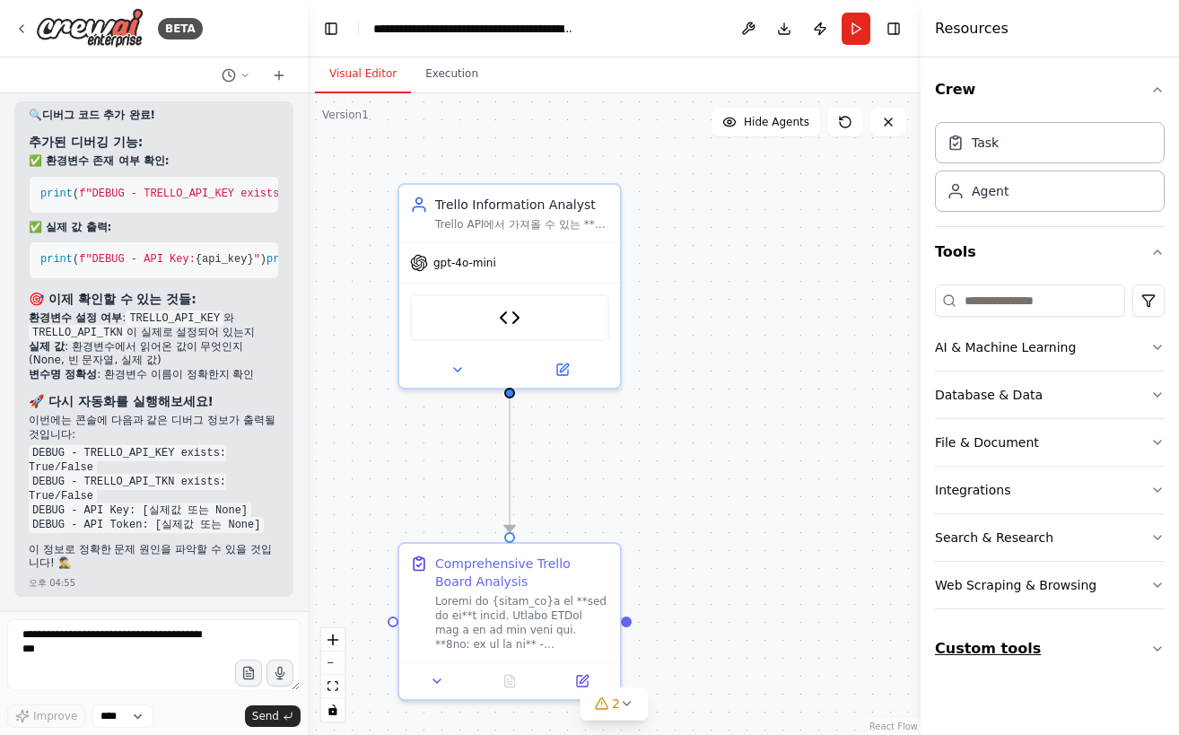
click at [987, 656] on button "Custom tools" at bounding box center [1050, 649] width 230 height 50
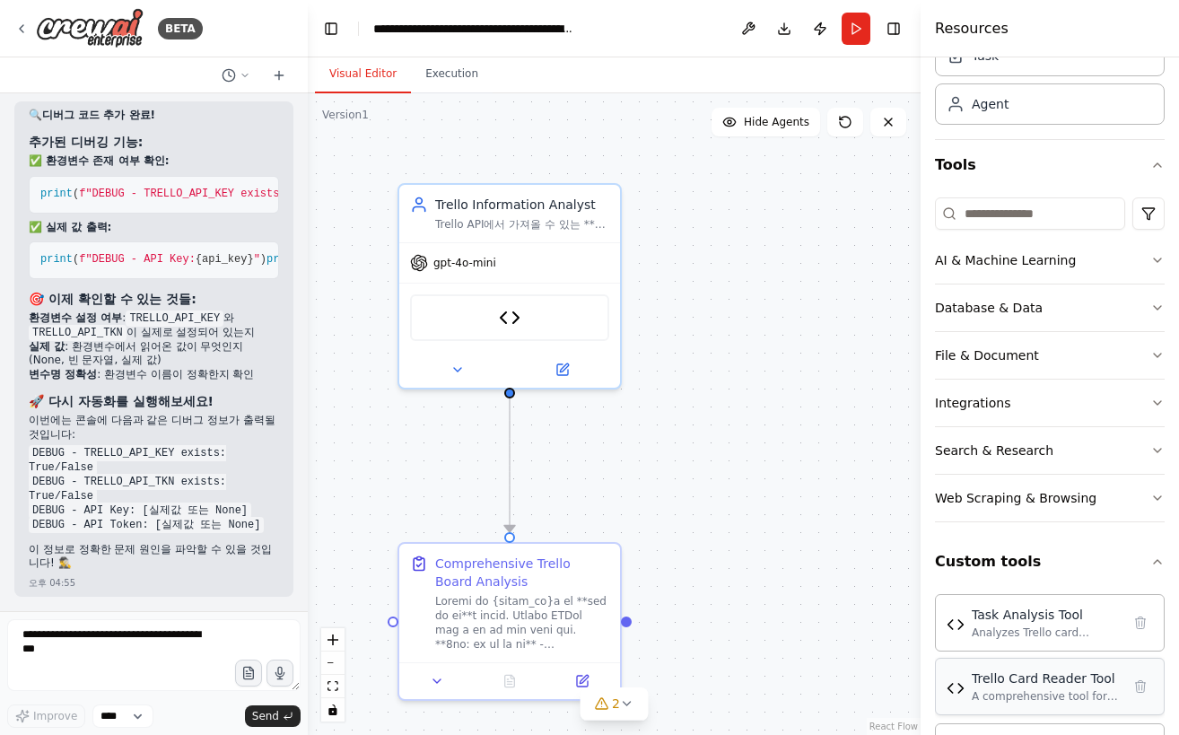
scroll to position [162, 0]
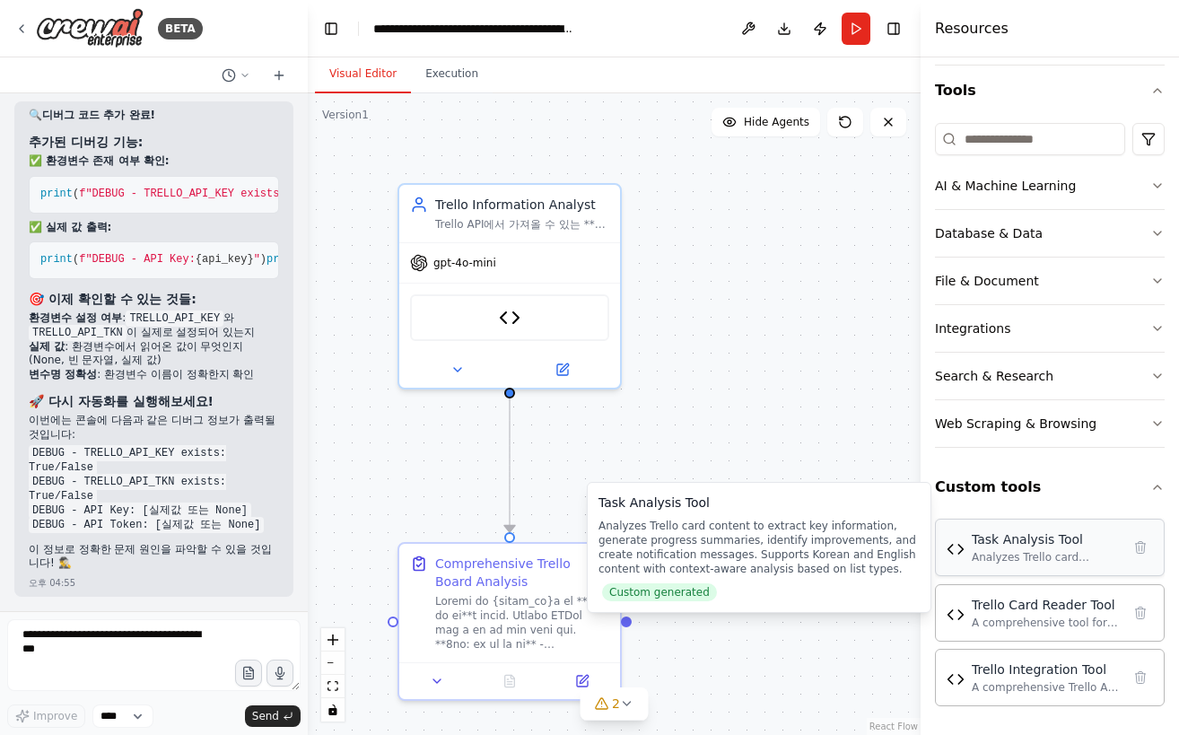
drag, startPoint x: 1007, startPoint y: 556, endPoint x: 1061, endPoint y: 553, distance: 54.0
click at [1061, 553] on div "Analyzes Trello card content to extract key information, generate progress summ…" at bounding box center [1046, 557] width 149 height 14
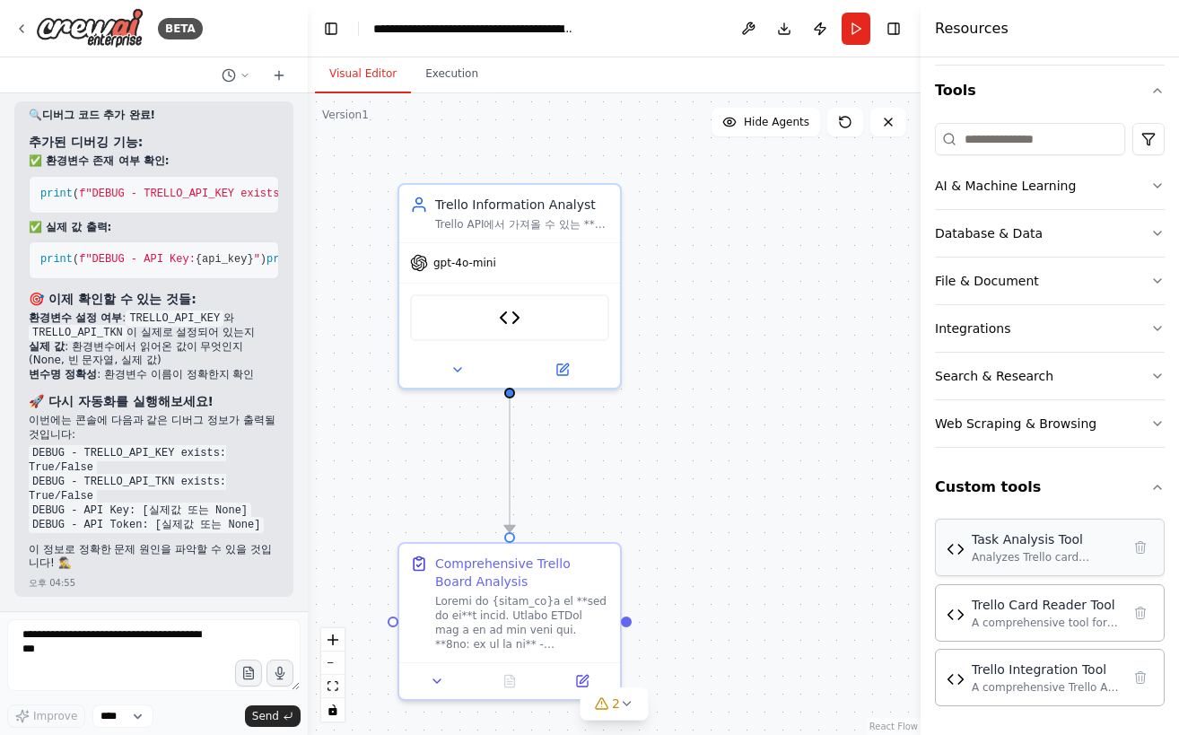
click at [1009, 550] on div "Analyzes Trello card content to extract key information, generate progress summ…" at bounding box center [1046, 557] width 149 height 14
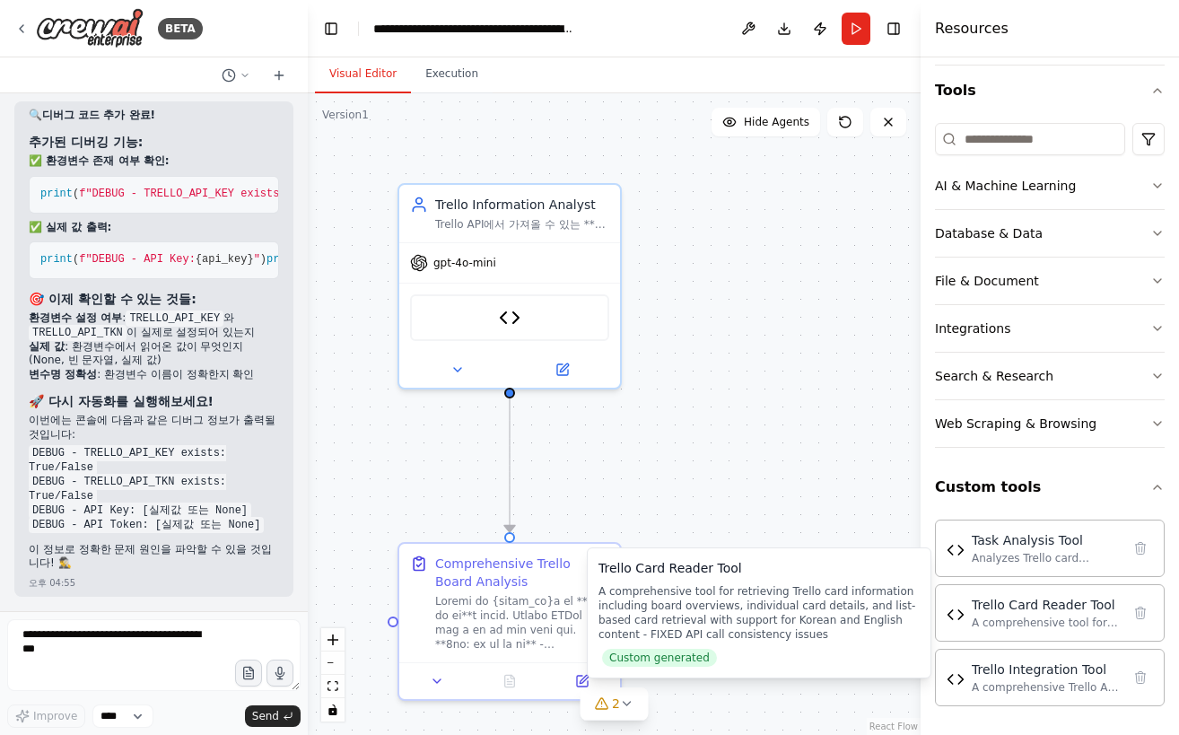
click at [756, 646] on div "Trello Card Reader Tool A comprehensive tool for retrieving Trello card informa…" at bounding box center [759, 613] width 321 height 108
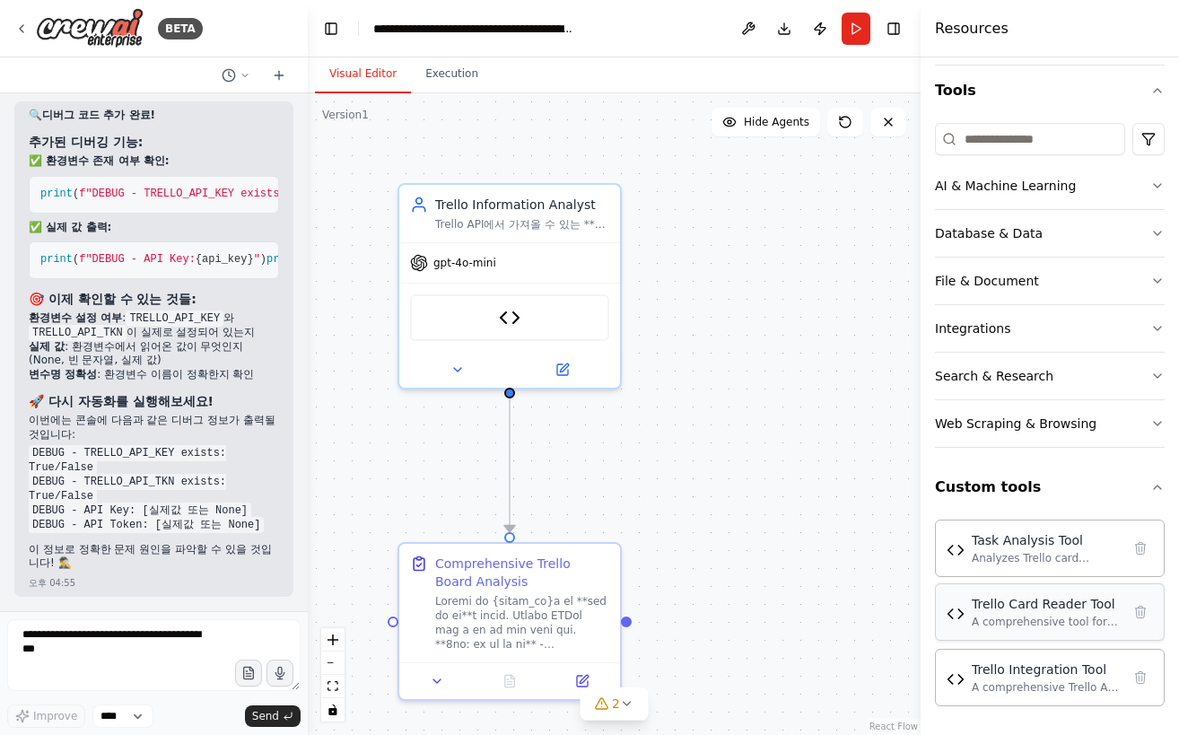
click at [1014, 616] on div "A comprehensive tool for retrieving Trello card information including board ove…" at bounding box center [1046, 622] width 149 height 14
click at [953, 701] on div "Trello Integration Tool A comprehensive Trello API integration tool that can ge…" at bounding box center [1050, 676] width 230 height 57
click at [959, 680] on img at bounding box center [956, 679] width 18 height 18
click at [1041, 672] on div "Trello Integration Tool" at bounding box center [1046, 669] width 149 height 18
click at [1038, 691] on div "A comprehensive Trello API integration tool that can get card/list information,…" at bounding box center [1046, 686] width 149 height 14
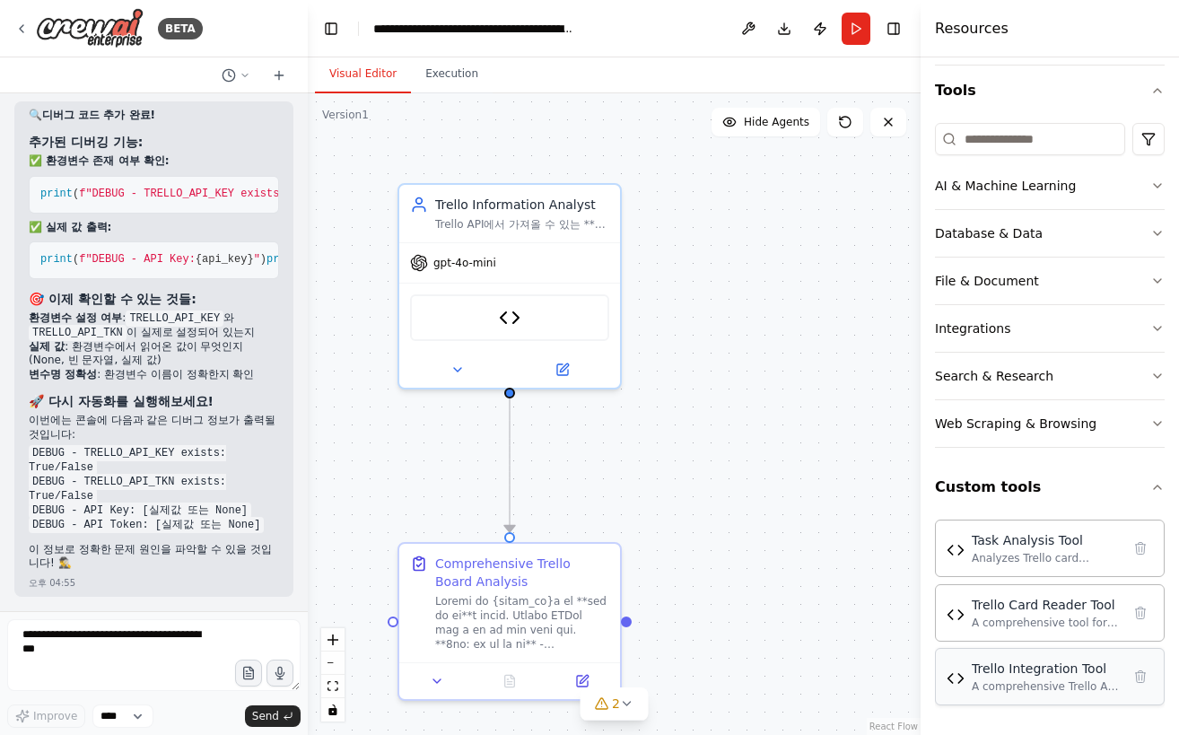
click at [1038, 691] on div "A comprehensive Trello API integration tool that can get card/list information,…" at bounding box center [1046, 686] width 149 height 14
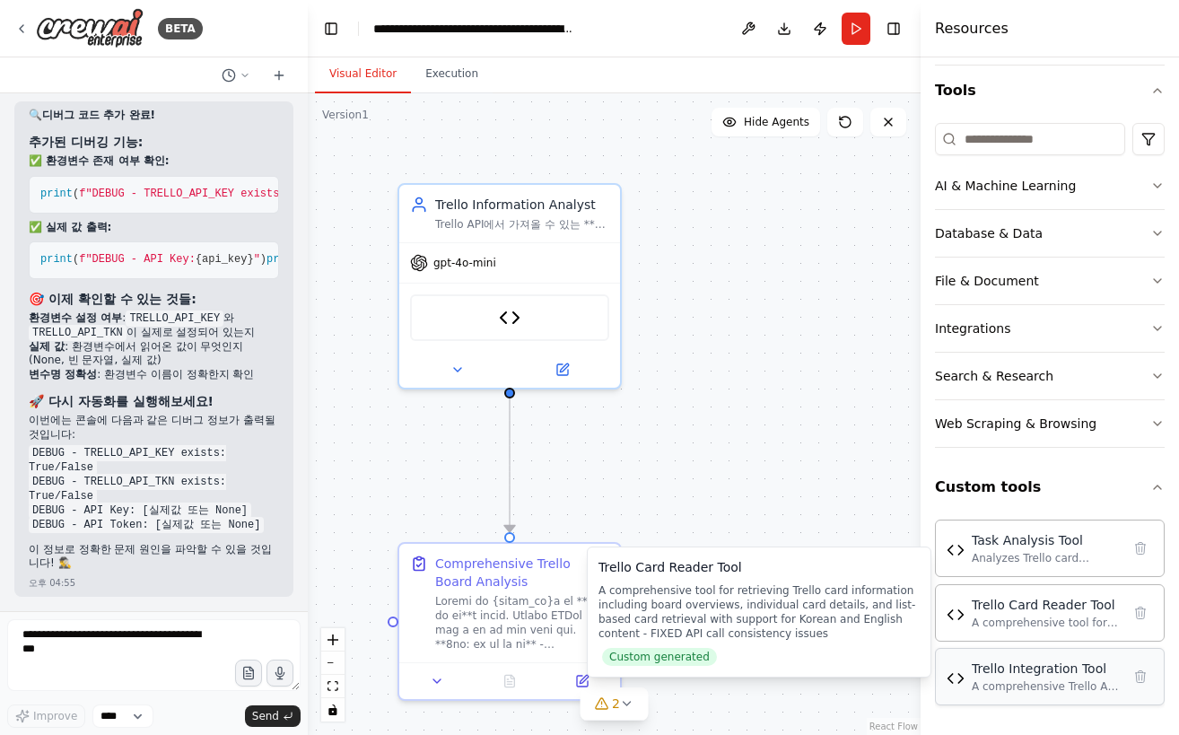
click at [1007, 667] on div "Trello Integration Tool" at bounding box center [1046, 669] width 149 height 18
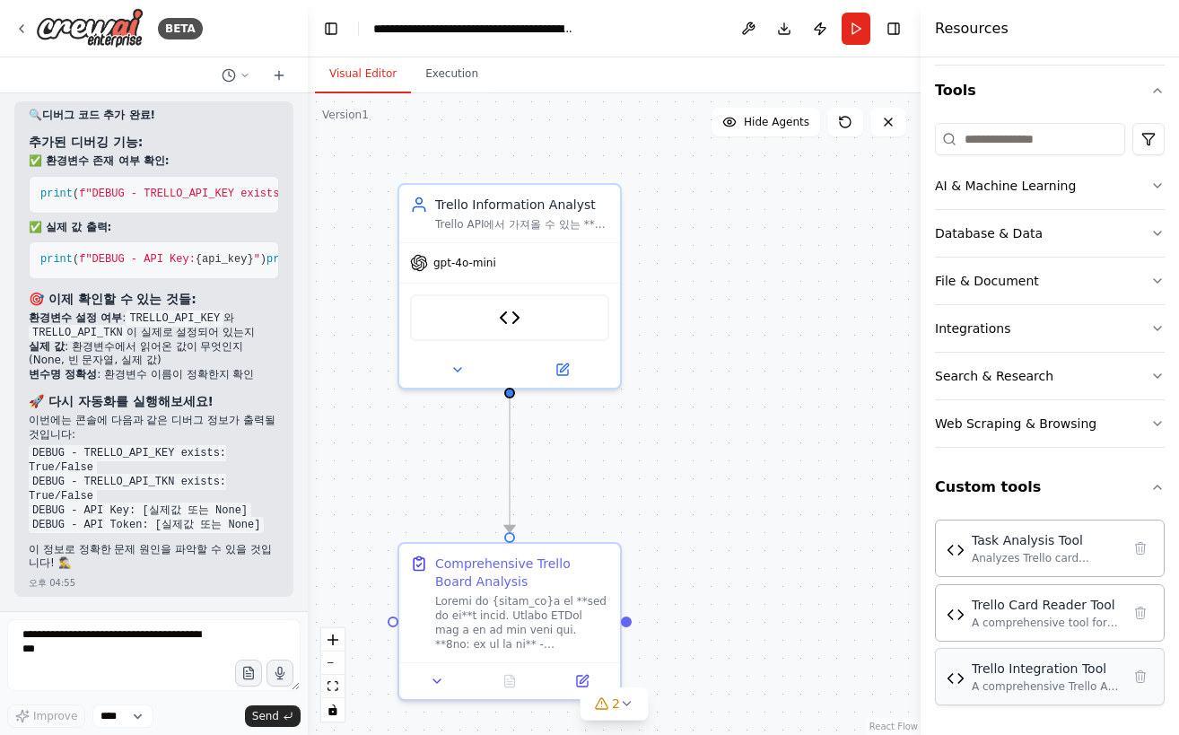
click at [999, 678] on div "Trello Integration Tool A comprehensive Trello API integration tool that can ge…" at bounding box center [1046, 677] width 149 height 34
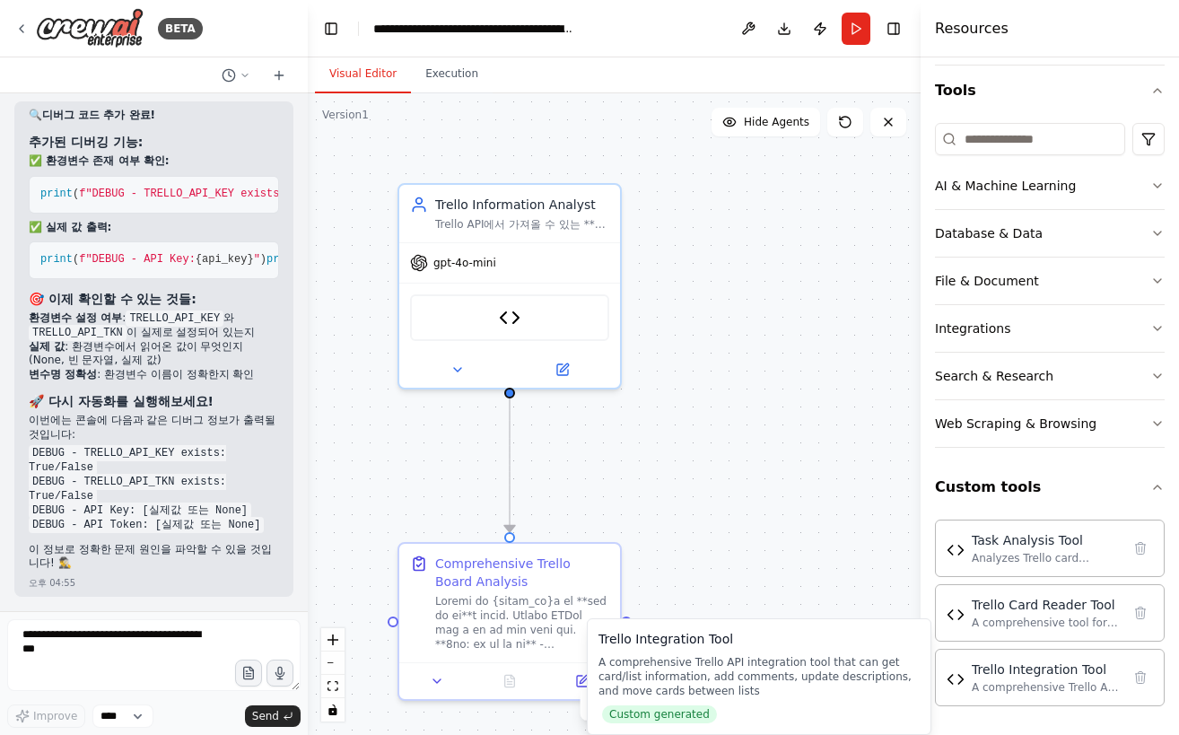
click at [771, 711] on div "Trello Integration Tool A comprehensive Trello API integration tool that can ge…" at bounding box center [759, 676] width 321 height 93
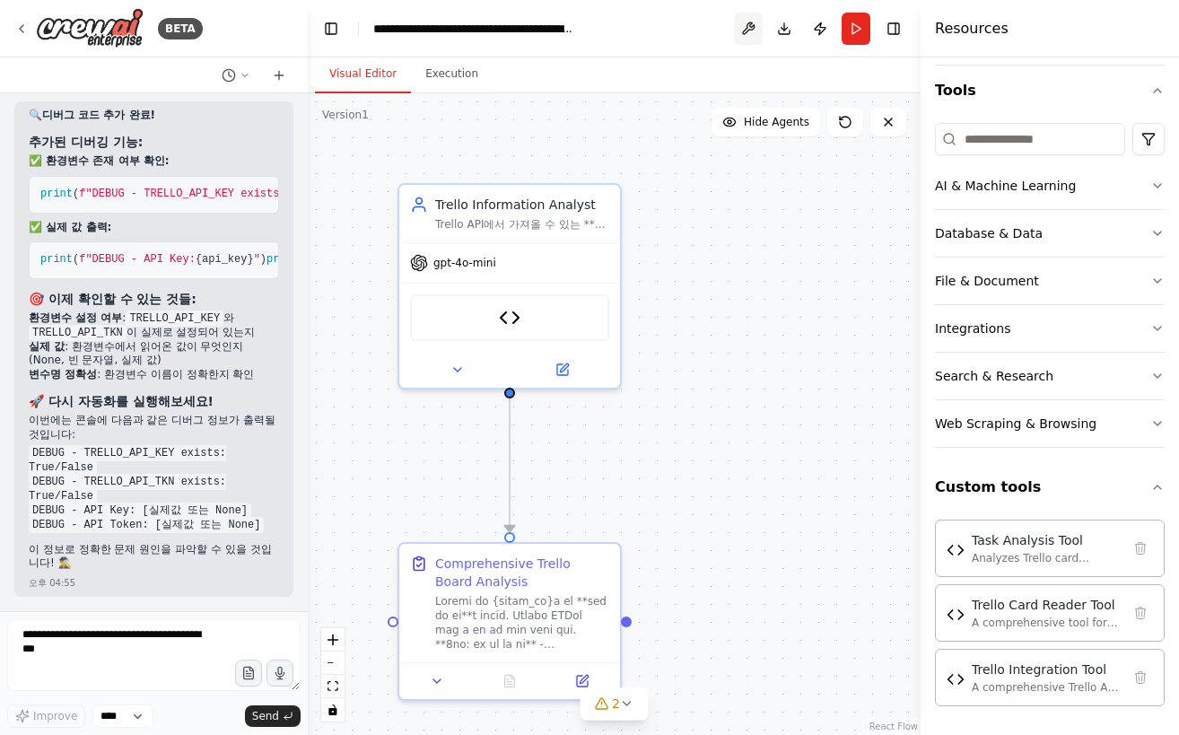
click at [753, 19] on button at bounding box center [748, 29] width 29 height 32
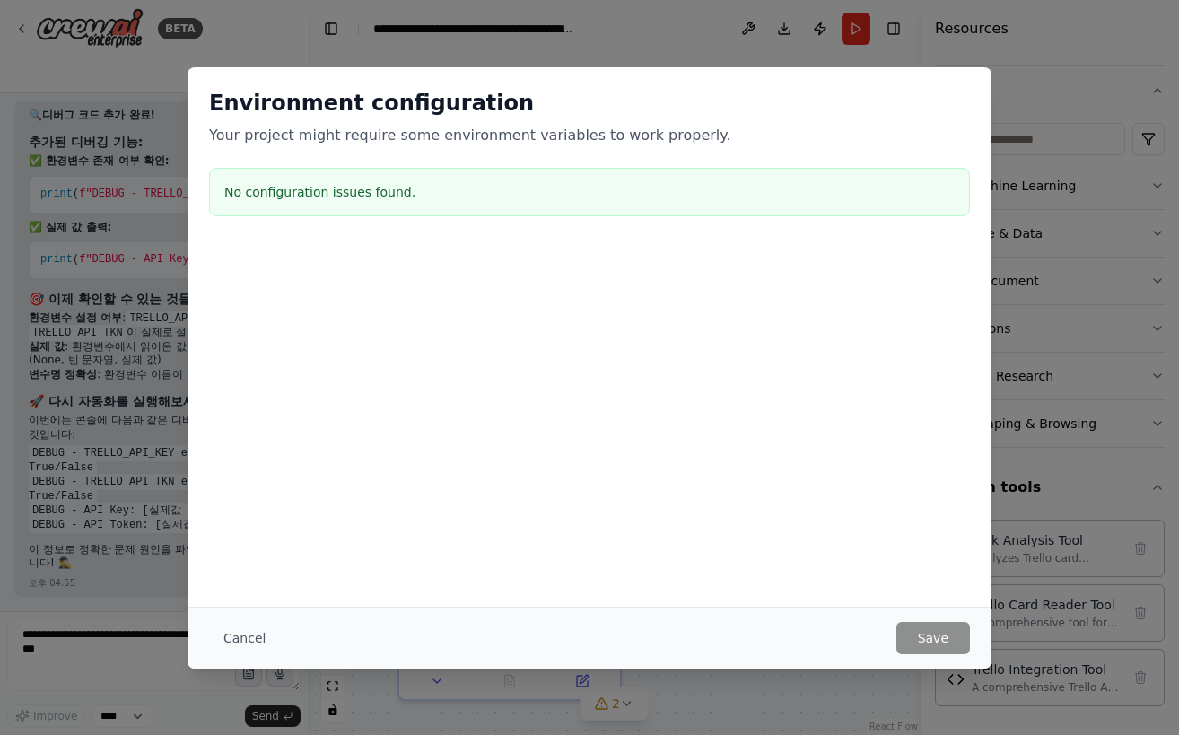
click at [173, 31] on div "Environment configuration Your project might require some environment variables…" at bounding box center [589, 367] width 1179 height 735
click at [895, 52] on div "Environment configuration Your project might require some environment variables…" at bounding box center [589, 367] width 1179 height 735
click at [244, 634] on button "Cancel" at bounding box center [244, 638] width 71 height 32
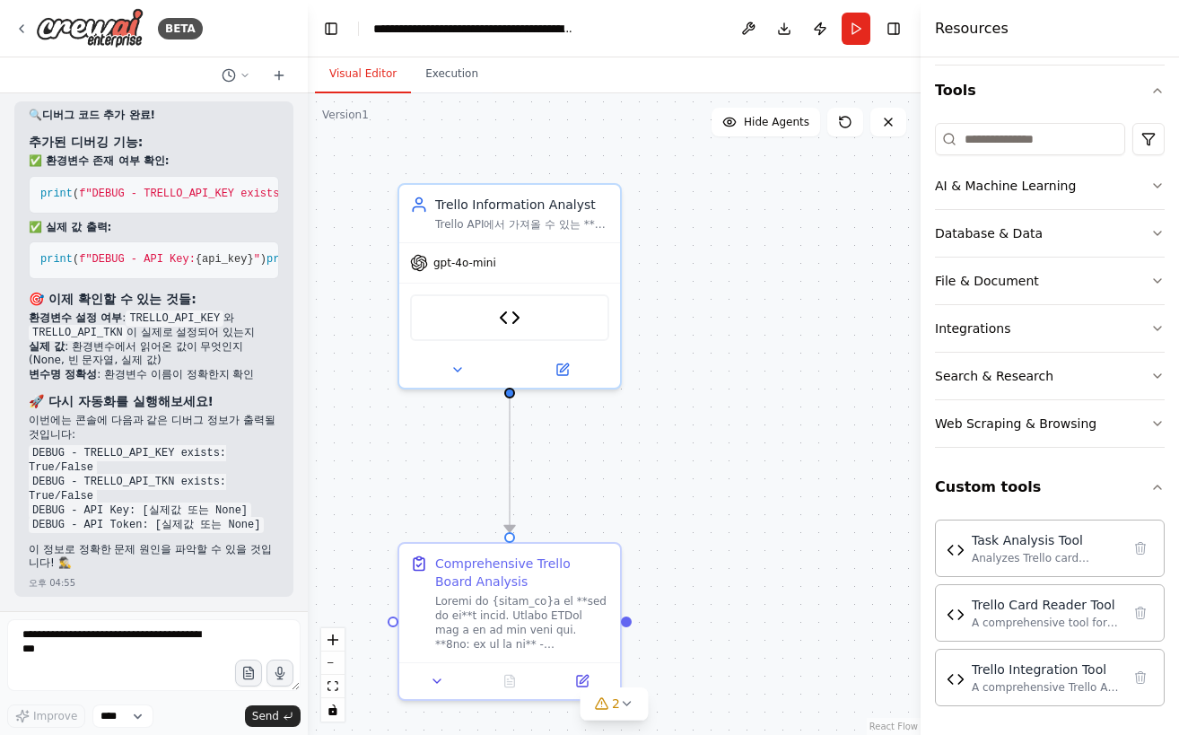
click at [975, 29] on h4 "Resources" at bounding box center [972, 29] width 74 height 22
click at [445, 71] on button "Execution" at bounding box center [452, 75] width 82 height 38
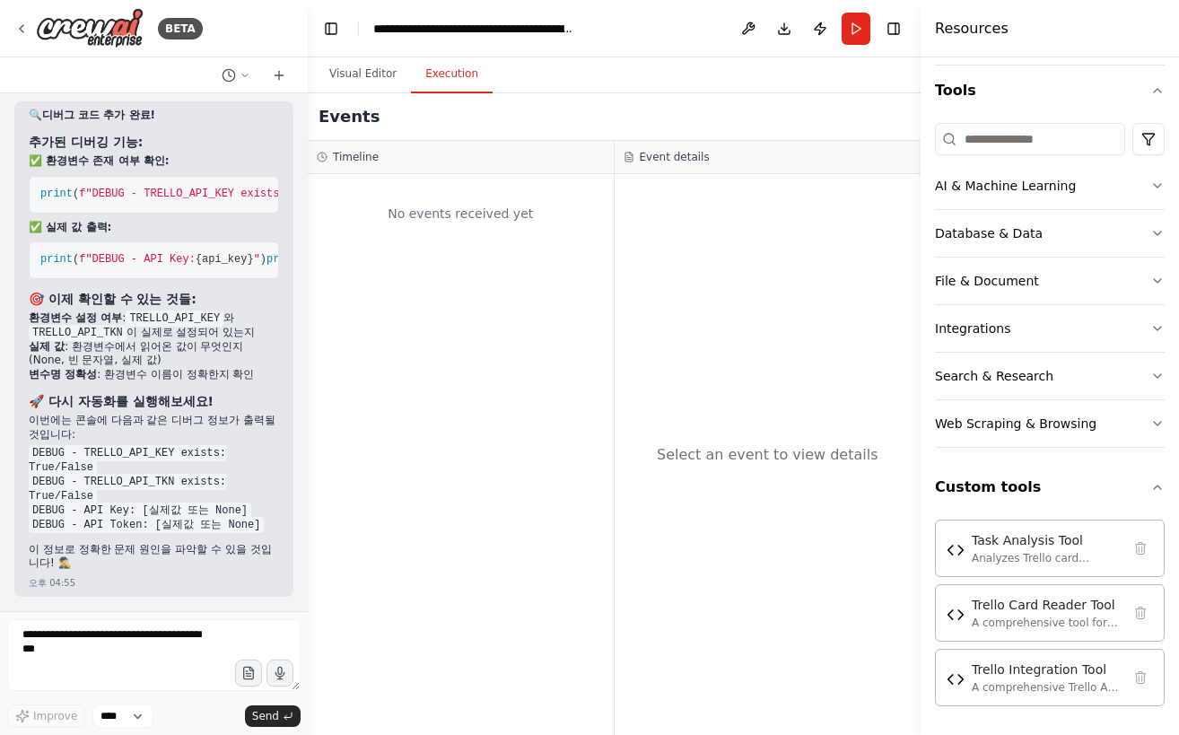
click at [424, 129] on div "Events" at bounding box center [614, 117] width 613 height 48
click at [440, 125] on div "Events" at bounding box center [614, 117] width 613 height 48
click at [373, 82] on button "Visual Editor" at bounding box center [363, 75] width 96 height 38
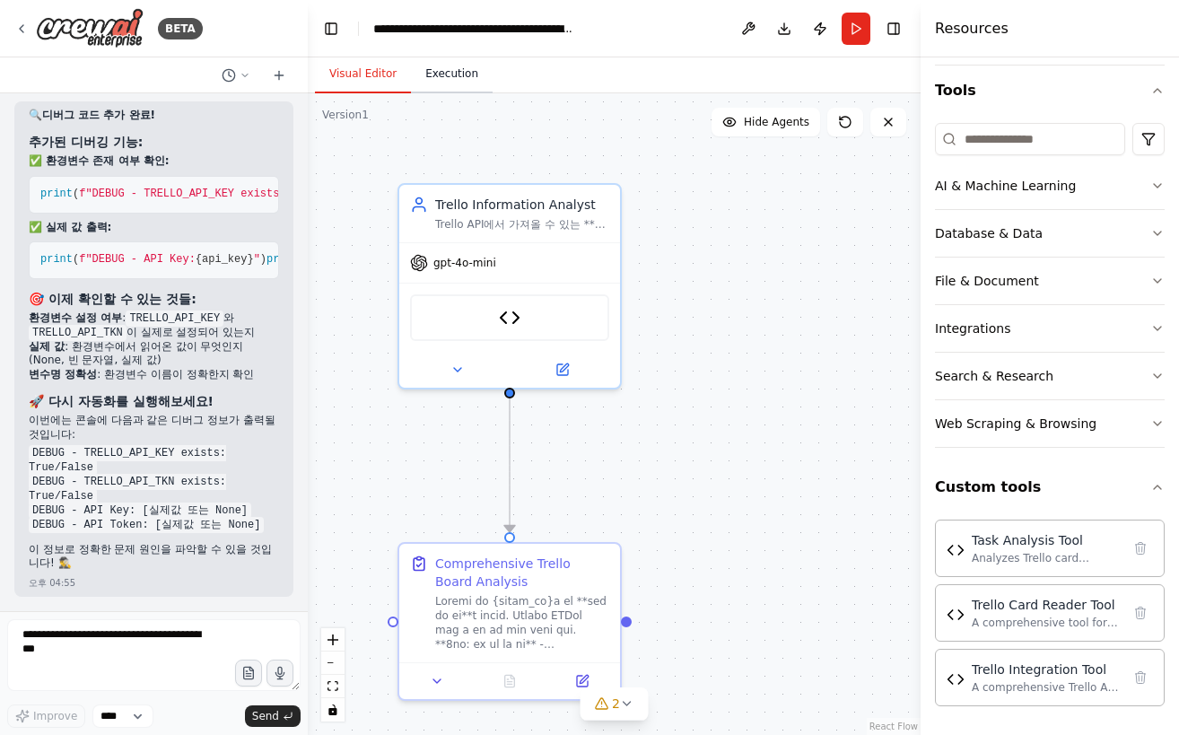
click at [411, 82] on button "Execution" at bounding box center [452, 75] width 82 height 38
